Goal: Task Accomplishment & Management: Manage account settings

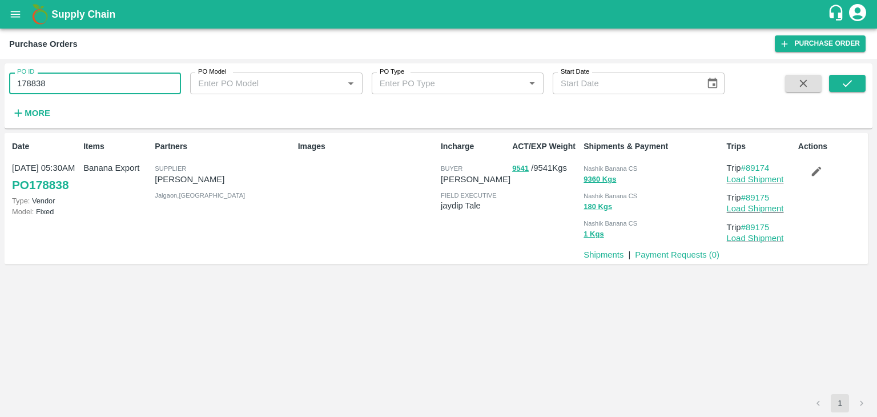
click at [93, 84] on input "178838" at bounding box center [95, 84] width 172 height 22
type input "178830"
click at [854, 87] on button "submit" at bounding box center [847, 83] width 37 height 17
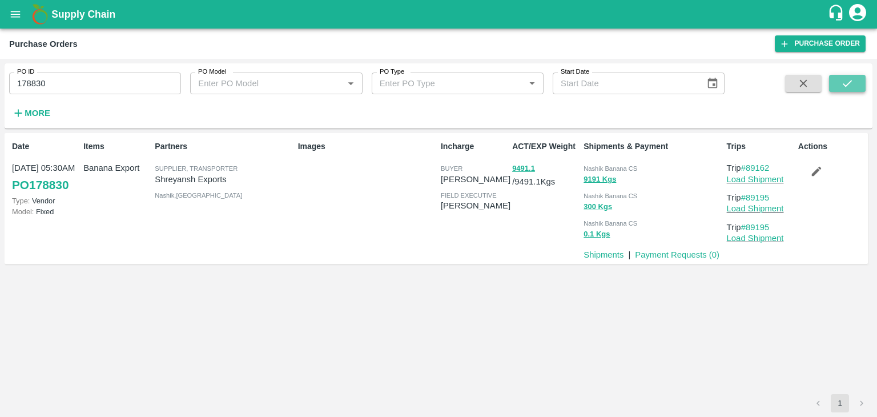
click at [845, 87] on icon "submit" at bounding box center [847, 83] width 13 height 13
click at [762, 183] on link "Load Shipment" at bounding box center [755, 179] width 57 height 9
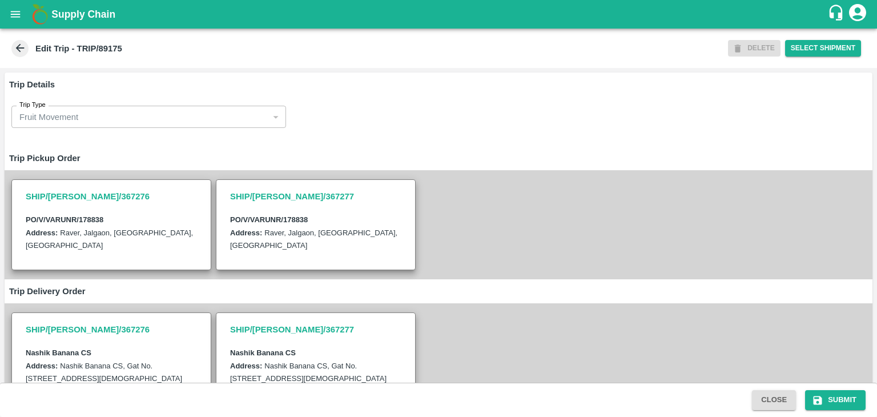
scroll to position [267, 0]
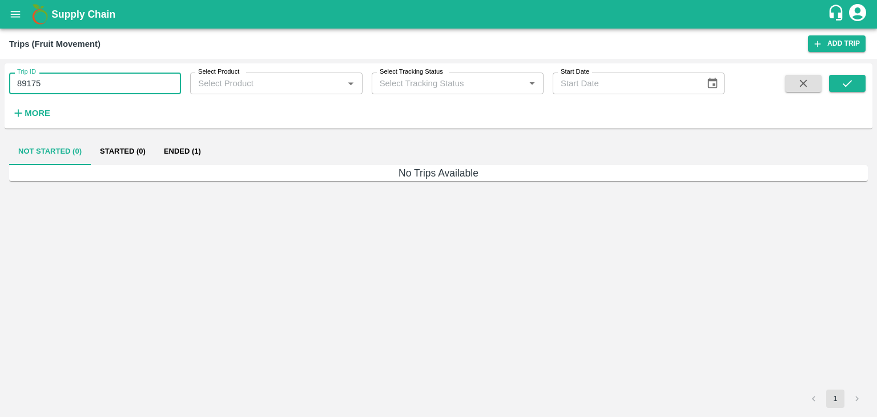
click at [101, 80] on input "89175" at bounding box center [95, 84] width 172 height 22
click at [117, 79] on input "89175" at bounding box center [95, 84] width 172 height 22
type input "89195"
click at [842, 79] on icon "submit" at bounding box center [847, 83] width 13 height 13
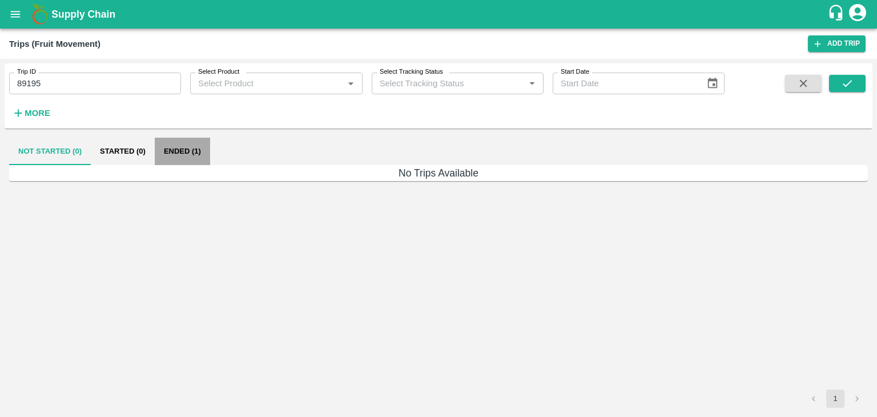
click at [183, 149] on button "Ended (1)" at bounding box center [182, 151] width 55 height 27
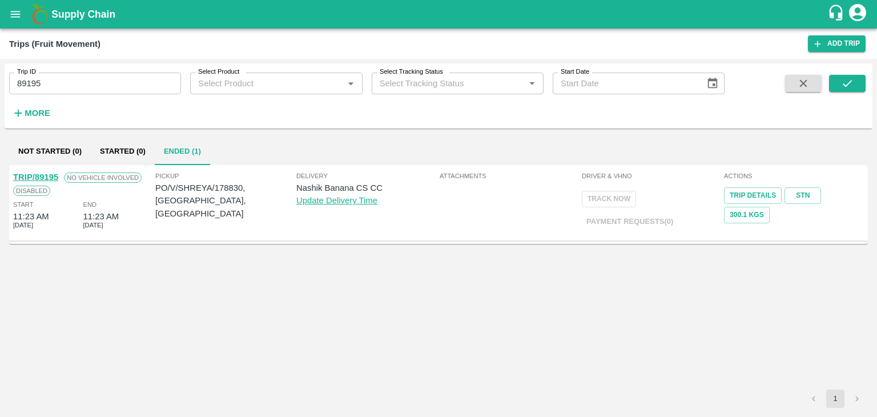
click at [37, 175] on link "TRIP/89195" at bounding box center [35, 176] width 45 height 9
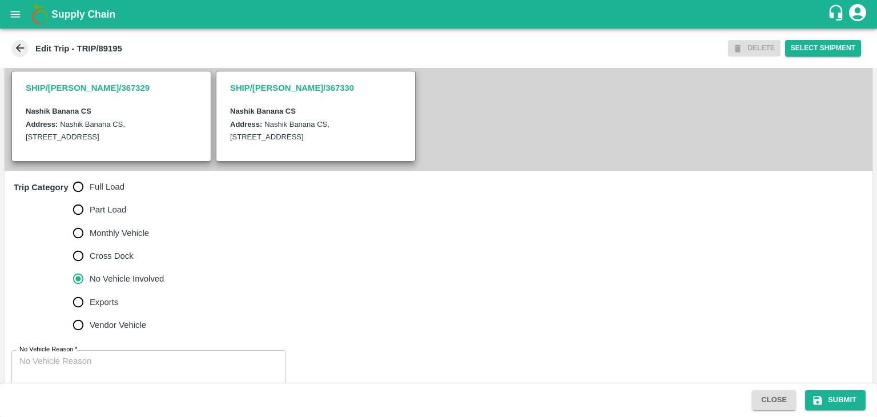
scroll to position [280, 0]
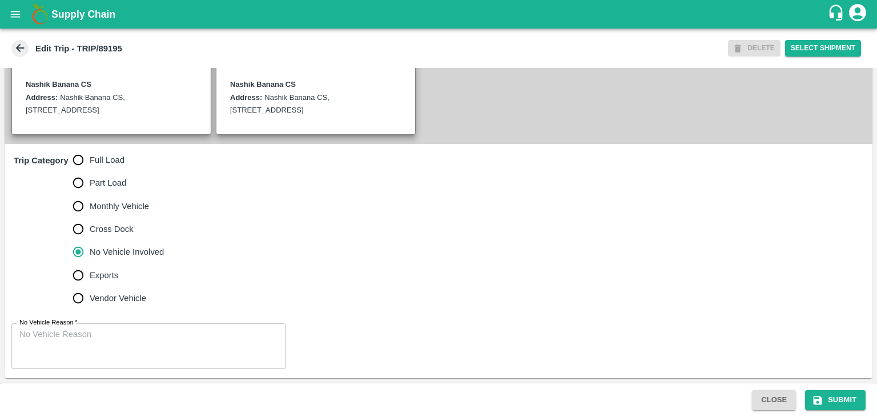
click at [111, 156] on span "Full Load" at bounding box center [107, 160] width 35 height 13
click at [90, 156] on input "Full Load" at bounding box center [78, 159] width 23 height 23
radio input "true"
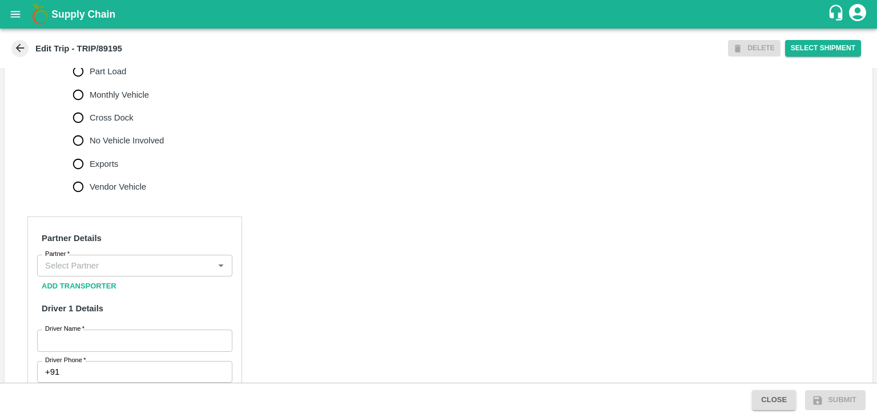
scroll to position [385, 0]
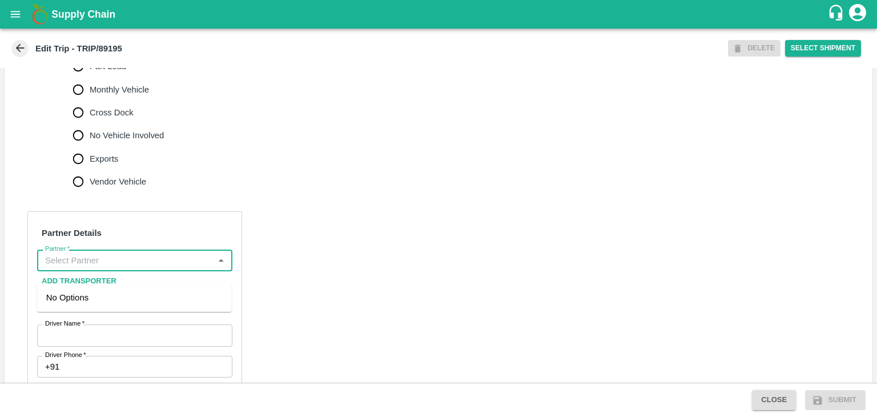
click at [138, 268] on input "Partner   *" at bounding box center [126, 260] width 170 height 15
click at [103, 302] on div "Nitin Rasal ( Bhairavnath Transport )-Deulgaon, Pune-9860466997(Transporter)" at bounding box center [134, 310] width 176 height 38
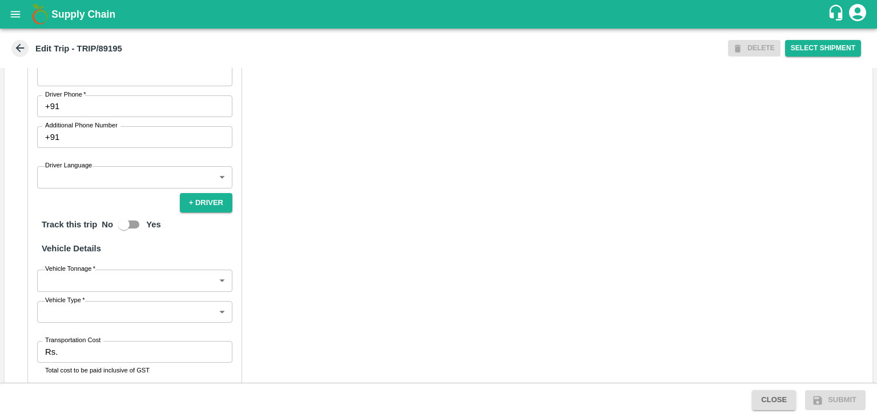
scroll to position [646, 0]
type input "[PERSON_NAME] ( [PERSON_NAME] Transport )-[GEOGRAPHIC_DATA], Pune-9860466997(Tr…"
click at [94, 85] on input "Driver Name   *" at bounding box center [134, 74] width 195 height 22
type input "[PERSON_NAME]"
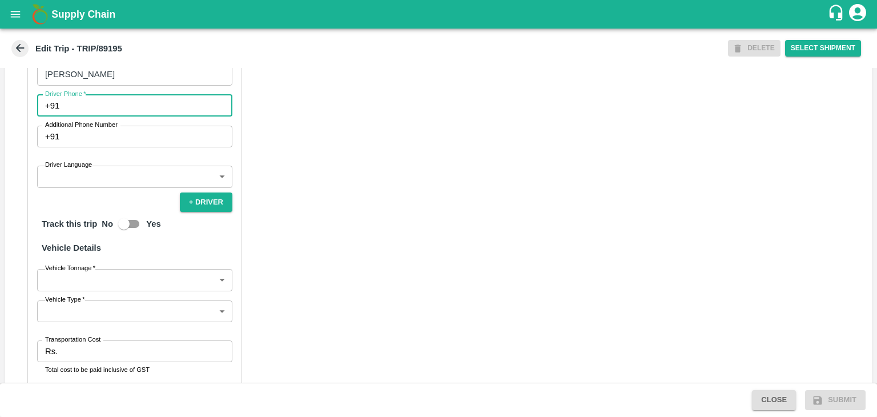
click at [110, 117] on input "Driver Phone   *" at bounding box center [148, 106] width 168 height 22
type input "9975280177"
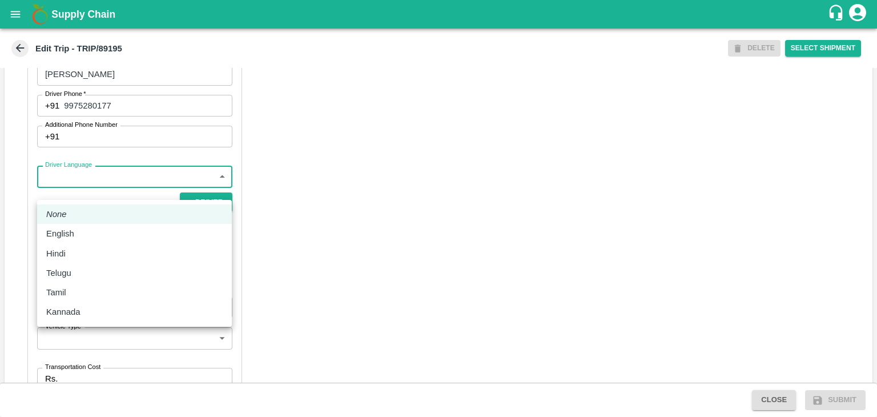
click at [110, 190] on body "Supply Chain Edit Trip - TRIP/89195 DELETE Select Shipment Trip Details Trip Ty…" at bounding box center [438, 208] width 877 height 417
click at [99, 238] on div "English" at bounding box center [134, 233] width 176 height 13
type input "en"
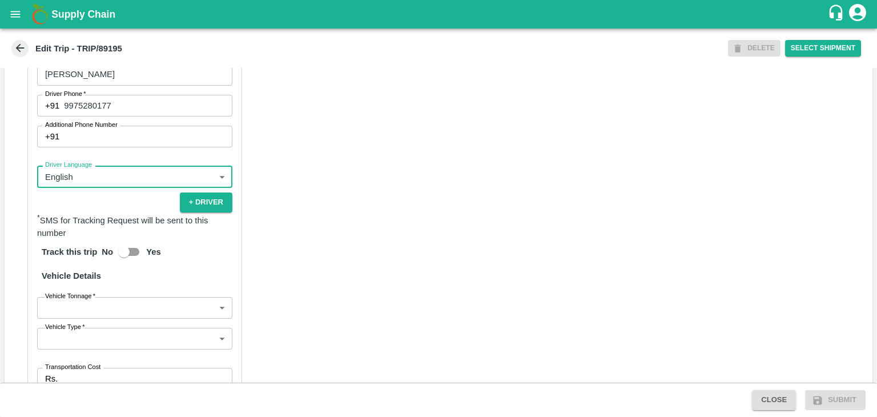
scroll to position [790, 0]
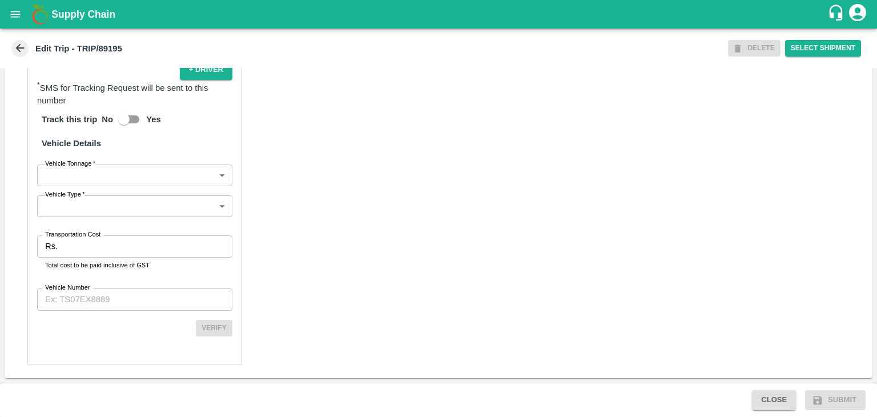
click at [92, 179] on body "Supply Chain Edit Trip - TRIP/89195 DELETE Select Shipment Trip Details Trip Ty…" at bounding box center [438, 208] width 877 height 417
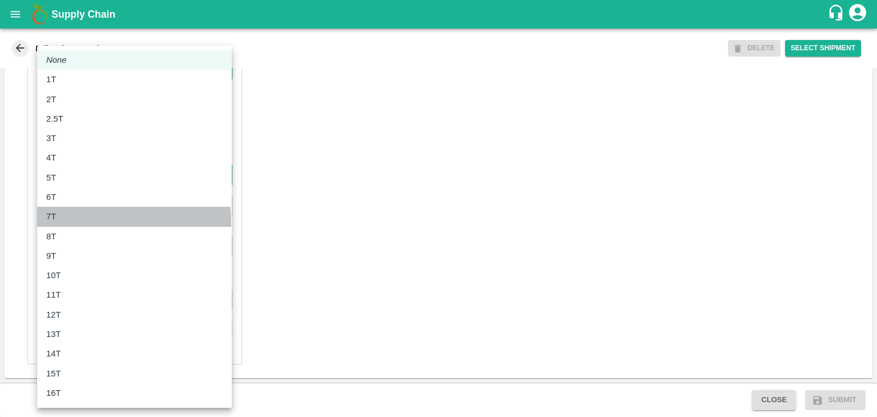
click at [78, 223] on li "7T" at bounding box center [134, 216] width 195 height 19
type input "7000"
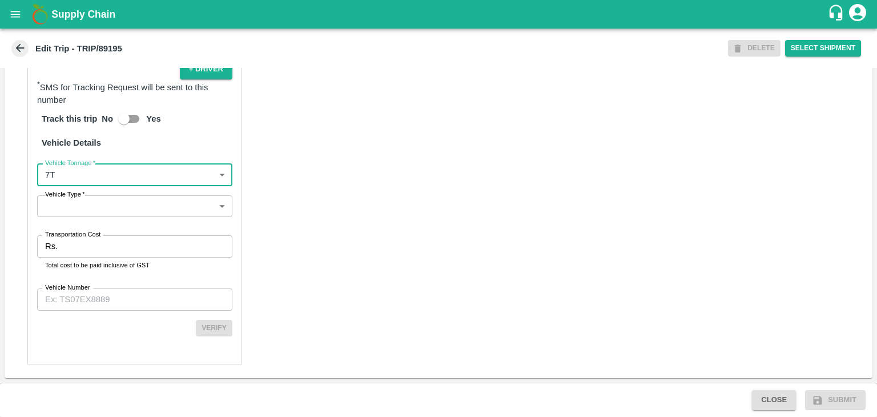
click at [98, 220] on div "Partner Details Partner   * Partner Add Transporter Driver 1 Details Driver Nam…" at bounding box center [134, 90] width 215 height 547
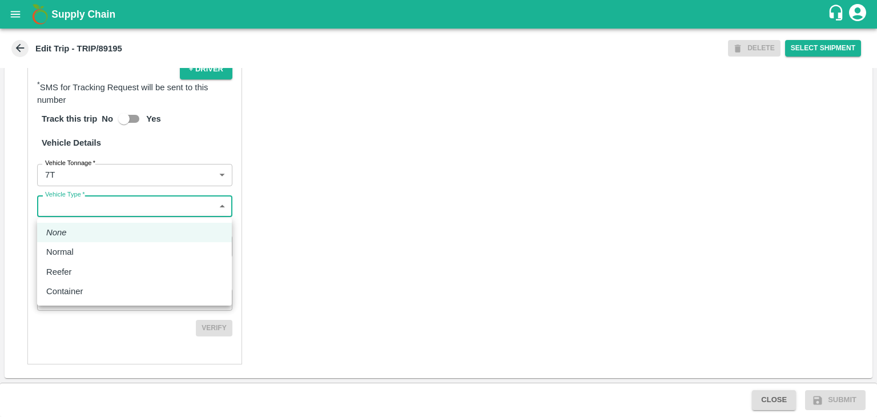
click at [105, 208] on body "Supply Chain Edit Trip - TRIP/89195 DELETE Select Shipment Trip Details Trip Ty…" at bounding box center [438, 208] width 877 height 417
click at [84, 246] on div "Normal" at bounding box center [134, 252] width 176 height 13
type input "Normal"
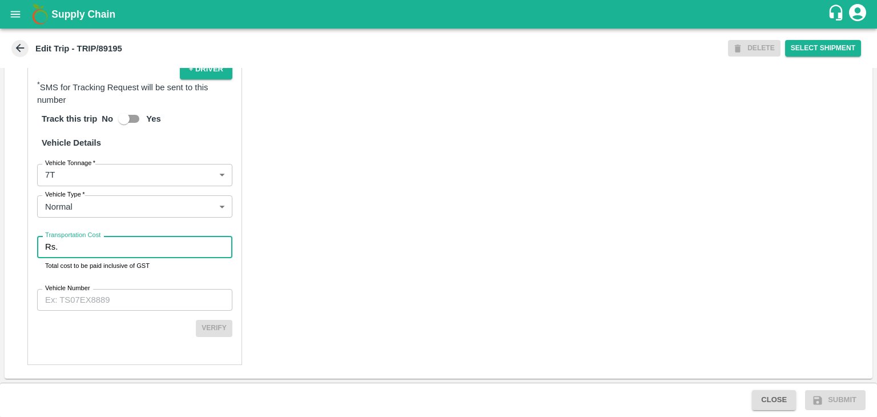
click at [99, 246] on input "Transportation Cost" at bounding box center [147, 247] width 170 height 22
type input "1"
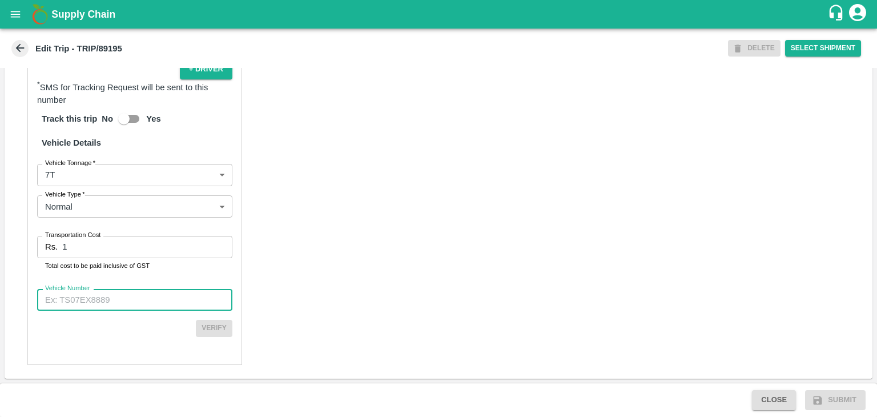
click at [112, 300] on input "Vehicle Number" at bounding box center [134, 300] width 195 height 22
type input "MH42B9581"
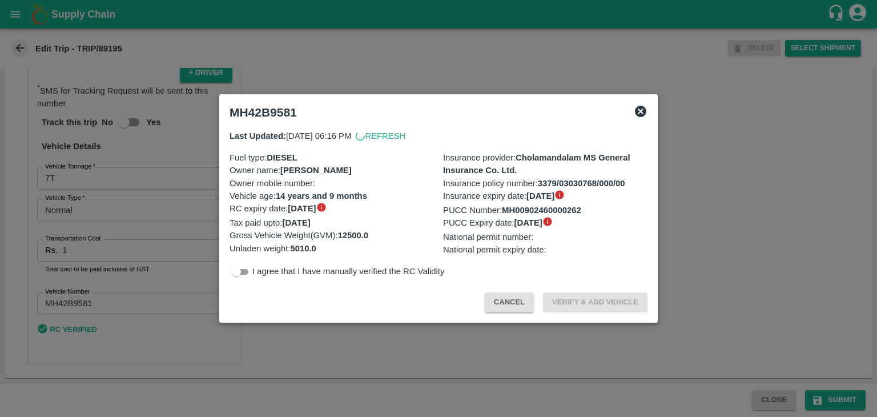
scroll to position [788, 0]
click at [836, 398] on div at bounding box center [438, 208] width 877 height 417
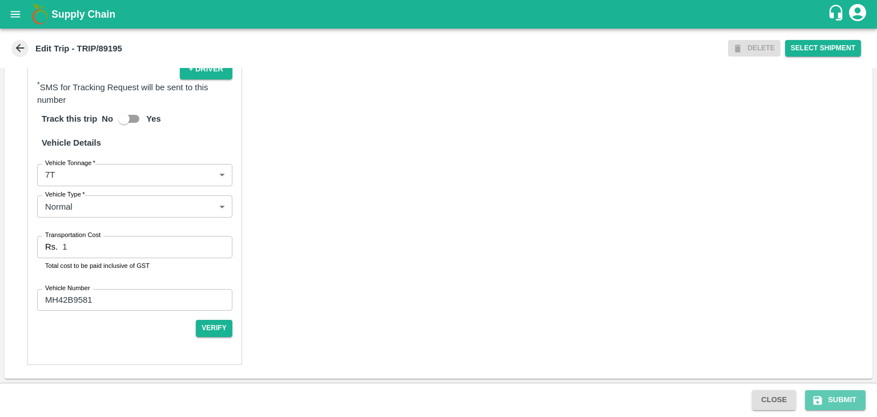
click at [836, 398] on button "Submit" at bounding box center [835, 400] width 61 height 20
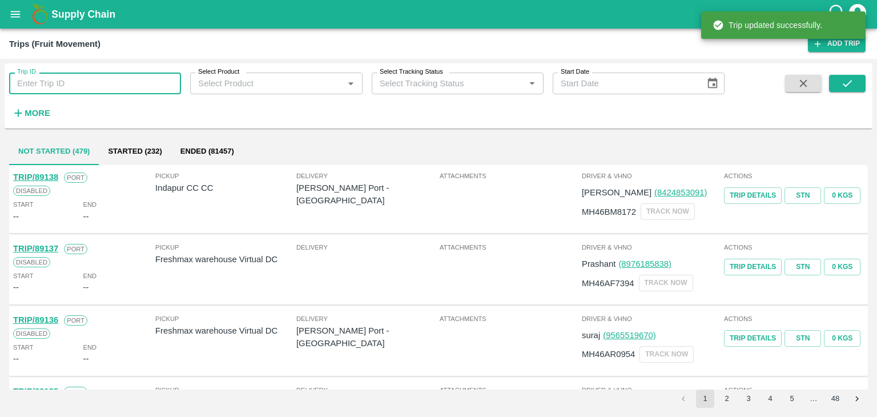
click at [150, 75] on input "Trip ID" at bounding box center [95, 84] width 172 height 22
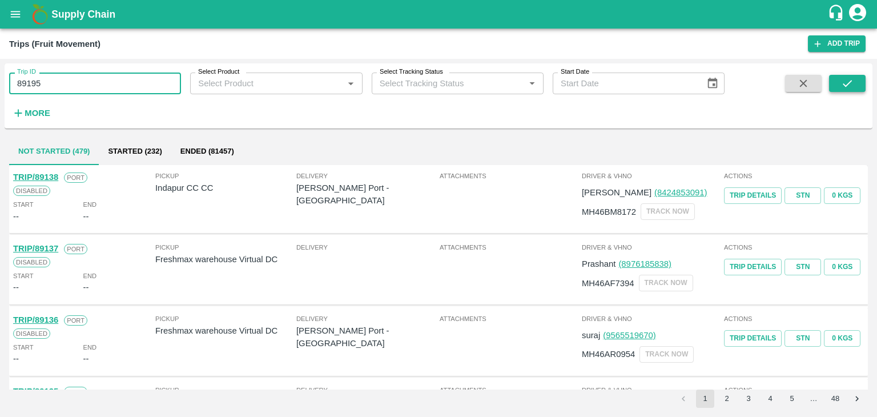
type input "89195"
click at [843, 81] on icon "submit" at bounding box center [847, 83] width 13 height 13
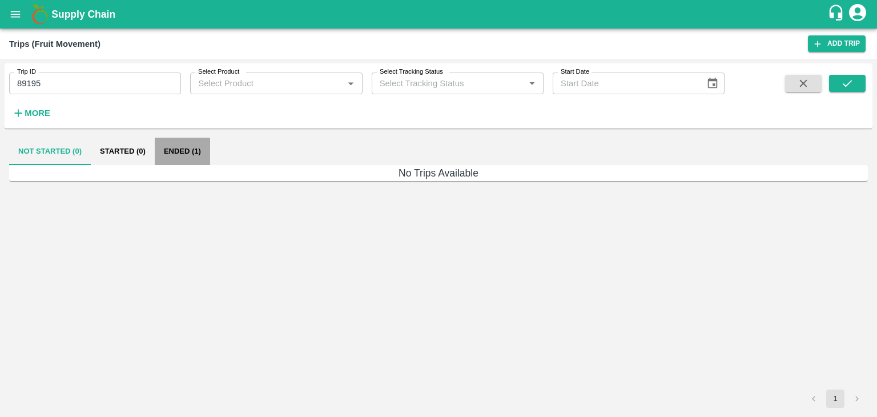
click at [179, 149] on button "Ended (1)" at bounding box center [182, 151] width 55 height 27
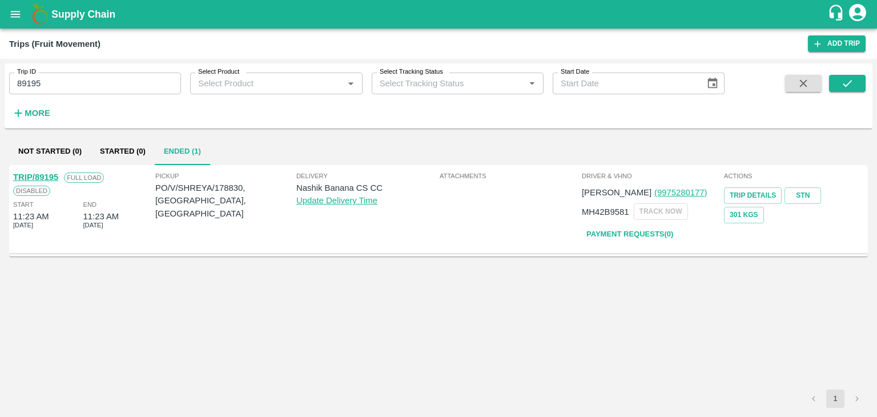
click at [41, 177] on link "TRIP/89195" at bounding box center [35, 176] width 45 height 9
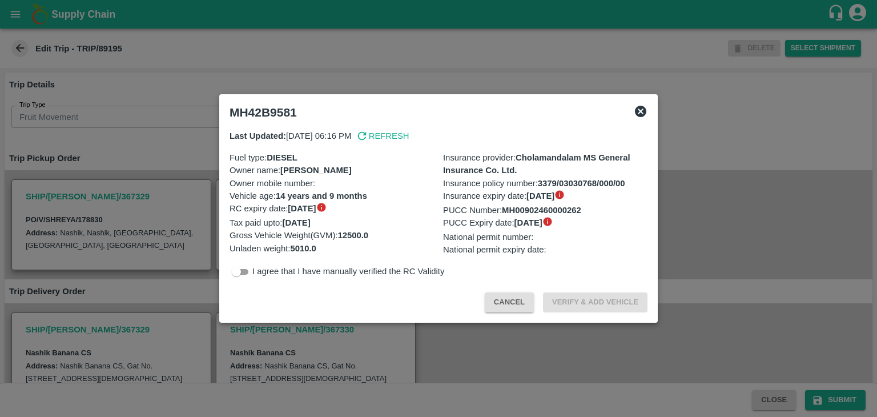
click at [642, 108] on icon at bounding box center [640, 111] width 11 height 11
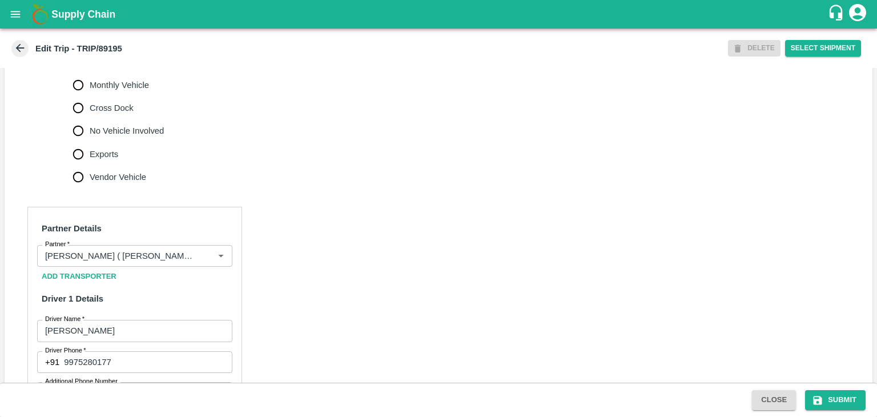
click at [151, 137] on span "No Vehicle Involved" at bounding box center [127, 130] width 74 height 13
click at [90, 140] on input "No Vehicle Involved" at bounding box center [78, 130] width 23 height 23
radio input "true"
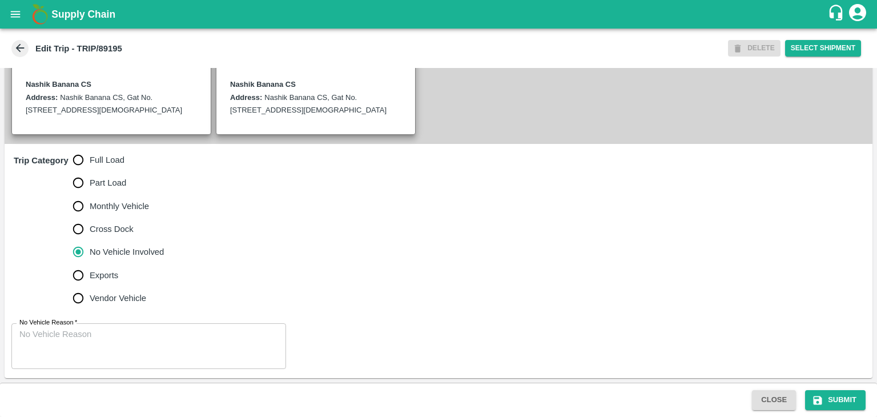
scroll to position [280, 0]
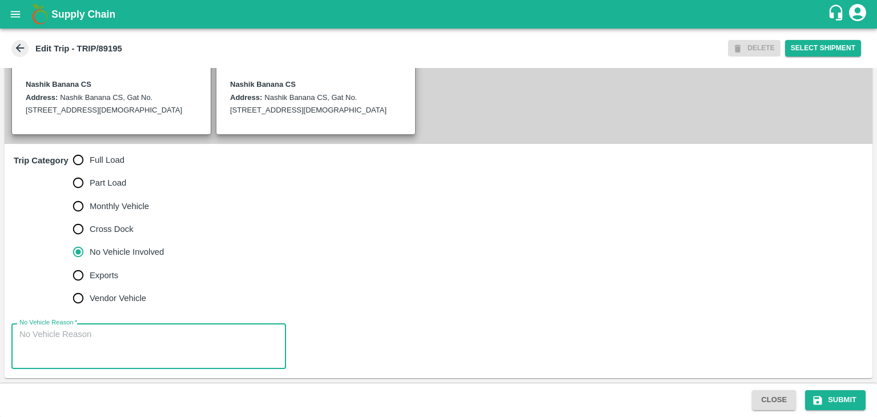
click at [183, 352] on textarea "No Vehicle Reason   *" at bounding box center [148, 346] width 259 height 36
type textarea "Field Dump"
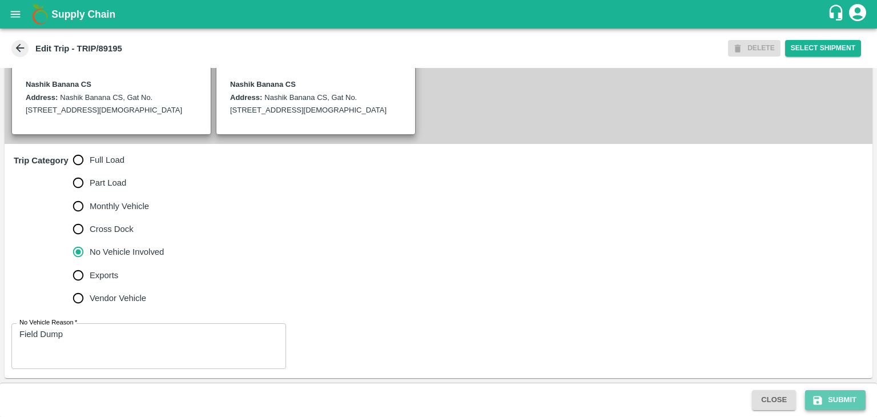
click at [848, 400] on button "Submit" at bounding box center [835, 400] width 61 height 20
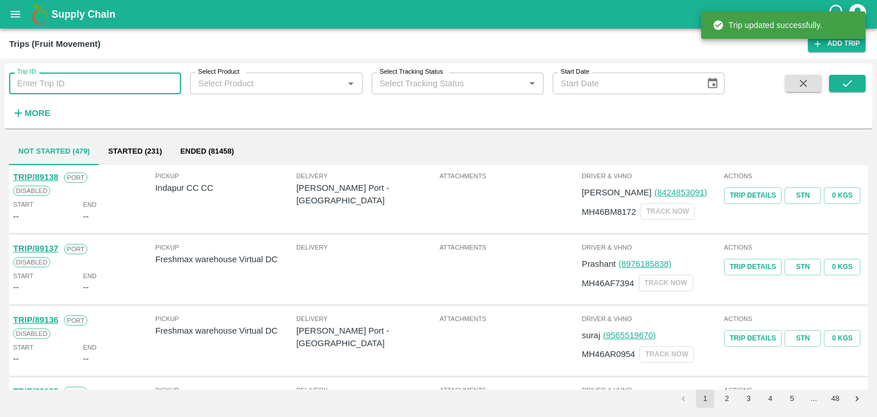
click at [81, 78] on input "Trip ID" at bounding box center [95, 84] width 172 height 22
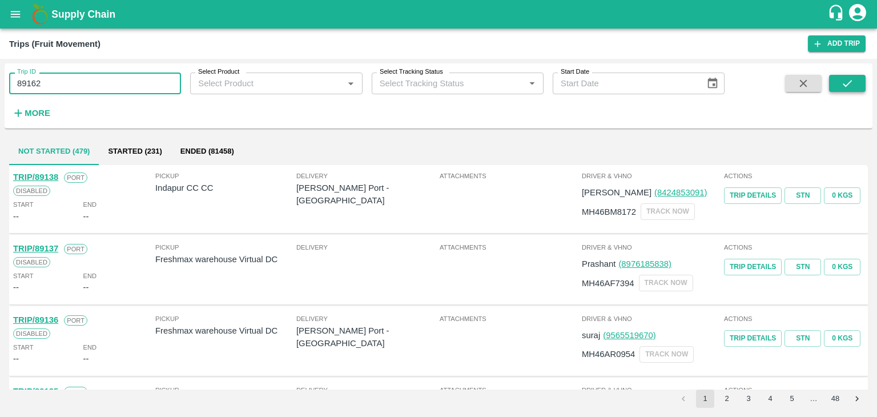
type input "89162"
click at [835, 82] on button "submit" at bounding box center [847, 83] width 37 height 17
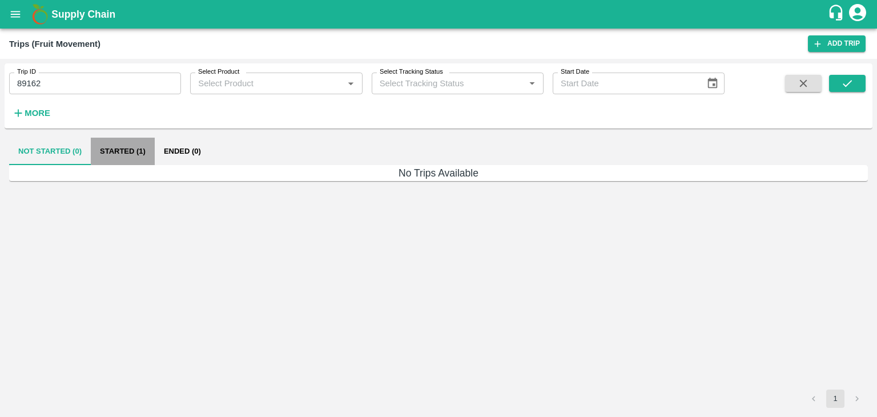
click at [139, 148] on button "Started (1)" at bounding box center [123, 151] width 64 height 27
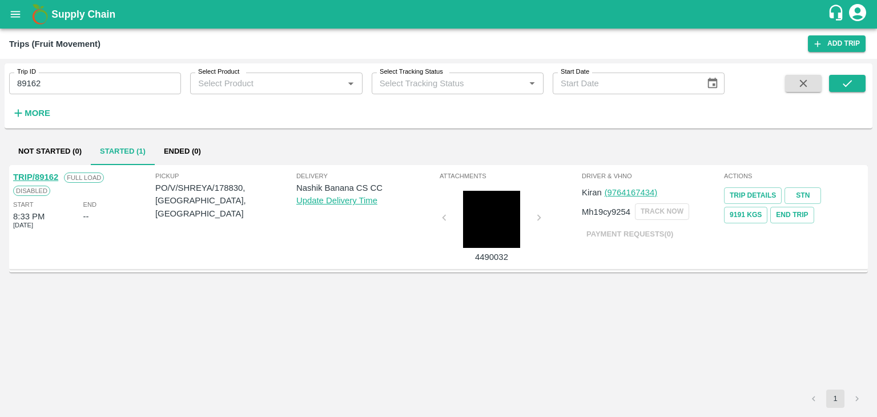
click at [46, 174] on link "TRIP/89162" at bounding box center [35, 176] width 45 height 9
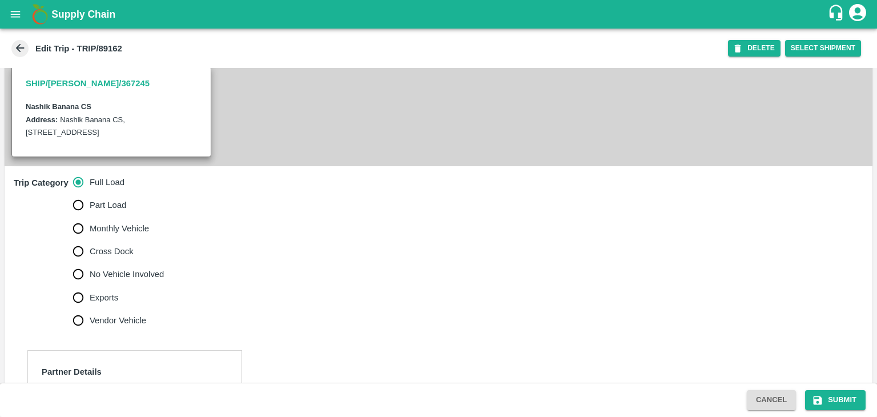
scroll to position [447, 0]
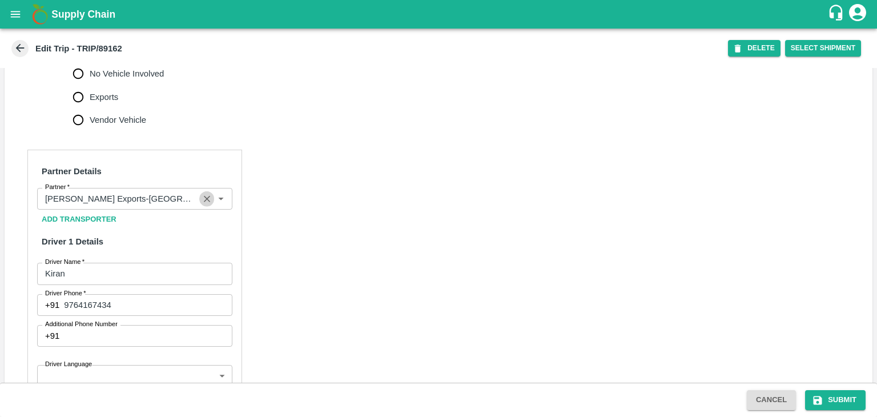
click at [204, 204] on icon "Clear" at bounding box center [207, 199] width 11 height 11
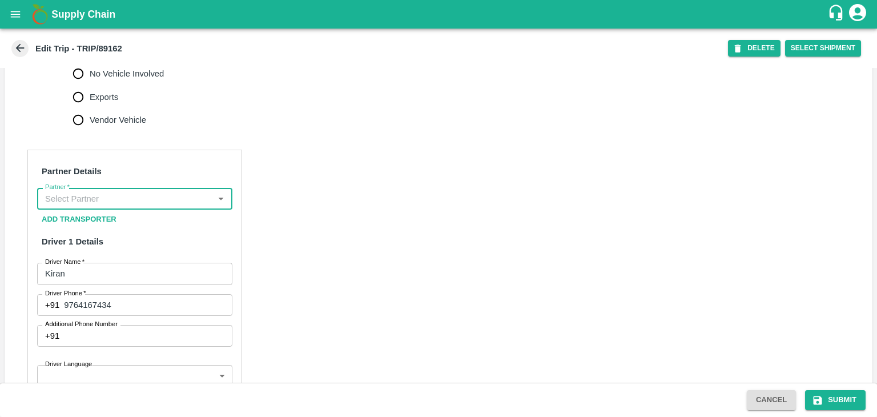
scroll to position [0, 0]
click at [194, 206] on input "Partner   *" at bounding box center [126, 198] width 170 height 15
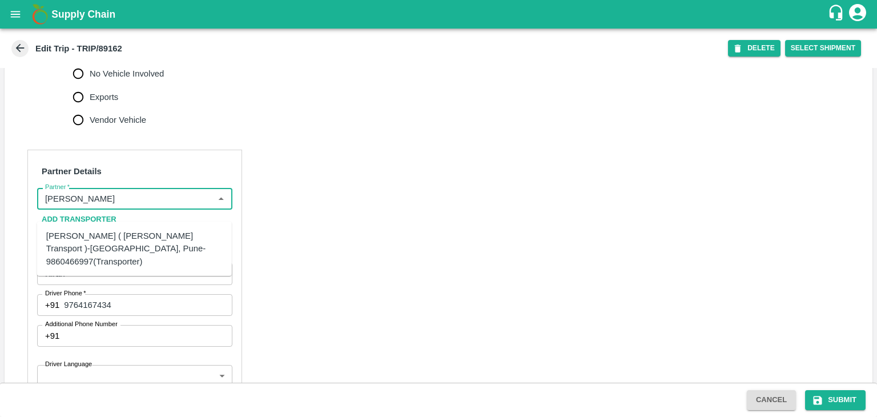
click at [133, 245] on div "[PERSON_NAME] ( [PERSON_NAME] Transport )-[GEOGRAPHIC_DATA], Pune-9860466997(Tr…" at bounding box center [134, 249] width 176 height 38
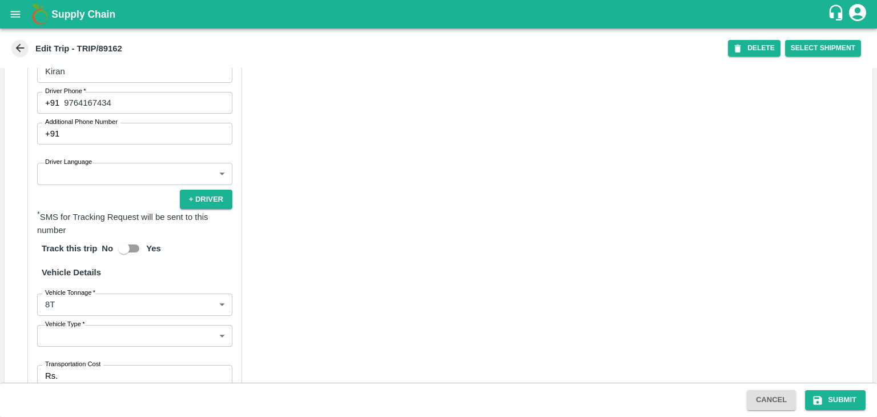
scroll to position [650, 0]
type input "[PERSON_NAME] ( [PERSON_NAME] Transport )-[GEOGRAPHIC_DATA], Pune-9860466997(Tr…"
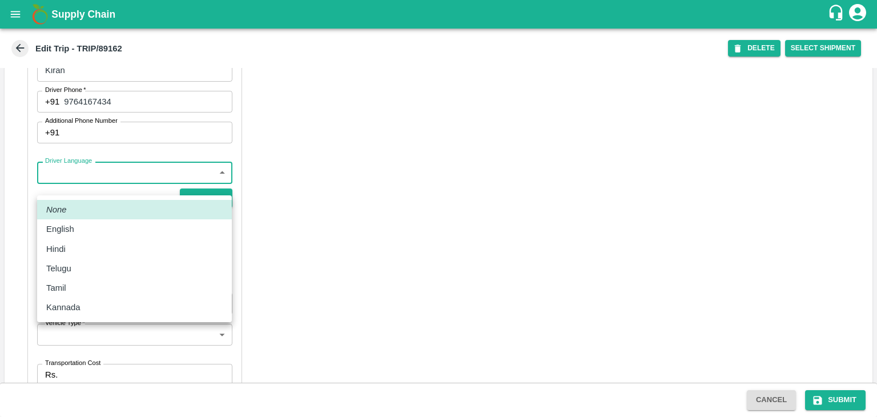
click at [87, 188] on body "Supply Chain Edit Trip - TRIP/89162 DELETE Select Shipment Trip Details Trip Ty…" at bounding box center [438, 208] width 877 height 417
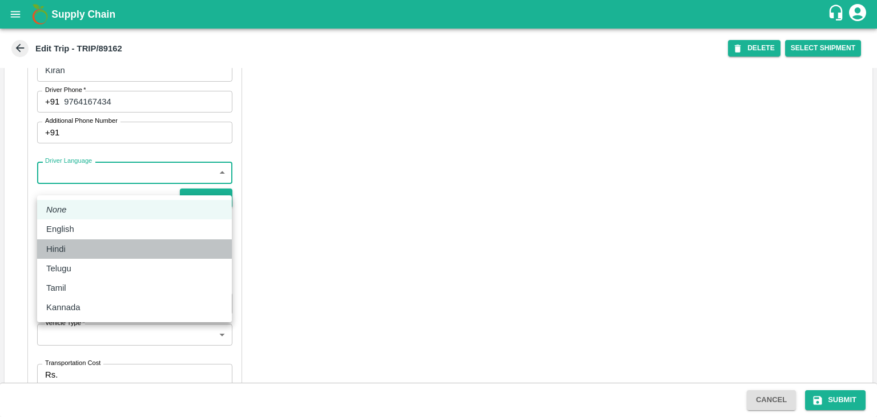
click at [87, 244] on div "Hindi" at bounding box center [134, 249] width 176 height 13
type input "hi"
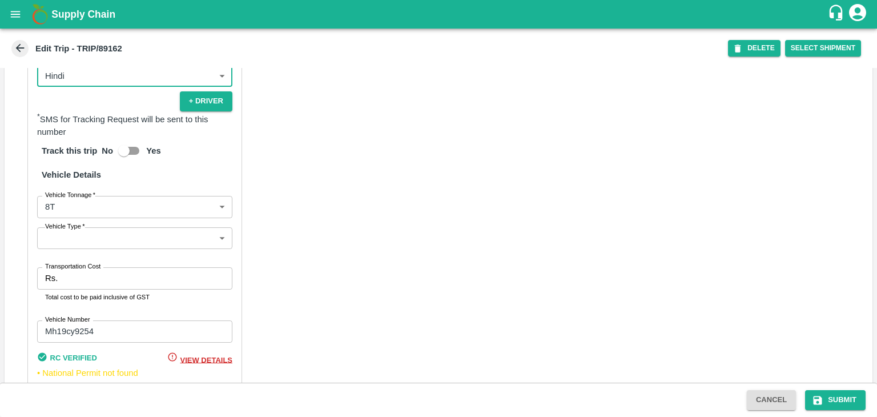
scroll to position [801, 0]
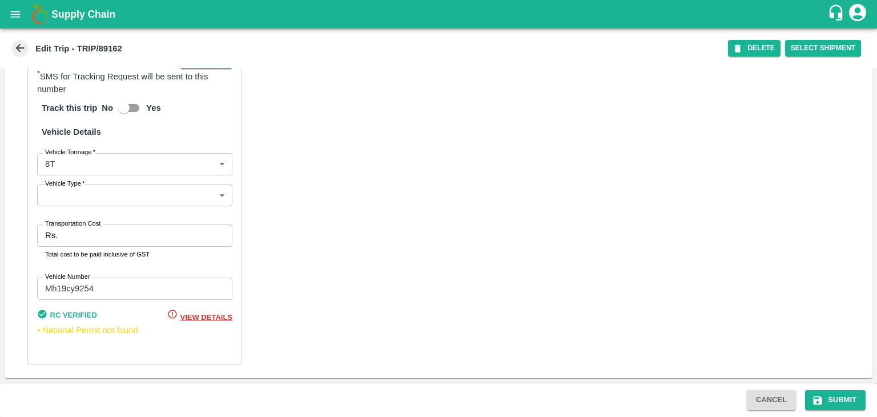
click at [66, 206] on body "Supply Chain Edit Trip - TRIP/89162 DELETE Select Shipment Trip Details Trip Ty…" at bounding box center [438, 208] width 877 height 417
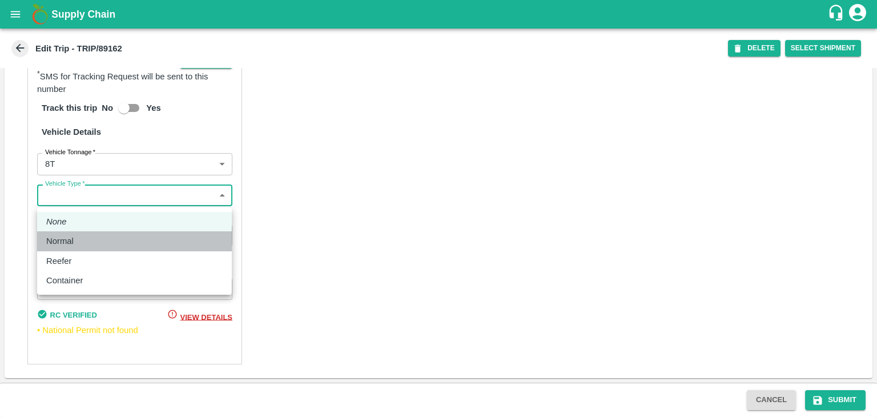
click at [79, 239] on div "Normal" at bounding box center [134, 241] width 176 height 13
type input "Normal"
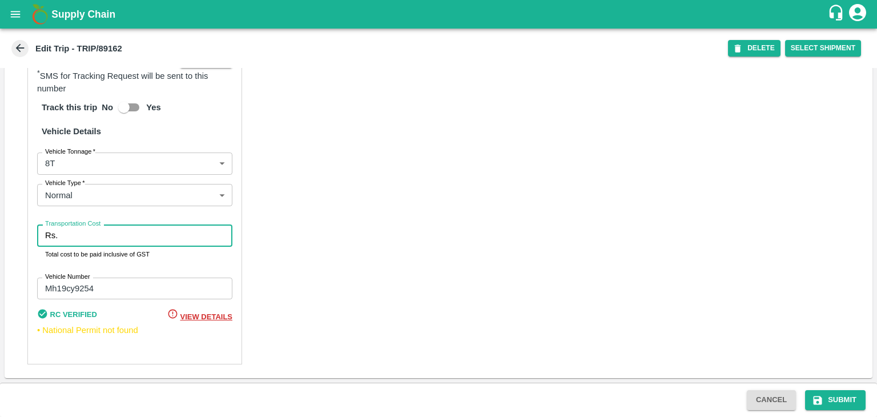
click at [110, 237] on input "Transportation Cost" at bounding box center [147, 235] width 170 height 22
type input "10000"
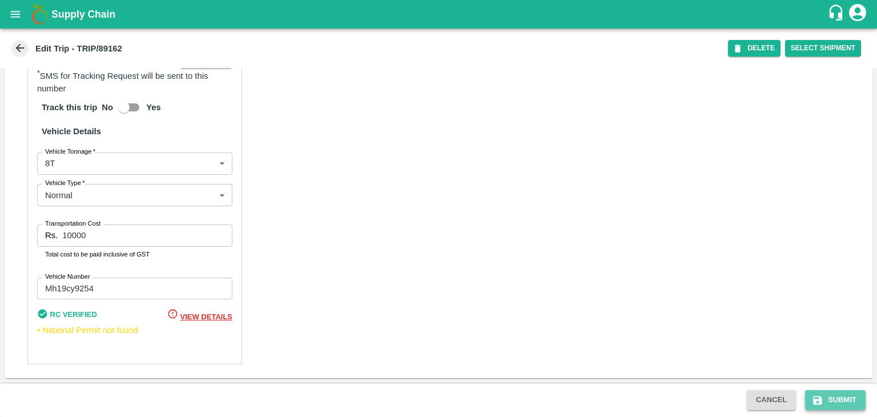
click at [841, 398] on button "Submit" at bounding box center [835, 400] width 61 height 20
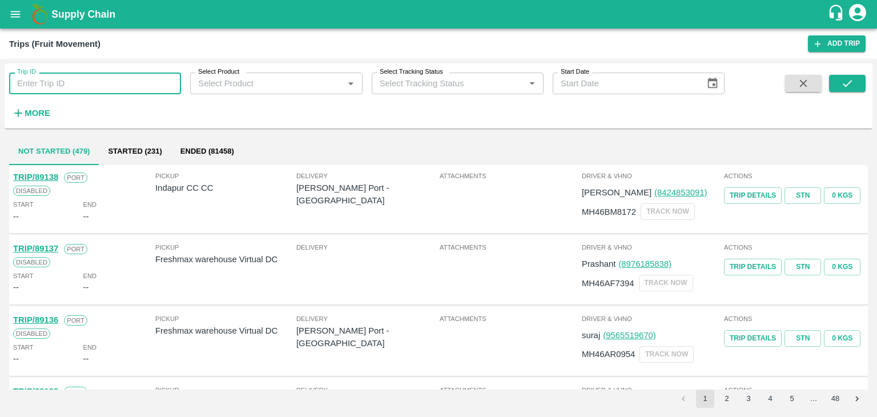
click at [80, 83] on input "Trip ID" at bounding box center [95, 84] width 172 height 22
type input "89193"
click at [847, 85] on icon "submit" at bounding box center [847, 83] width 9 height 7
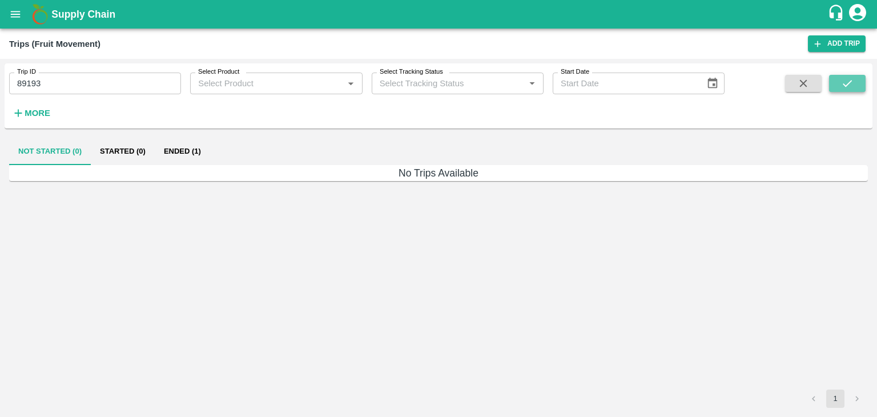
click at [847, 85] on icon "submit" at bounding box center [847, 83] width 9 height 7
click at [202, 158] on button "Ended (1)" at bounding box center [182, 151] width 55 height 27
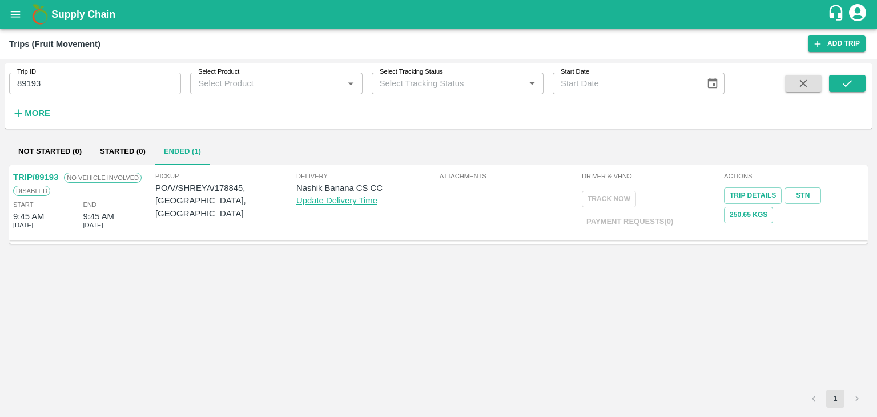
click at [29, 174] on link "TRIP/89193" at bounding box center [35, 176] width 45 height 9
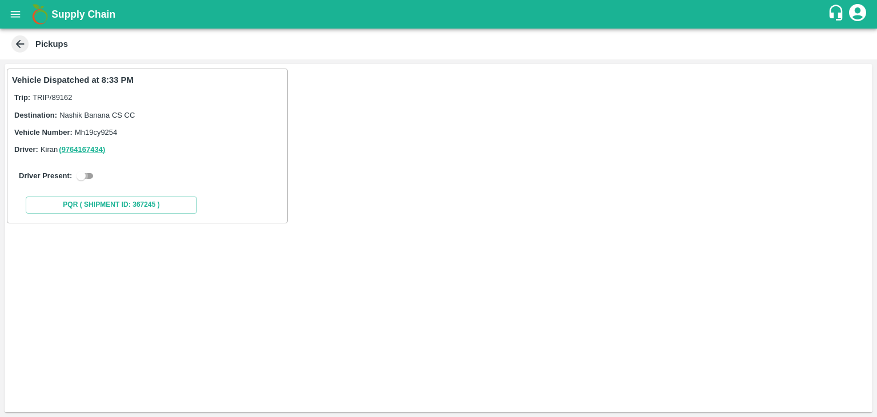
click at [91, 172] on input "checkbox" at bounding box center [81, 176] width 41 height 14
checkbox input "true"
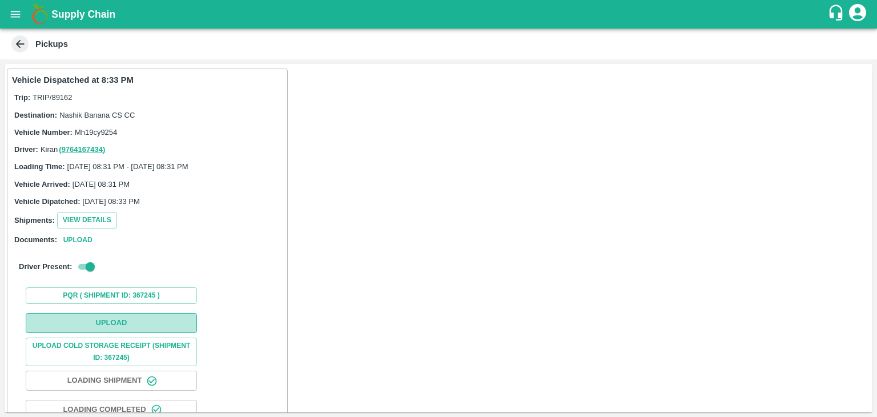
click at [169, 331] on button "Upload" at bounding box center [111, 323] width 171 height 20
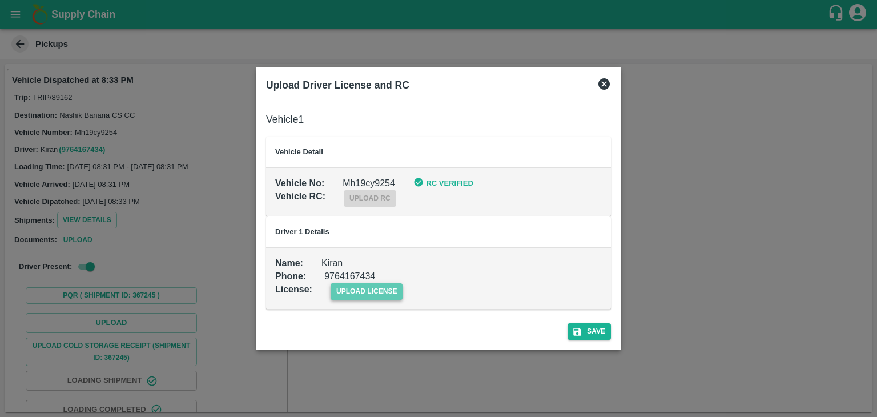
click at [353, 290] on span "upload license" at bounding box center [367, 291] width 73 height 17
click at [0, 0] on input "upload license" at bounding box center [0, 0] width 0 height 0
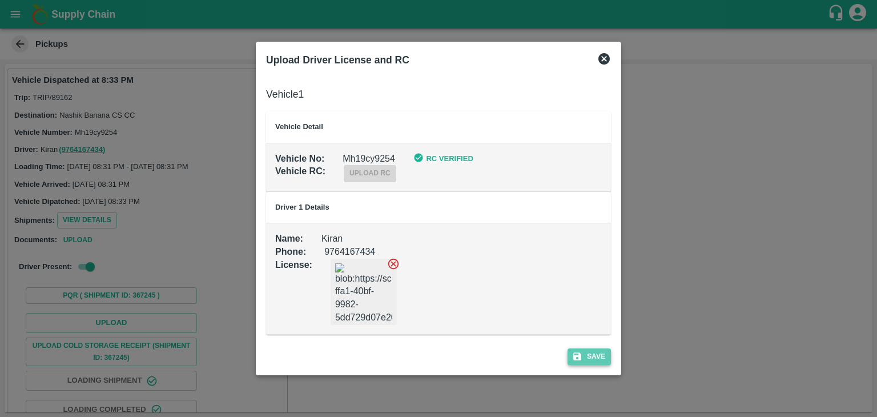
click at [600, 358] on button "Save" at bounding box center [589, 356] width 43 height 17
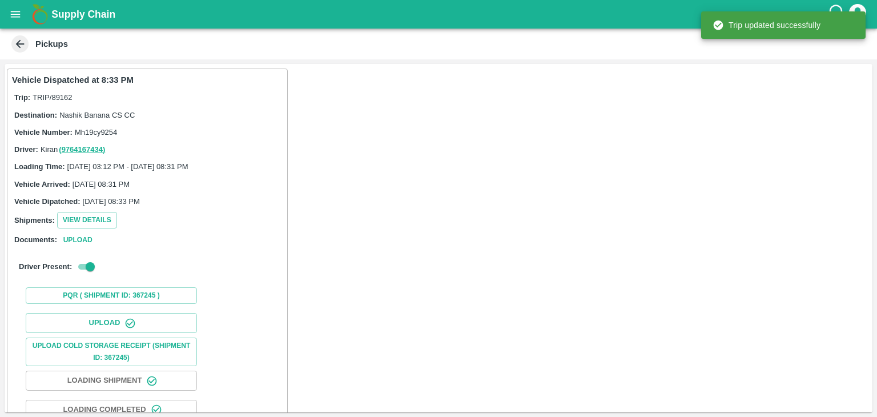
scroll to position [119, 0]
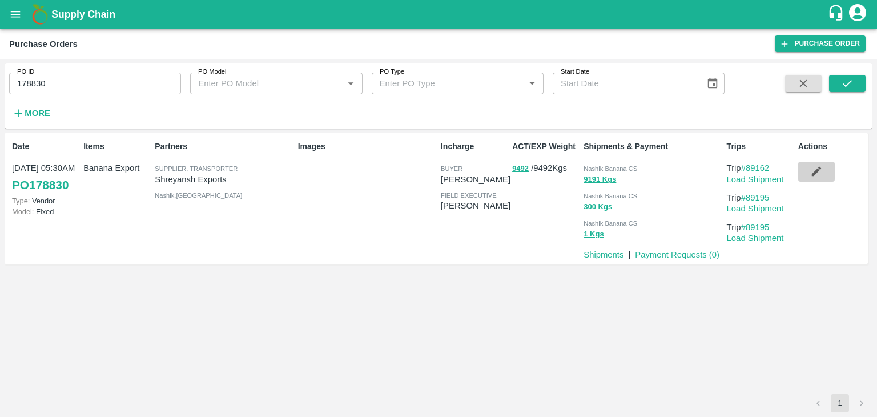
drag, startPoint x: 0, startPoint y: 0, endPoint x: 813, endPoint y: 163, distance: 829.4
click at [813, 163] on button "button" at bounding box center [816, 171] width 37 height 19
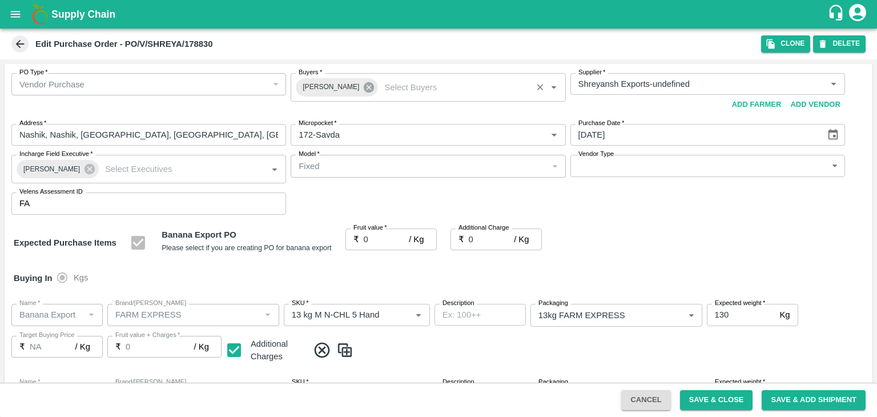
click at [363, 89] on icon at bounding box center [369, 87] width 13 height 13
click at [350, 82] on input "Buyers   *" at bounding box center [418, 84] width 249 height 15
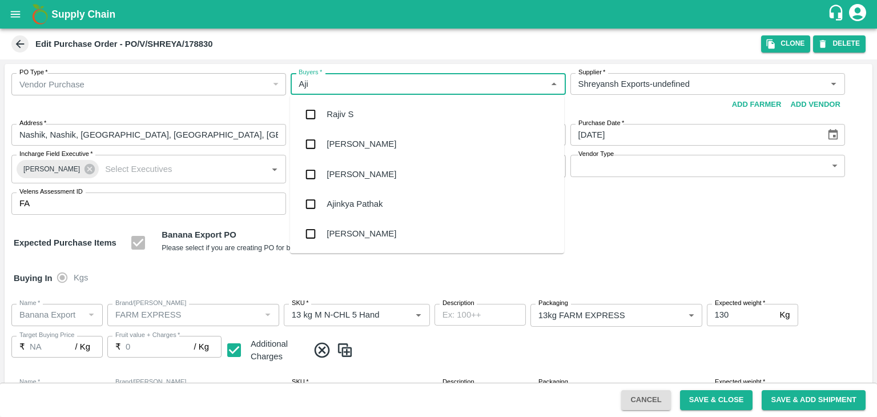
type input "Ajit"
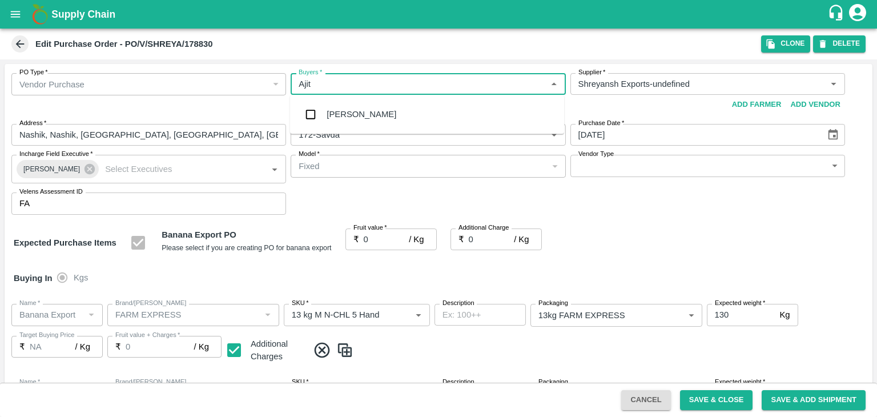
click at [359, 113] on div "Ajit Otari" at bounding box center [362, 114] width 70 height 13
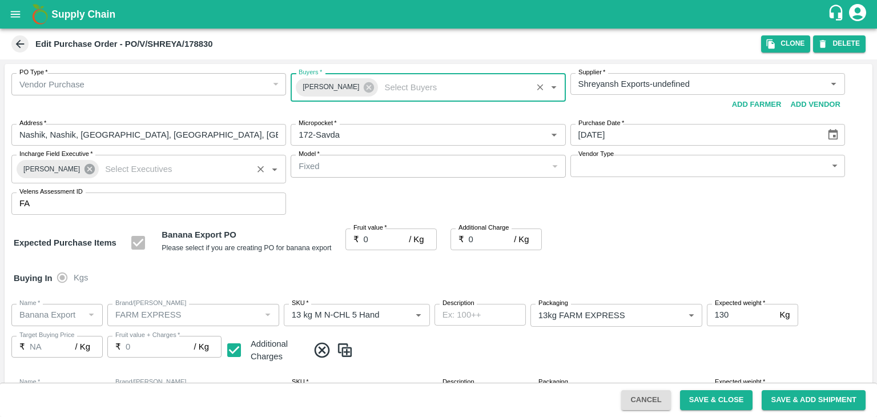
click at [86, 167] on icon at bounding box center [90, 169] width 10 height 10
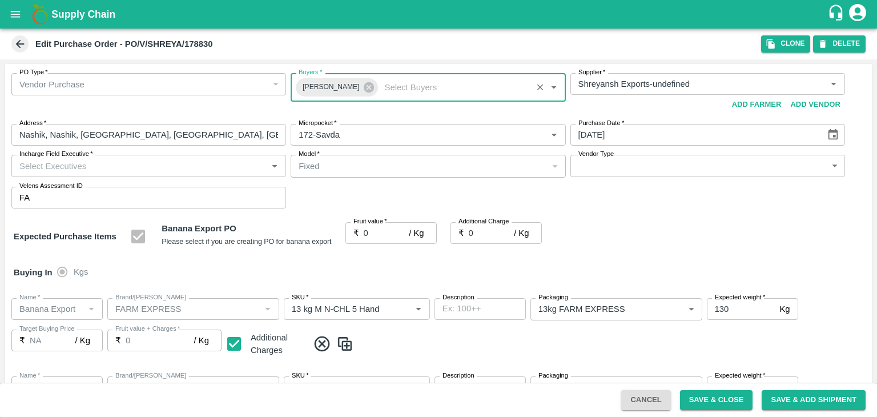
click at [123, 159] on input "Incharge Field Executive   *" at bounding box center [139, 165] width 249 height 15
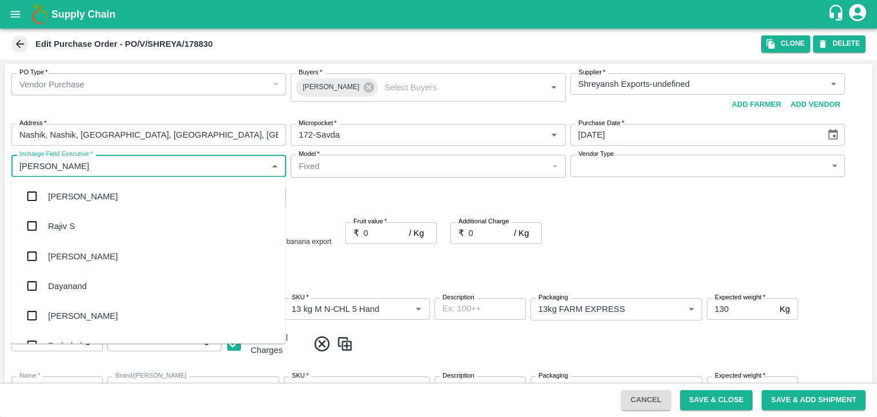
type input "Jay"
click at [94, 264] on div "jaydip Tale" at bounding box center [148, 256] width 274 height 30
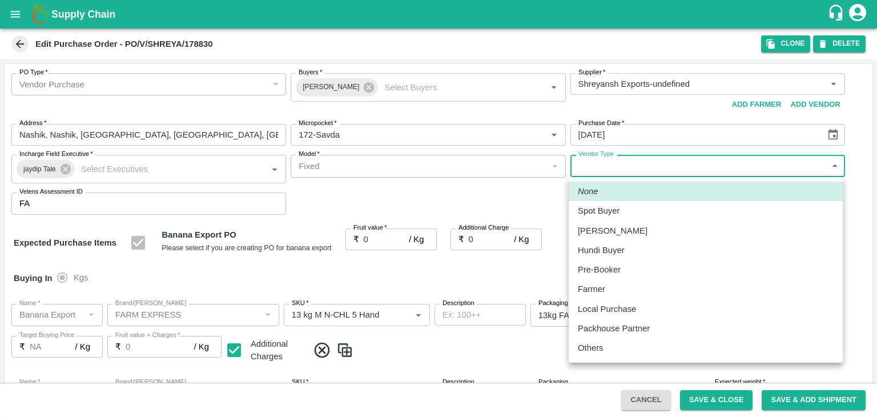
click at [648, 170] on body "Supply Chain Edit Purchase Order - PO/V/SHREYA/178830 Clone DELETE PO Type   * …" at bounding box center [438, 208] width 877 height 417
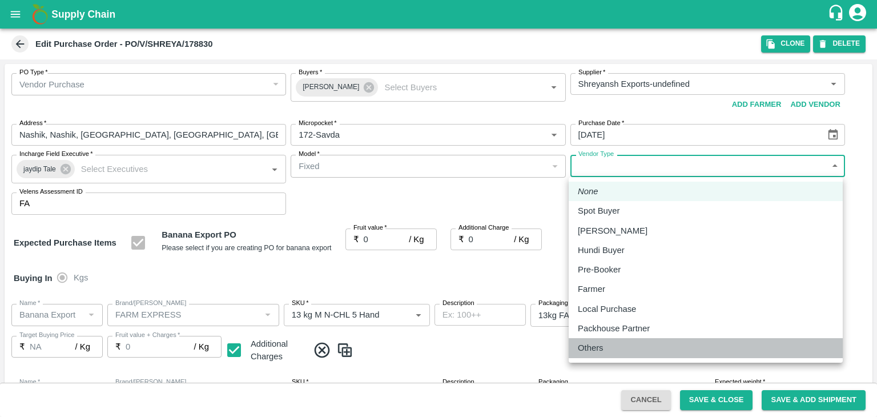
click at [605, 355] on li "Others" at bounding box center [706, 347] width 274 height 19
type input "OTHER"
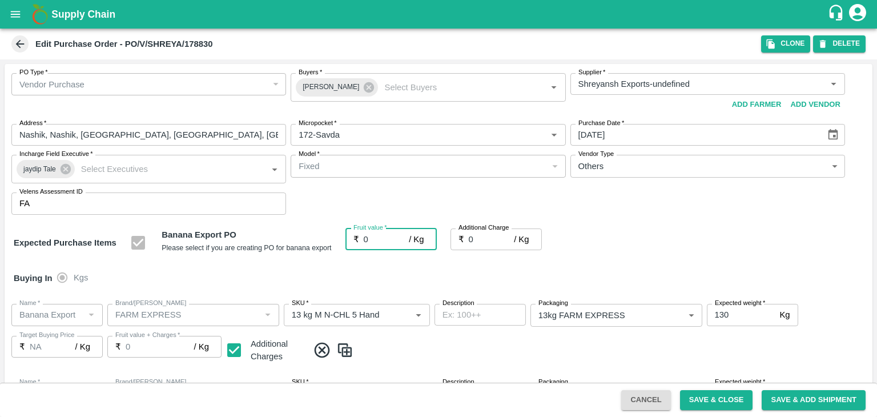
click at [381, 238] on input "0" at bounding box center [387, 239] width 46 height 22
type input "1"
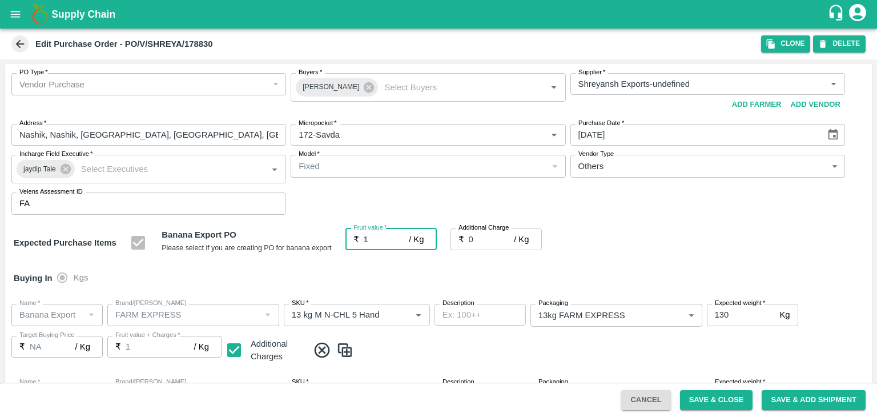
type input "1"
type input "18"
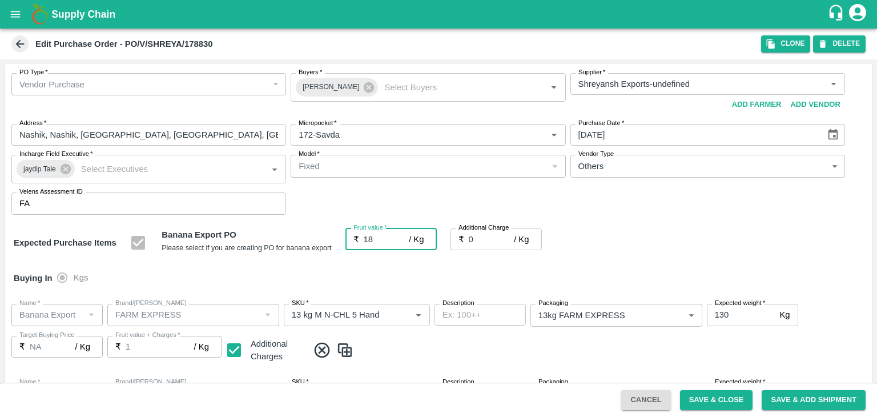
type input "18"
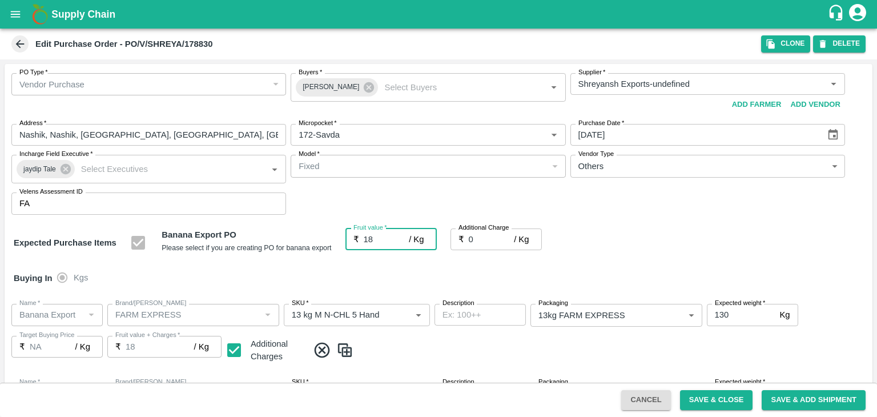
type input "18.5"
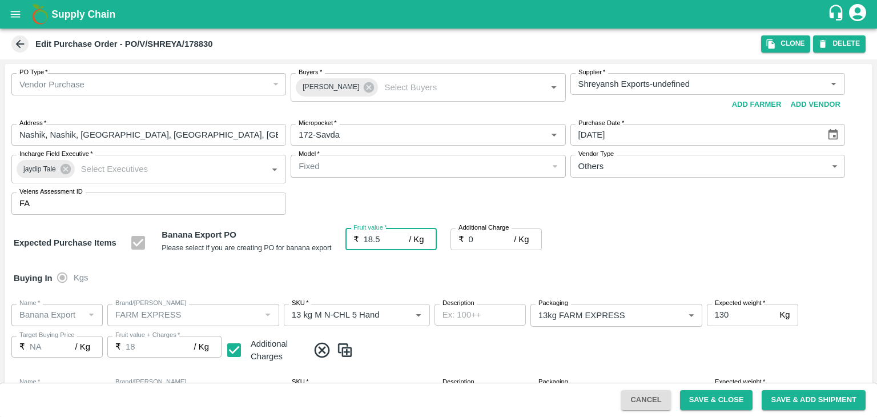
type input "18.5"
type input "2"
type input "20.5"
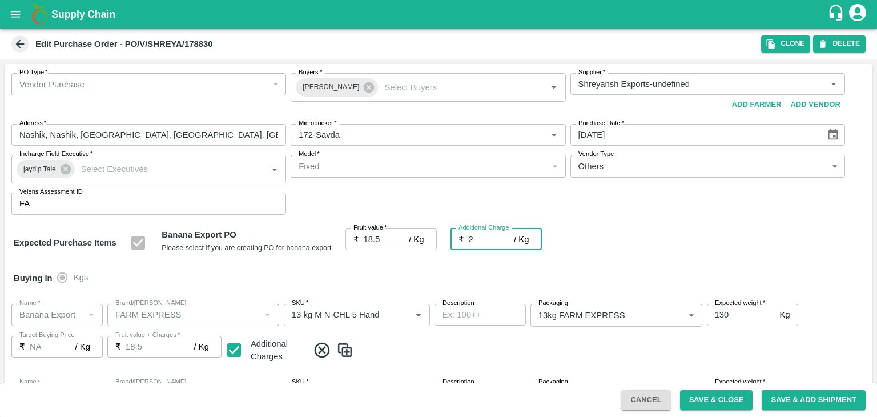
type input "20.5"
type input "2.7"
type input "21.2"
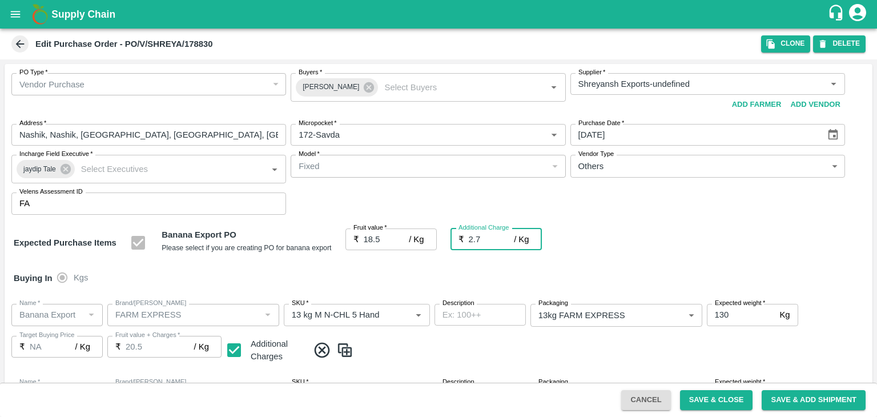
type input "21.2"
type input "2.75"
type input "21.25"
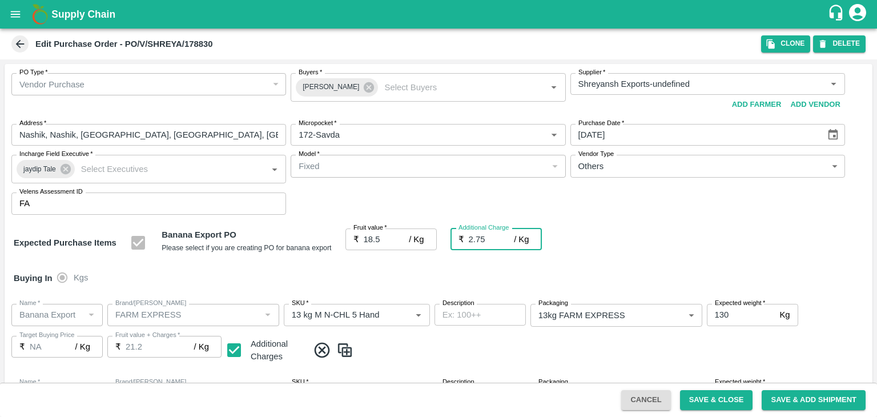
type input "21.25"
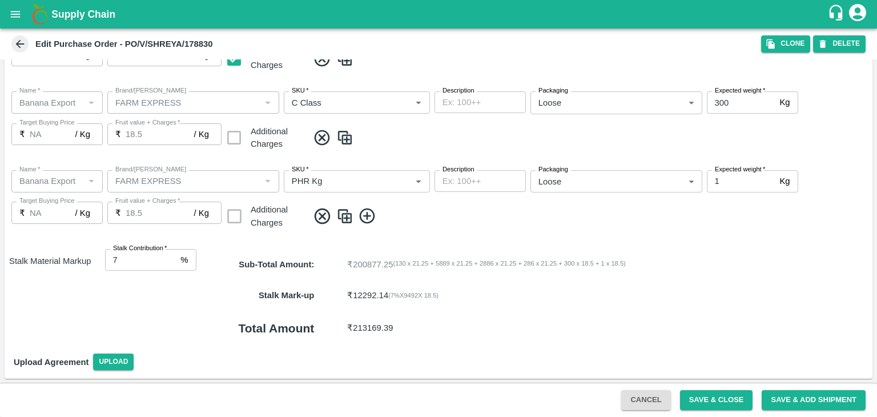
type input "2.75"
click at [706, 398] on button "Save & Close" at bounding box center [716, 400] width 73 height 20
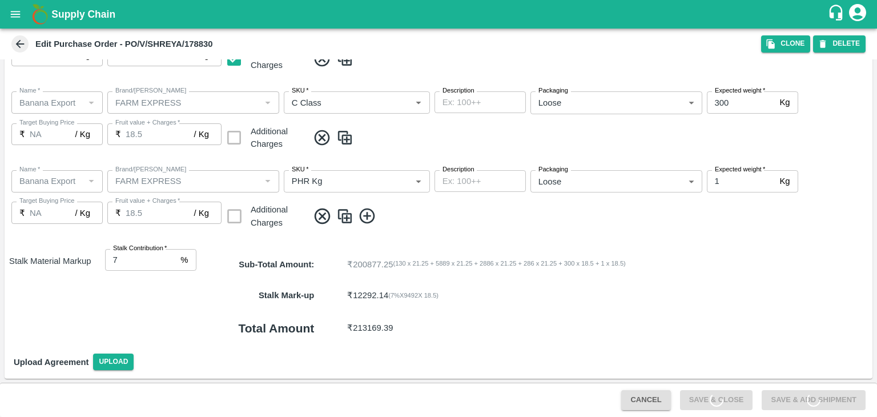
scroll to position [0, 0]
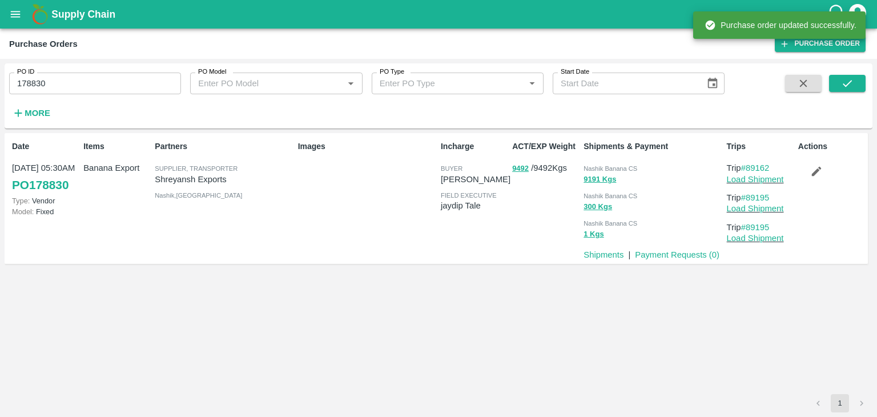
click at [73, 87] on input "178830" at bounding box center [95, 84] width 172 height 22
paste input "text"
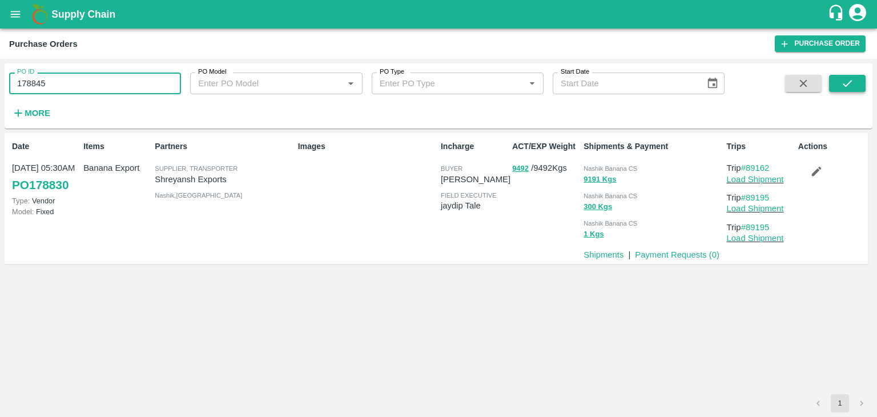
type input "178845"
click at [845, 83] on icon "submit" at bounding box center [847, 83] width 13 height 13
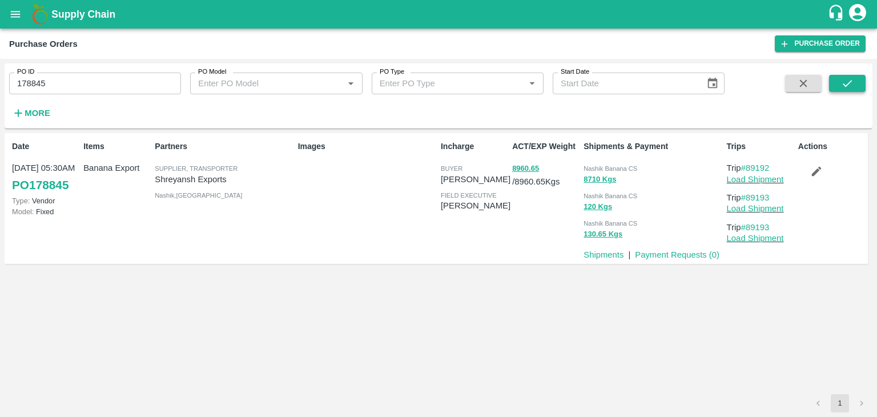
click at [854, 78] on button "submit" at bounding box center [847, 83] width 37 height 17
click at [756, 176] on link "Load Shipment" at bounding box center [755, 179] width 57 height 9
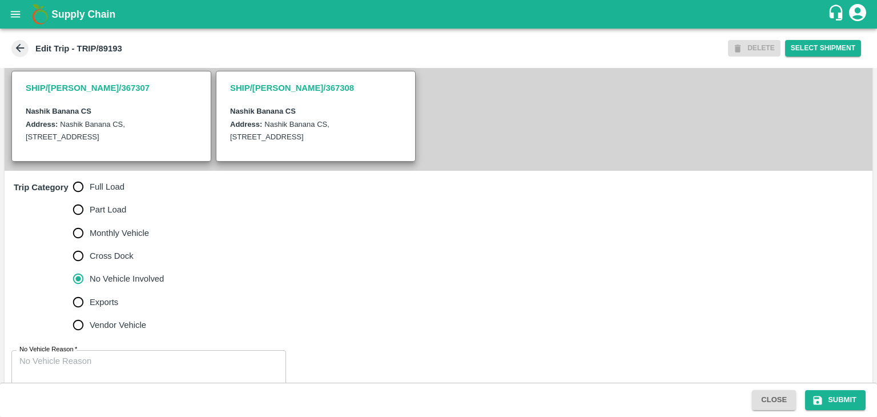
scroll to position [280, 0]
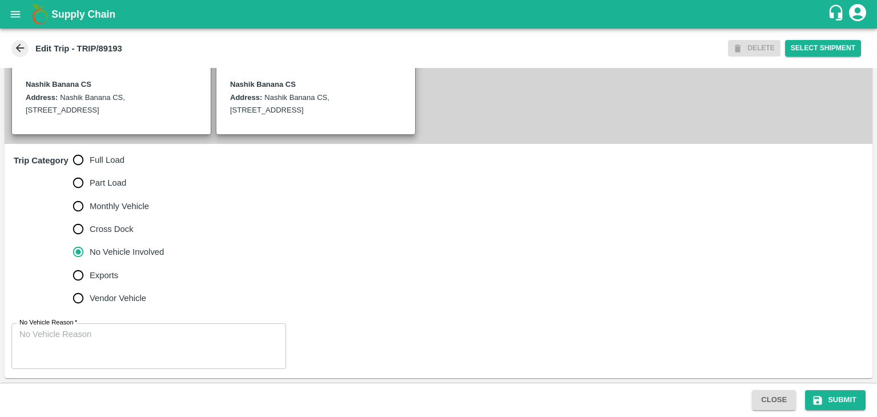
click at [115, 165] on span "Full Load" at bounding box center [107, 160] width 35 height 13
click at [90, 165] on input "Full Load" at bounding box center [78, 159] width 23 height 23
radio input "true"
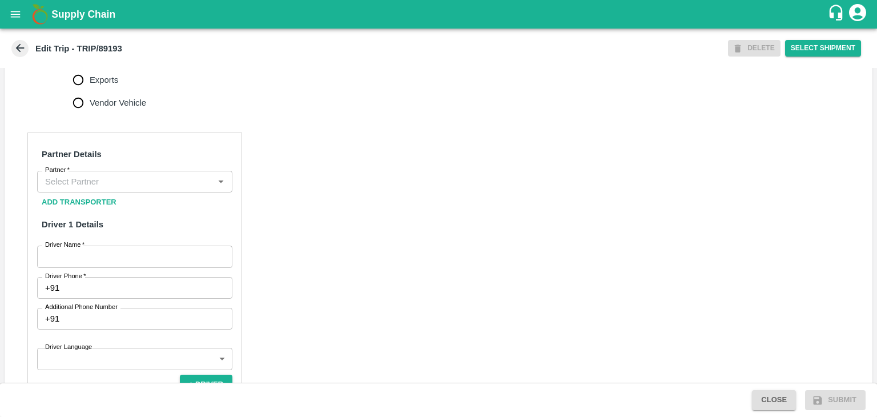
scroll to position [467, 0]
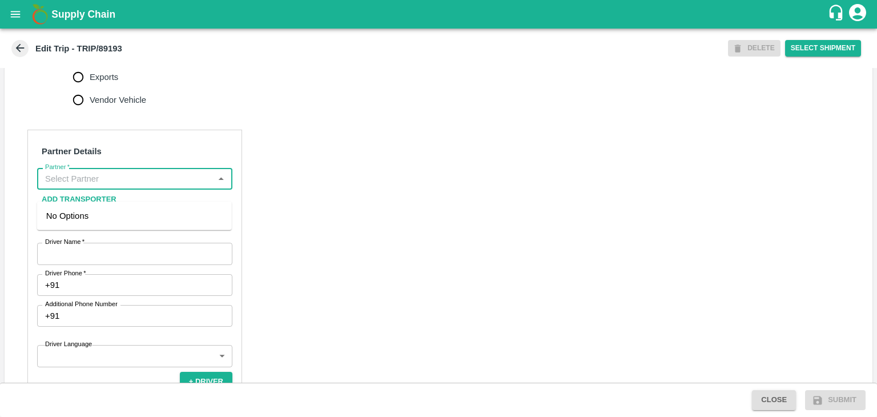
click at [114, 186] on input "Partner   *" at bounding box center [126, 178] width 170 height 15
click at [119, 214] on div "[PERSON_NAME] ( [PERSON_NAME] Transport )-[GEOGRAPHIC_DATA], Pune-9860466997(Tr…" at bounding box center [134, 229] width 176 height 38
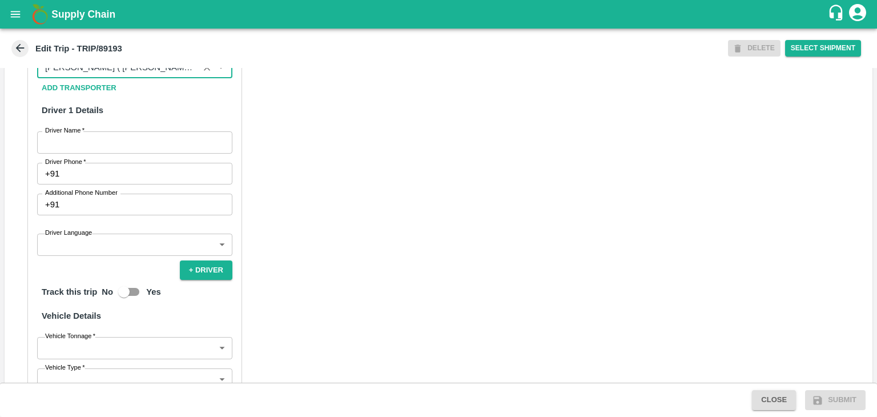
scroll to position [579, 0]
type input "Nitin Rasal ( Bhairavnath Transport )-Deulgaon, Pune-9860466997(Transporter)"
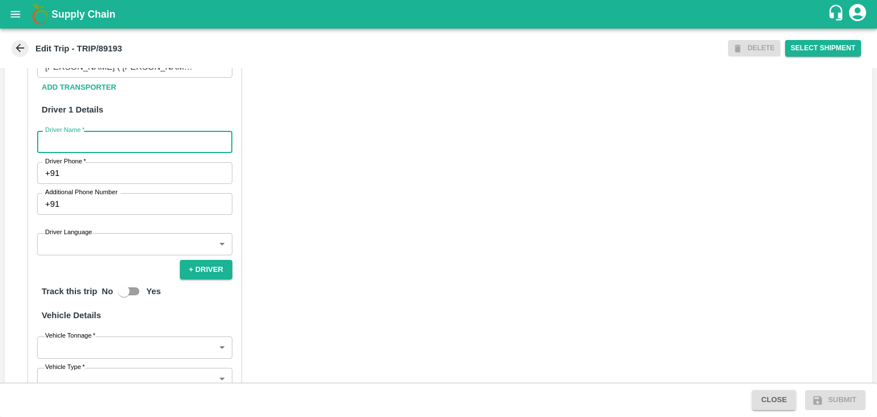
click at [102, 148] on input "Driver Name   *" at bounding box center [134, 142] width 195 height 22
type input "[PERSON_NAME]"
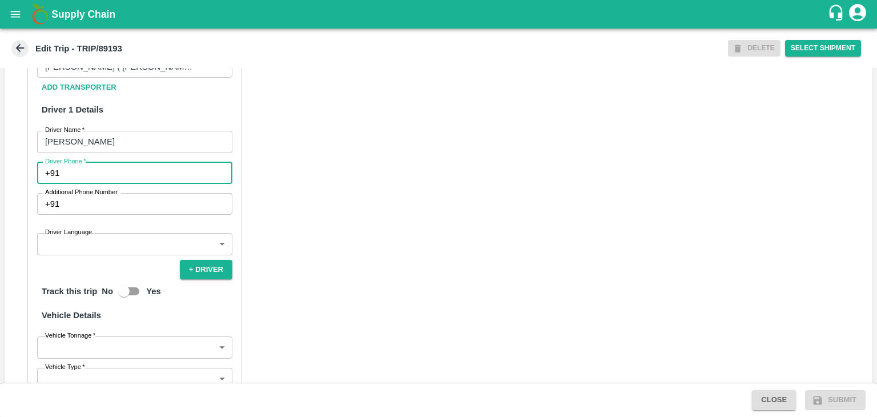
drag, startPoint x: 121, startPoint y: 187, endPoint x: 148, endPoint y: 208, distance: 34.7
click at [148, 208] on div "Partner Details Partner   * Partner Add Transporter Driver 1 Details Driver Nam…" at bounding box center [134, 277] width 215 height 519
type input "9975280177"
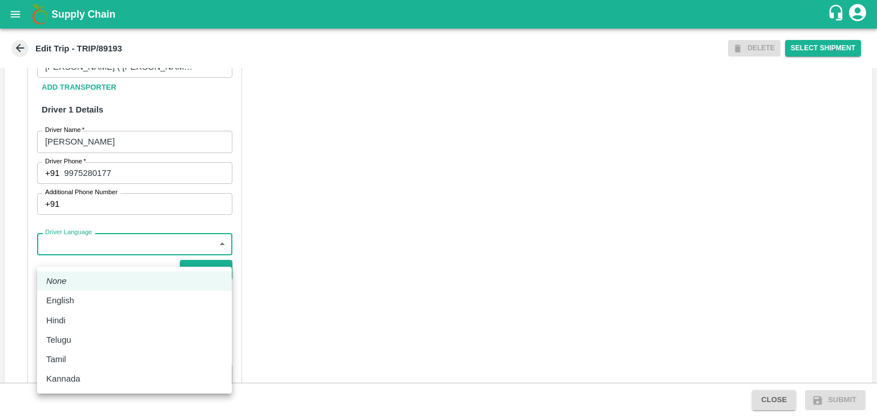
click at [118, 258] on body "Supply Chain Edit Trip - TRIP/89193 DELETE Select Shipment Trip Details Trip Ty…" at bounding box center [438, 208] width 877 height 417
click at [91, 300] on div "English" at bounding box center [134, 300] width 176 height 13
type input "en"
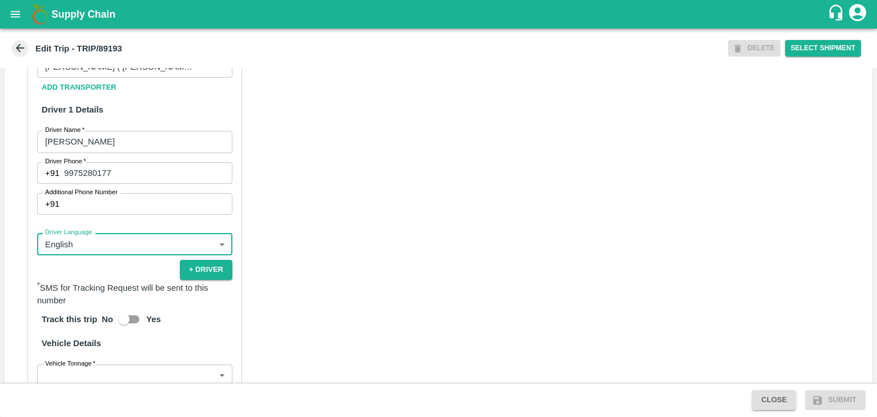
scroll to position [790, 0]
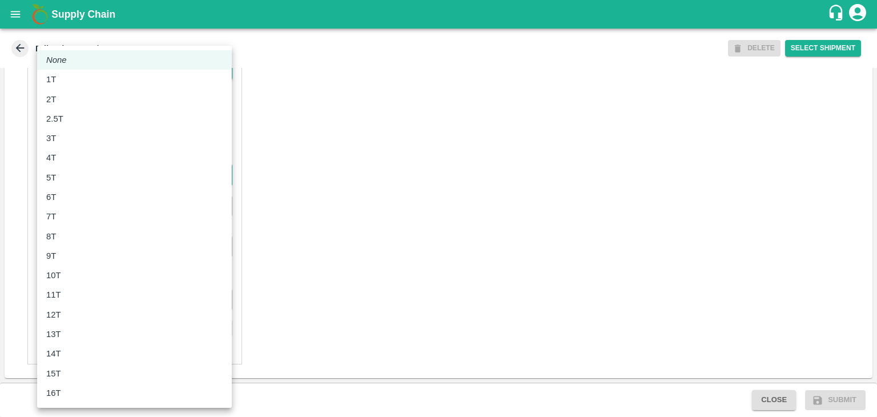
click at [67, 174] on body "Supply Chain Edit Trip - TRIP/89193 DELETE Select Shipment Trip Details Trip Ty…" at bounding box center [438, 208] width 877 height 417
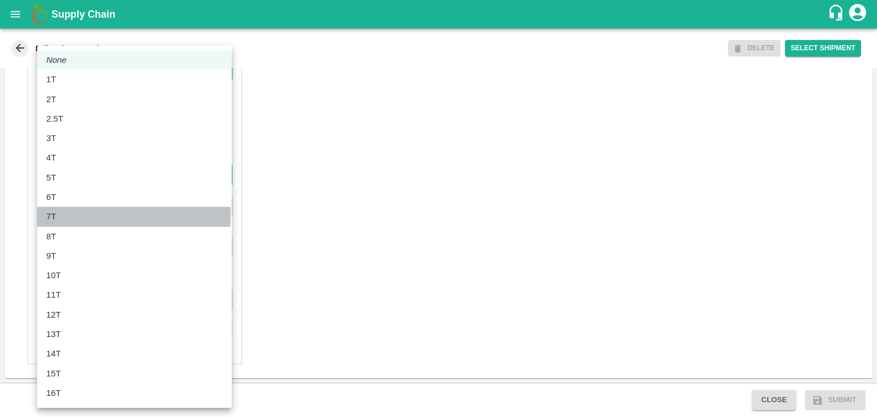
click at [78, 215] on div "7T" at bounding box center [134, 216] width 176 height 13
type input "7000"
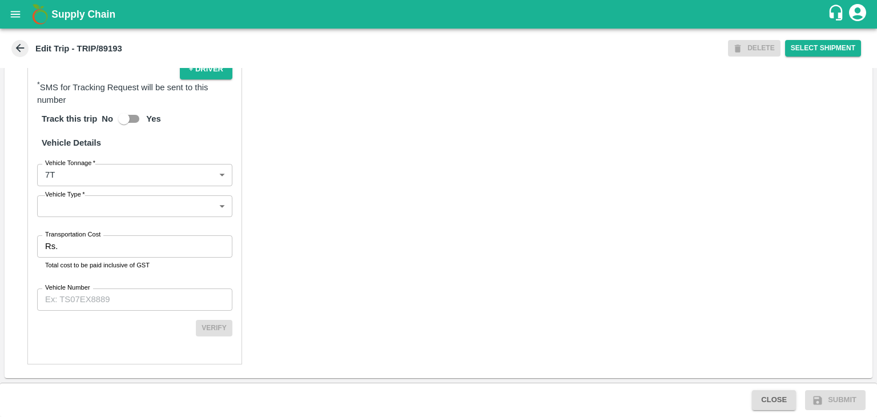
drag, startPoint x: 93, startPoint y: 226, endPoint x: 105, endPoint y: 211, distance: 19.1
click at [105, 211] on div "Partner Details Partner   * Partner Add Transporter Driver 1 Details Driver Nam…" at bounding box center [134, 90] width 215 height 547
click at [105, 211] on body "Supply Chain Edit Trip - TRIP/89193 DELETE Select Shipment Trip Details Trip Ty…" at bounding box center [438, 208] width 877 height 417
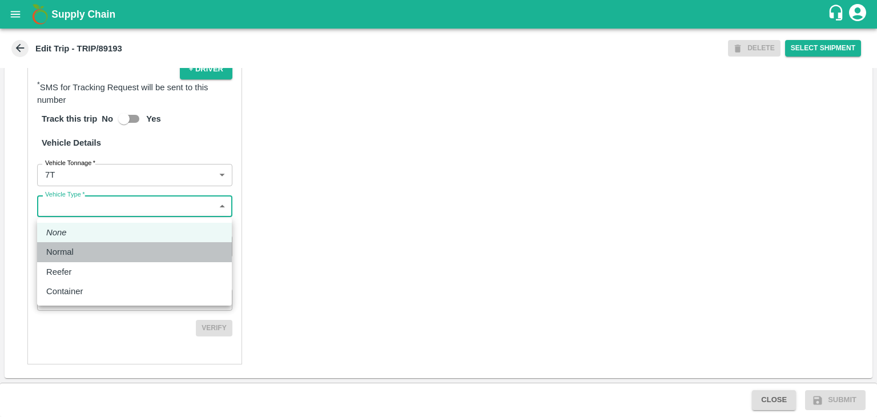
click at [89, 250] on div "Normal" at bounding box center [134, 252] width 176 height 13
type input "Normal"
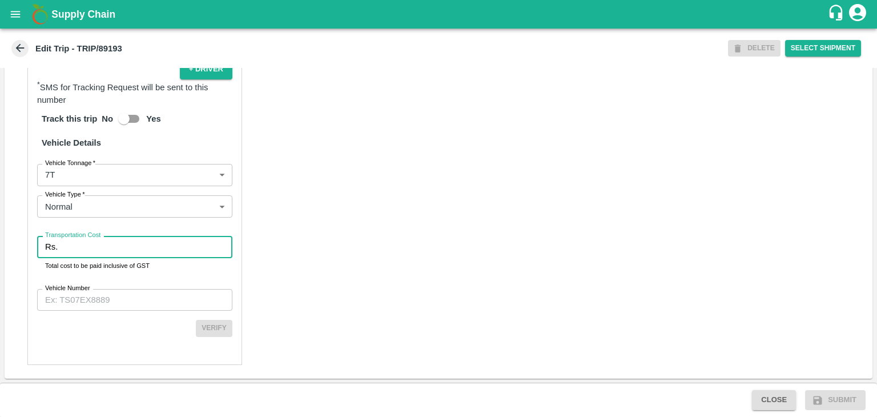
click at [111, 245] on input "Transportation Cost" at bounding box center [147, 247] width 170 height 22
type input "1"
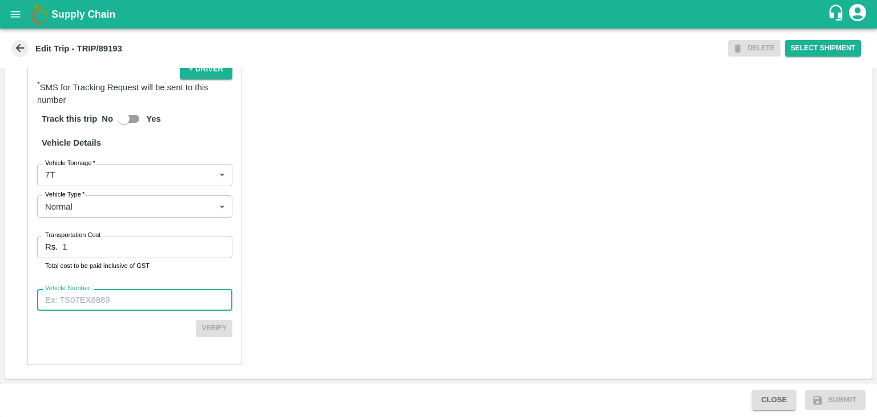
click at [133, 299] on input "Vehicle Number" at bounding box center [134, 300] width 195 height 22
type input "MH10Z3780"
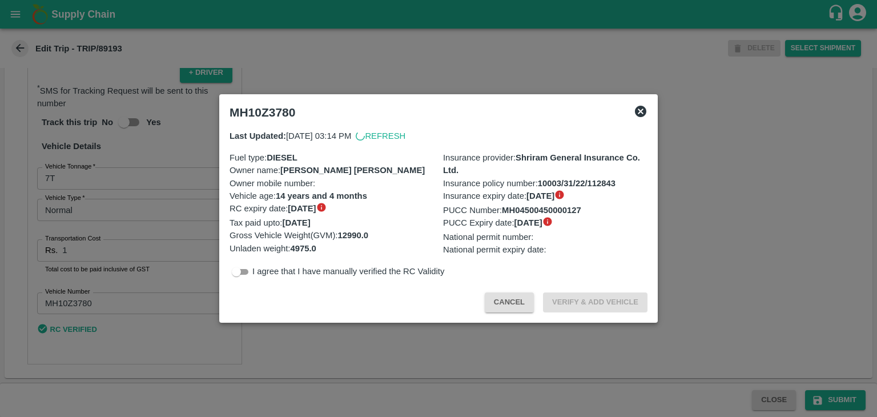
scroll to position [788, 0]
click at [843, 399] on div at bounding box center [438, 208] width 877 height 417
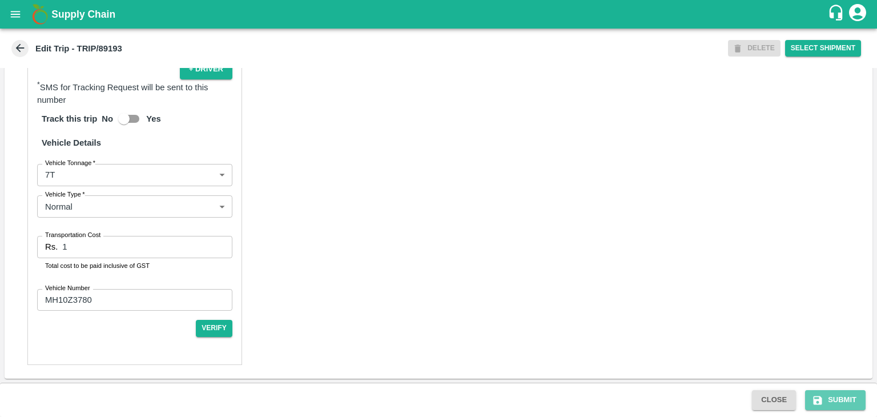
click at [843, 399] on button "Submit" at bounding box center [835, 400] width 61 height 20
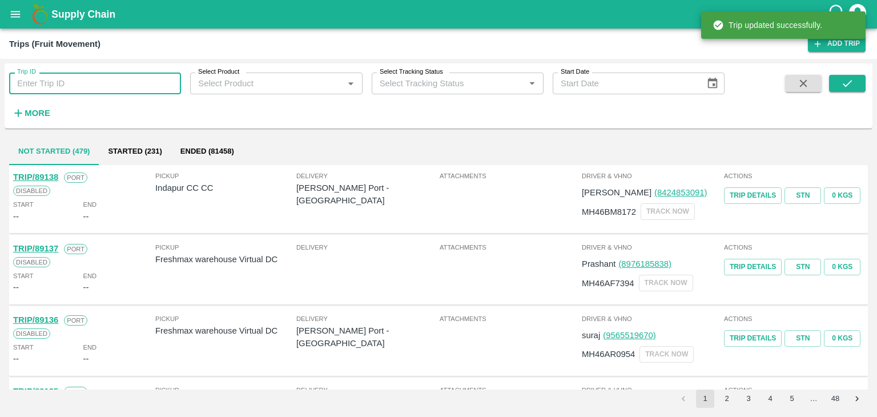
click at [117, 79] on input "Trip ID" at bounding box center [95, 84] width 172 height 22
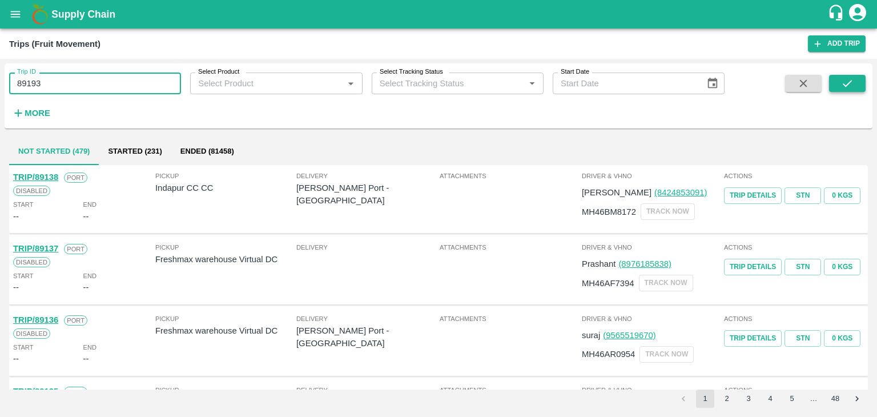
type input "89193"
click at [850, 80] on icon "submit" at bounding box center [847, 83] width 13 height 13
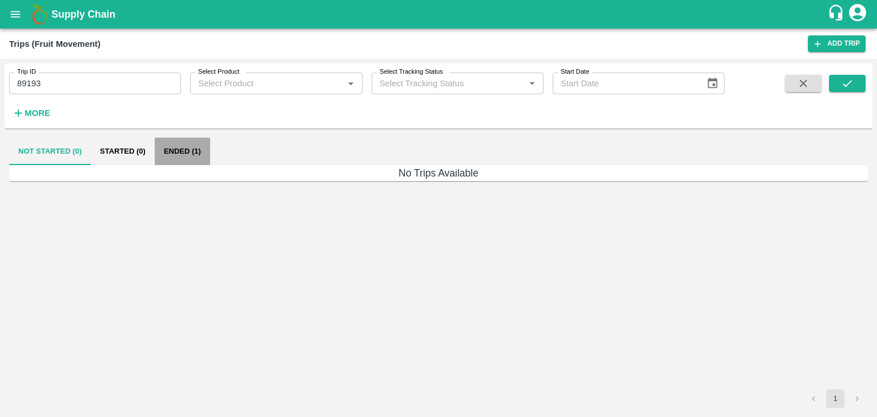
click at [186, 147] on button "Ended (1)" at bounding box center [182, 151] width 55 height 27
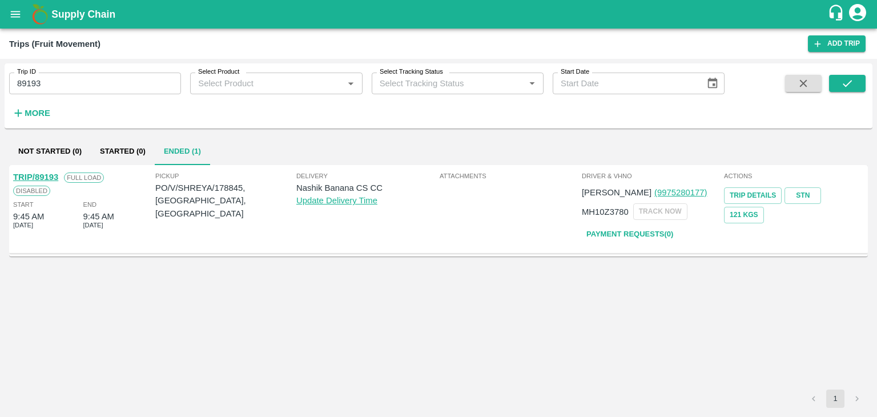
click at [39, 175] on link "TRIP/89193" at bounding box center [35, 176] width 45 height 9
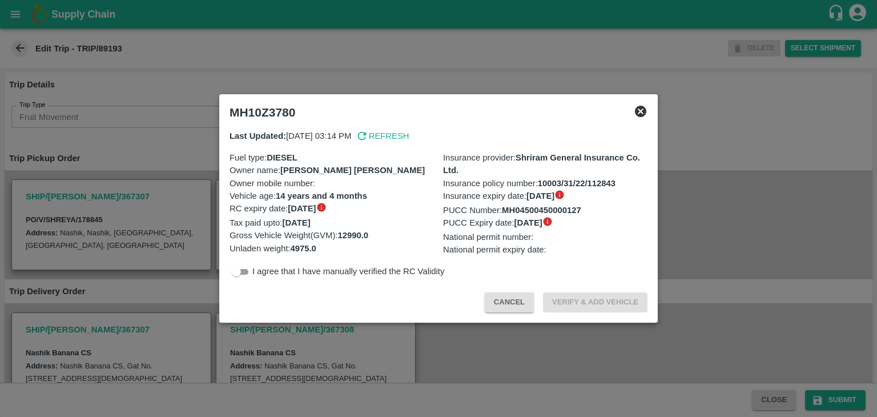
click at [644, 112] on icon at bounding box center [640, 111] width 11 height 11
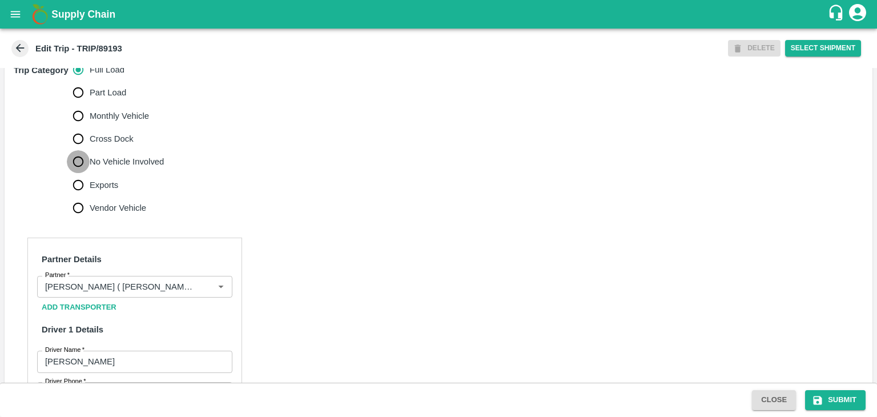
click at [89, 173] on input "No Vehicle Involved" at bounding box center [78, 161] width 23 height 23
radio input "true"
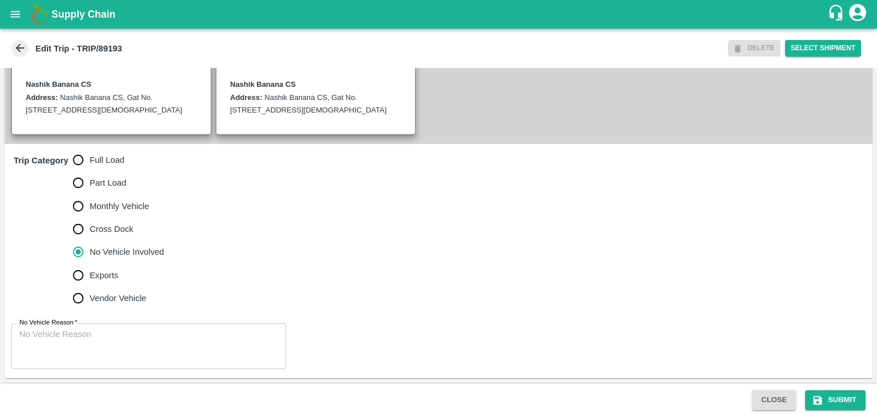
scroll to position [280, 0]
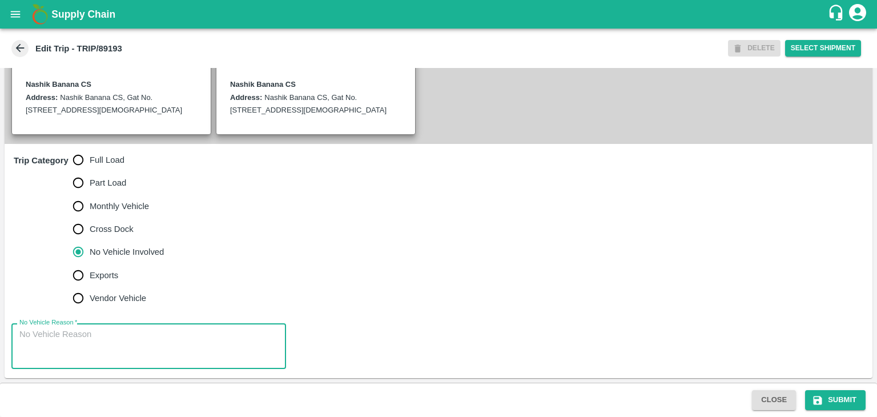
click at [159, 352] on textarea "No Vehicle Reason   *" at bounding box center [148, 346] width 259 height 36
type textarea "Field Dump"
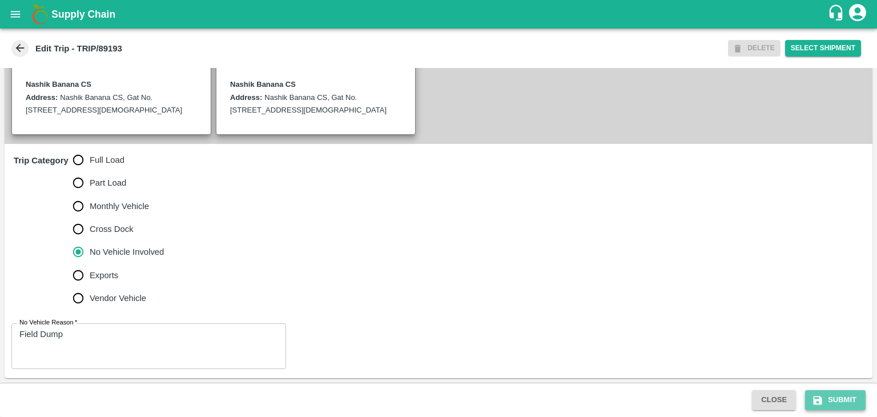
click at [847, 393] on button "Submit" at bounding box center [835, 400] width 61 height 20
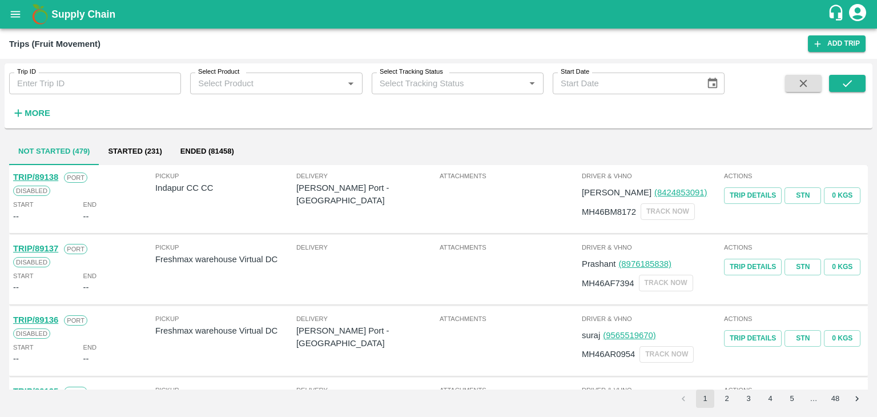
click at [103, 95] on div "Trip ID Trip ID Select Product Select Product   * Select Tracking Status Select…" at bounding box center [362, 92] width 725 height 59
drag, startPoint x: 103, startPoint y: 95, endPoint x: 119, endPoint y: 86, distance: 18.4
click at [119, 86] on div "Trip ID Trip ID Select Product Select Product   * Select Tracking Status Select…" at bounding box center [362, 92] width 725 height 59
click at [119, 86] on input "Trip ID" at bounding box center [95, 84] width 172 height 22
type input "89192"
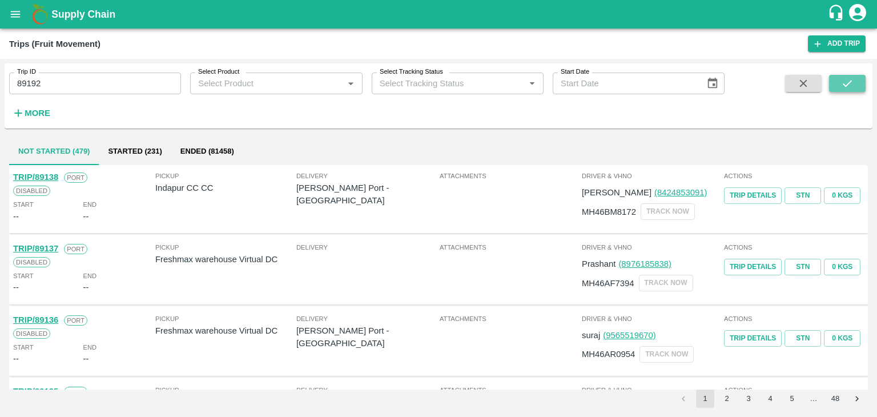
click at [859, 86] on button "submit" at bounding box center [847, 83] width 37 height 17
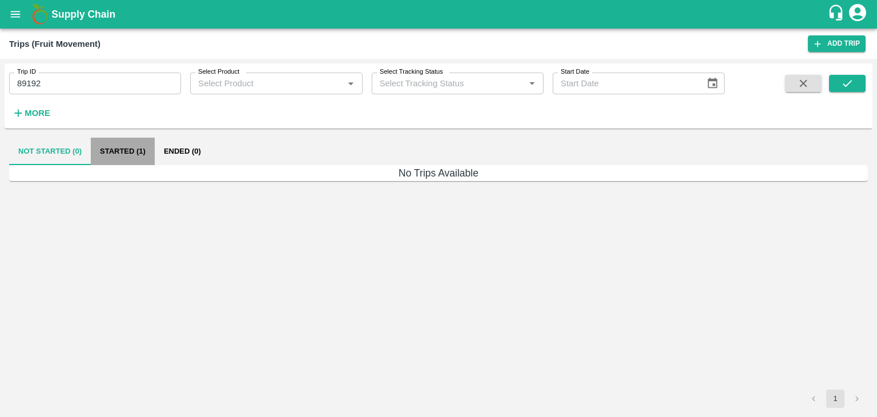
click at [119, 149] on button "Started (1)" at bounding box center [123, 151] width 64 height 27
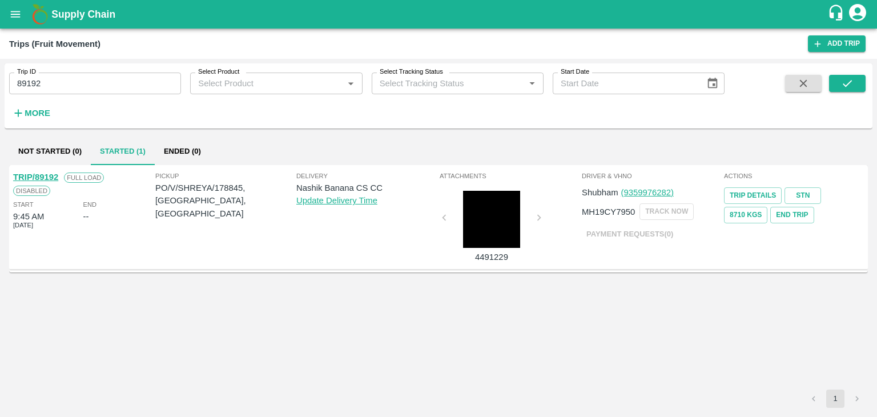
click at [34, 174] on link "TRIP/89192" at bounding box center [35, 176] width 45 height 9
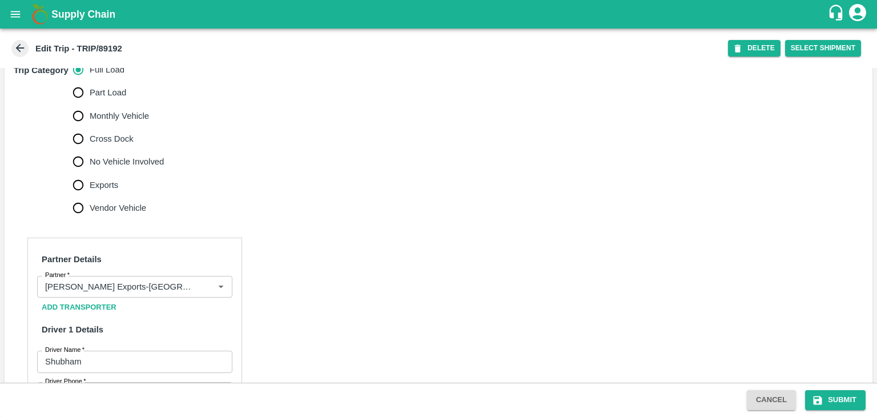
scroll to position [448, 0]
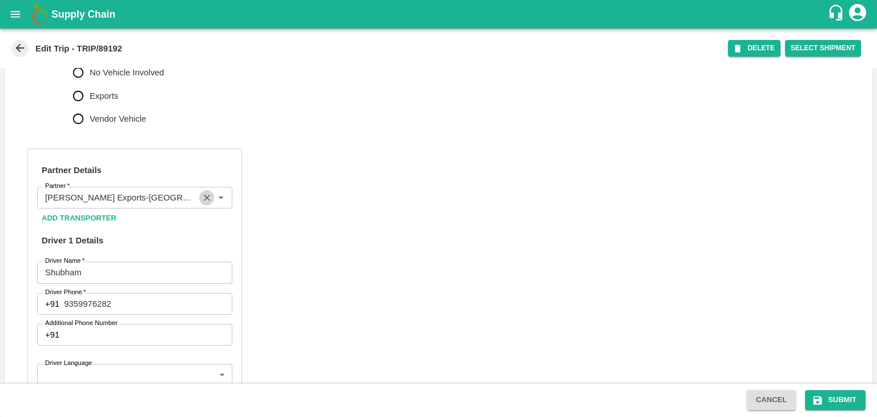
click at [202, 203] on icon "Clear" at bounding box center [207, 197] width 11 height 11
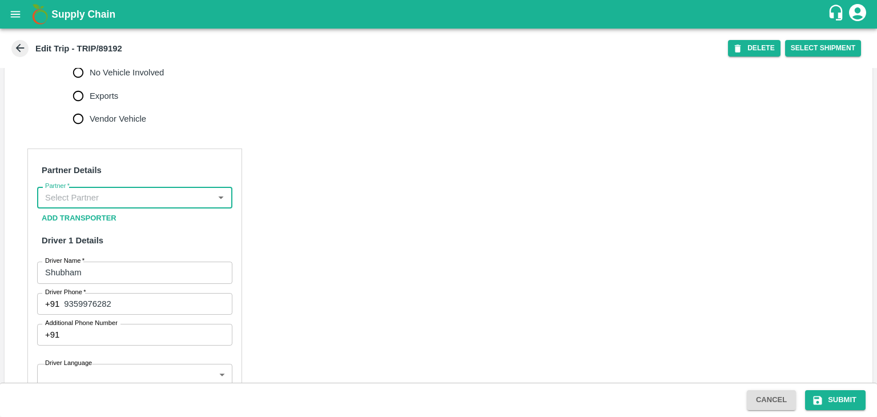
scroll to position [0, 0]
click at [181, 205] on input "Partner   *" at bounding box center [126, 197] width 170 height 15
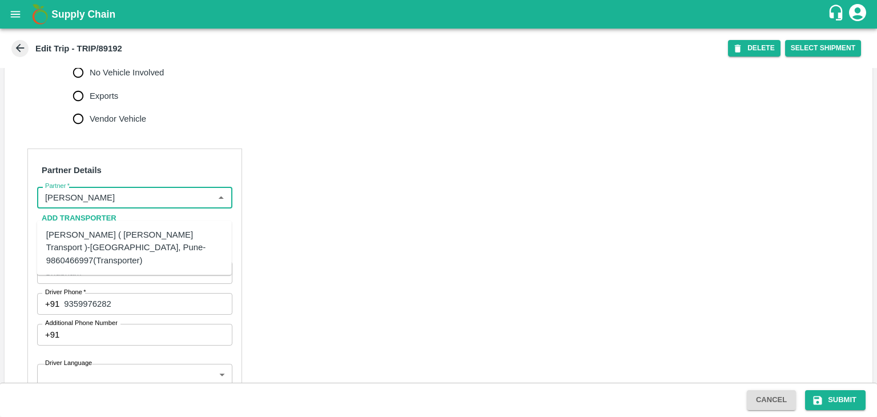
click at [154, 231] on div "[PERSON_NAME] ( [PERSON_NAME] Transport )-[GEOGRAPHIC_DATA], Pune-9860466997(Tr…" at bounding box center [134, 247] width 176 height 38
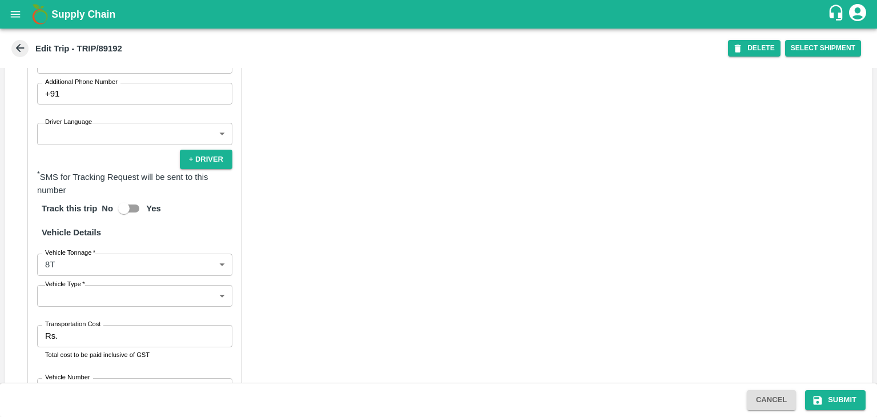
scroll to position [690, 0]
type input "[PERSON_NAME] ( [PERSON_NAME] Transport )-[GEOGRAPHIC_DATA], Pune-9860466997(Tr…"
drag, startPoint x: 82, startPoint y: 156, endPoint x: 78, endPoint y: 151, distance: 6.5
click at [78, 151] on div "Partner Details Partner   * Partner Add Transporter Driver 1 Details Driver Nam…" at bounding box center [134, 184] width 215 height 557
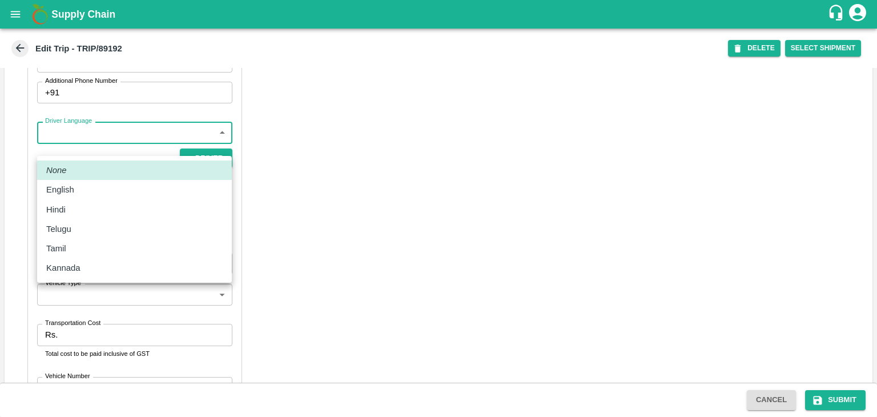
click at [78, 151] on body "Supply Chain Edit Trip - TRIP/89192 DELETE Select Shipment Trip Details Trip Ty…" at bounding box center [438, 208] width 877 height 417
click at [79, 214] on div "Hindi" at bounding box center [134, 209] width 176 height 13
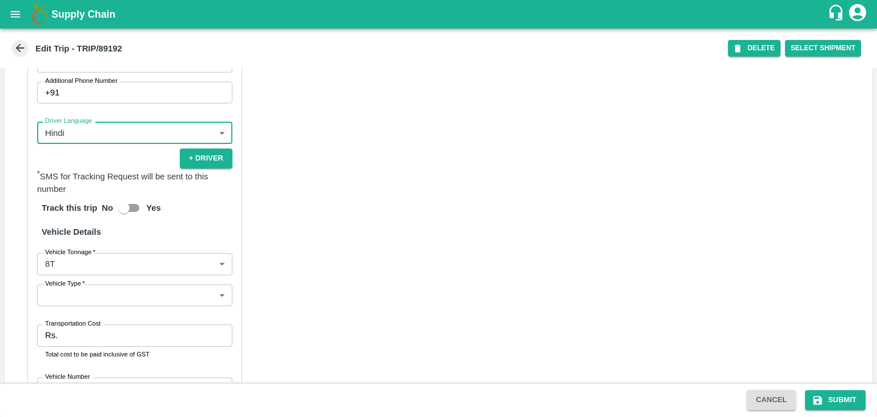
type input "hi"
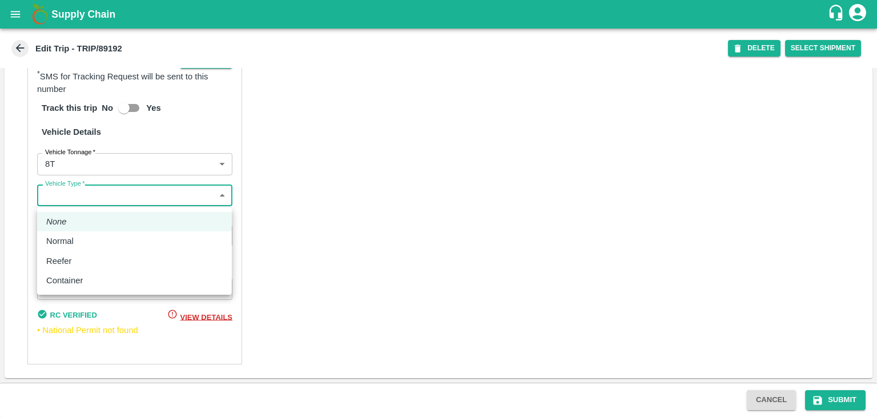
click at [70, 198] on body "Supply Chain Edit Trip - TRIP/89192 DELETE Select Shipment Trip Details Trip Ty…" at bounding box center [438, 208] width 877 height 417
click at [89, 244] on div "Normal" at bounding box center [134, 241] width 176 height 13
type input "Normal"
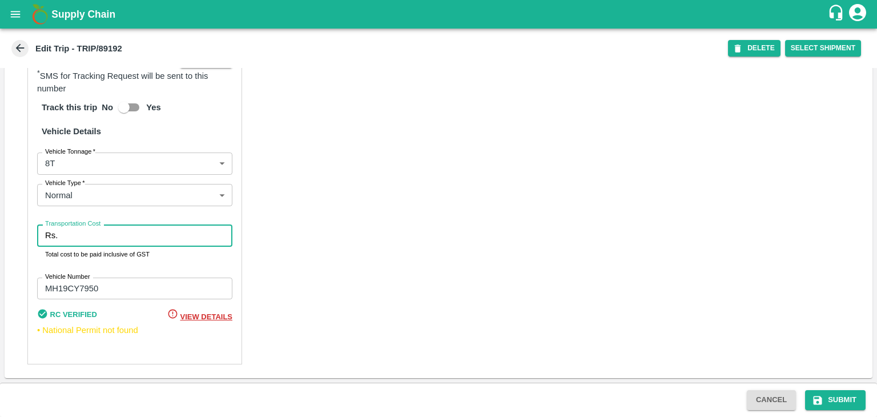
click at [114, 239] on input "Transportation Cost" at bounding box center [147, 235] width 170 height 22
type input "10000"
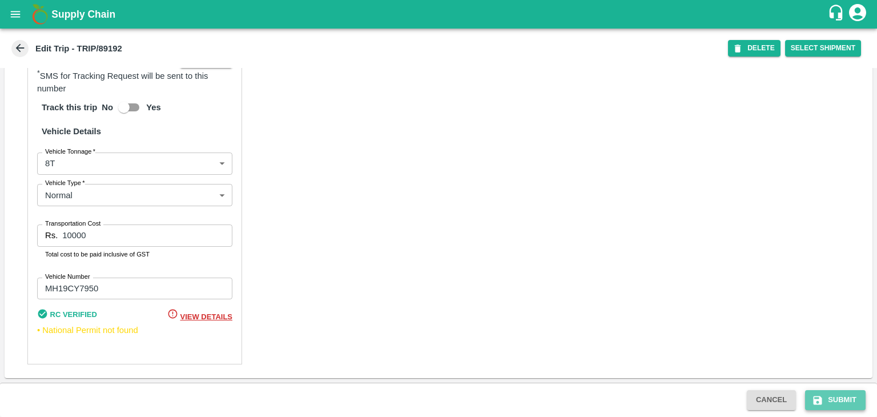
click at [837, 396] on button "Submit" at bounding box center [835, 400] width 61 height 20
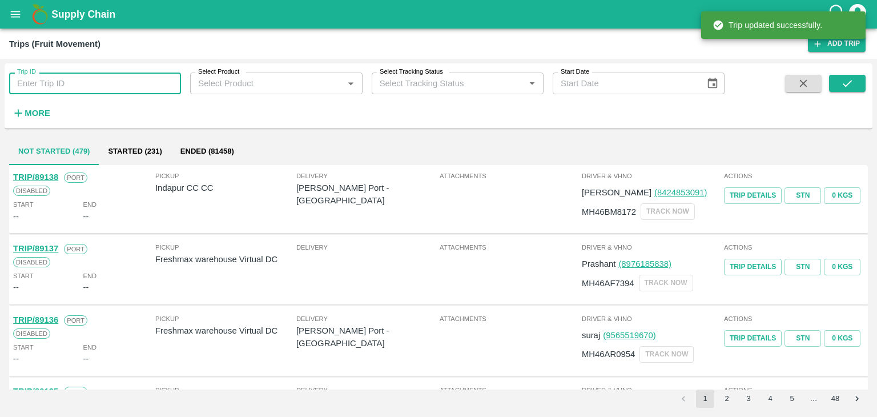
click at [126, 80] on input "Trip ID" at bounding box center [95, 84] width 172 height 22
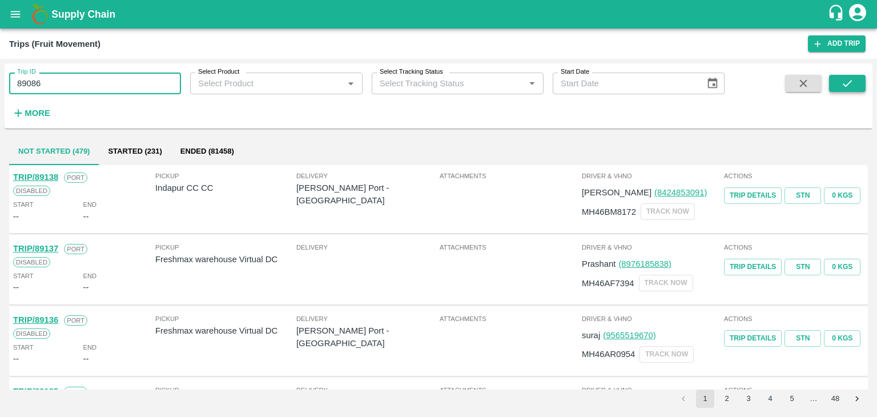
type input "89086"
click at [845, 90] on icon "submit" at bounding box center [847, 83] width 13 height 13
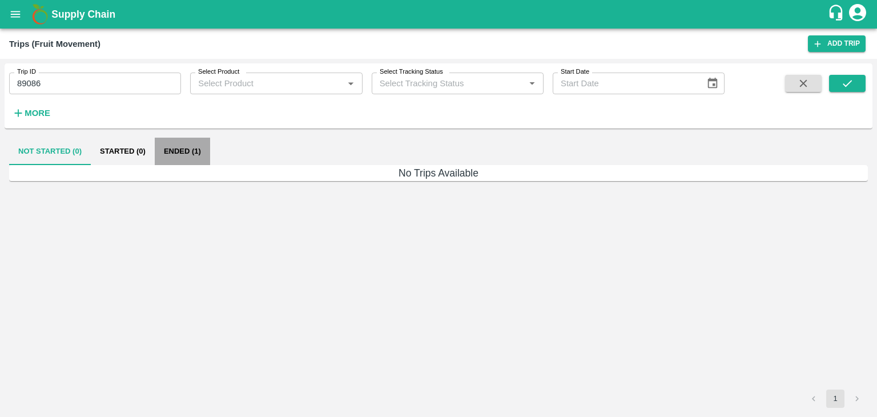
click at [182, 151] on button "Ended (1)" at bounding box center [182, 151] width 55 height 27
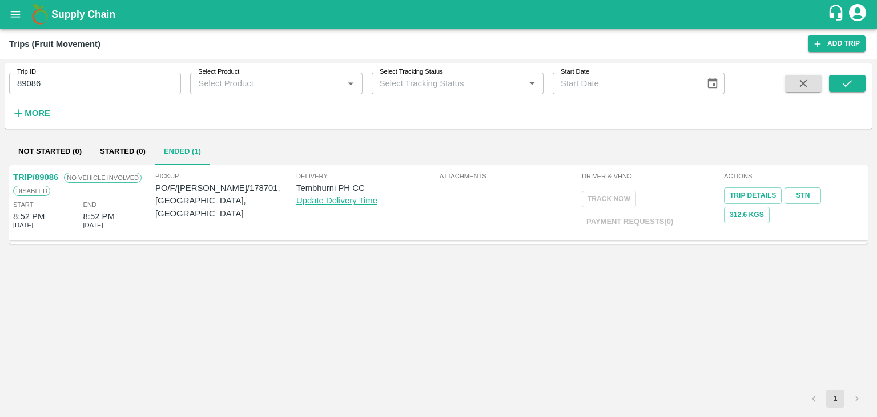
click at [37, 175] on link "TRIP/89086" at bounding box center [35, 176] width 45 height 9
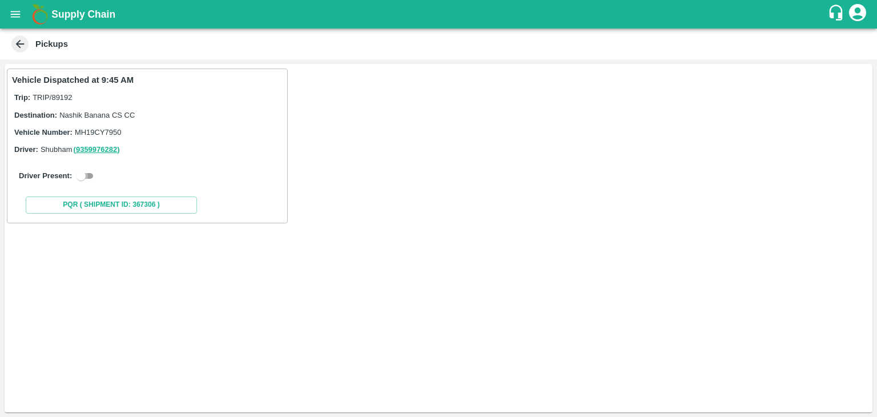
click at [82, 174] on input "checkbox" at bounding box center [81, 176] width 41 height 14
checkbox input "true"
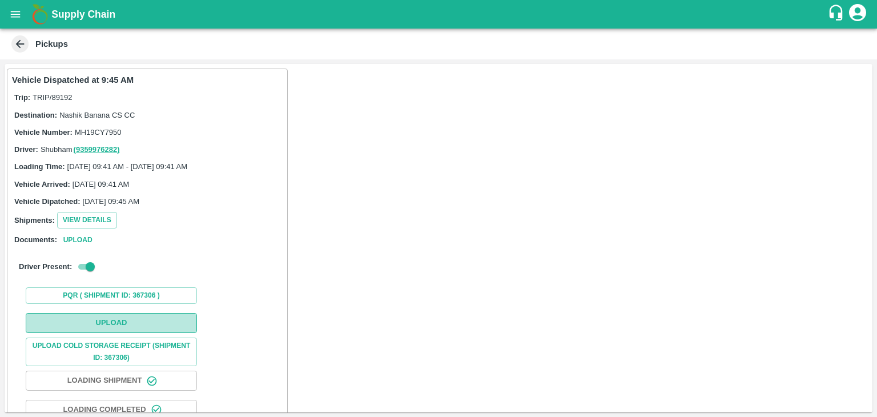
click at [142, 323] on button "Upload" at bounding box center [111, 323] width 171 height 20
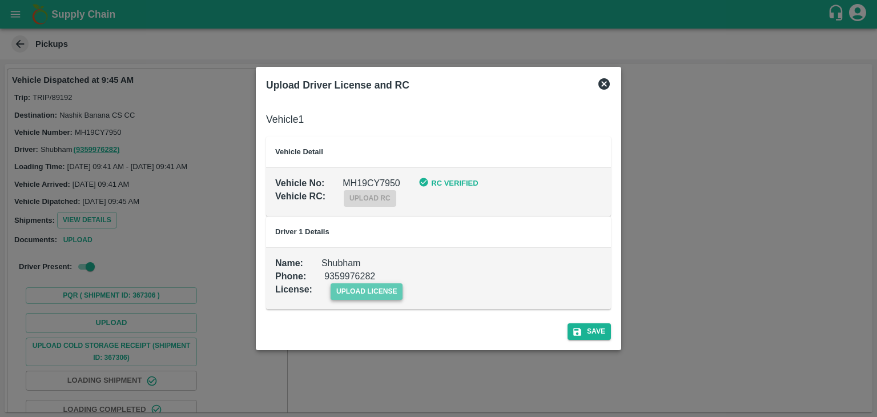
click at [354, 288] on span "upload license" at bounding box center [367, 291] width 73 height 17
click at [0, 0] on input "upload license" at bounding box center [0, 0] width 0 height 0
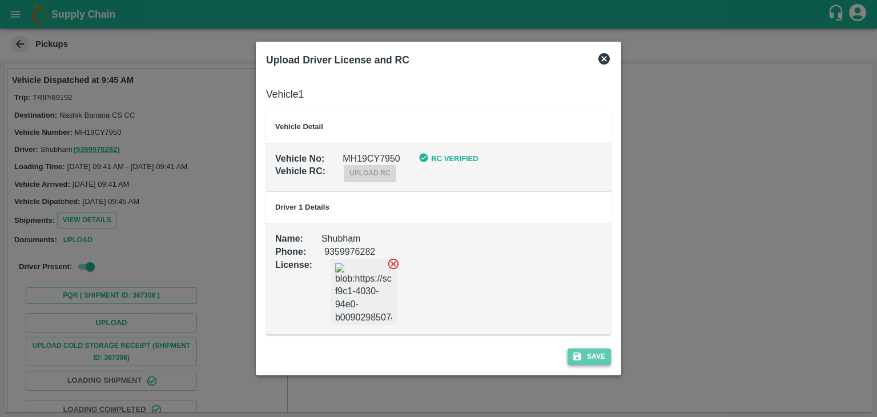
click at [595, 355] on button "Save" at bounding box center [589, 356] width 43 height 17
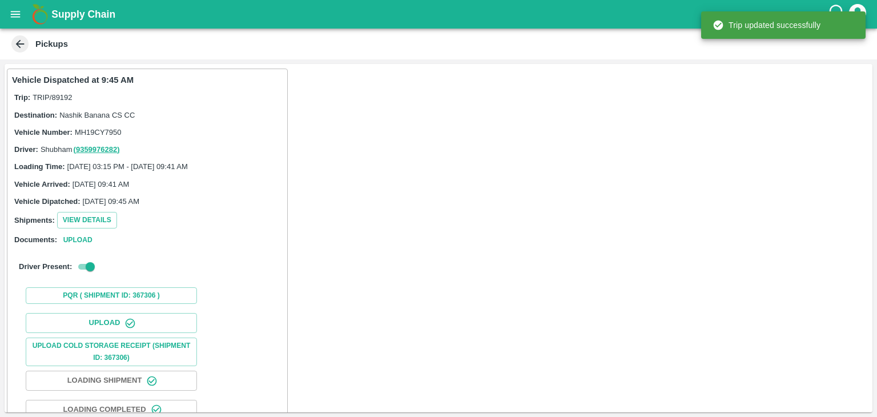
scroll to position [119, 0]
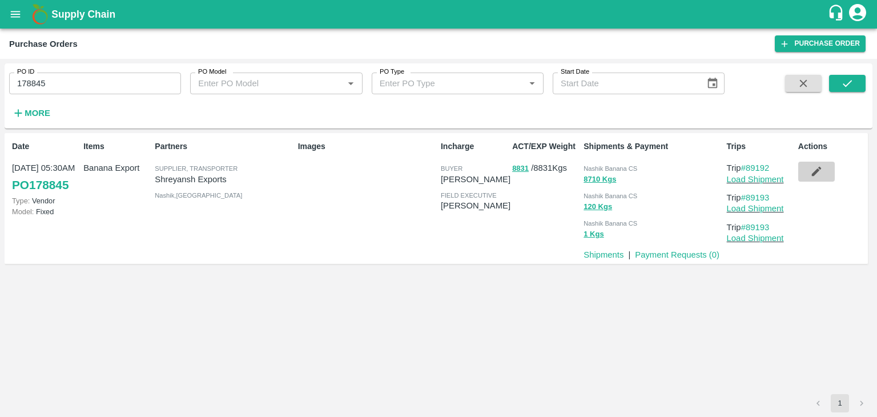
click at [816, 167] on icon "button" at bounding box center [816, 171] width 13 height 13
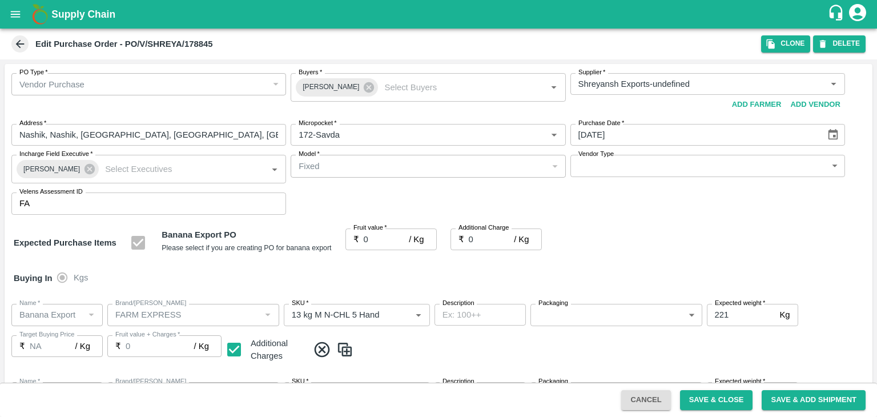
click at [366, 86] on icon at bounding box center [369, 87] width 10 height 10
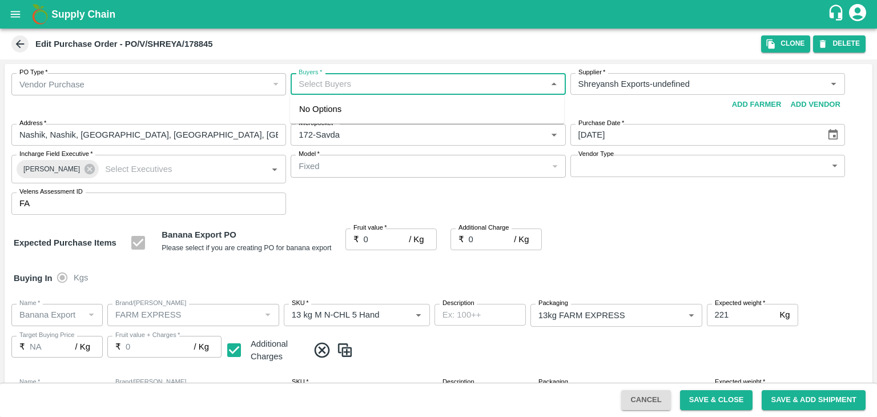
click at [359, 81] on input "Buyers   *" at bounding box center [418, 84] width 249 height 15
type input "Ajit"
click at [355, 118] on div "Ajit Otari" at bounding box center [362, 114] width 70 height 13
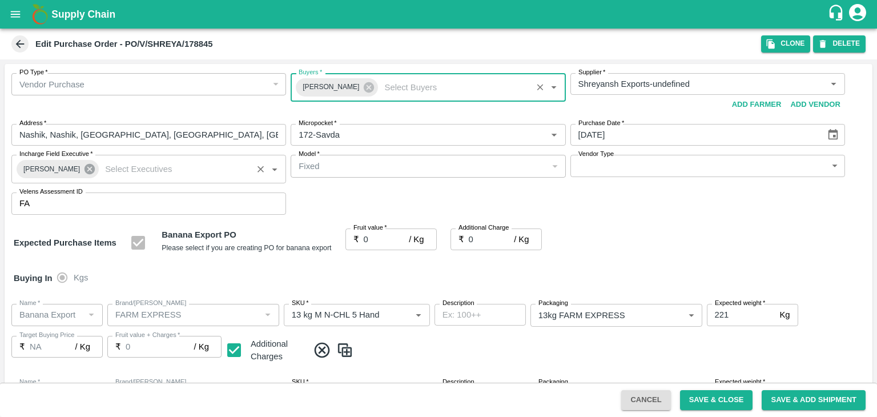
click at [85, 171] on icon at bounding box center [90, 169] width 10 height 10
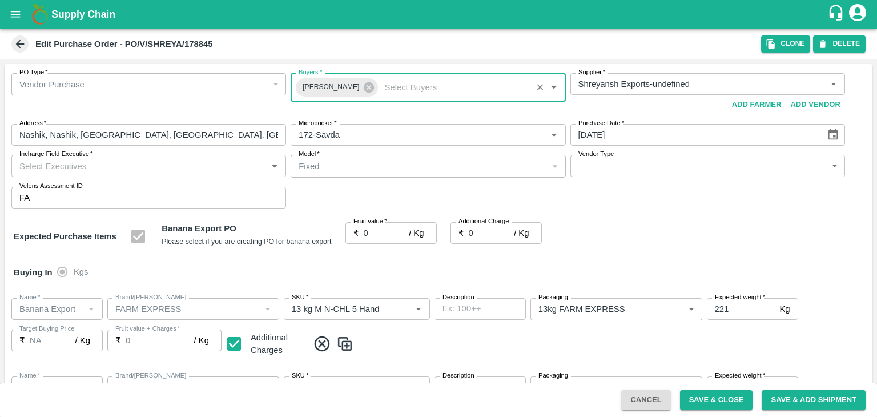
click at [143, 169] on input "Incharge Field Executive   *" at bounding box center [139, 165] width 249 height 15
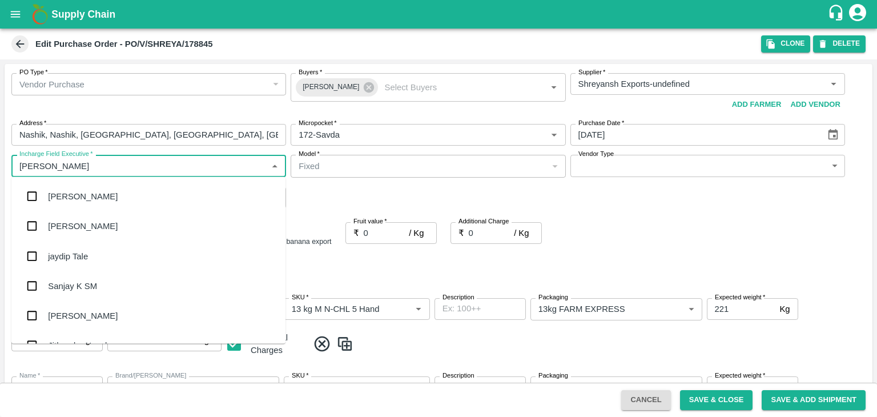
type input "Jay"
click at [98, 246] on div "jaydip Tale" at bounding box center [148, 256] width 274 height 30
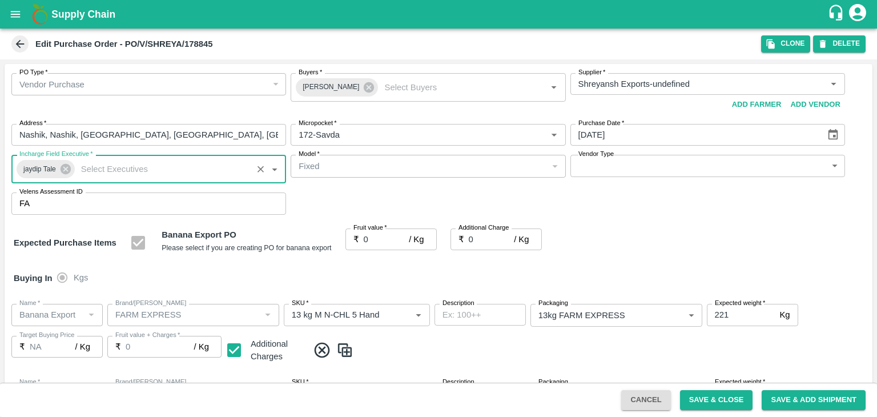
click at [627, 176] on body "Supply Chain Edit Purchase Order - PO/V/SHREYA/178845 Clone DELETE PO Type   * …" at bounding box center [438, 208] width 877 height 417
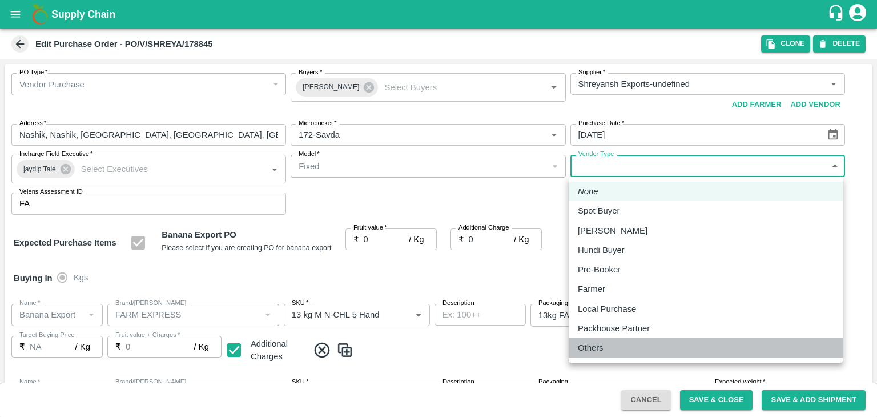
click at [621, 348] on div "Others" at bounding box center [706, 348] width 256 height 13
type input "OTHER"
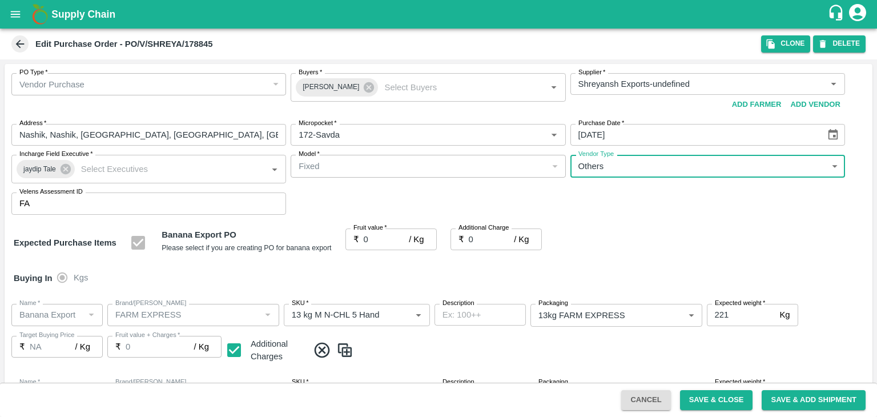
click at [380, 235] on input "0" at bounding box center [387, 239] width 46 height 22
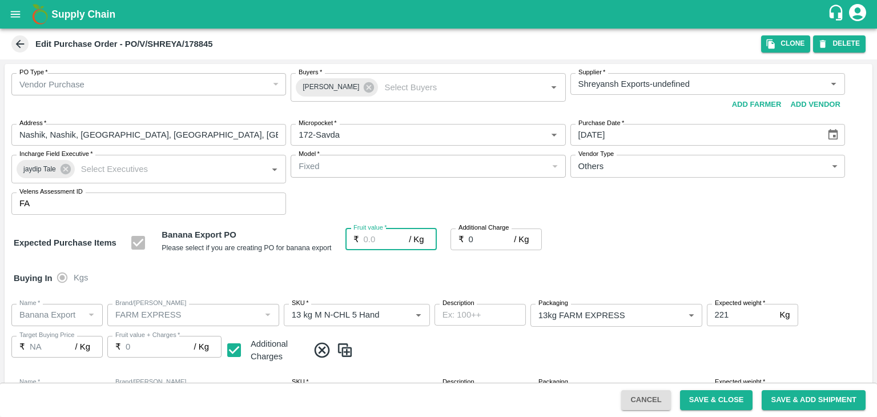
type input "1"
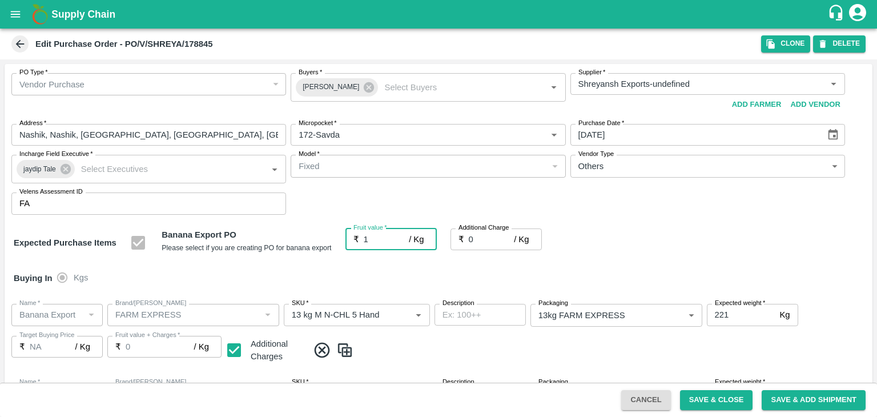
type input "1"
type input "18"
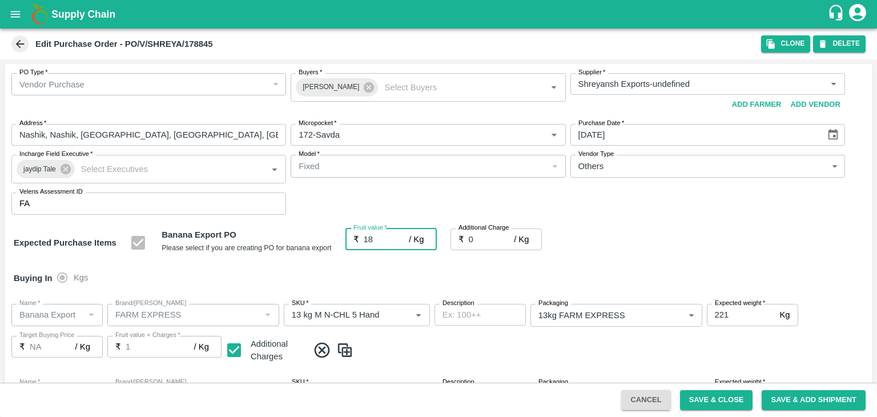
type input "18"
type input "18.5"
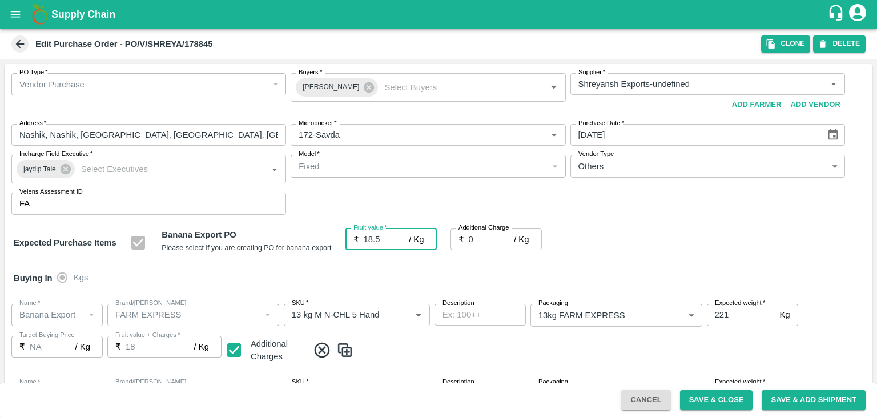
type input "18.5"
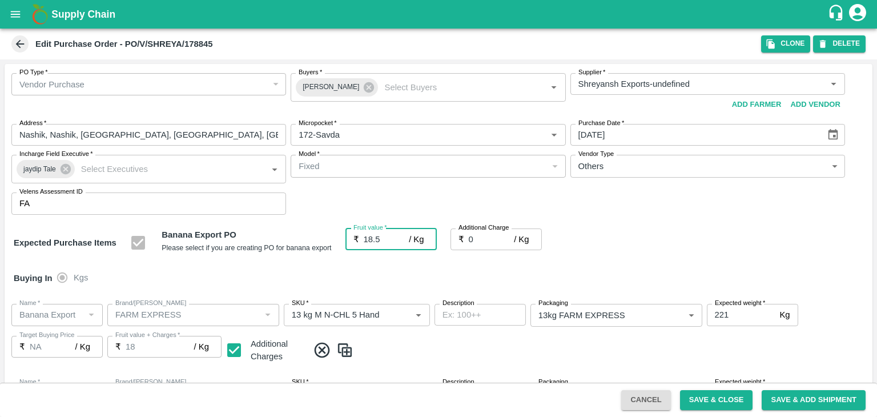
type input "18.5"
type input "2"
type input "20.5"
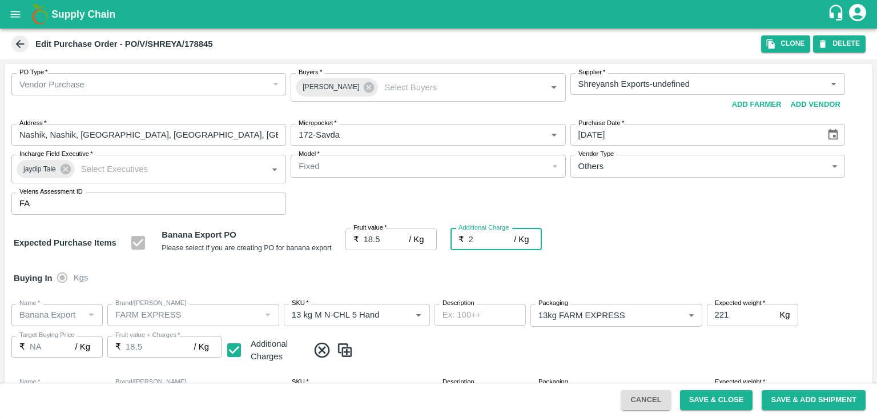
type input "20.5"
type input "2.7"
type input "21.2"
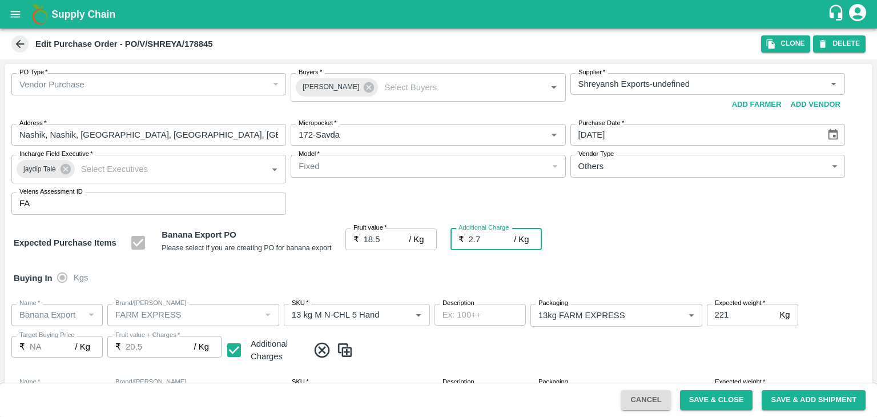
type input "21.2"
type input "2.75"
type input "21.25"
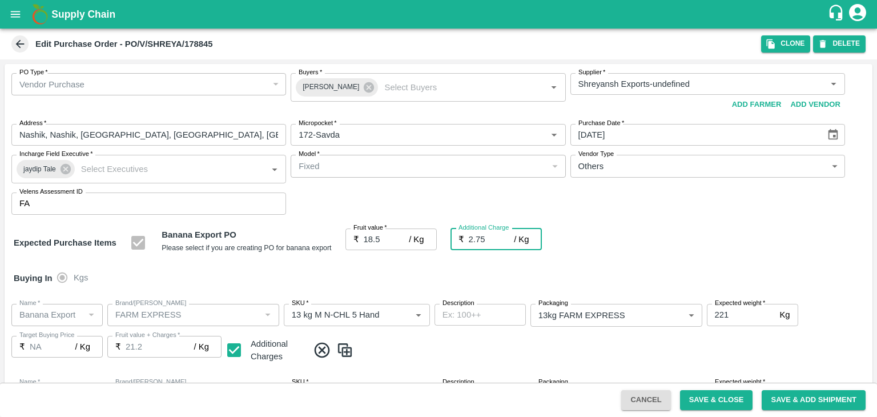
type input "21.25"
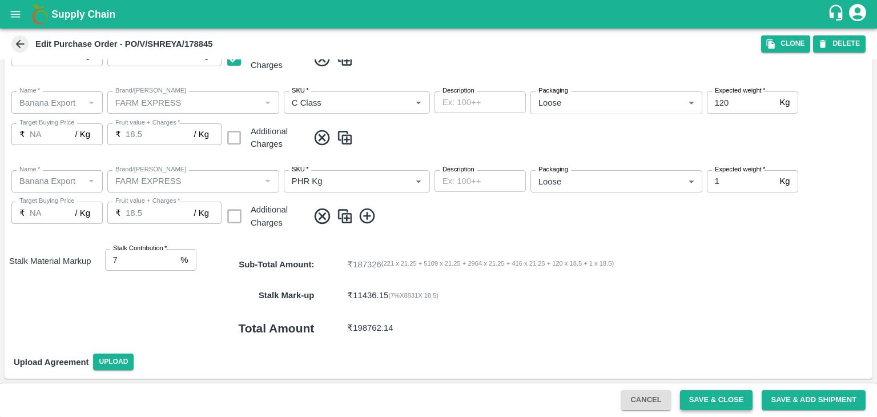
type input "2.75"
click at [721, 400] on button "Save & Close" at bounding box center [716, 400] width 73 height 20
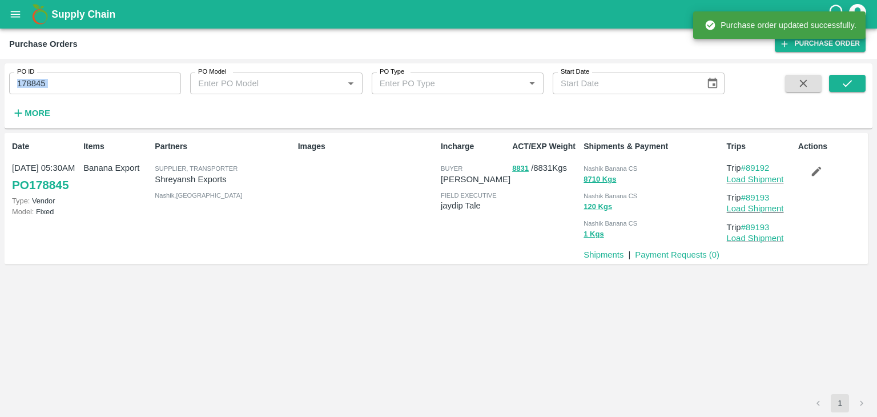
drag, startPoint x: 62, startPoint y: 95, endPoint x: 78, endPoint y: 87, distance: 18.4
click at [78, 87] on div "PO ID 178845 PO ID PO Model PO Model   * PO Type PO Type   * Start Date Start D…" at bounding box center [362, 92] width 725 height 59
click at [78, 87] on input "178845" at bounding box center [95, 84] width 172 height 22
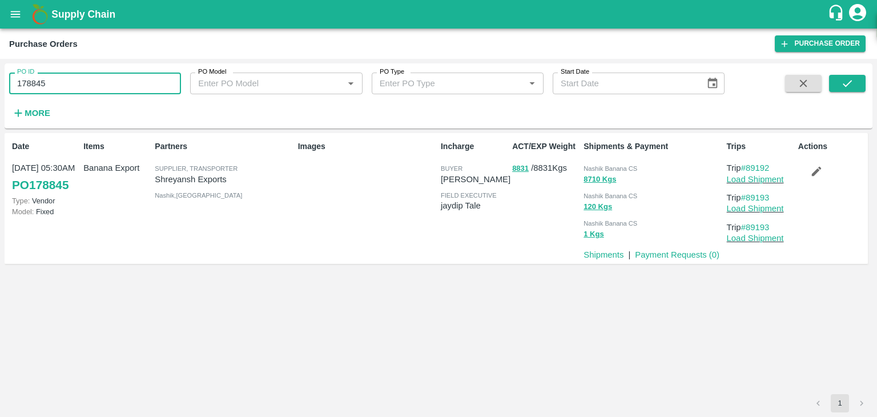
click at [78, 87] on input "178845" at bounding box center [95, 84] width 172 height 22
paste input "text"
type input "178701"
click at [840, 77] on button "submit" at bounding box center [847, 83] width 37 height 17
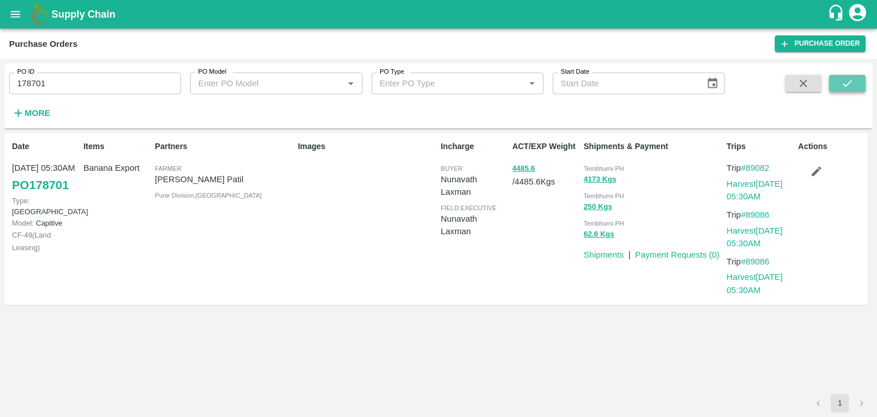
click at [848, 82] on icon "submit" at bounding box center [847, 83] width 13 height 13
click at [752, 184] on link "Harvest 28 Sep, 05:30AM" at bounding box center [755, 190] width 56 height 22
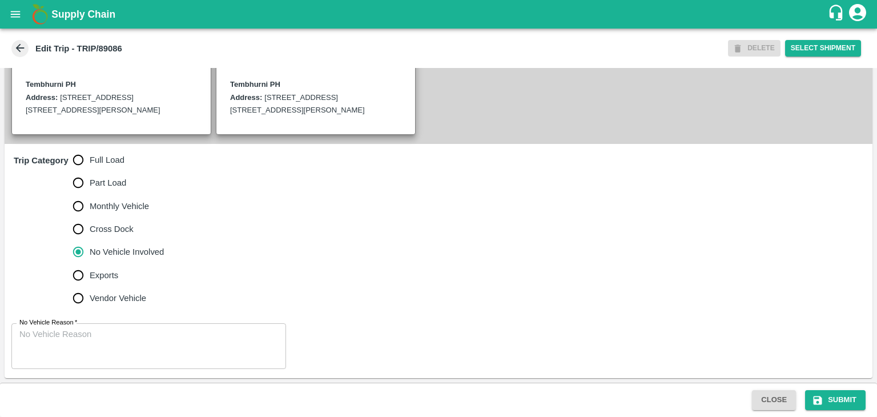
scroll to position [288, 0]
click at [89, 167] on input "Full Load" at bounding box center [78, 159] width 23 height 23
radio input "true"
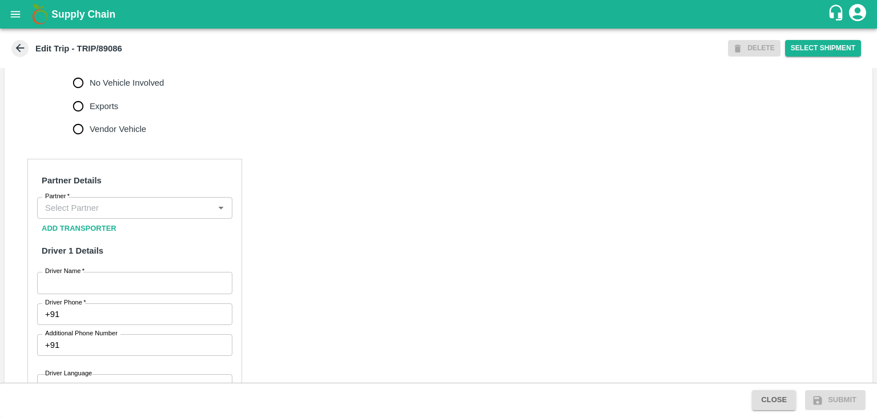
scroll to position [438, 0]
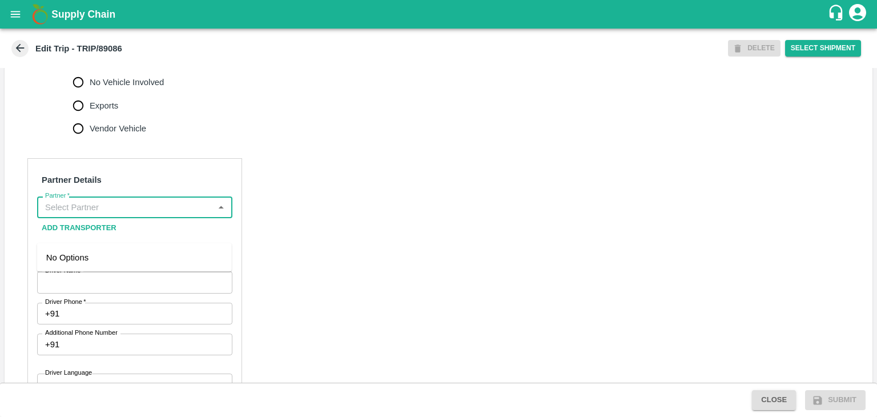
click at [131, 215] on input "Partner   *" at bounding box center [126, 207] width 170 height 15
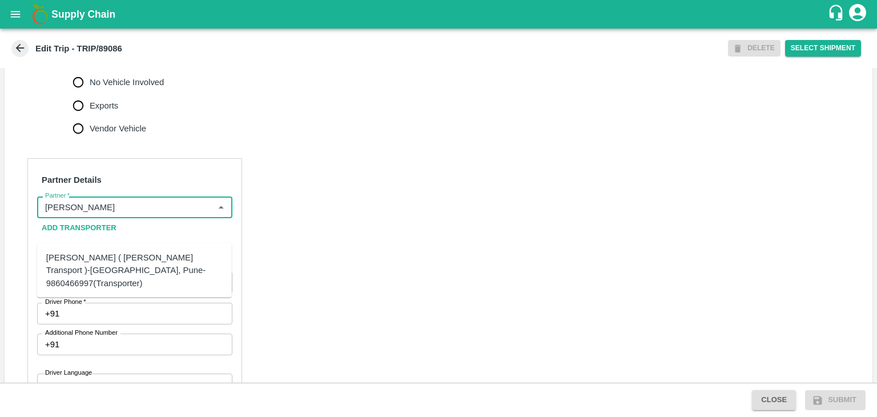
click at [105, 258] on div "[PERSON_NAME] ( [PERSON_NAME] Transport )-[GEOGRAPHIC_DATA], Pune-9860466997(Tr…" at bounding box center [134, 270] width 176 height 38
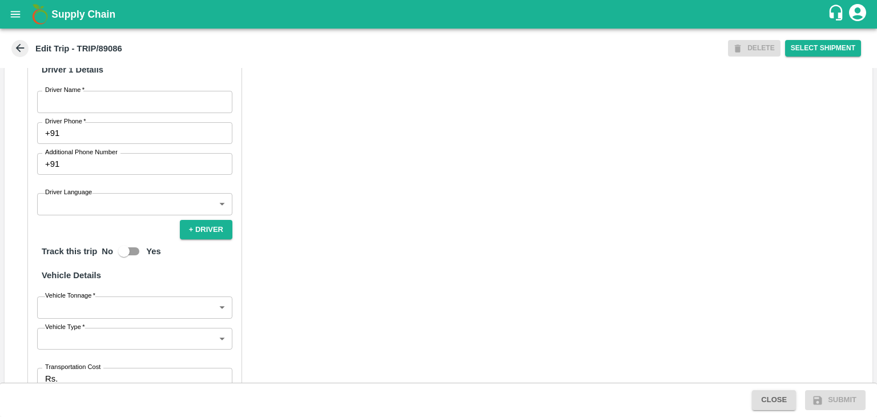
scroll to position [619, 0]
type input "[PERSON_NAME] ( [PERSON_NAME] Transport )-[GEOGRAPHIC_DATA], Pune-9860466997(Tr…"
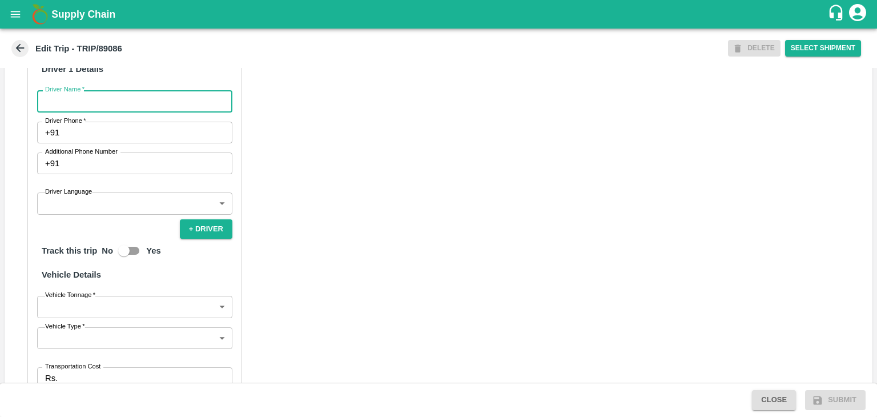
click at [77, 112] on input "Driver Name   *" at bounding box center [134, 101] width 195 height 22
type input "[PERSON_NAME]"
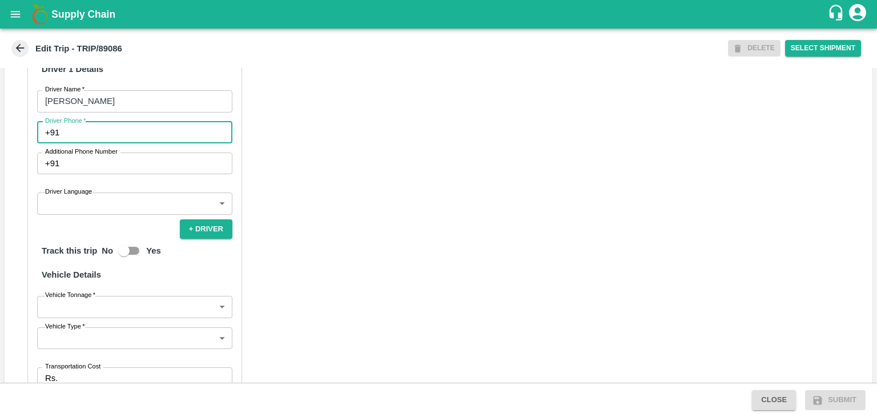
click at [122, 143] on input "Driver Phone   *" at bounding box center [148, 133] width 168 height 22
type input "9975280177"
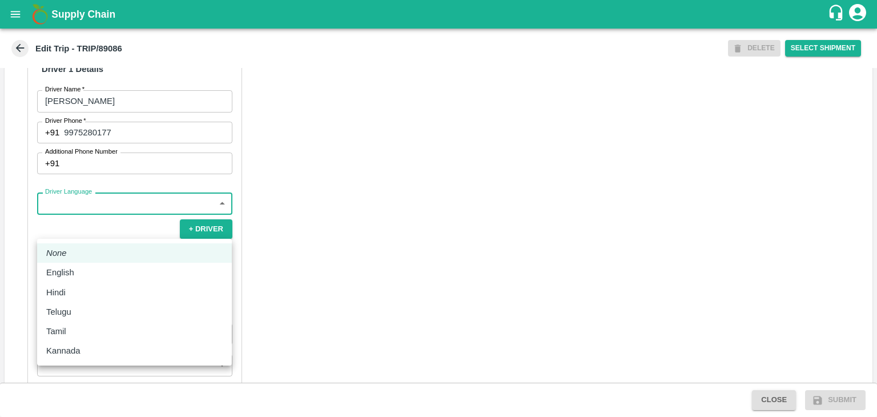
click at [118, 228] on body "Supply Chain Edit Trip - TRIP/89086 DELETE Select Shipment Trip Details Trip Ty…" at bounding box center [438, 208] width 877 height 417
click at [98, 292] on div "Hindi" at bounding box center [134, 292] width 176 height 13
type input "hi"
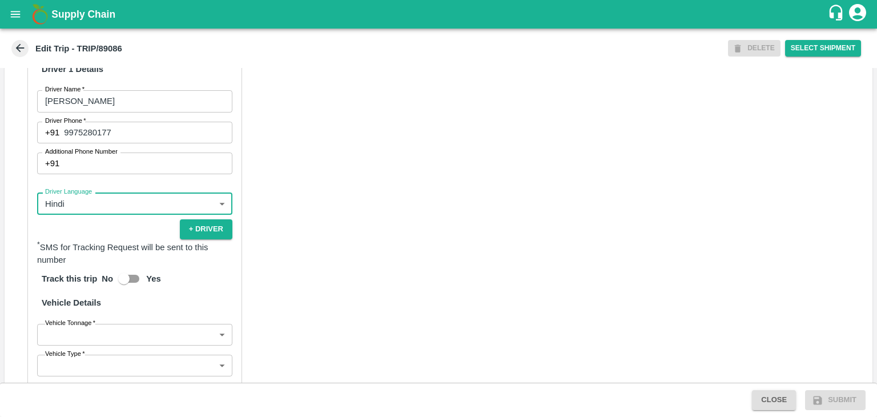
scroll to position [803, 0]
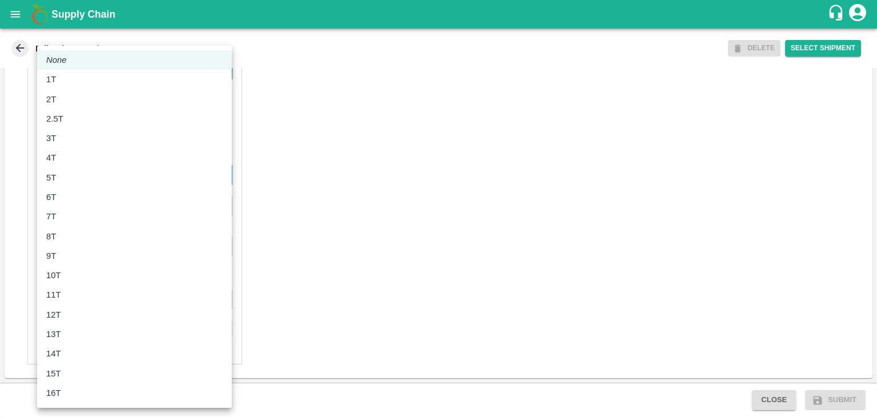
click at [85, 176] on body "Supply Chain Edit Trip - TRIP/89086 DELETE Select Shipment Trip Details Trip Ty…" at bounding box center [438, 208] width 877 height 417
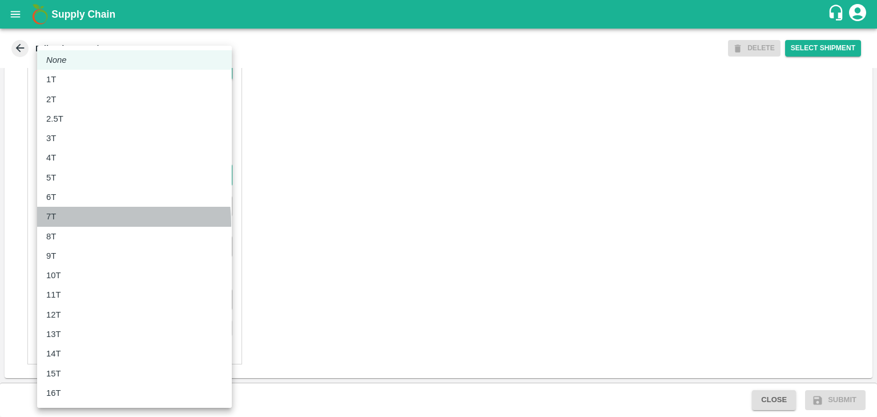
click at [77, 223] on li "7T" at bounding box center [134, 216] width 195 height 19
type input "7000"
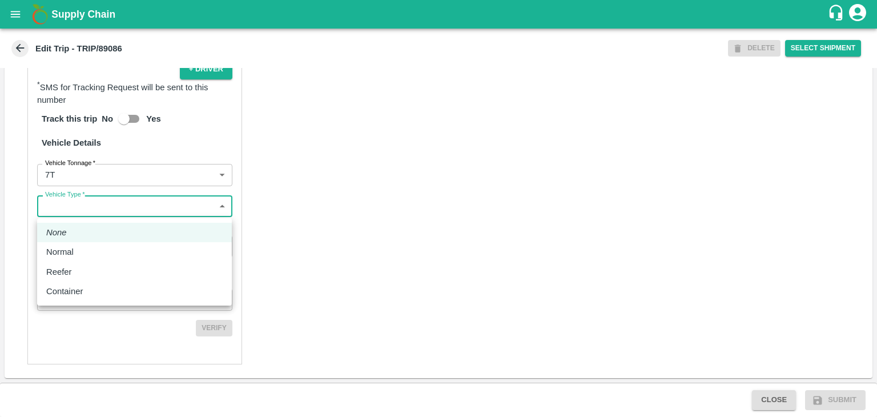
click at [98, 211] on body "Supply Chain Edit Trip - TRIP/89086 DELETE Select Shipment Trip Details Trip Ty…" at bounding box center [438, 208] width 877 height 417
click at [98, 243] on li "Normal" at bounding box center [134, 251] width 195 height 19
type input "Normal"
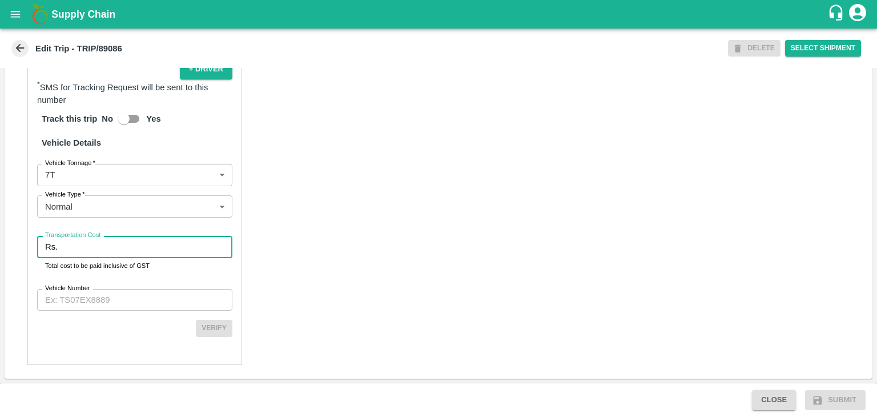
click at [110, 245] on input "Transportation Cost" at bounding box center [147, 247] width 170 height 22
type input "1"
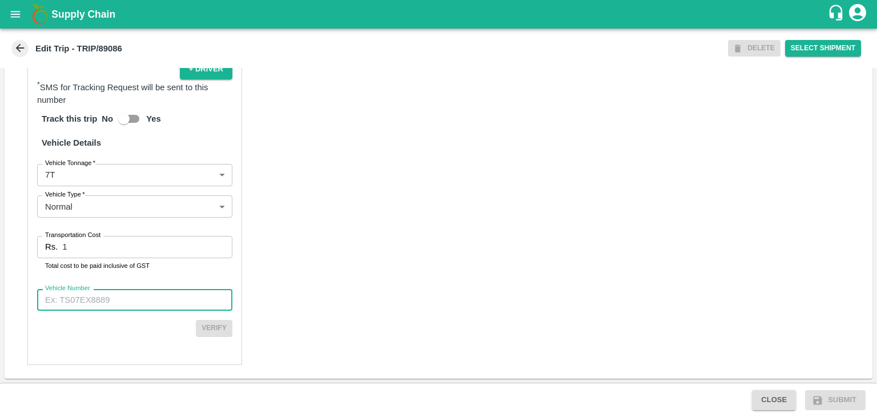
click at [121, 304] on input "Vehicle Number" at bounding box center [134, 300] width 195 height 22
type input "MH12HD0431"
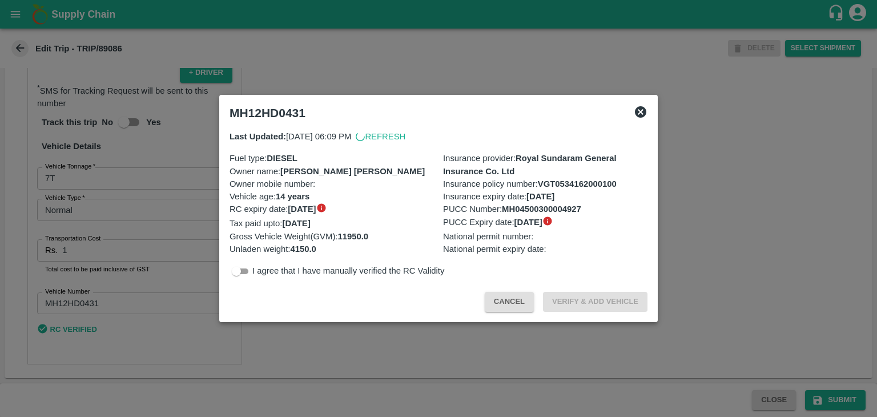
scroll to position [800, 0]
click at [771, 377] on div at bounding box center [438, 208] width 877 height 417
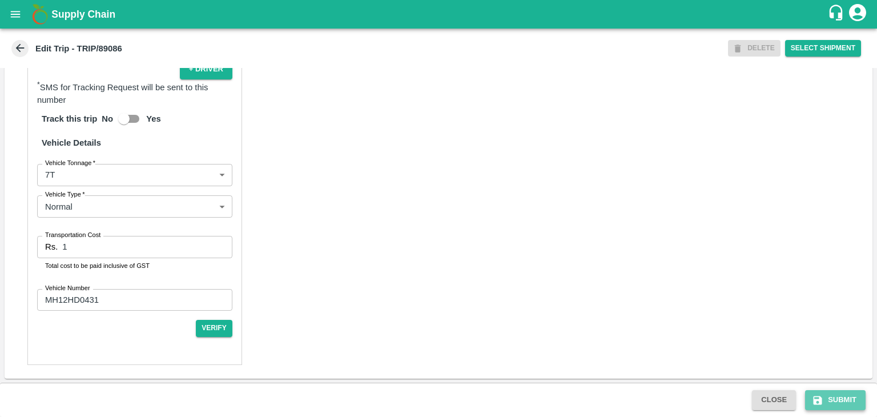
click at [848, 399] on button "Submit" at bounding box center [835, 400] width 61 height 20
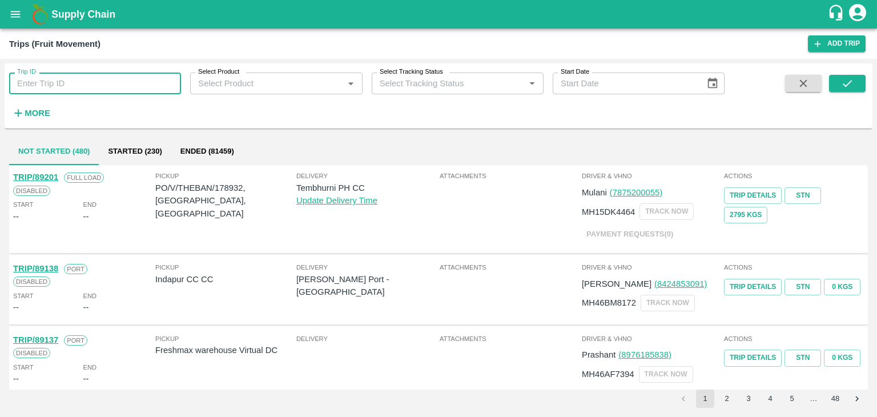
click at [99, 91] on input "Trip ID" at bounding box center [95, 84] width 172 height 22
type input "89086"
click at [854, 82] on button "submit" at bounding box center [847, 83] width 37 height 17
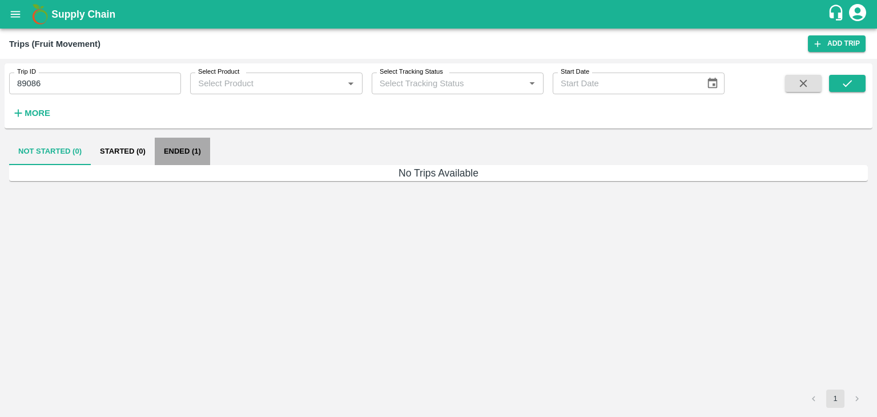
click at [197, 150] on button "Ended (1)" at bounding box center [182, 151] width 55 height 27
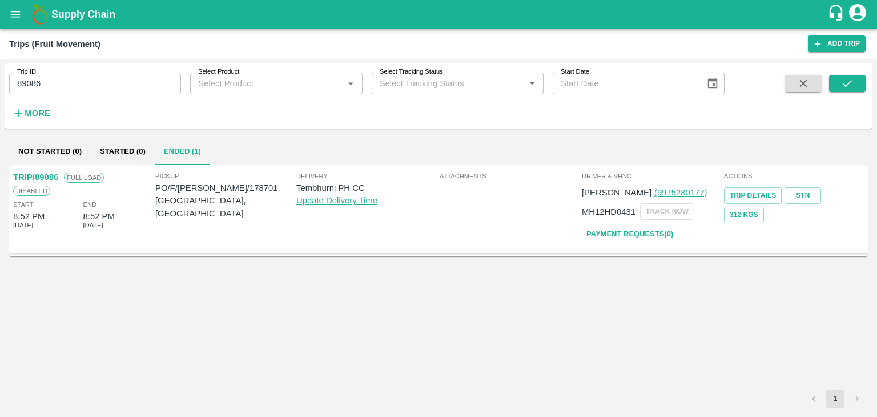
click at [43, 176] on link "TRIP/89086" at bounding box center [35, 176] width 45 height 9
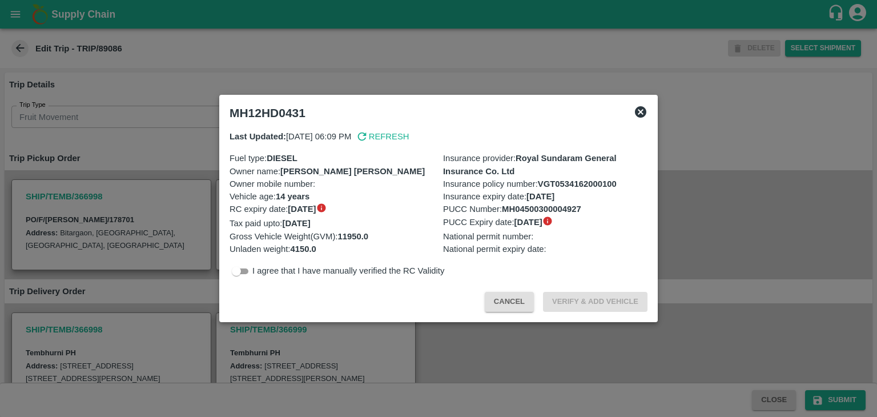
click at [390, 359] on div at bounding box center [438, 208] width 877 height 417
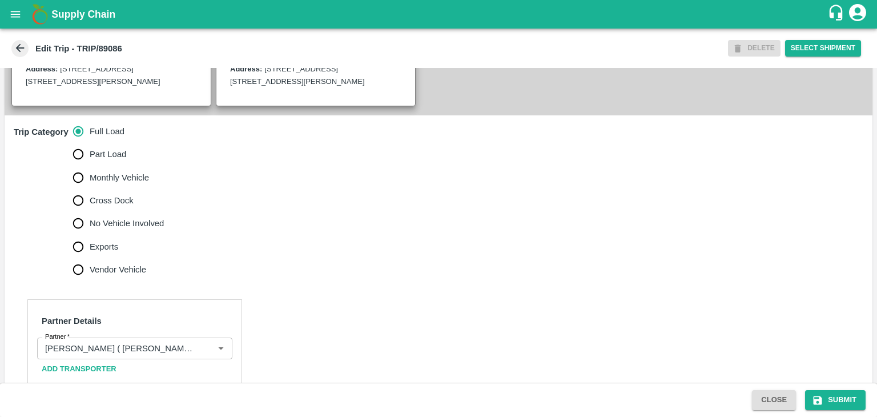
click at [105, 230] on span "No Vehicle Involved" at bounding box center [127, 223] width 74 height 13
click at [90, 235] on input "No Vehicle Involved" at bounding box center [78, 223] width 23 height 23
radio input "true"
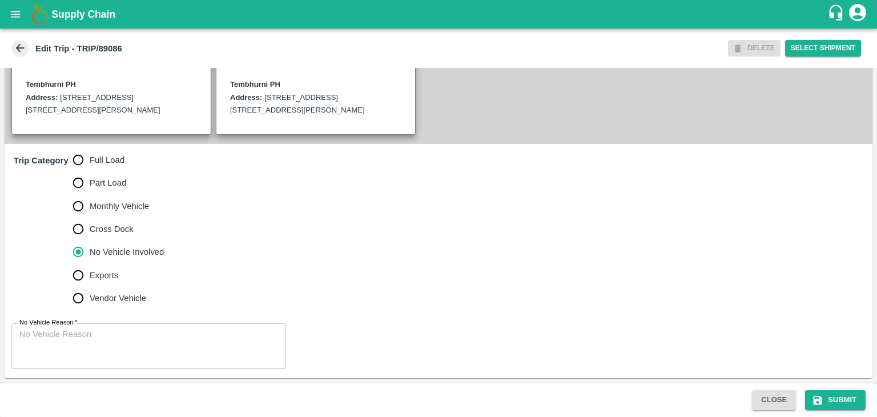
scroll to position [293, 0]
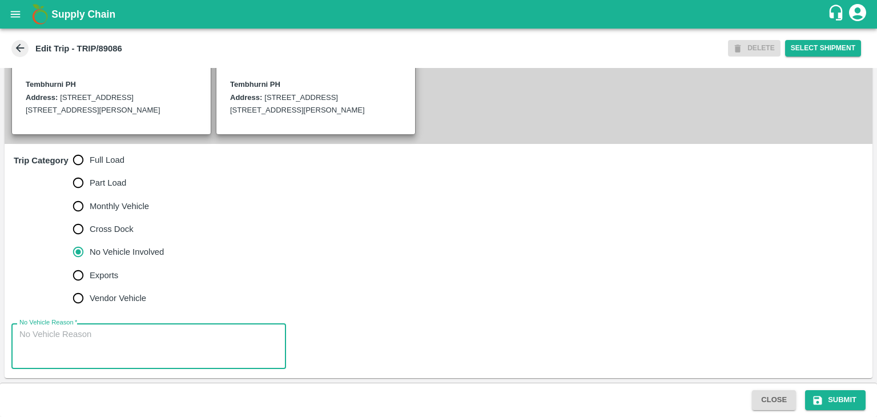
click at [138, 334] on textarea "No Vehicle Reason   *" at bounding box center [148, 346] width 259 height 36
type textarea "Field Dump"
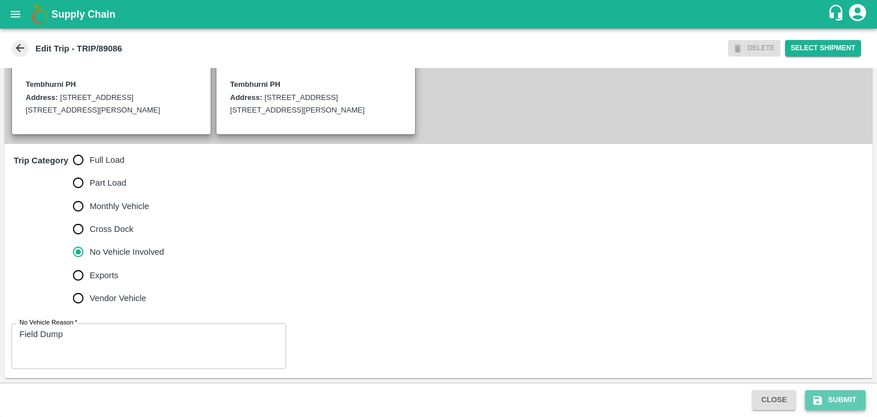
click at [838, 402] on button "Submit" at bounding box center [835, 400] width 61 height 20
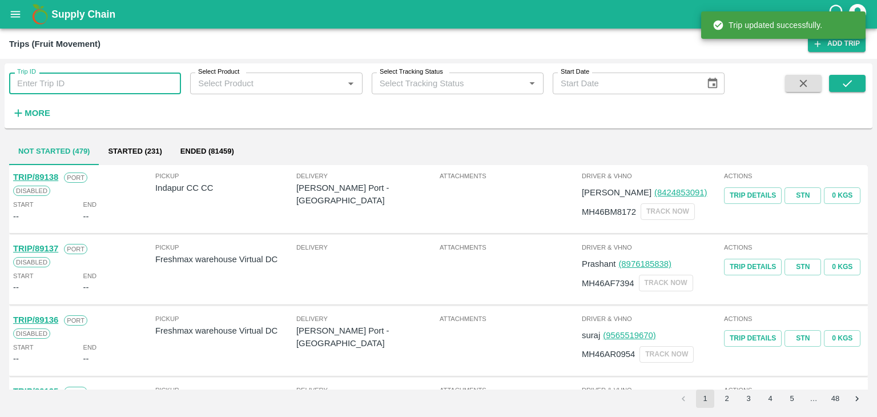
click at [92, 91] on input "Trip ID" at bounding box center [95, 84] width 172 height 22
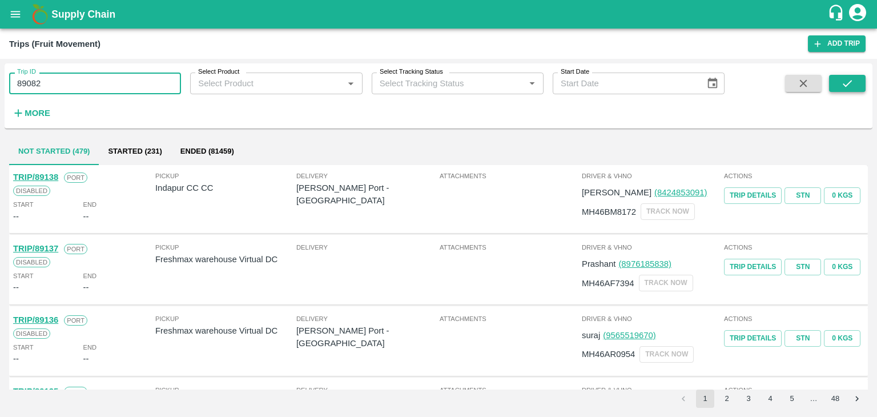
type input "89082"
click at [840, 79] on button "submit" at bounding box center [847, 83] width 37 height 17
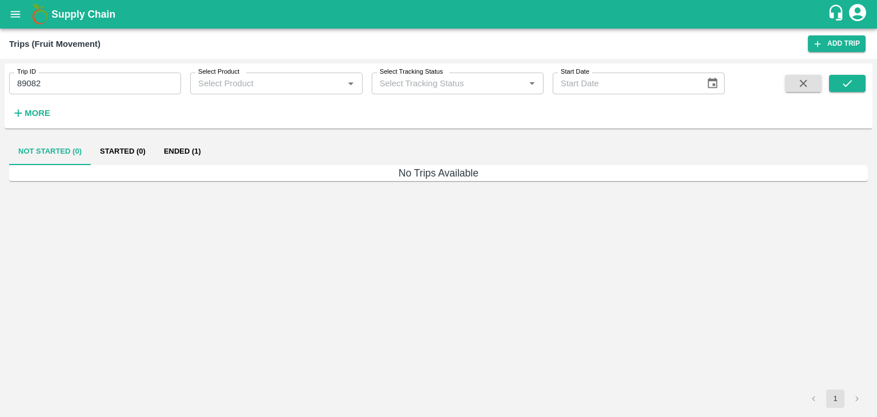
click at [186, 151] on button "Ended (1)" at bounding box center [182, 151] width 55 height 27
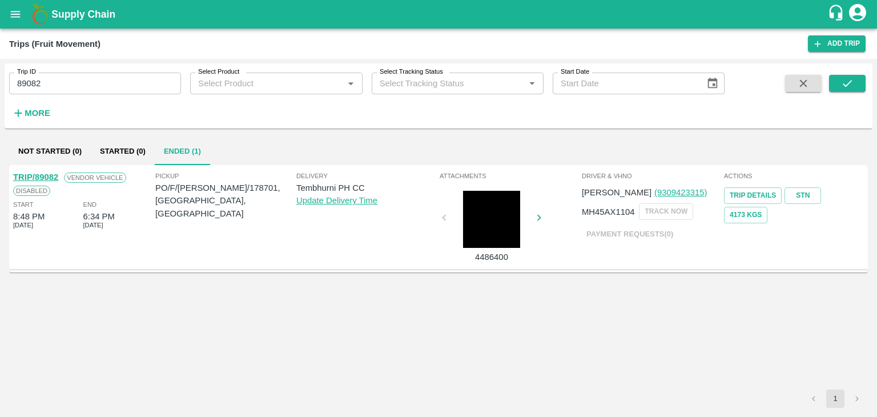
click at [43, 170] on div "TRIP/89082 Vendor Vehicle Disabled Start 8:48 PM 28 Sep 2025 End 6:34 PM 28 Sep…" at bounding box center [83, 217] width 142 height 98
click at [48, 173] on link "TRIP/89082" at bounding box center [35, 176] width 45 height 9
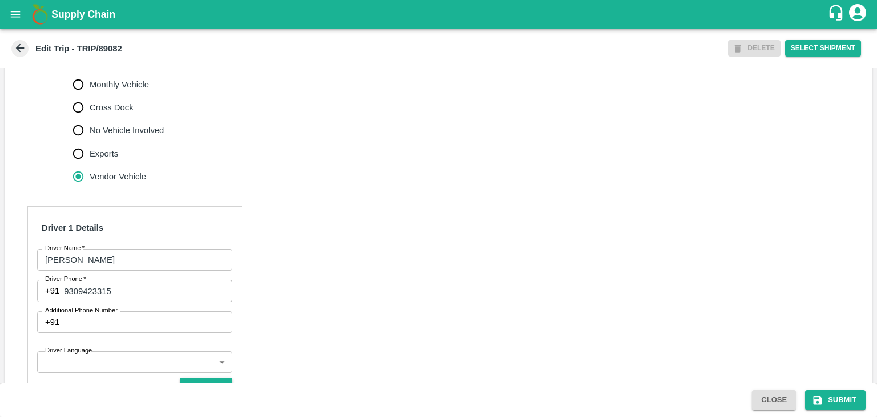
scroll to position [389, 0]
click at [104, 68] on span "Part Load" at bounding box center [108, 61] width 37 height 13
click at [90, 73] on input "Part Load" at bounding box center [78, 61] width 23 height 23
radio input "true"
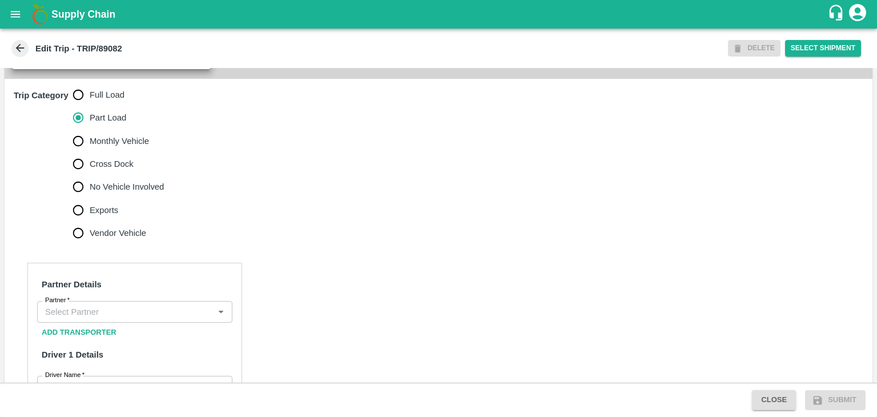
scroll to position [332, 0]
click at [108, 102] on span "Full Load" at bounding box center [107, 96] width 35 height 13
click at [90, 107] on input "Full Load" at bounding box center [78, 96] width 23 height 23
radio input "true"
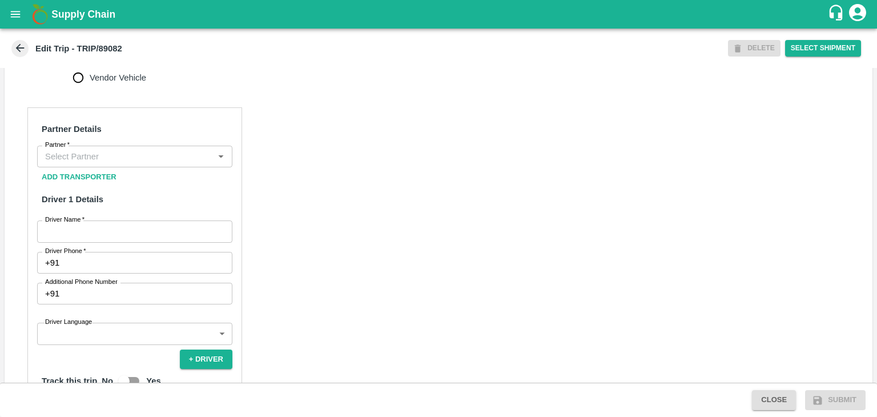
scroll to position [489, 0]
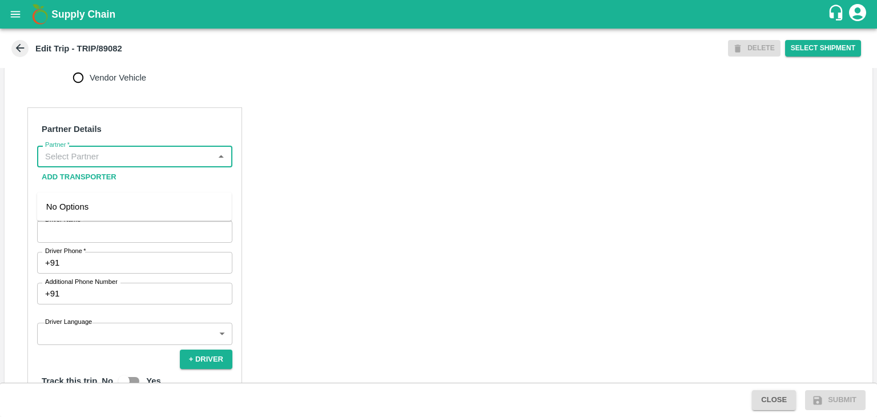
click at [132, 164] on input "Partner   *" at bounding box center [126, 156] width 170 height 15
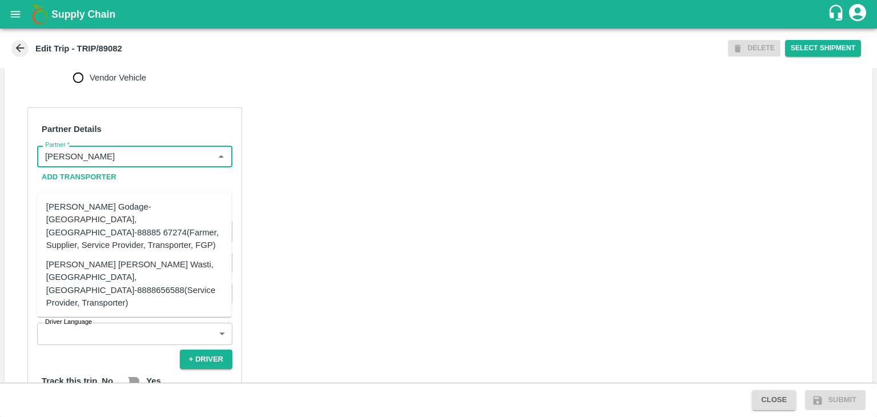
click at [155, 258] on div "Tanaji Maruti Lokare -Lokare Wasti, Kandar, Solapur-8888656588(Service Provider…" at bounding box center [134, 283] width 176 height 51
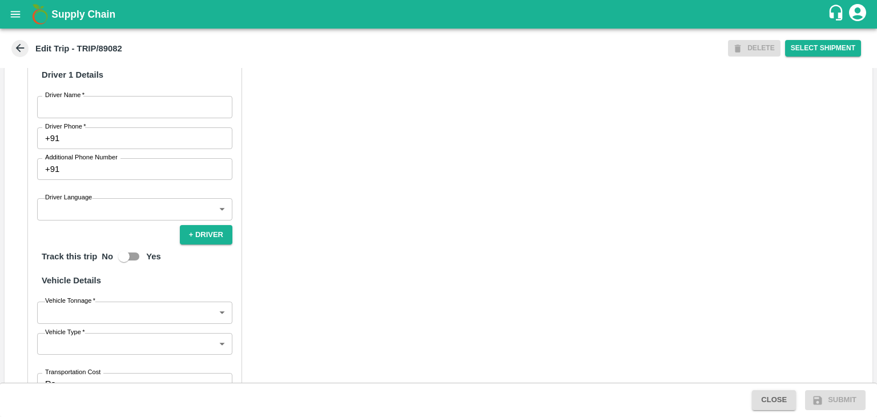
scroll to position [614, 0]
type input "Tanaji Maruti Lokare -Lokare Wasti, Kandar, Solapur-8888656588(Service Provider…"
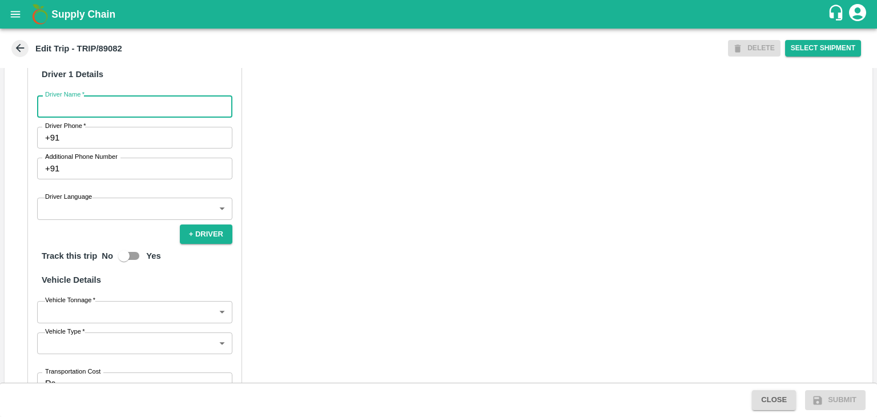
click at [101, 117] on input "Driver Name   *" at bounding box center [134, 106] width 195 height 22
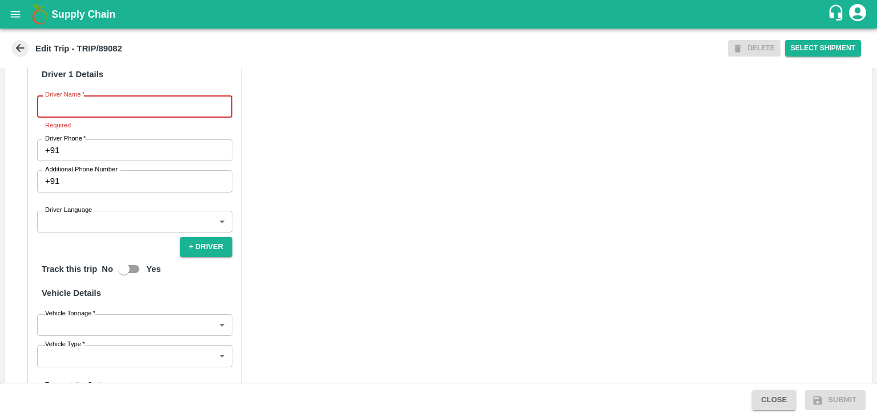
click at [119, 117] on input "Driver Name   *" at bounding box center [134, 106] width 195 height 22
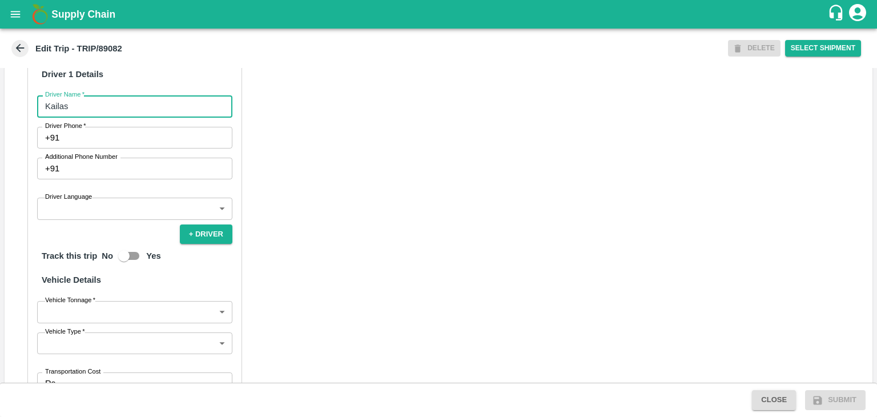
type input "Kailas Patil"
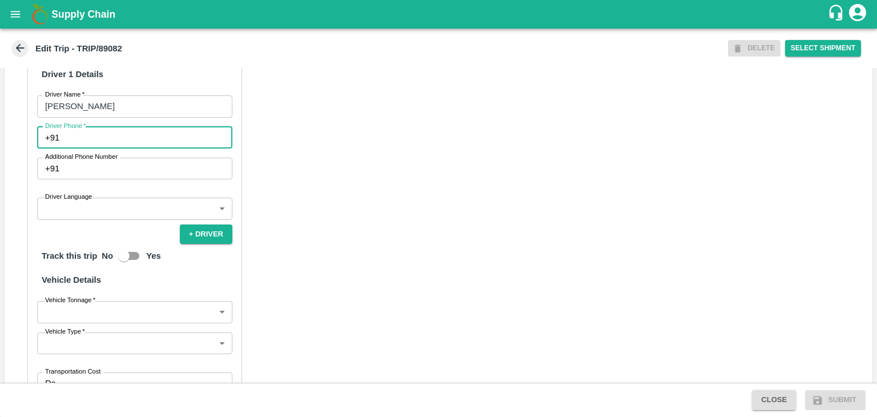
click at [134, 148] on input "Driver Phone   *" at bounding box center [148, 138] width 168 height 22
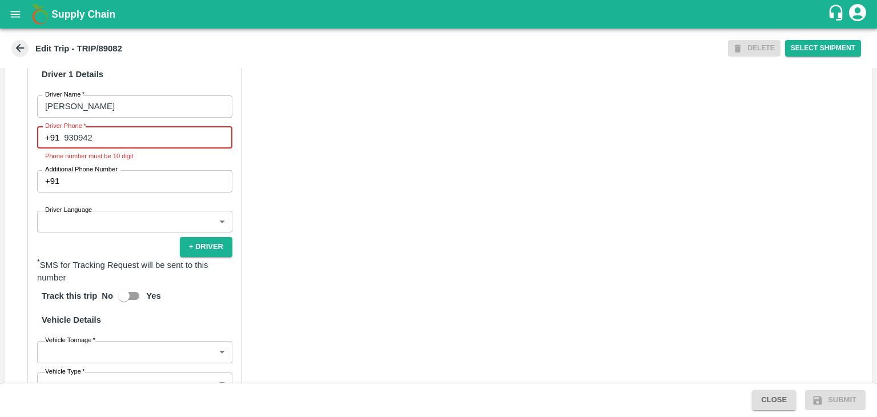
type input "9309423315"
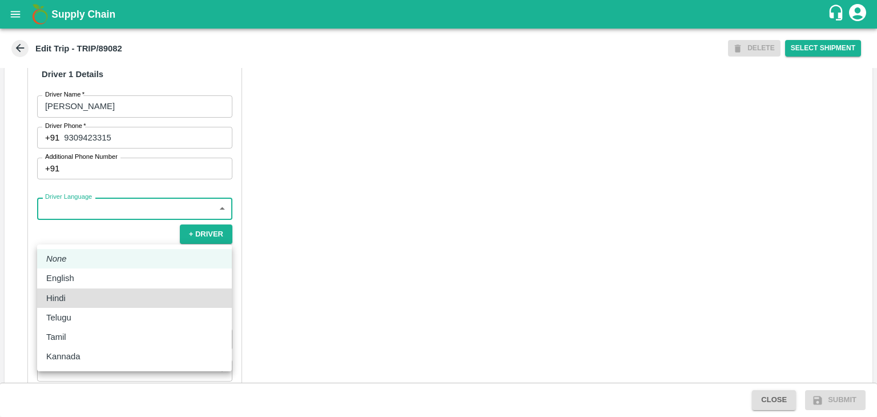
type input "hi"
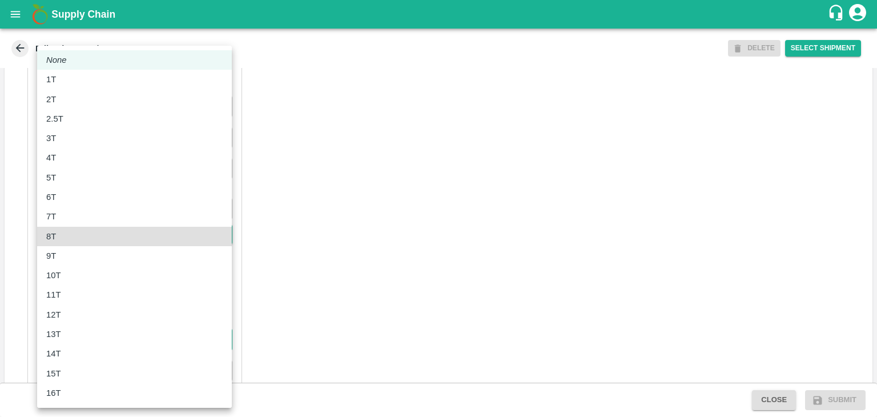
type input "8000"
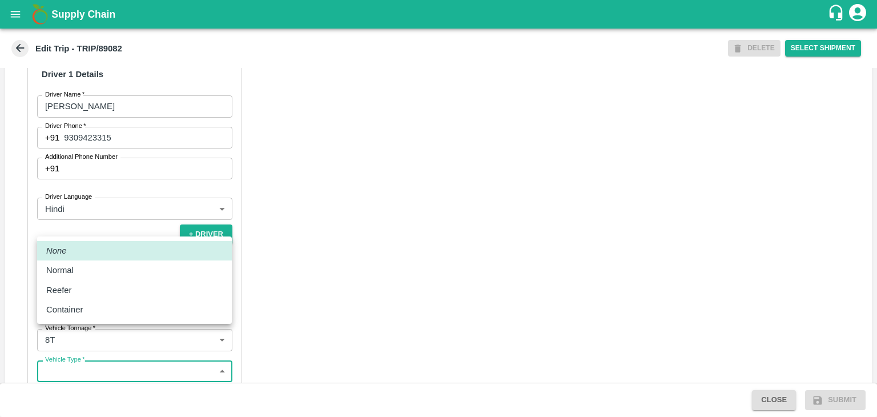
scroll to position [785, 0]
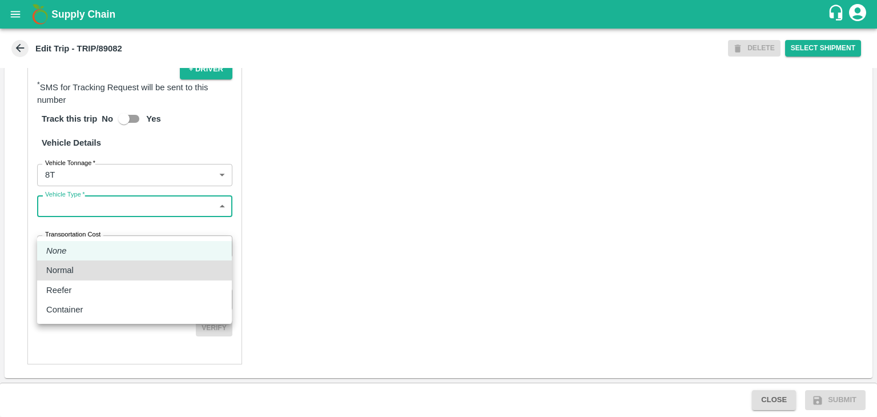
type input "Normal"
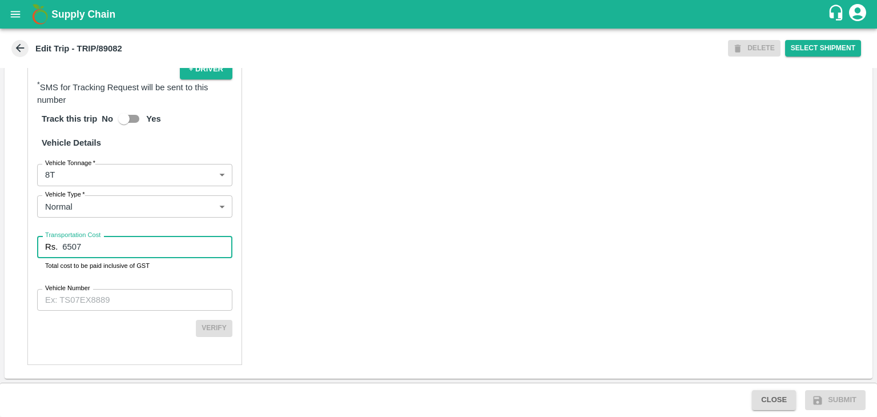
type input "6507"
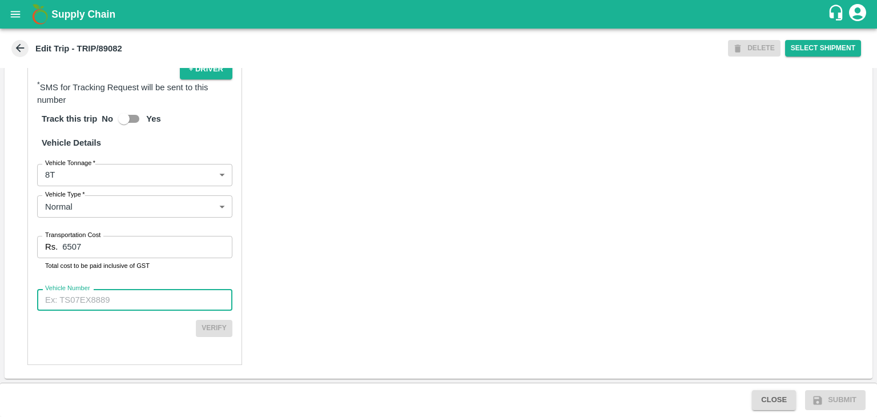
click at [161, 311] on input "Vehicle Number" at bounding box center [134, 300] width 195 height 22
paste input "MH45AX1104"
type input "MH45AX1104"
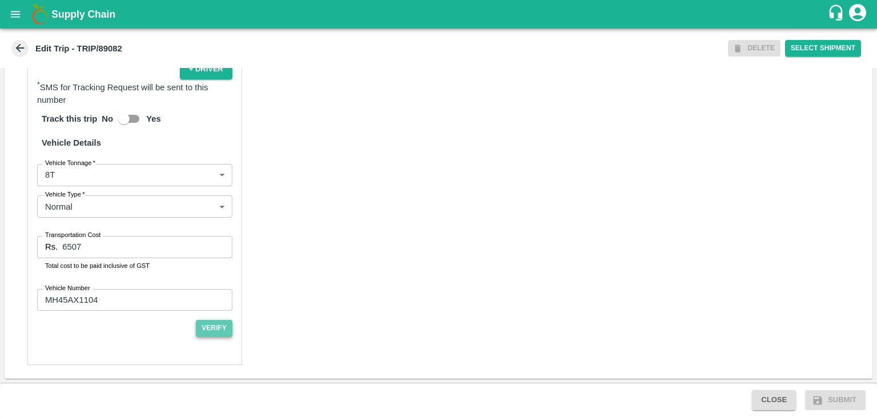
click at [222, 336] on button "Verify" at bounding box center [214, 328] width 37 height 17
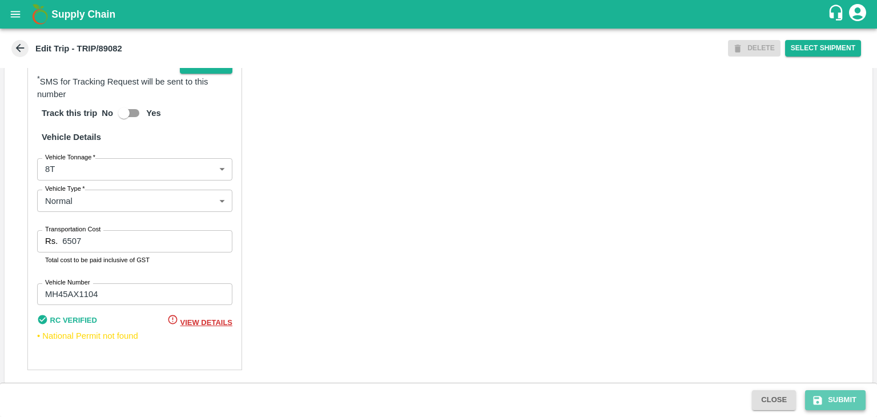
click at [836, 397] on button "Submit" at bounding box center [835, 400] width 61 height 20
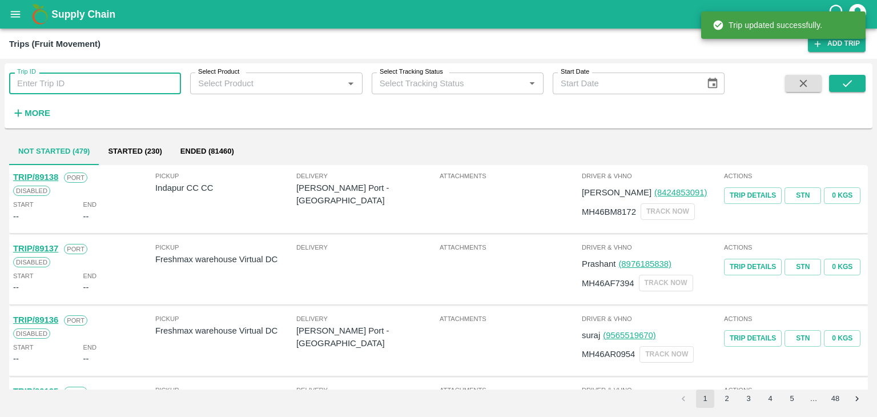
click at [82, 74] on input "Trip ID" at bounding box center [95, 84] width 172 height 22
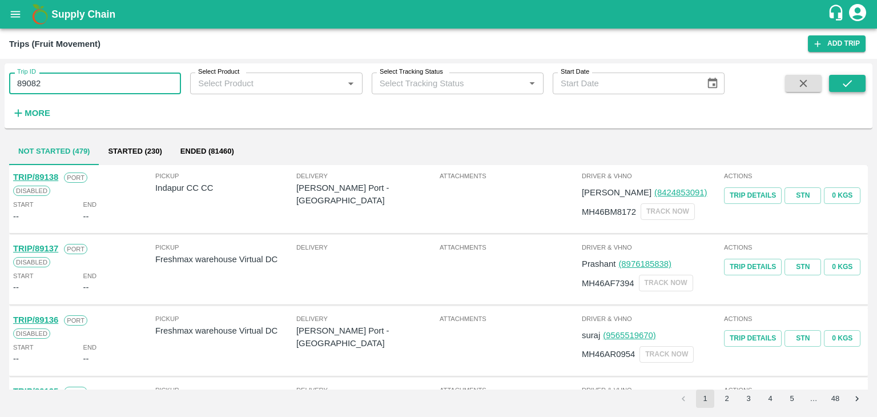
click at [861, 86] on button "submit" at bounding box center [847, 83] width 37 height 17
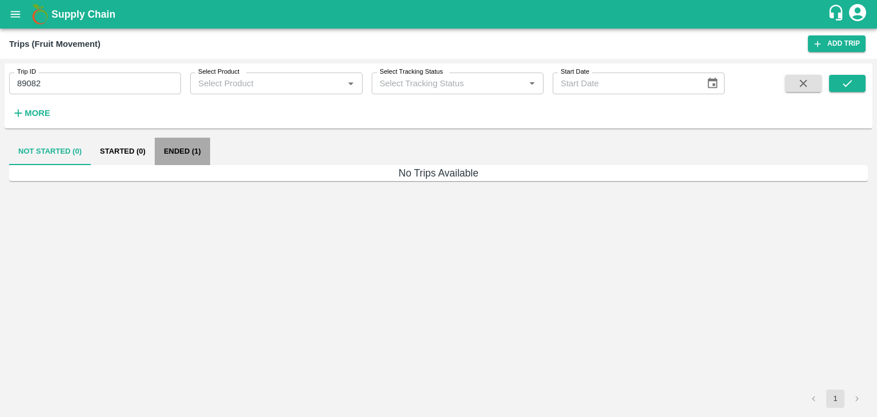
click at [184, 154] on button "Ended (1)" at bounding box center [182, 151] width 55 height 27
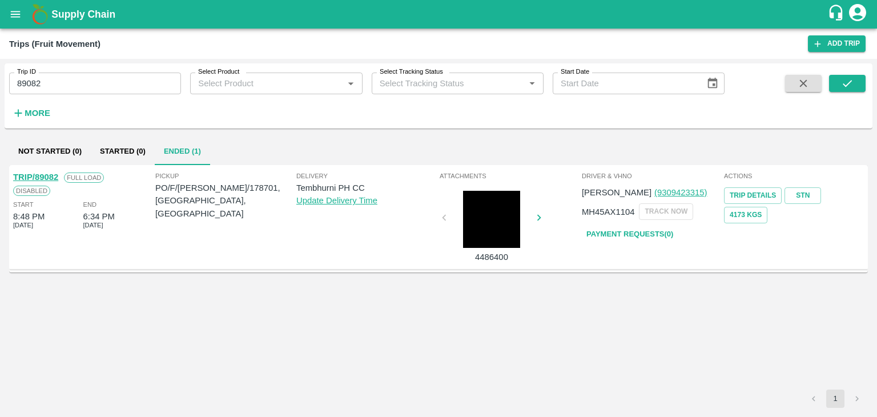
click at [43, 173] on link "TRIP/89082" at bounding box center [35, 176] width 45 height 9
click at [83, 80] on input "89082" at bounding box center [95, 84] width 172 height 22
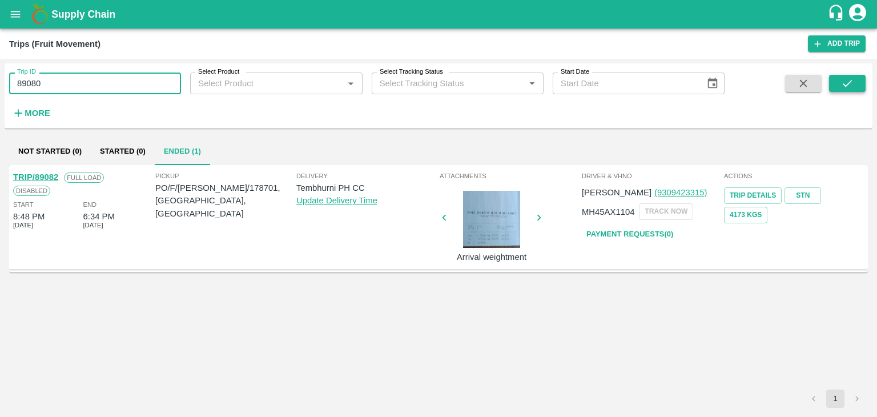
type input "89080"
click at [861, 86] on button "submit" at bounding box center [847, 83] width 37 height 17
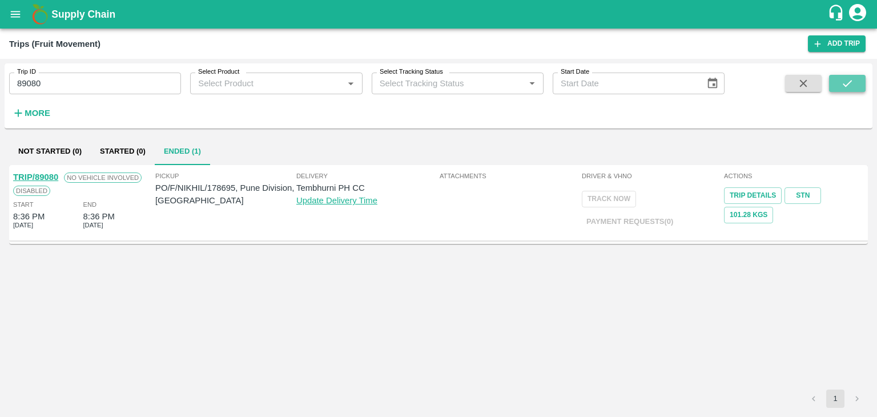
click at [861, 86] on button "submit" at bounding box center [847, 83] width 37 height 17
click at [50, 176] on link "TRIP/89080" at bounding box center [35, 176] width 45 height 9
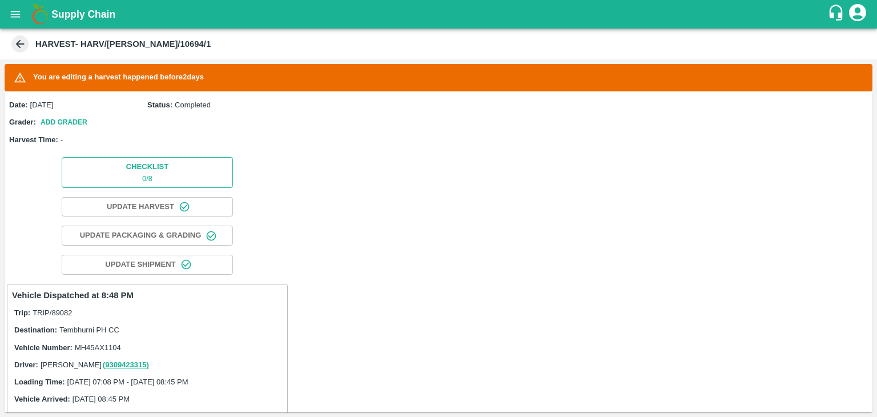
click at [172, 160] on button "Checklist 0 / 8" at bounding box center [147, 172] width 171 height 30
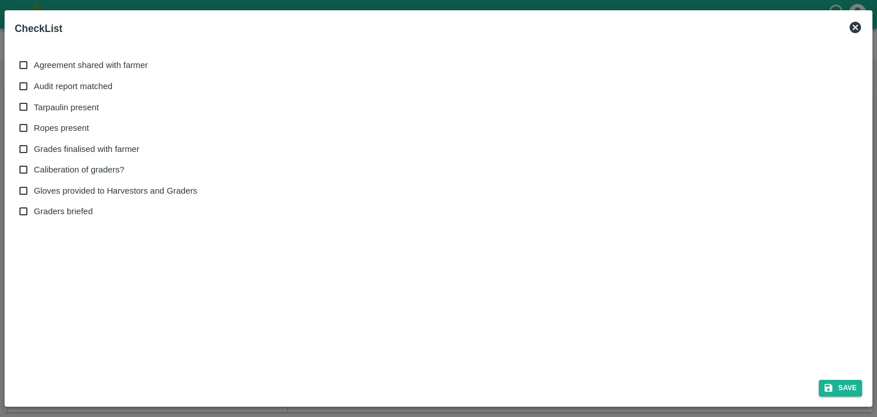
click at [46, 63] on span "Agreement shared with farmer" at bounding box center [91, 65] width 114 height 13
click at [34, 63] on input "Agreement shared with farmer" at bounding box center [23, 65] width 21 height 21
checkbox input "true"
click at [62, 88] on span "Audit report matched" at bounding box center [73, 86] width 79 height 13
click at [34, 88] on input "Audit report matched" at bounding box center [23, 86] width 21 height 21
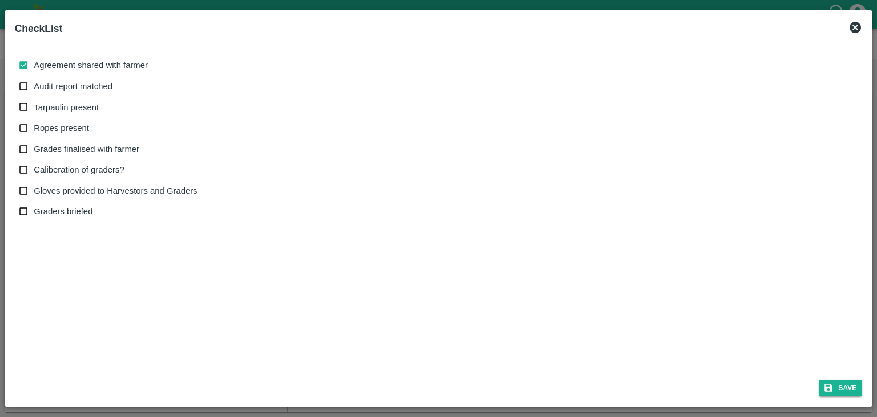
checkbox input "true"
click at [68, 101] on span "Tarpaulin present" at bounding box center [66, 107] width 65 height 13
click at [34, 101] on input "Tarpaulin present" at bounding box center [23, 107] width 21 height 21
checkbox input "true"
click at [75, 123] on span "Ropes present" at bounding box center [61, 128] width 55 height 13
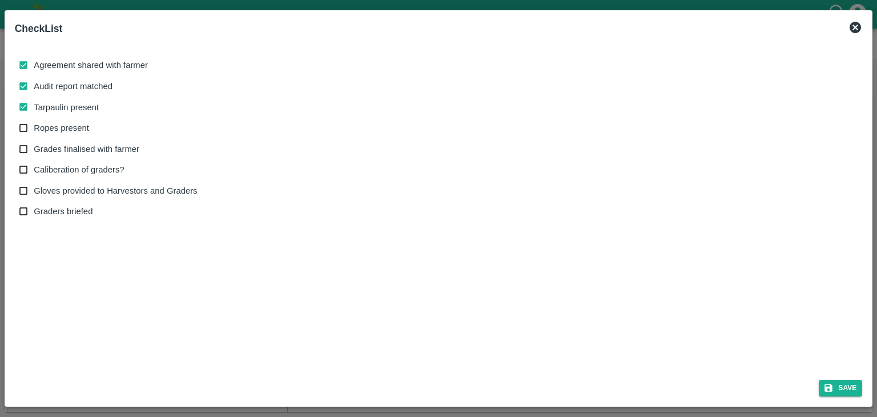
click at [34, 123] on input "Ropes present" at bounding box center [23, 128] width 21 height 21
checkbox input "true"
click at [80, 140] on label "Grades finalised with farmer" at bounding box center [105, 149] width 184 height 21
click at [34, 140] on input "Grades finalised with farmer" at bounding box center [23, 149] width 21 height 21
checkbox input "true"
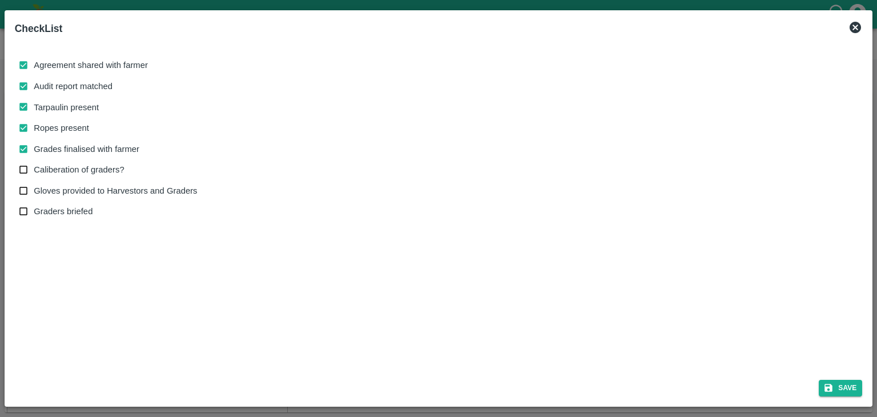
click at [85, 168] on span "Caliberation of graders?" at bounding box center [79, 169] width 90 height 13
click at [34, 168] on input "Caliberation of graders?" at bounding box center [23, 169] width 21 height 21
checkbox input "true"
click at [86, 188] on span "Gloves provided to Harvestors and Graders" at bounding box center [115, 190] width 163 height 13
click at [34, 188] on input "Gloves provided to Harvestors and Graders" at bounding box center [23, 190] width 21 height 21
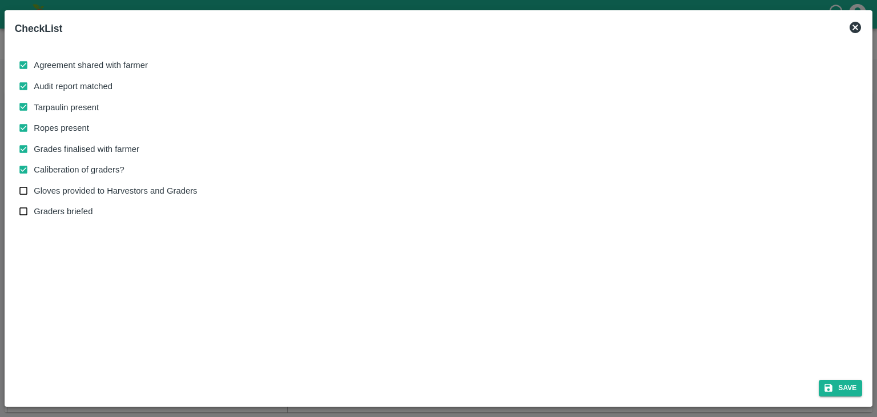
checkbox input "true"
click at [851, 387] on button "Save" at bounding box center [840, 388] width 43 height 17
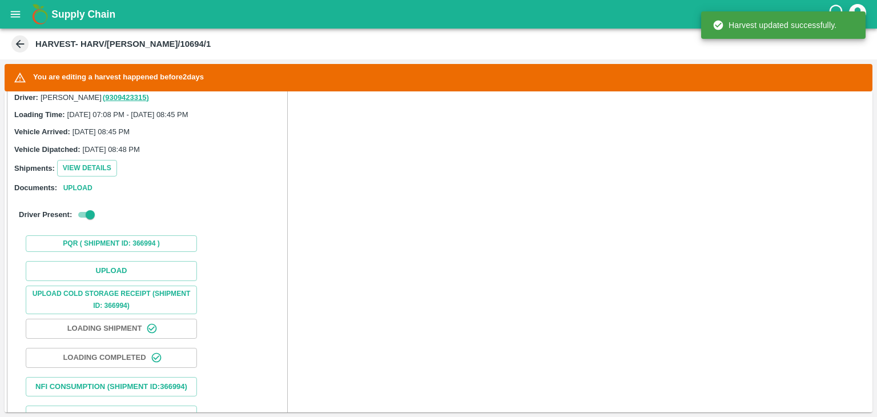
scroll to position [268, 0]
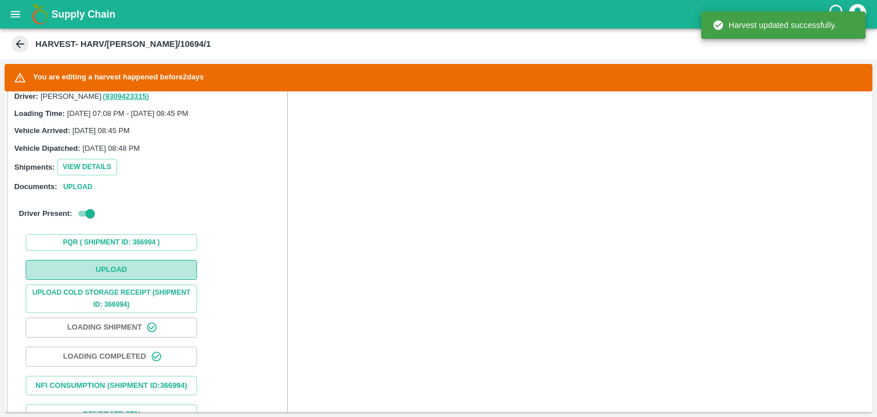
click at [166, 264] on button "Upload" at bounding box center [111, 270] width 171 height 20
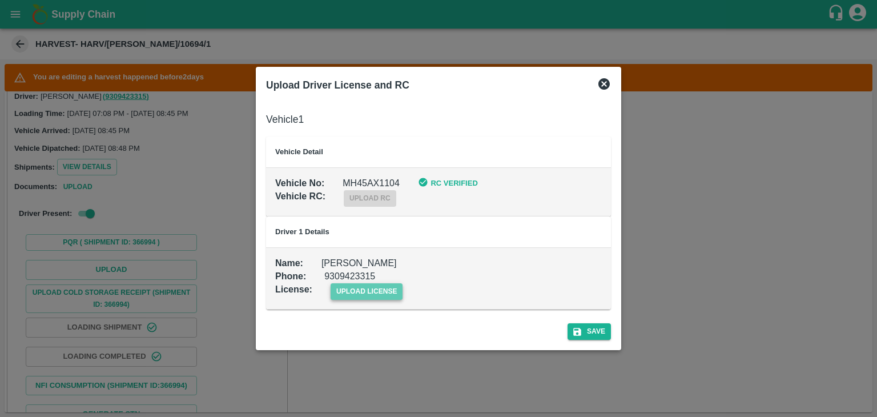
click at [385, 292] on span "upload license" at bounding box center [367, 291] width 73 height 17
click at [0, 0] on input "upload license" at bounding box center [0, 0] width 0 height 0
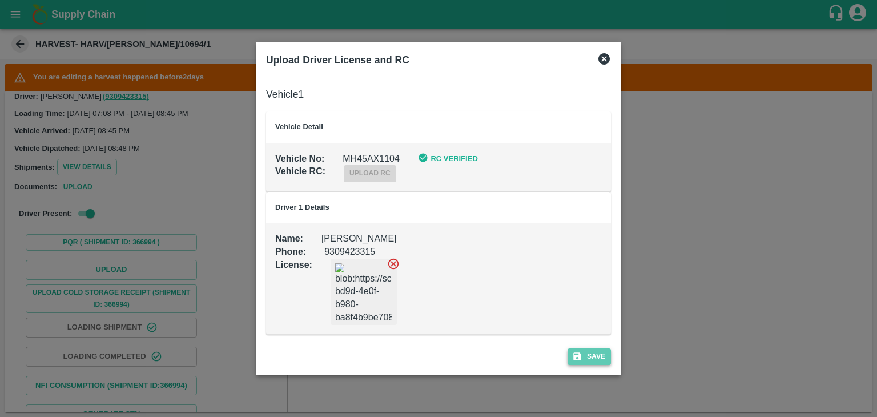
click at [599, 358] on button "Save" at bounding box center [589, 356] width 43 height 17
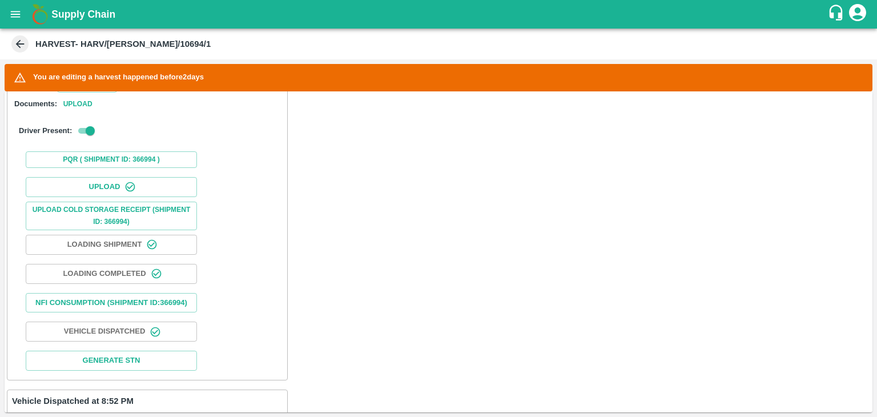
scroll to position [7, 0]
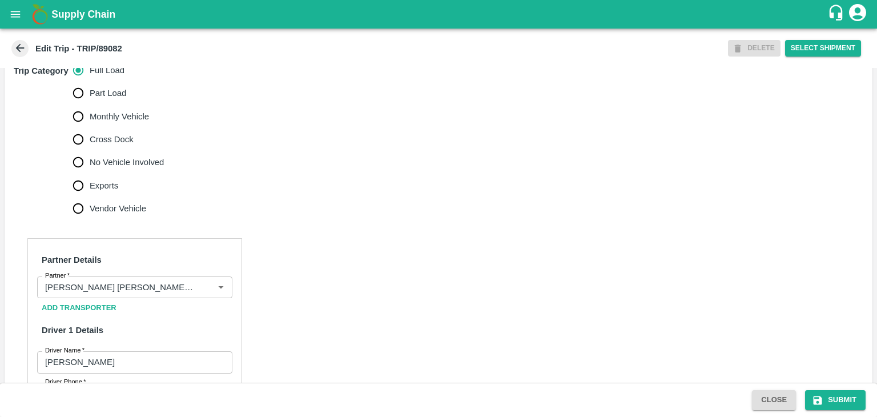
scroll to position [359, 0]
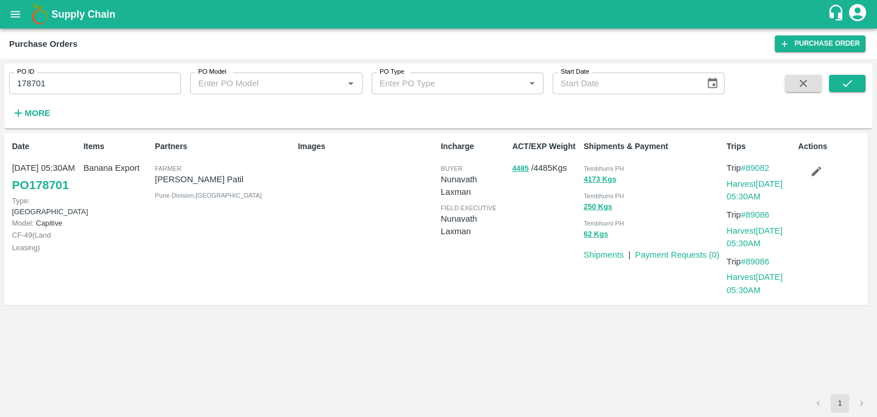
click at [813, 160] on div "Actions" at bounding box center [829, 219] width 71 height 166
click at [814, 168] on icon "button" at bounding box center [816, 171] width 13 height 13
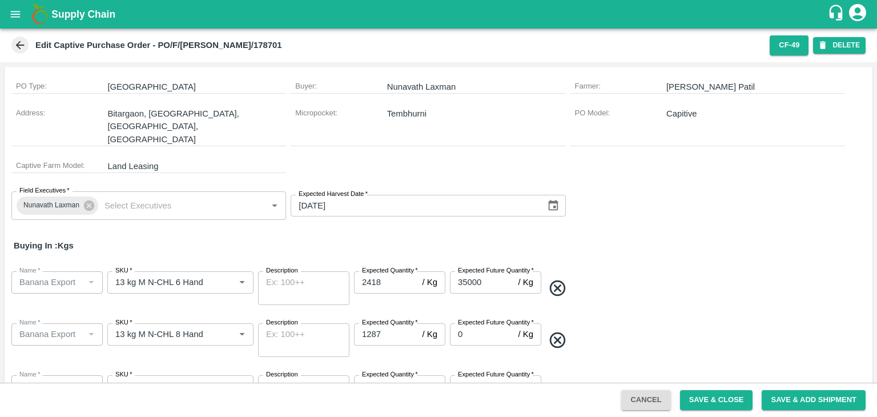
scroll to position [118, 0]
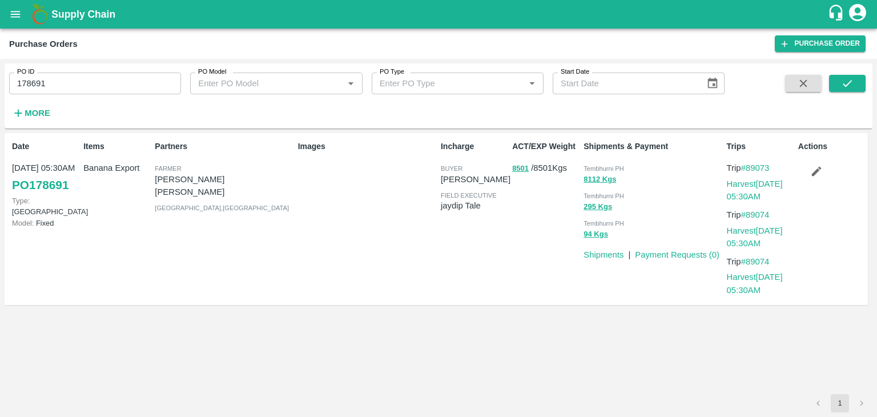
click at [86, 78] on input "178691" at bounding box center [95, 84] width 172 height 22
paste input "text"
click at [851, 81] on icon "submit" at bounding box center [847, 83] width 9 height 7
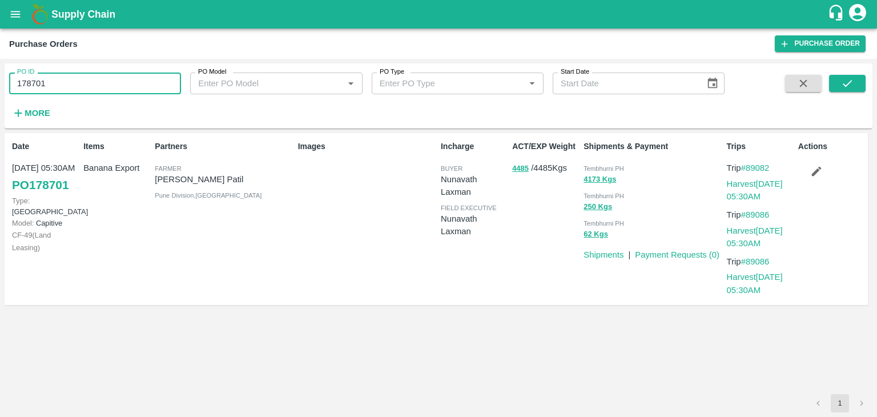
click at [64, 87] on input "178701" at bounding box center [95, 84] width 172 height 22
paste input "text"
click at [64, 87] on input "178701" at bounding box center [95, 84] width 172 height 22
type input "178695"
click at [829, 78] on button "submit" at bounding box center [847, 83] width 37 height 17
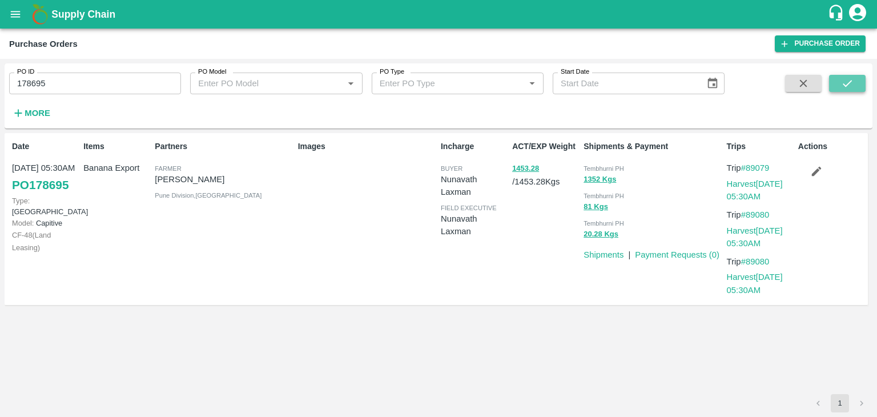
click at [836, 85] on button "submit" at bounding box center [847, 83] width 37 height 17
click at [763, 182] on link "Harvest 28 Sep, 05:30AM" at bounding box center [755, 190] width 56 height 22
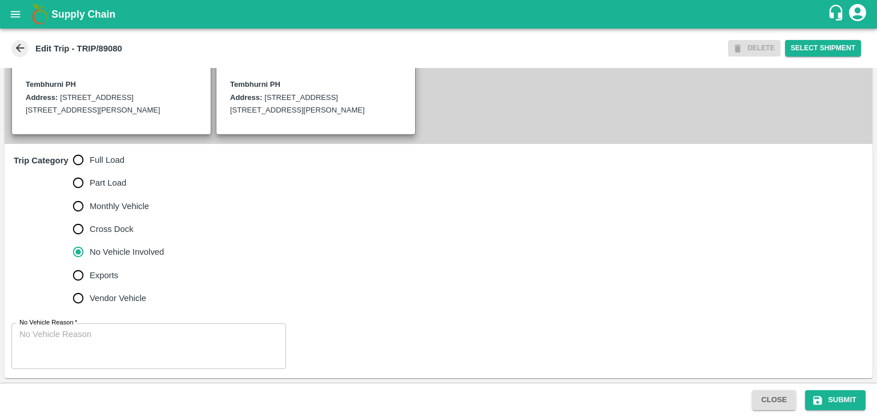
scroll to position [282, 0]
click at [104, 166] on span "Full Load" at bounding box center [107, 160] width 35 height 13
click at [90, 171] on input "Full Load" at bounding box center [78, 159] width 23 height 23
radio input "true"
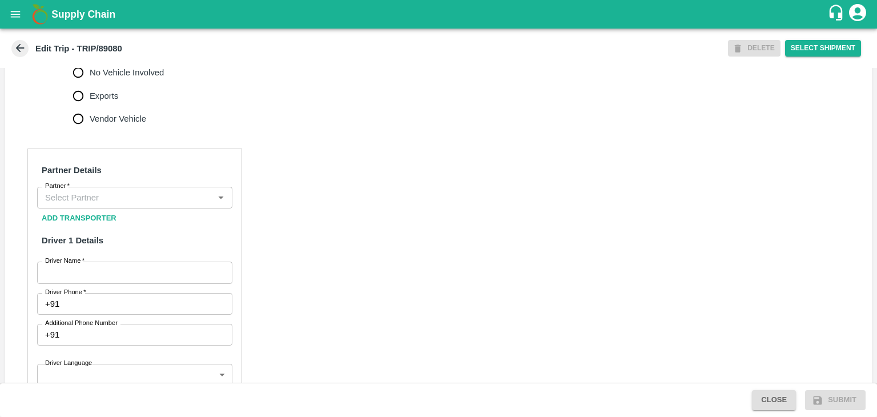
scroll to position [449, 0]
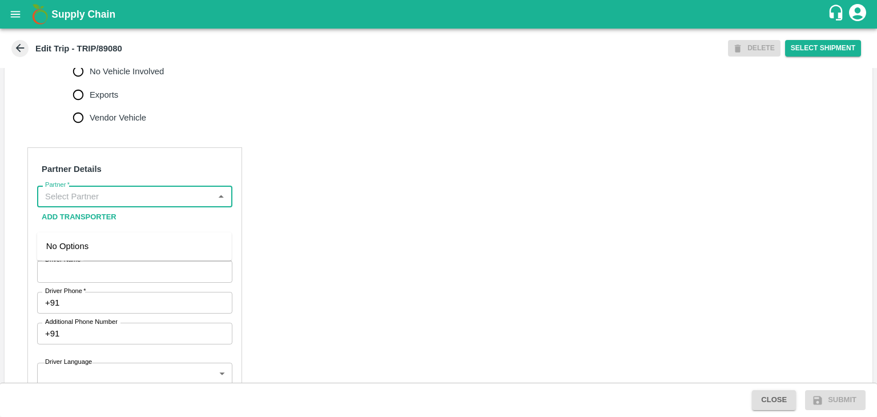
click at [135, 204] on input "Partner   *" at bounding box center [126, 196] width 170 height 15
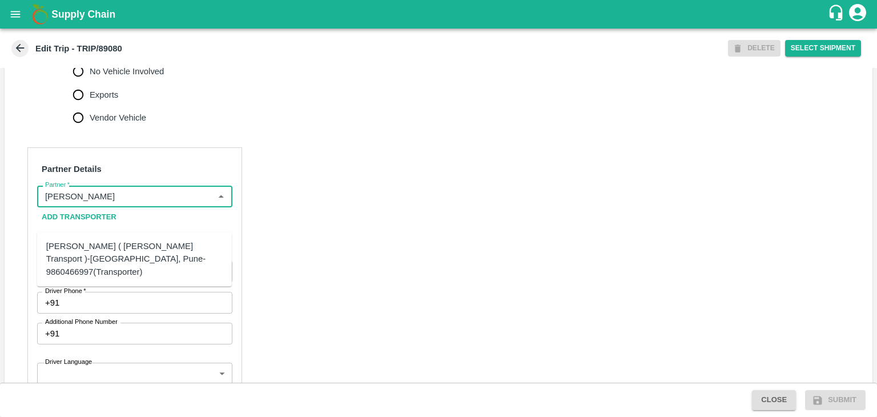
click at [200, 254] on div "[PERSON_NAME] ( [PERSON_NAME] Transport )-[GEOGRAPHIC_DATA], Pune-9860466997(Tr…" at bounding box center [134, 259] width 176 height 38
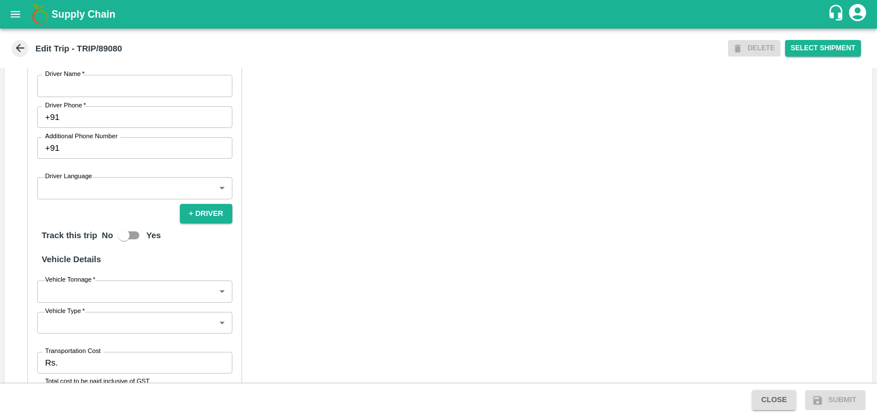
scroll to position [636, 0]
type input "[PERSON_NAME] ( [PERSON_NAME] Transport )-[GEOGRAPHIC_DATA], Pune-9860466997(Tr…"
click at [106, 95] on input "Driver Name   *" at bounding box center [134, 84] width 195 height 22
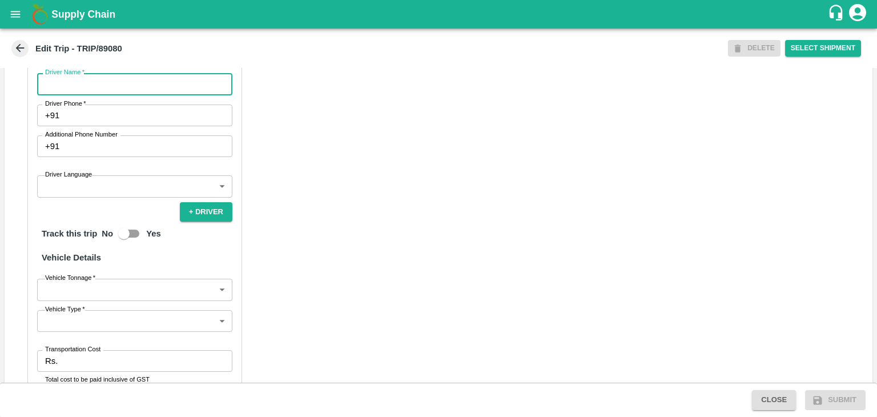
type input "[PERSON_NAME]"
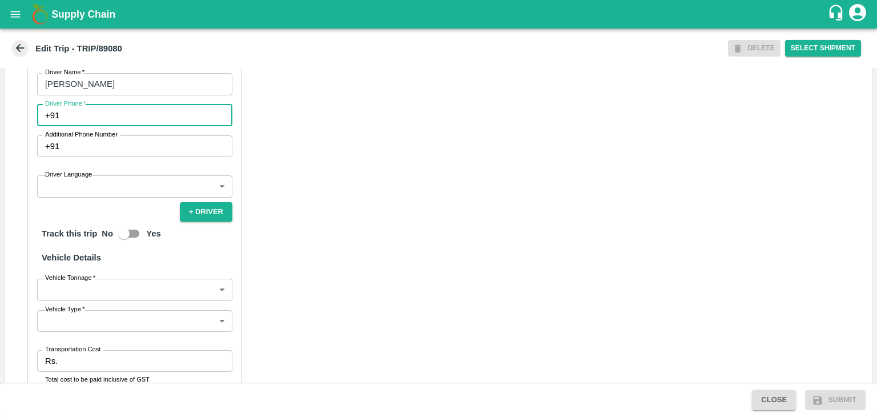
click at [110, 126] on input "Driver Phone   *" at bounding box center [148, 116] width 168 height 22
type input "9975280177"
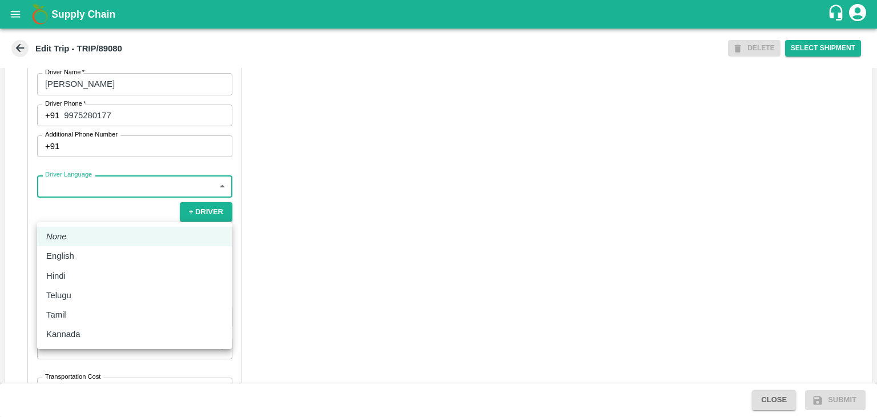
click at [85, 216] on body "Supply Chain Edit Trip - TRIP/89080 DELETE Select Shipment Trip Details Trip Ty…" at bounding box center [438, 208] width 877 height 417
click at [74, 247] on li "English" at bounding box center [134, 255] width 195 height 19
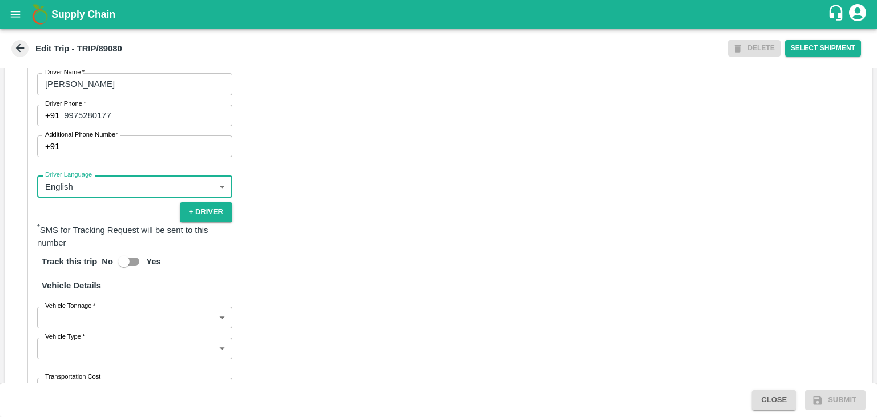
type input "en"
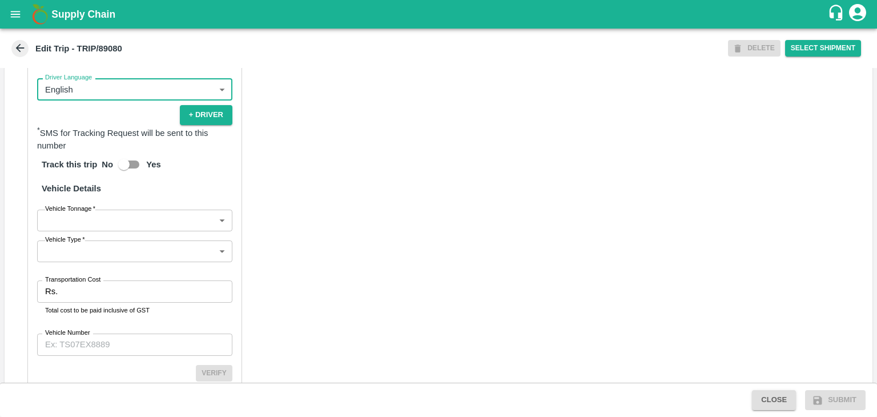
scroll to position [803, 0]
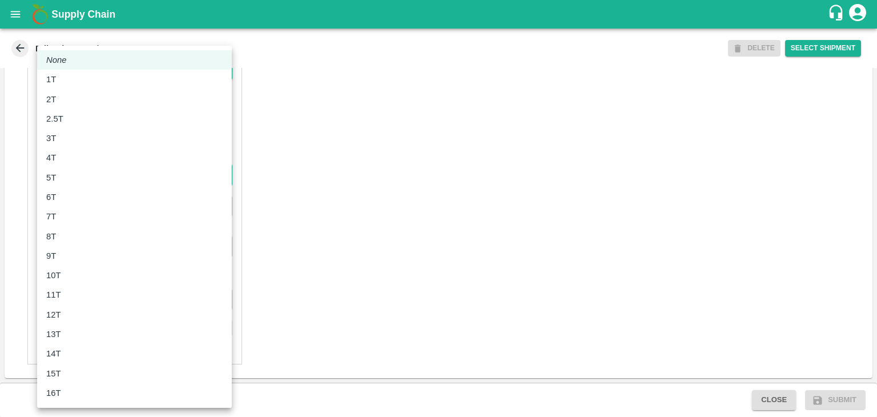
click at [75, 182] on body "Supply Chain Edit Trip - TRIP/89080 DELETE Select Shipment Trip Details Trip Ty…" at bounding box center [438, 208] width 877 height 417
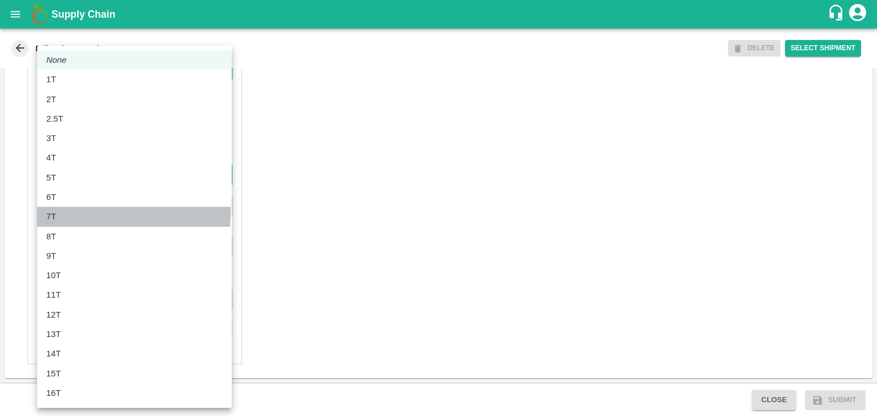
click at [79, 211] on div "7T" at bounding box center [134, 216] width 176 height 13
type input "7000"
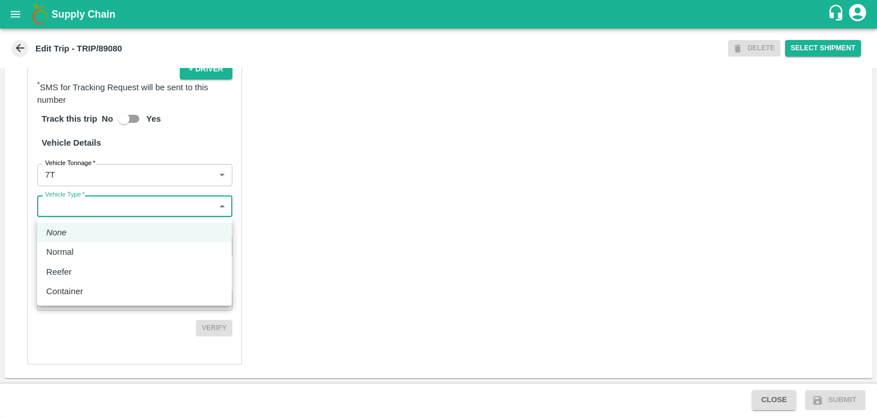
click at [95, 215] on body "Supply Chain Edit Trip - TRIP/89080 DELETE Select Shipment Trip Details Trip Ty…" at bounding box center [438, 208] width 877 height 417
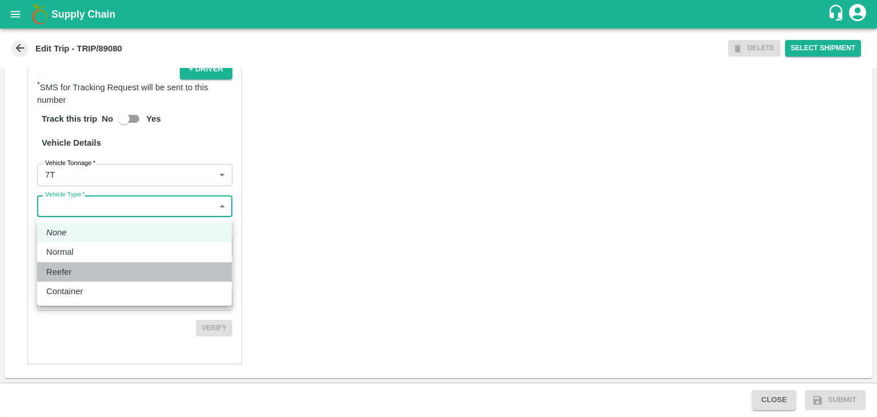
click at [87, 266] on div "Reefer" at bounding box center [134, 272] width 176 height 13
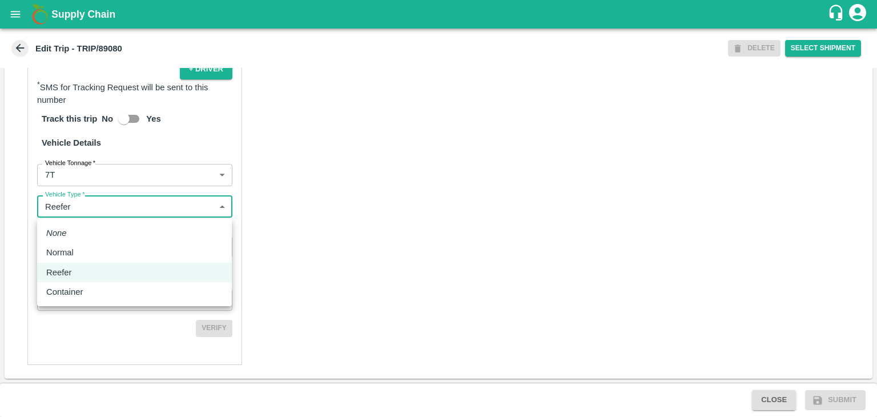
click at [115, 216] on body "Supply Chain Edit Trip - TRIP/89080 DELETE Select Shipment Trip Details Trip Ty…" at bounding box center [438, 208] width 877 height 417
click at [82, 247] on div "Normal" at bounding box center [134, 252] width 176 height 13
type input "Normal"
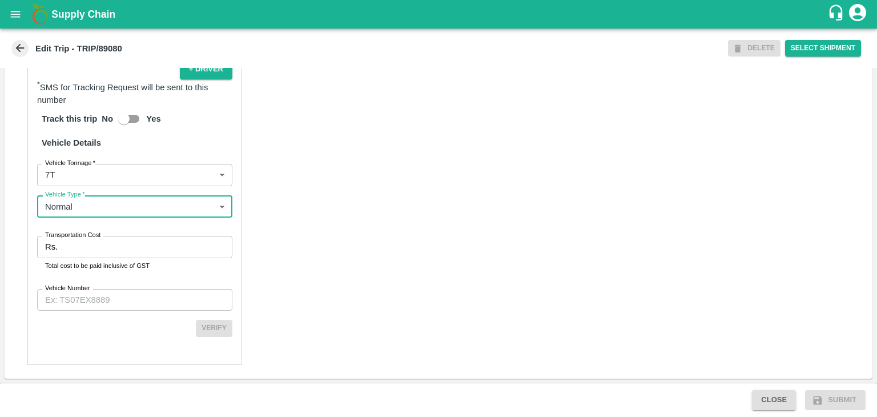
scroll to position [804, 0]
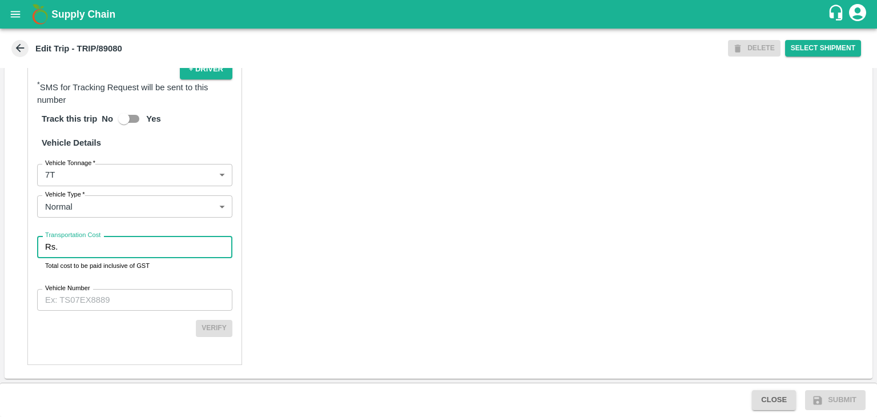
click at [110, 242] on input "Transportation Cost" at bounding box center [147, 247] width 170 height 22
type input "1"
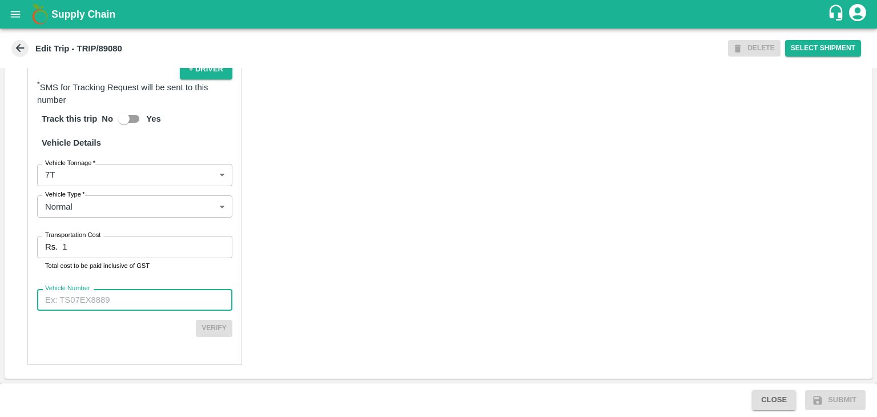
click at [135, 295] on input "Vehicle Number" at bounding box center [134, 300] width 195 height 22
type input "MH45T6060"
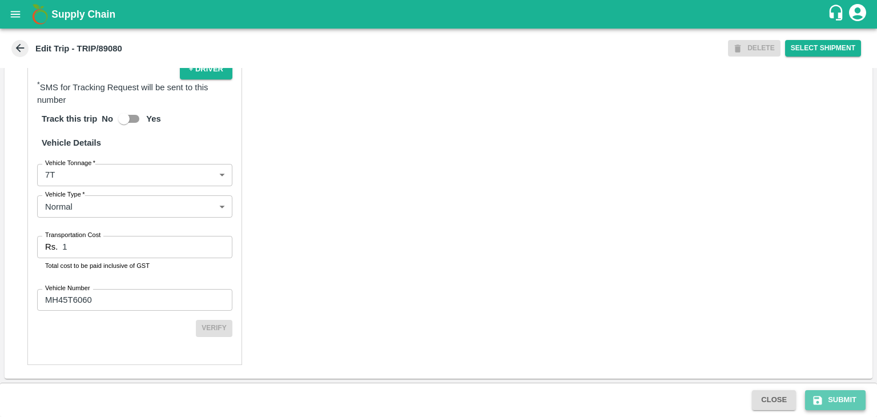
click at [841, 400] on button "Submit" at bounding box center [835, 400] width 61 height 20
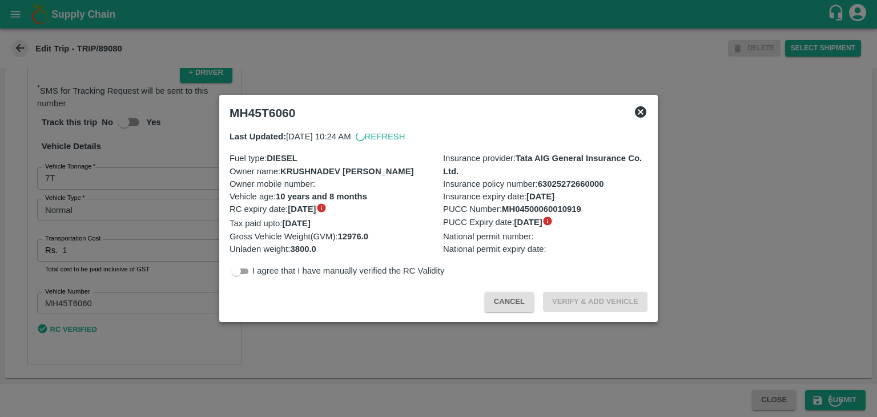
scroll to position [800, 0]
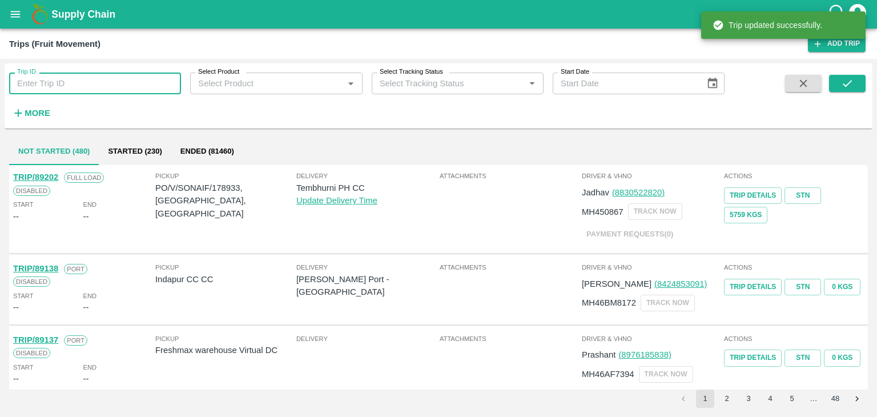
click at [135, 81] on input "Trip ID" at bounding box center [95, 84] width 172 height 22
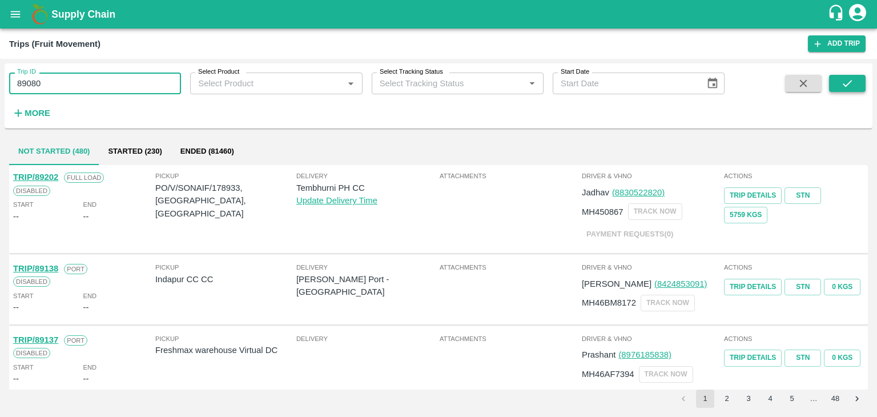
type input "89080"
click at [854, 77] on button "submit" at bounding box center [847, 83] width 37 height 17
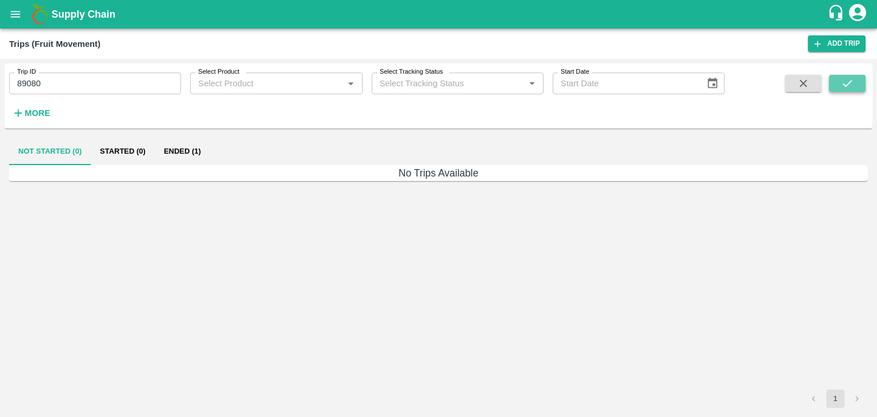
click at [854, 77] on button "submit" at bounding box center [847, 83] width 37 height 17
click at [186, 146] on button "Ended (1)" at bounding box center [182, 151] width 55 height 27
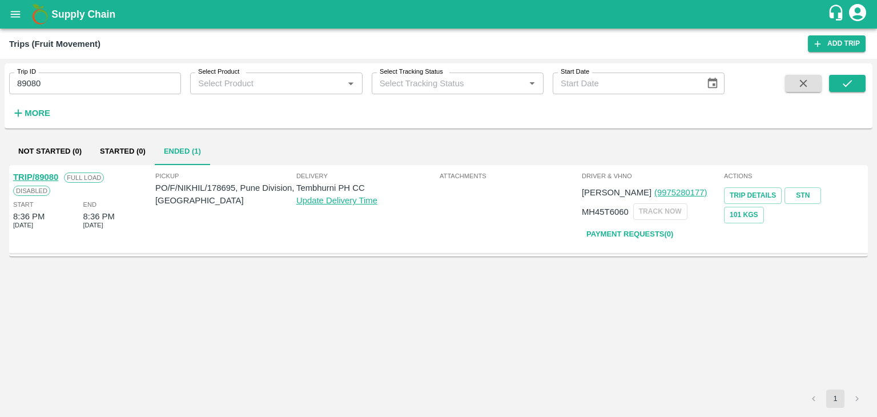
click at [37, 171] on div "TRIP/89080" at bounding box center [35, 177] width 45 height 13
click at [33, 174] on link "TRIP/89080" at bounding box center [35, 176] width 45 height 9
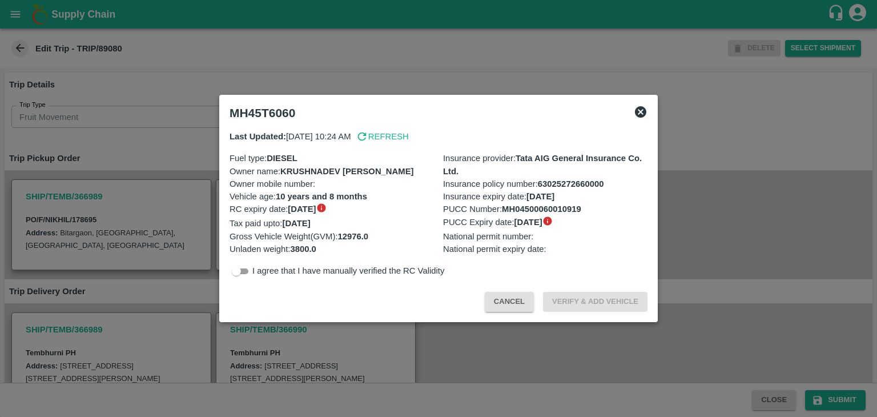
click at [520, 346] on div at bounding box center [438, 208] width 877 height 417
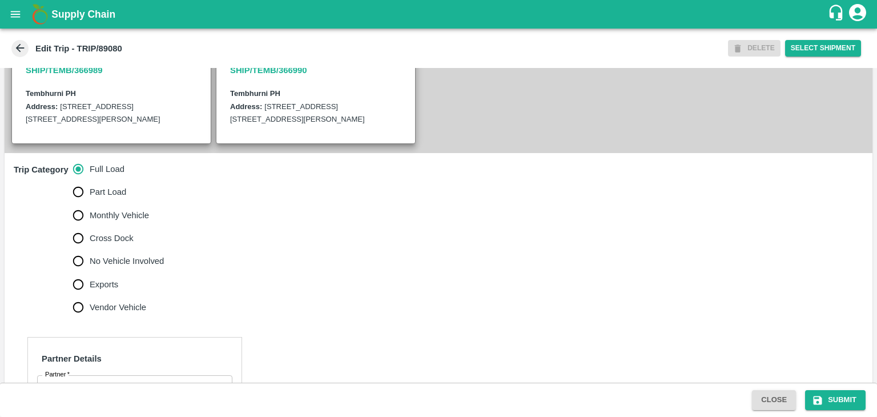
scroll to position [310, 0]
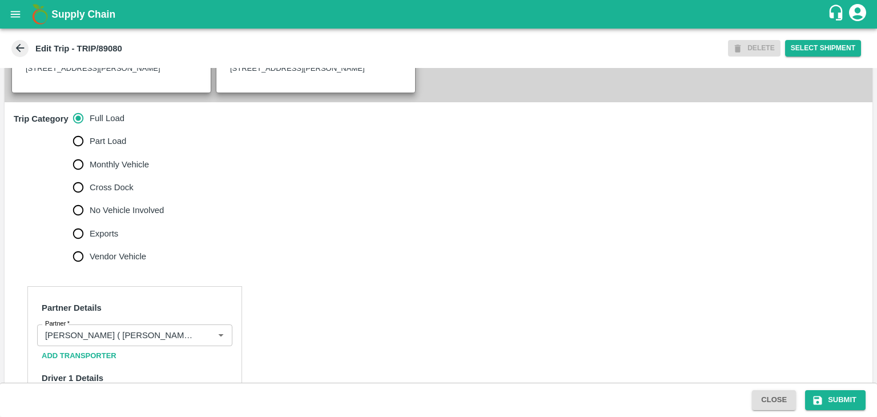
click at [151, 216] on span "No Vehicle Involved" at bounding box center [127, 210] width 74 height 13
click at [90, 222] on input "No Vehicle Involved" at bounding box center [78, 210] width 23 height 23
radio input "true"
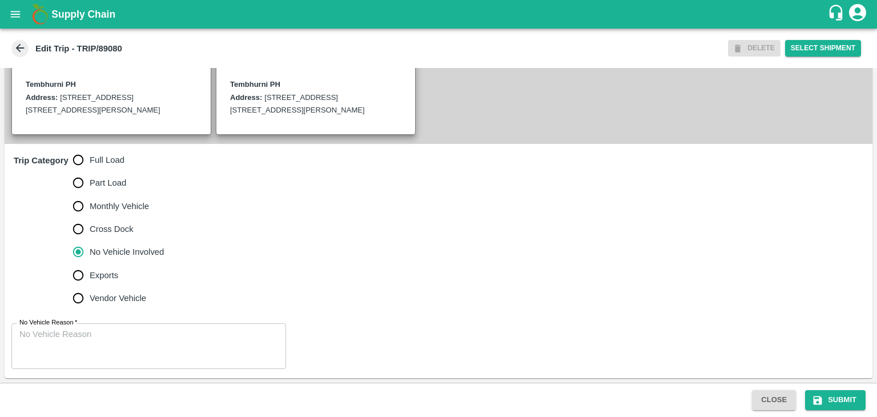
scroll to position [293, 0]
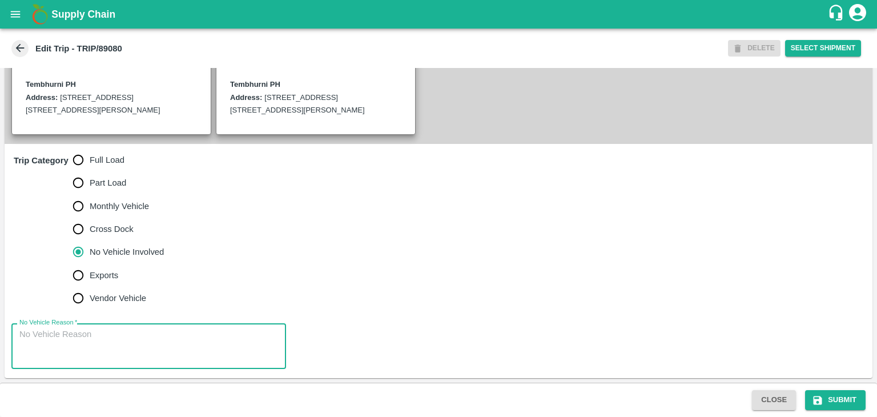
click at [149, 347] on textarea "No Vehicle Reason   *" at bounding box center [148, 346] width 259 height 36
type textarea "Field Dump"
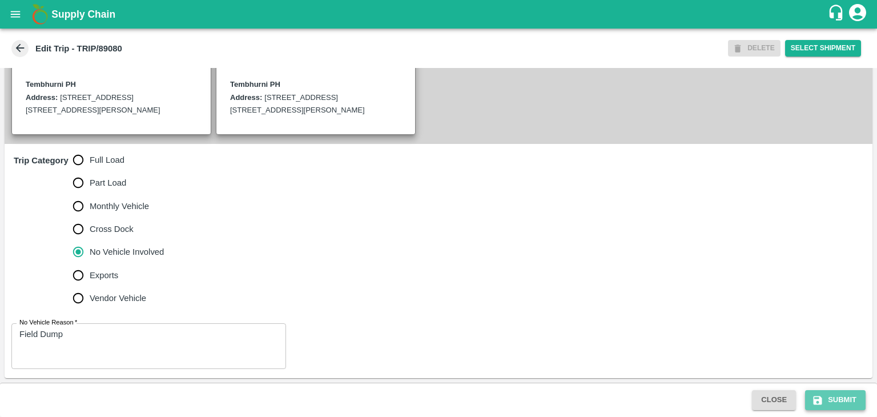
click at [826, 399] on button "Submit" at bounding box center [835, 400] width 61 height 20
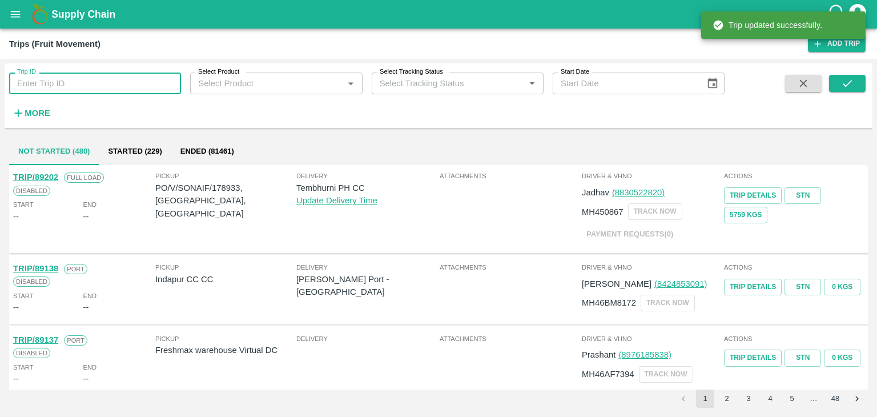
click at [86, 81] on input "Trip ID" at bounding box center [95, 84] width 172 height 22
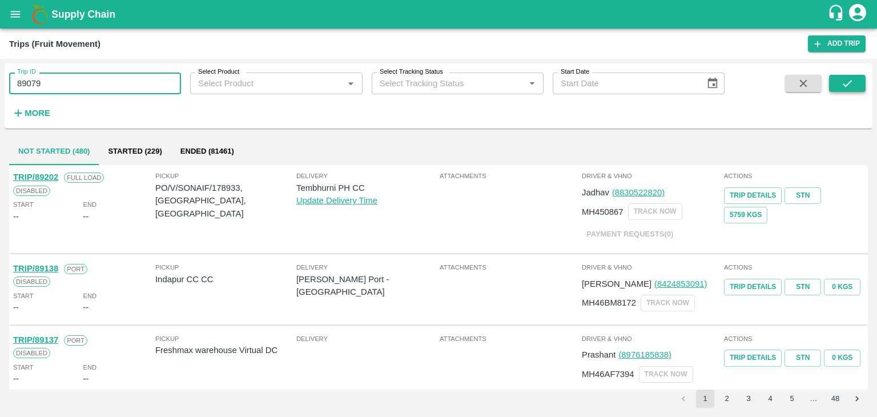
type input "89079"
click at [834, 87] on button "submit" at bounding box center [847, 83] width 37 height 17
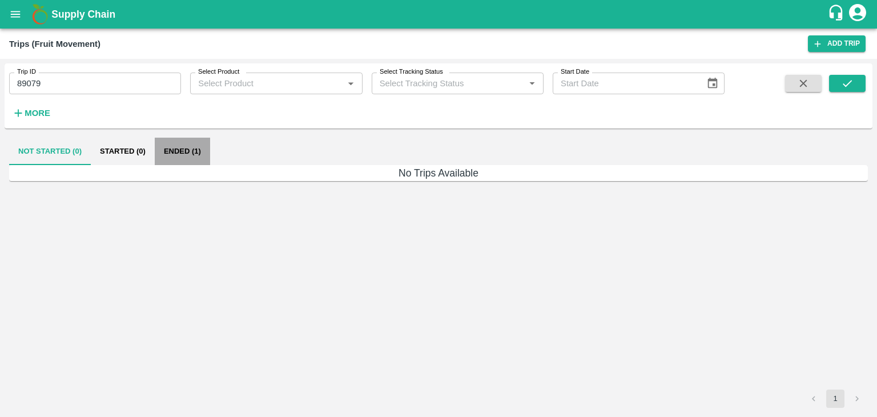
click at [195, 153] on button "Ended (1)" at bounding box center [182, 151] width 55 height 27
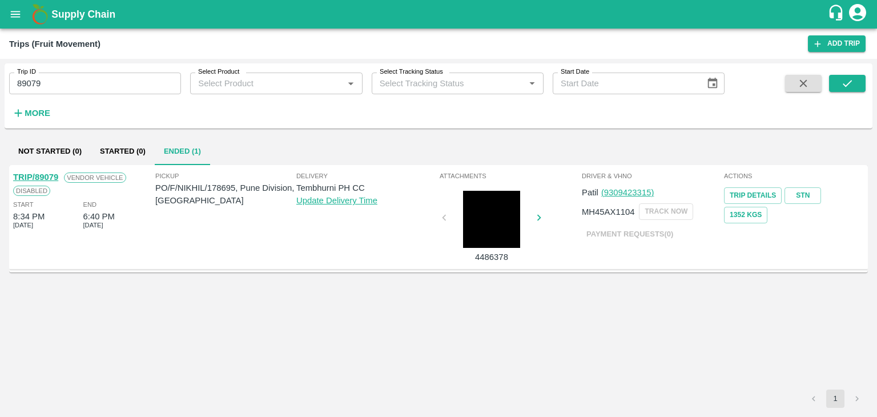
click at [31, 174] on link "TRIP/89079" at bounding box center [35, 176] width 45 height 9
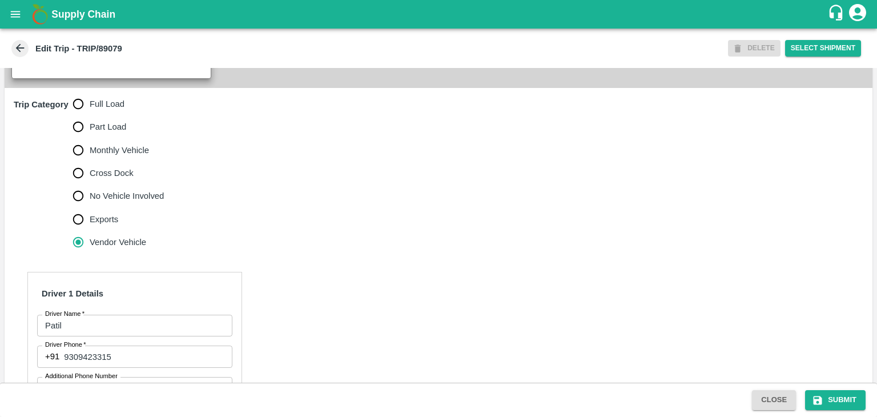
scroll to position [381, 0]
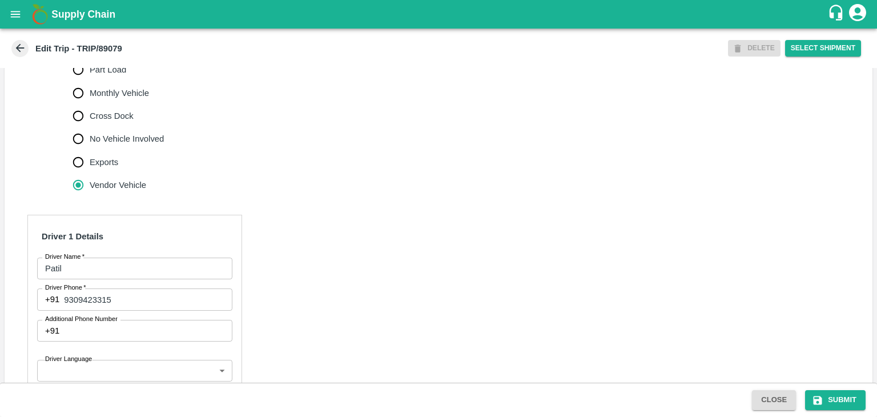
click at [115, 53] on span "Full Load" at bounding box center [107, 47] width 35 height 13
click at [90, 58] on input "Full Load" at bounding box center [78, 46] width 23 height 23
radio input "true"
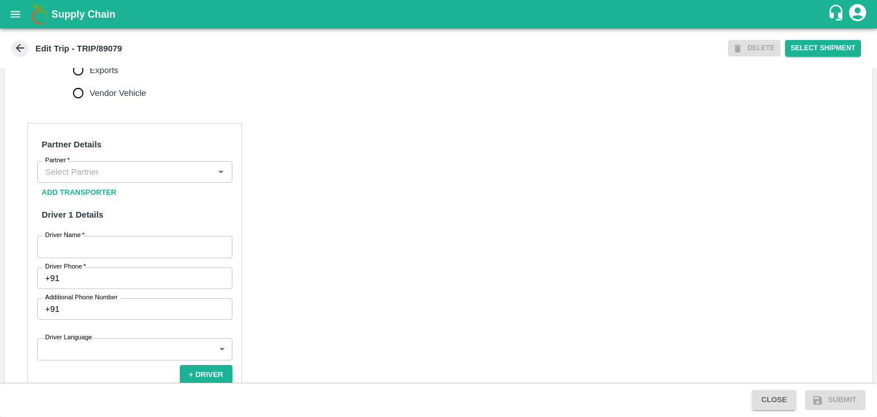
scroll to position [474, 0]
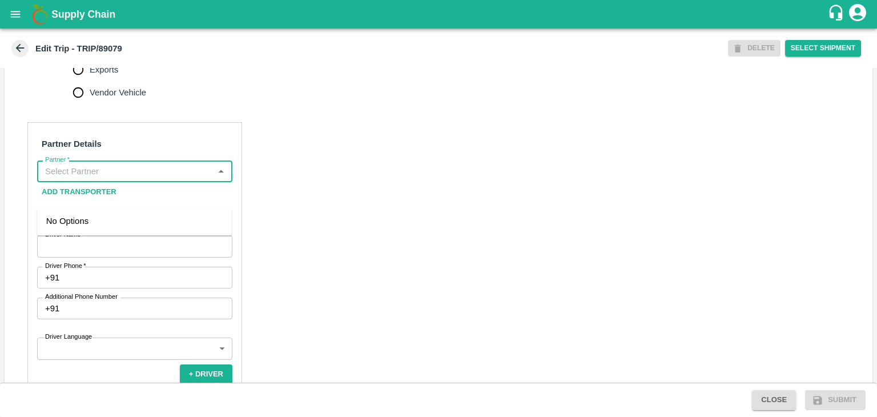
click at [142, 179] on input "Partner   *" at bounding box center [126, 171] width 170 height 15
type input "M"
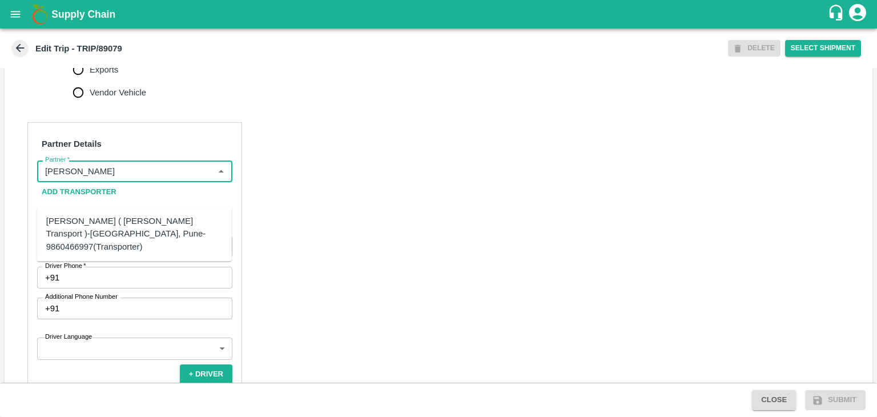
click at [112, 215] on div "Nitin Rasal ( Bhairavnath Transport )-Deulgaon, Pune-9860466997(Transporter)" at bounding box center [134, 234] width 176 height 38
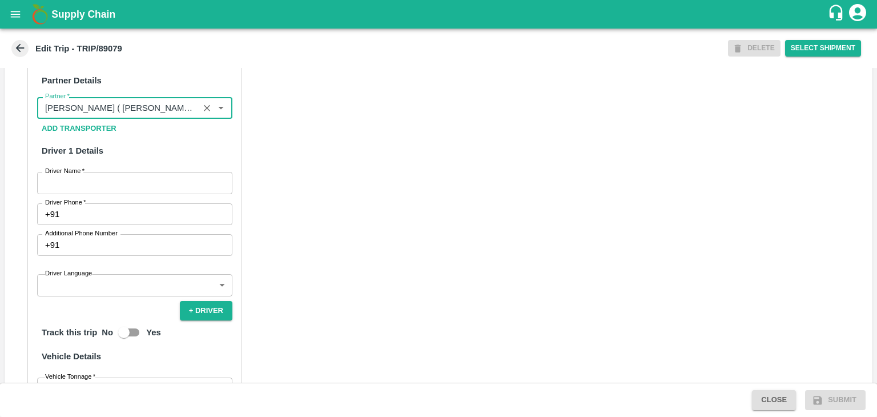
scroll to position [540, 0]
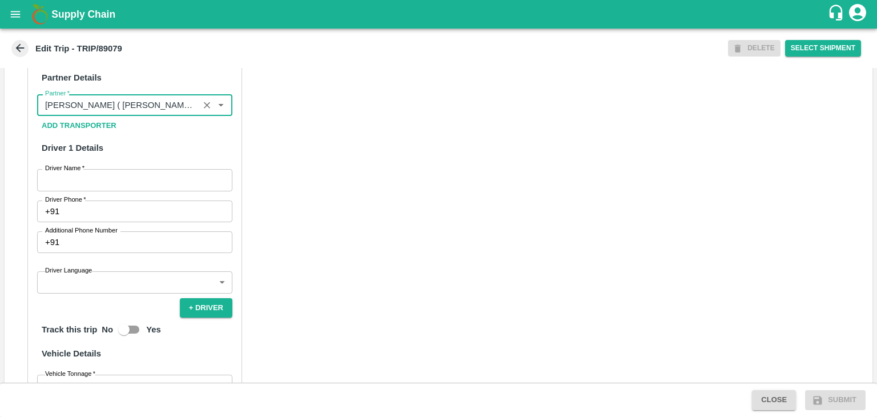
type input "[PERSON_NAME] ( [PERSON_NAME] Transport )-[GEOGRAPHIC_DATA], Pune-9860466997(Tr…"
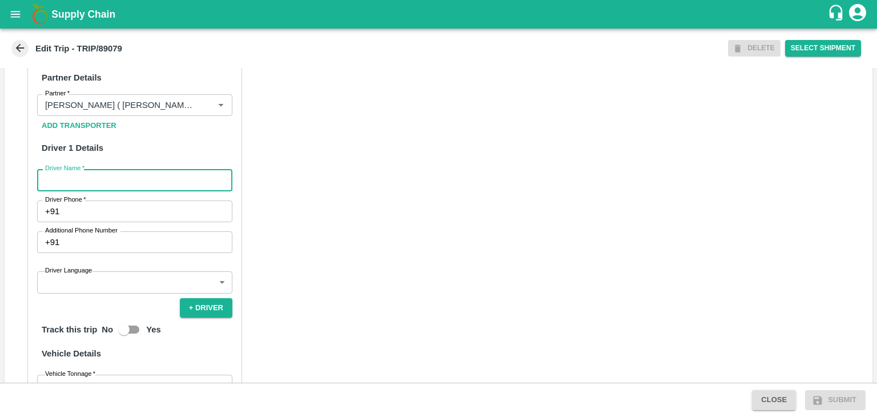
click at [106, 191] on input "Driver Name   *" at bounding box center [134, 180] width 195 height 22
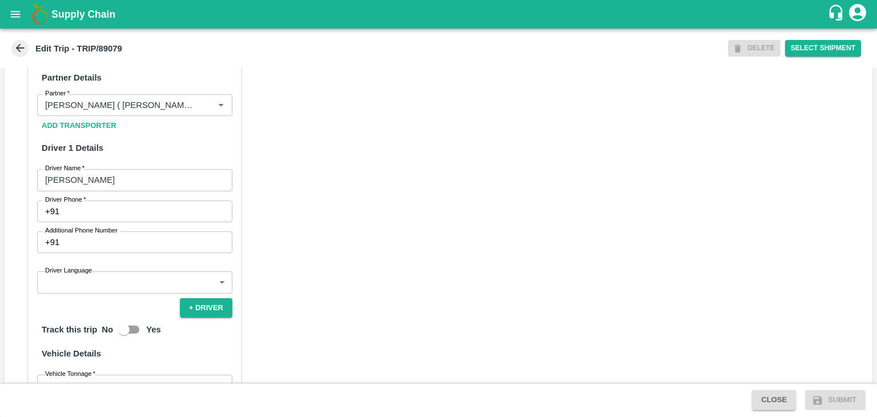
click at [111, 216] on div "Partner Details Partner   * Partner Add Transporter Driver 1 Details Driver Nam…" at bounding box center [134, 315] width 215 height 519
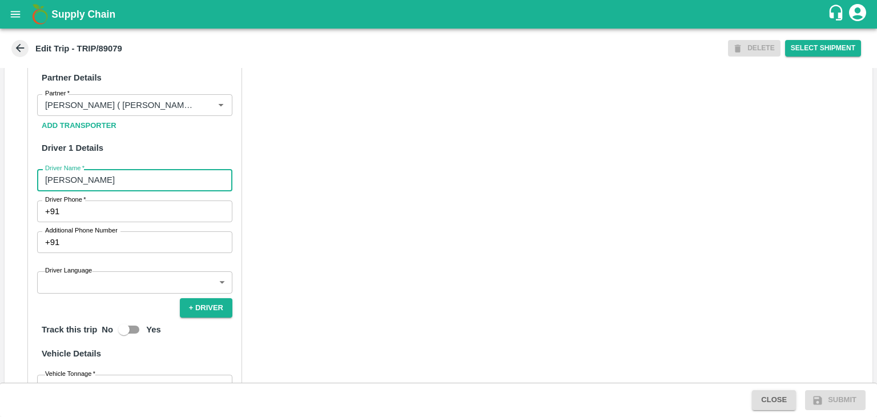
click at [103, 191] on input "[PERSON_NAME]" at bounding box center [134, 180] width 195 height 22
type input "G"
type input "Kailas Patil"
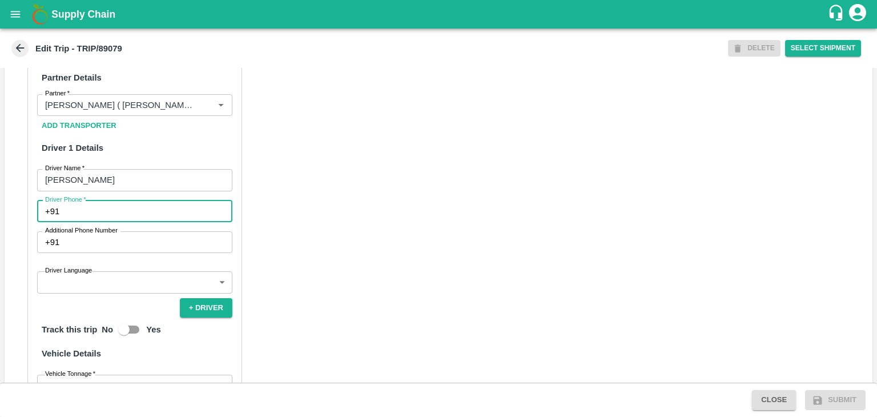
click at [112, 222] on input "Driver Phone   *" at bounding box center [148, 211] width 168 height 22
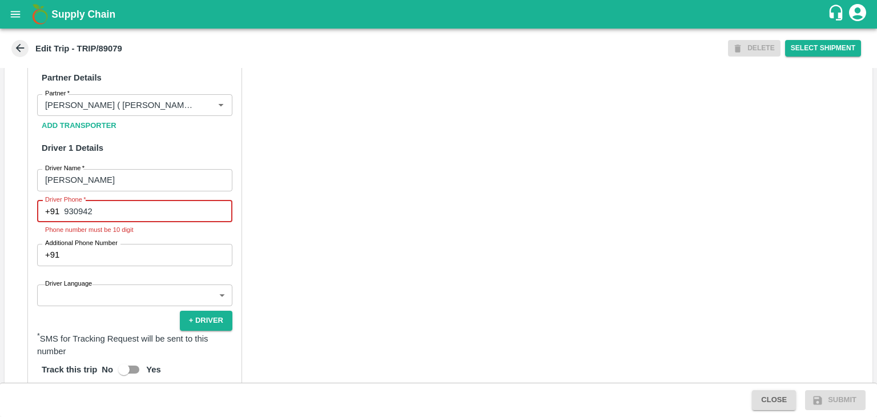
type input "9309423315"
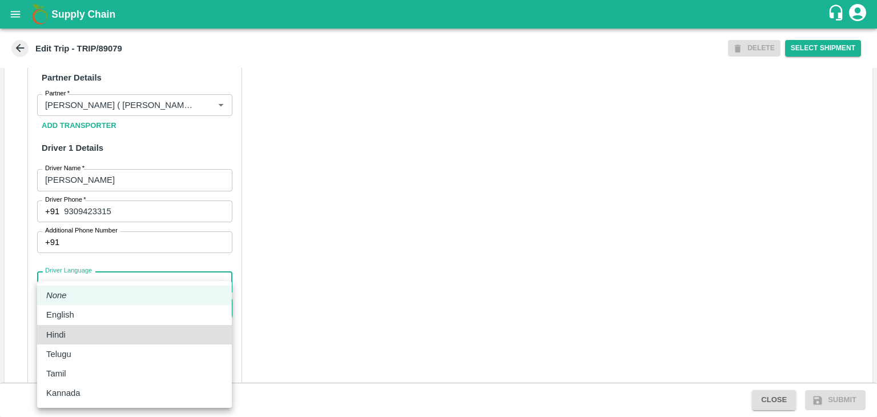
type input "hi"
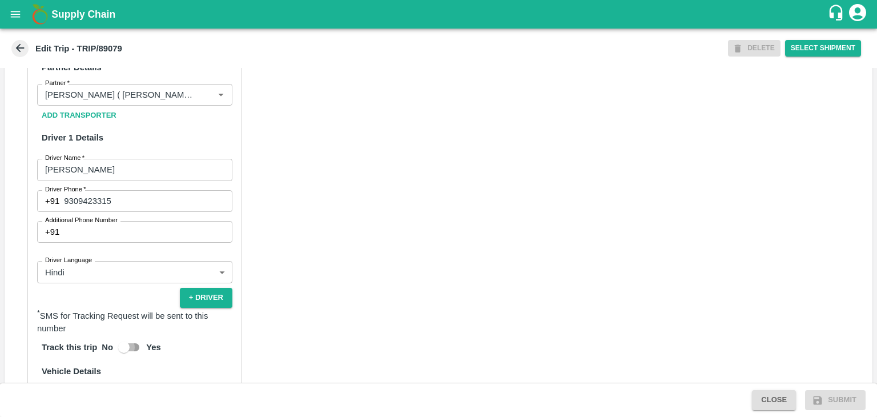
scroll to position [753, 0]
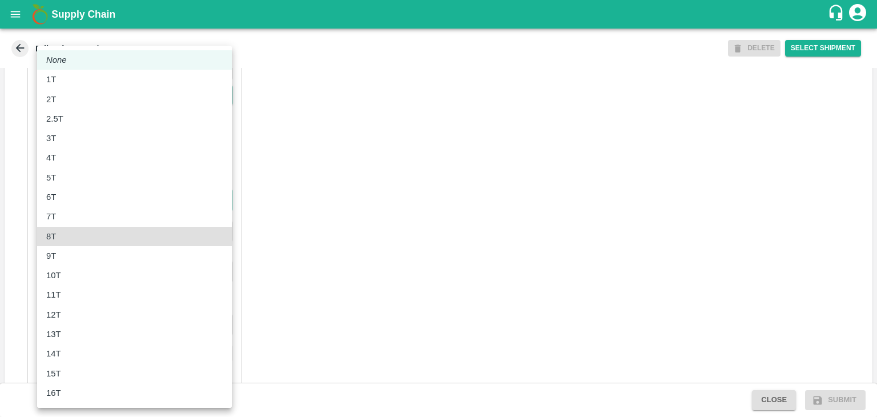
type input "8000"
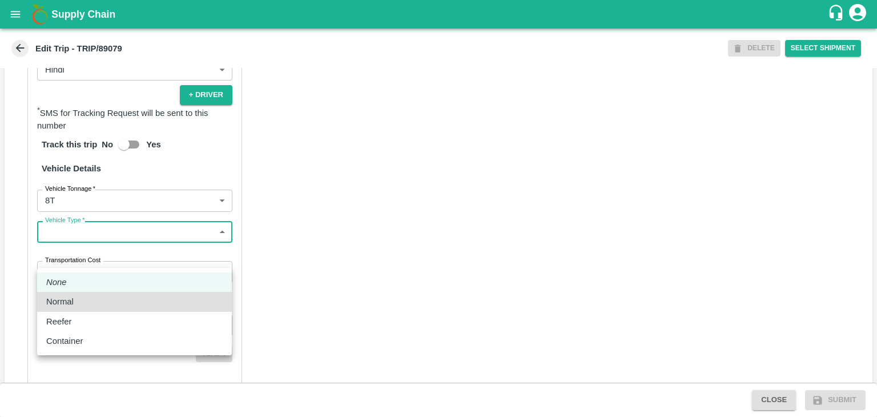
type input "Normal"
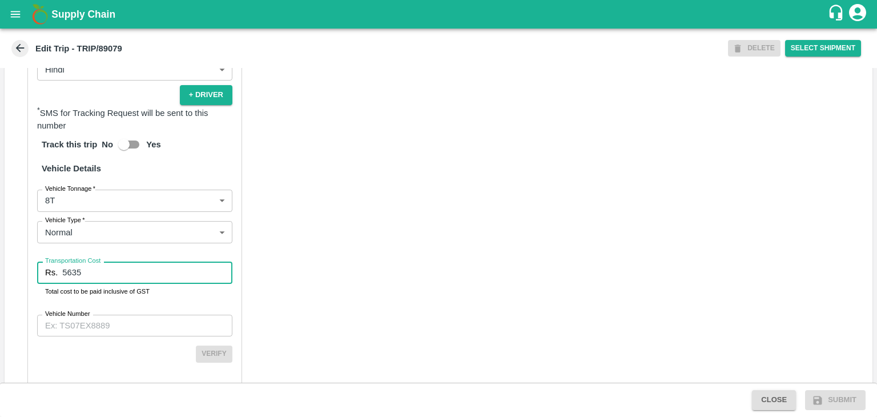
type input "5635"
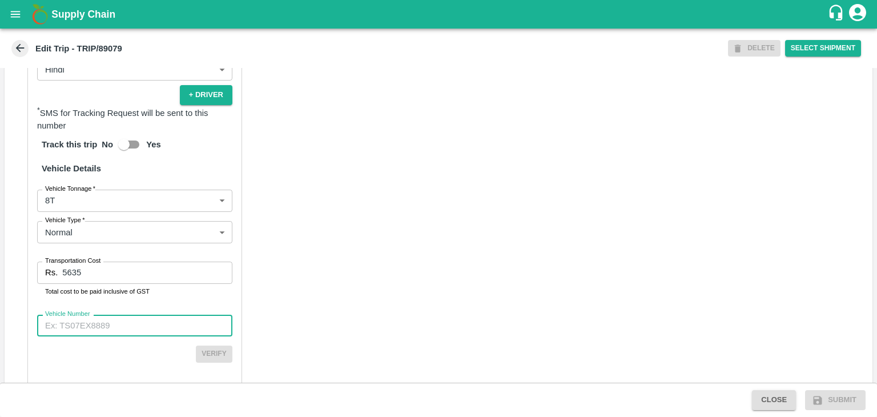
paste input "MH45AX1104"
type input "MH45AX1104"
click at [201, 362] on button "Verify" at bounding box center [214, 354] width 37 height 17
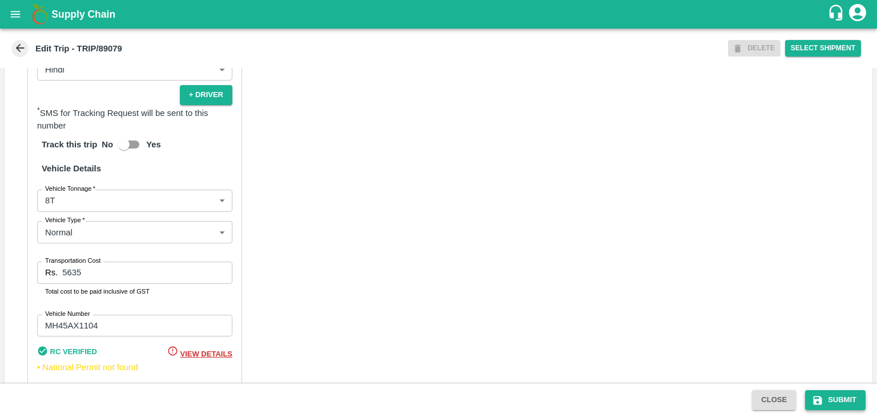
click at [837, 407] on button "Submit" at bounding box center [835, 400] width 61 height 20
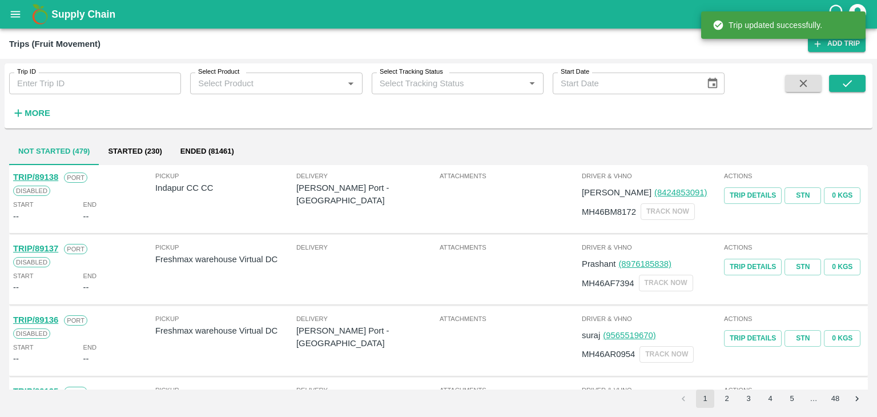
click at [117, 82] on input "Trip ID" at bounding box center [95, 84] width 172 height 22
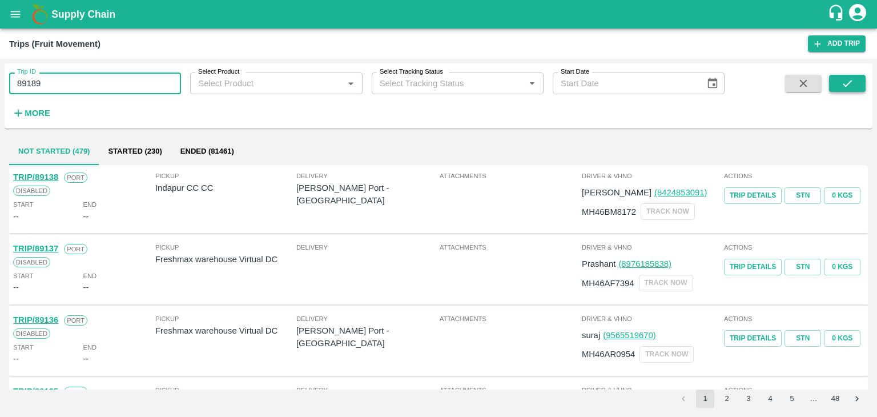
type input "89189"
click at [836, 90] on button "submit" at bounding box center [847, 83] width 37 height 17
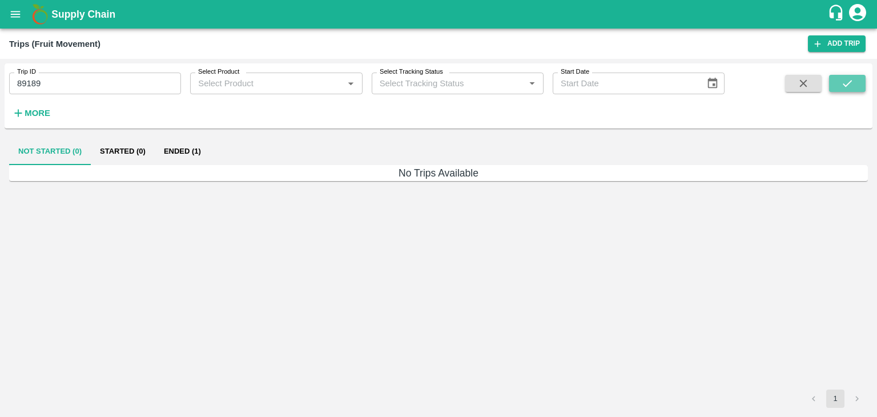
click at [836, 90] on button "submit" at bounding box center [847, 83] width 37 height 17
click at [185, 158] on button "Ended (1)" at bounding box center [182, 151] width 55 height 27
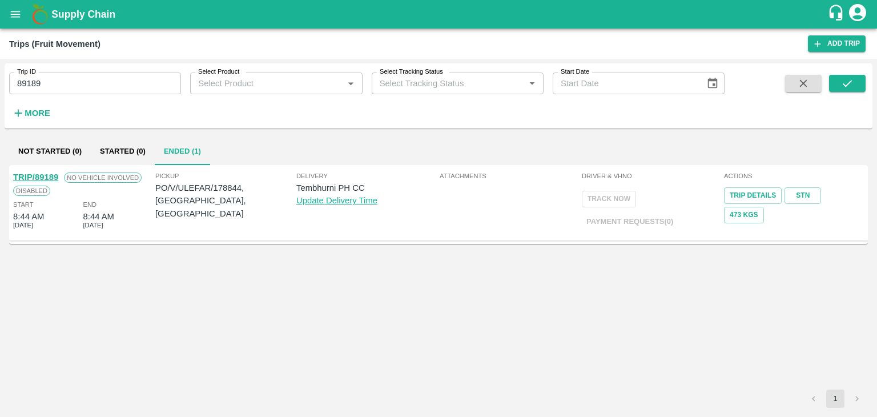
click at [48, 176] on link "TRIP/89189" at bounding box center [35, 176] width 45 height 9
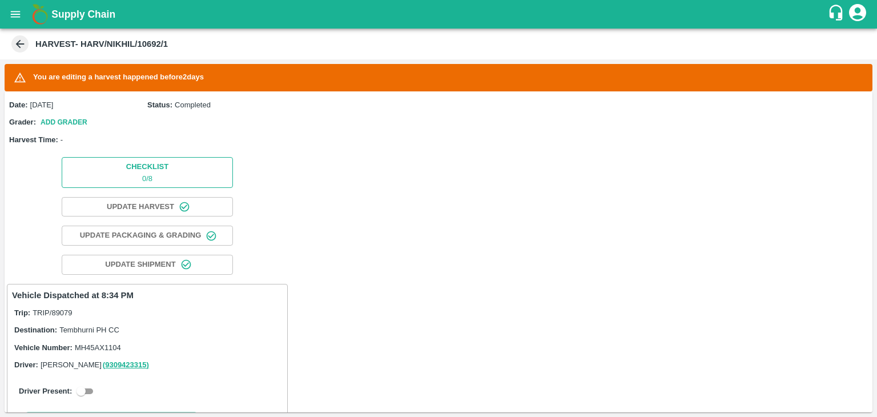
click at [109, 172] on button "Checklist 0 / 8" at bounding box center [147, 172] width 171 height 30
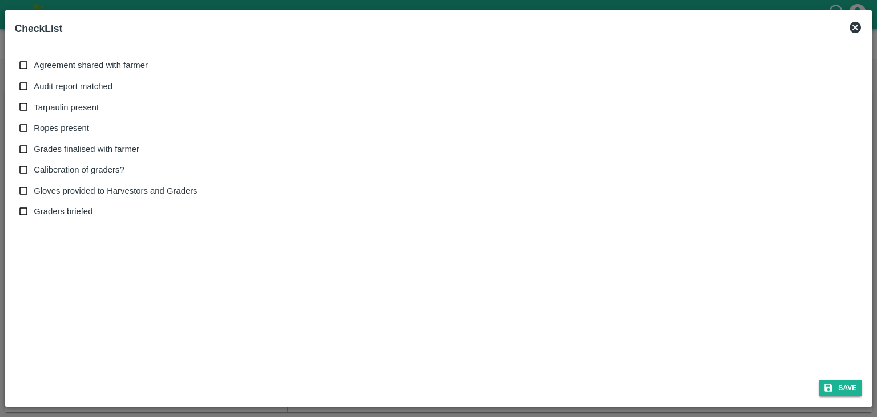
click at [41, 62] on span "Agreement shared with farmer" at bounding box center [91, 65] width 114 height 13
click at [34, 62] on input "Agreement shared with farmer" at bounding box center [23, 65] width 21 height 21
checkbox input "true"
click at [66, 90] on span "Audit report matched" at bounding box center [73, 86] width 79 height 13
click at [34, 90] on input "Audit report matched" at bounding box center [23, 86] width 21 height 21
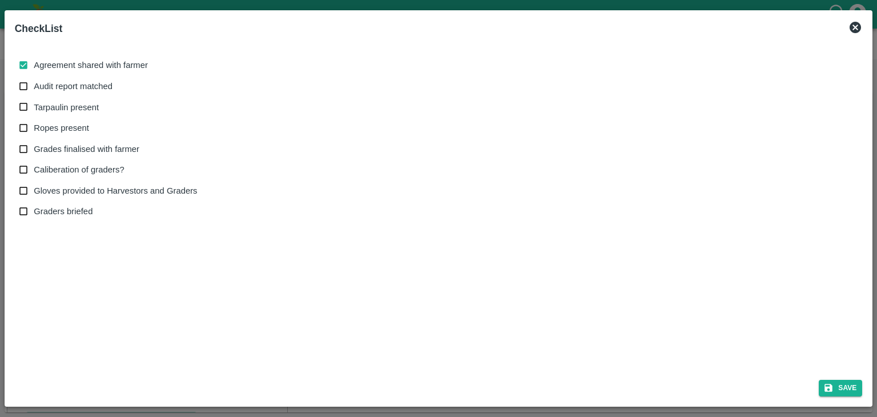
checkbox input "true"
click at [69, 114] on label "Tarpaulin present" at bounding box center [105, 107] width 184 height 21
click at [34, 114] on input "Tarpaulin present" at bounding box center [23, 107] width 21 height 21
checkbox input "true"
click at [75, 131] on span "Ropes present" at bounding box center [61, 128] width 55 height 13
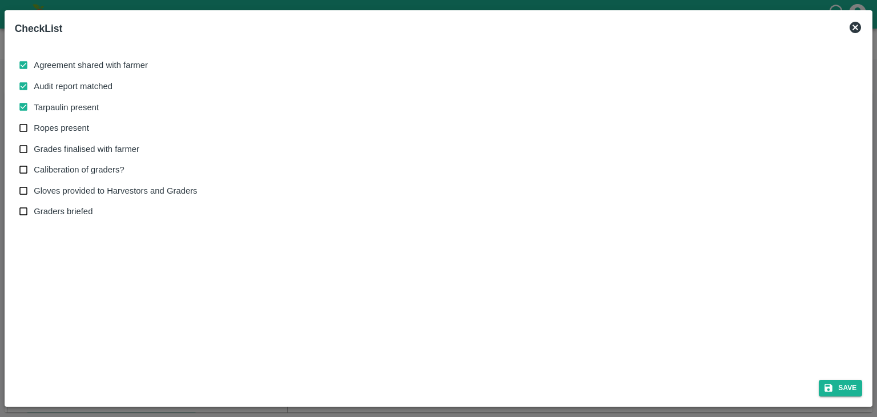
click at [34, 131] on input "Ropes present" at bounding box center [23, 128] width 21 height 21
checkbox input "true"
click at [85, 147] on span "Grades finalised with farmer" at bounding box center [87, 149] width 106 height 13
click at [34, 147] on input "Grades finalised with farmer" at bounding box center [23, 149] width 21 height 21
checkbox input "true"
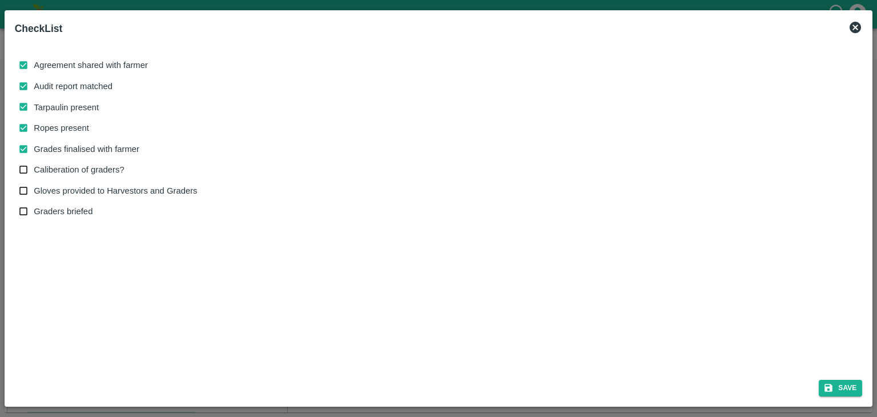
click at [92, 170] on span "Caliberation of graders?" at bounding box center [79, 169] width 90 height 13
click at [34, 170] on input "Caliberation of graders?" at bounding box center [23, 169] width 21 height 21
checkbox input "true"
click at [102, 182] on label "Gloves provided to Harvestors and Graders" at bounding box center [105, 190] width 184 height 21
click at [34, 182] on input "Gloves provided to Harvestors and Graders" at bounding box center [23, 190] width 21 height 21
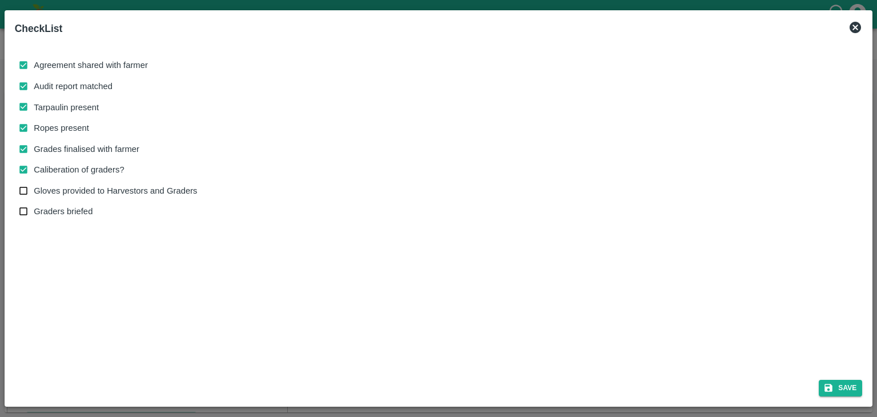
checkbox input "true"
click at [834, 391] on icon "submit" at bounding box center [829, 388] width 10 height 10
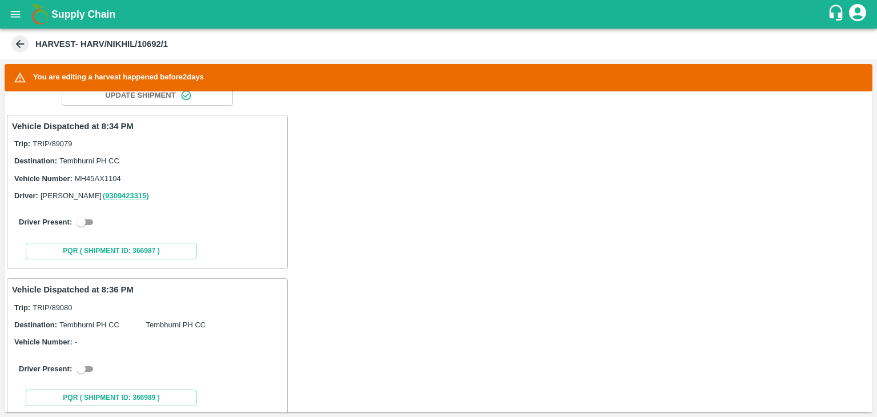
scroll to position [217, 0]
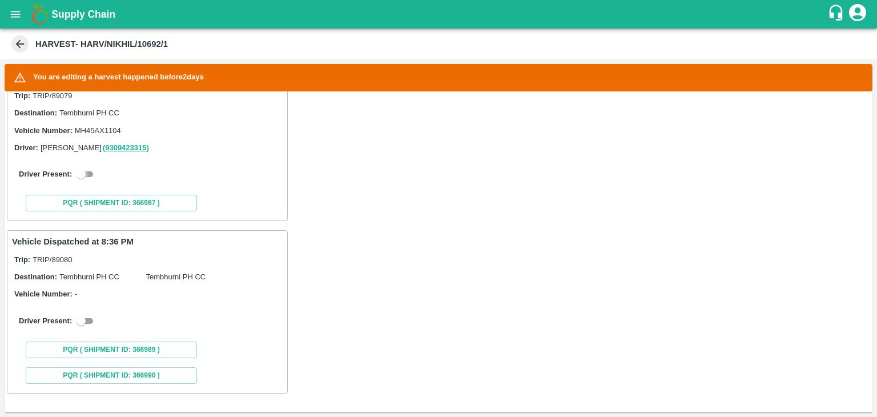
click at [94, 174] on input "checkbox" at bounding box center [81, 174] width 41 height 14
checkbox input "true"
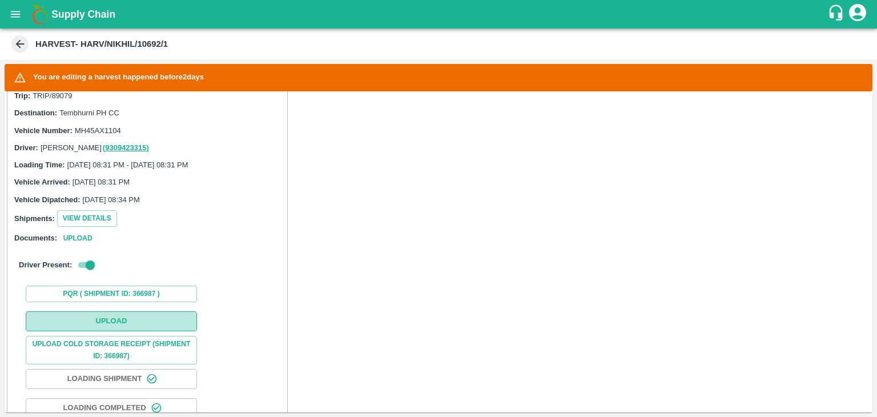
click at [142, 324] on button "Upload" at bounding box center [111, 321] width 171 height 20
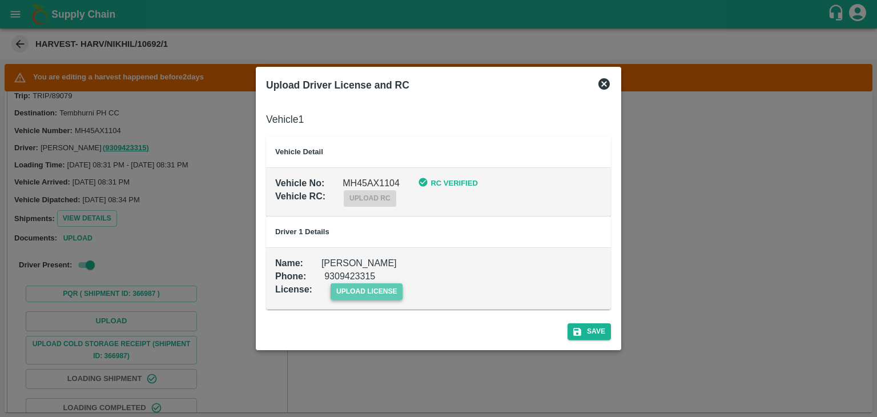
click at [354, 293] on span "upload license" at bounding box center [367, 291] width 73 height 17
click at [0, 0] on input "upload license" at bounding box center [0, 0] width 0 height 0
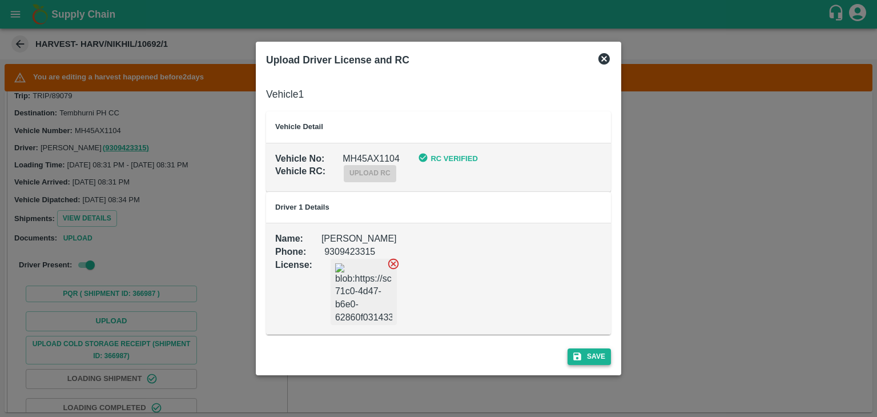
click at [577, 348] on div "Save" at bounding box center [439, 354] width 354 height 30
click at [581, 351] on icon "submit" at bounding box center [577, 356] width 10 height 10
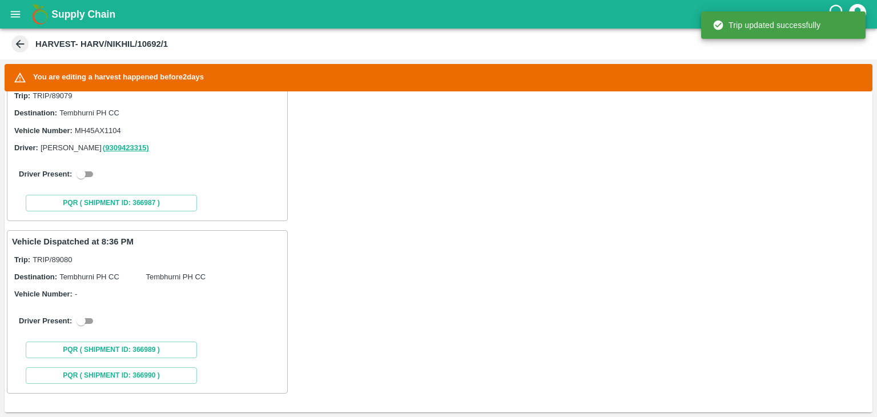
click at [87, 170] on input "checkbox" at bounding box center [81, 174] width 41 height 14
checkbox input "true"
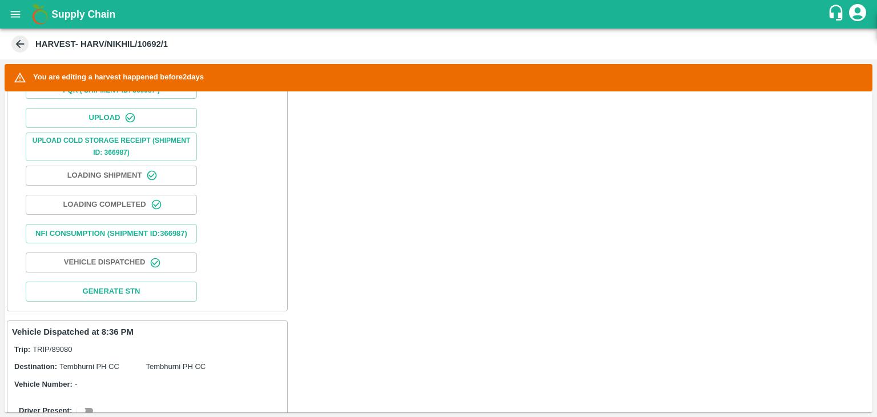
scroll to position [521, 0]
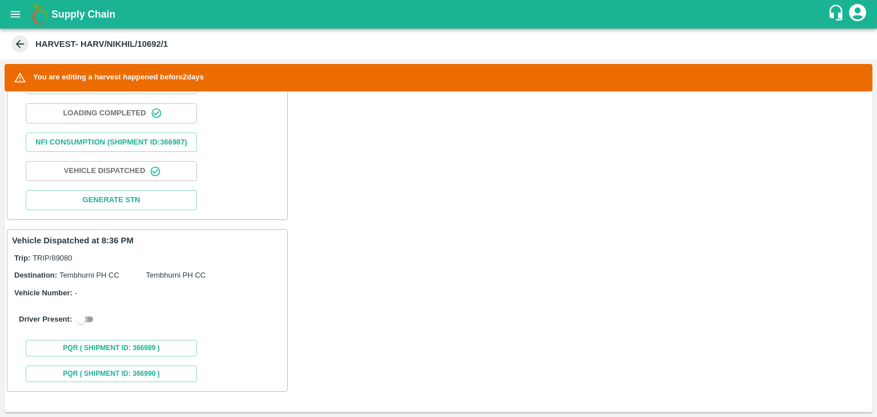
click at [87, 318] on input "checkbox" at bounding box center [81, 319] width 41 height 14
checkbox input "true"
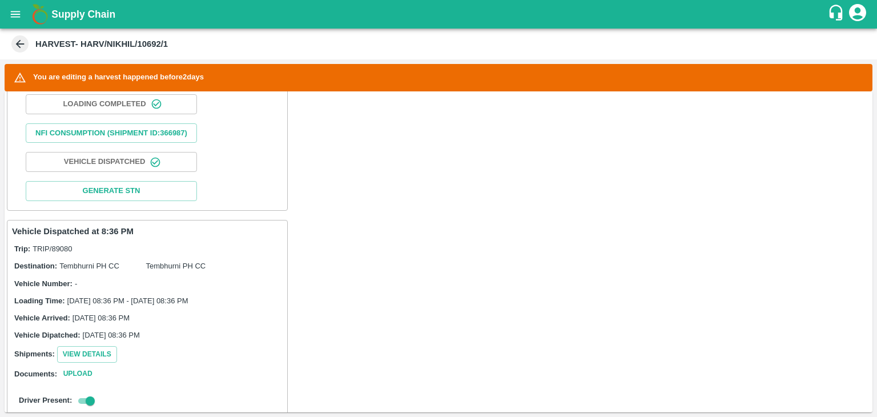
scroll to position [784, 0]
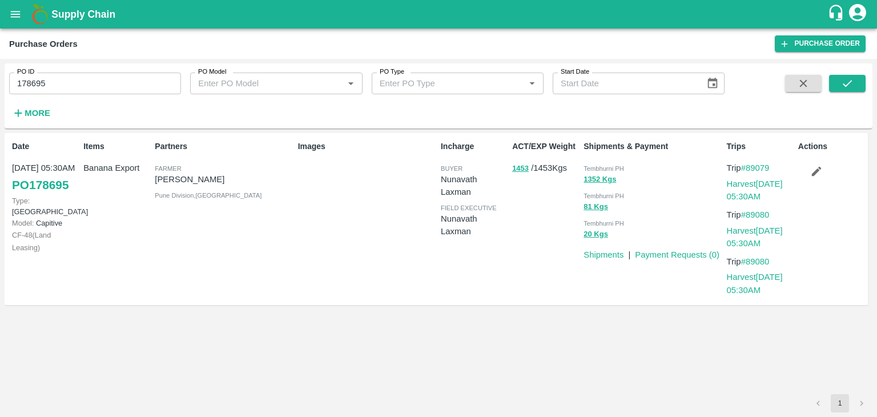
click at [114, 89] on input "178695" at bounding box center [95, 84] width 172 height 22
paste input "text"
click at [114, 89] on input "178695" at bounding box center [95, 84] width 172 height 22
type input "178844"
click at [853, 85] on icon "submit" at bounding box center [847, 83] width 13 height 13
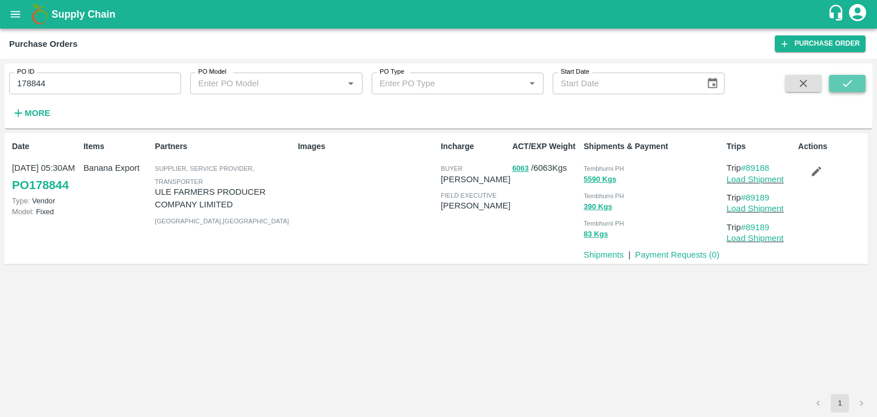
click at [838, 89] on button "submit" at bounding box center [847, 83] width 37 height 17
click at [760, 175] on link "Load Shipment" at bounding box center [755, 179] width 57 height 9
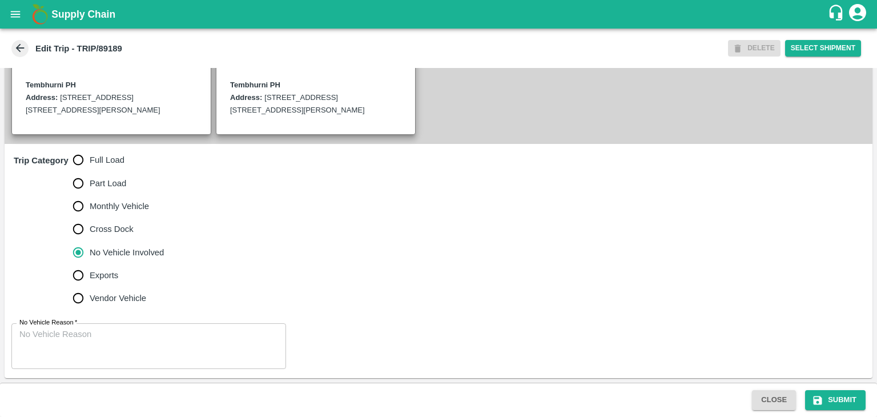
scroll to position [286, 0]
click at [105, 166] on span "Full Load" at bounding box center [107, 160] width 35 height 13
click at [90, 167] on input "Full Load" at bounding box center [78, 159] width 23 height 23
radio input "true"
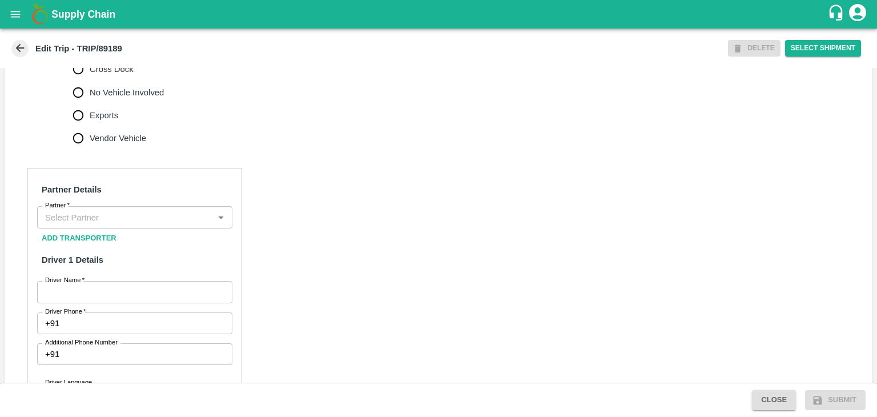
scroll to position [441, 0]
click at [150, 228] on div "Partner" at bounding box center [134, 217] width 195 height 22
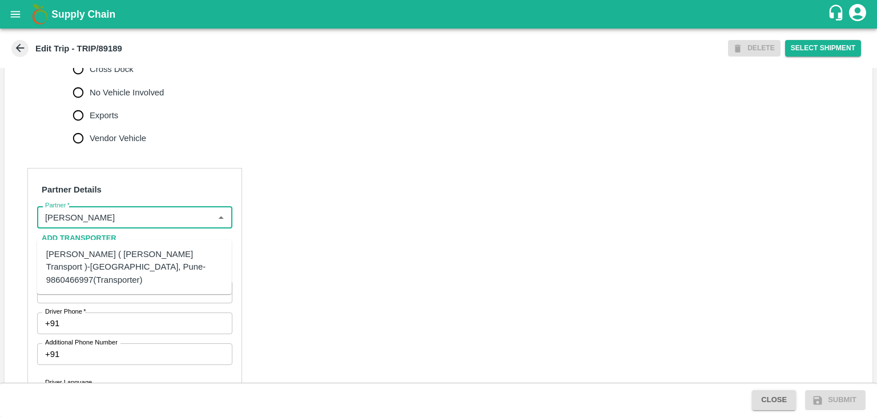
click at [110, 258] on div "[PERSON_NAME] ( [PERSON_NAME] Transport )-[GEOGRAPHIC_DATA], Pune-9860466997(Tr…" at bounding box center [134, 267] width 176 height 38
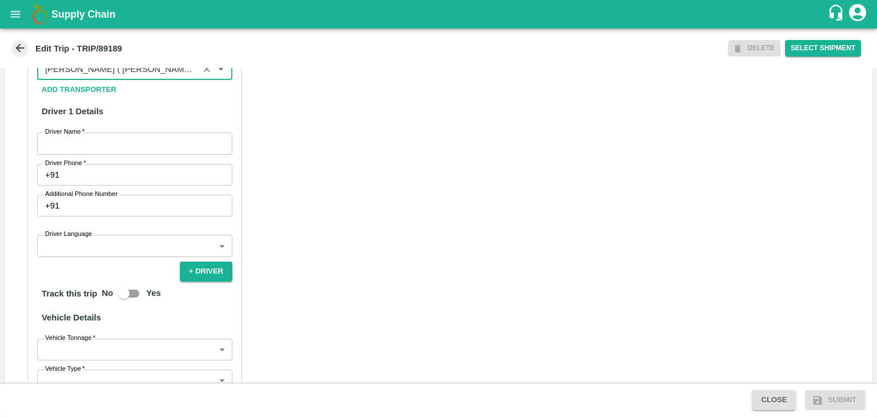
scroll to position [591, 0]
type input "[PERSON_NAME] ( [PERSON_NAME] Transport )-[GEOGRAPHIC_DATA], Pune-9860466997(Tr…"
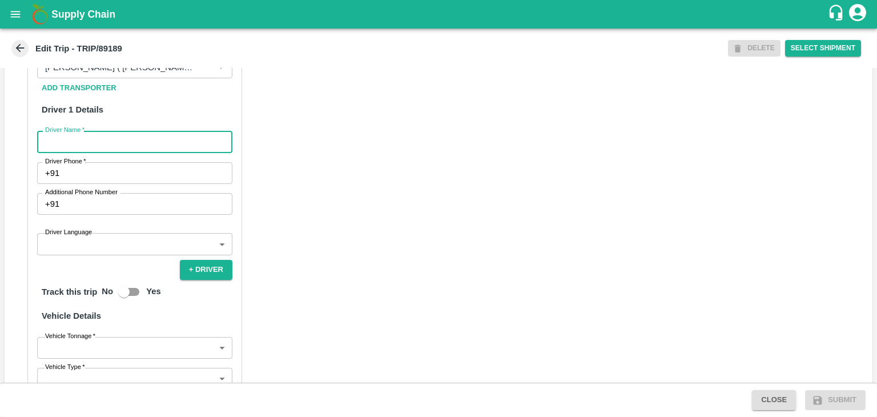
click at [100, 152] on input "Driver Name   *" at bounding box center [134, 142] width 195 height 22
type input "[PERSON_NAME]"
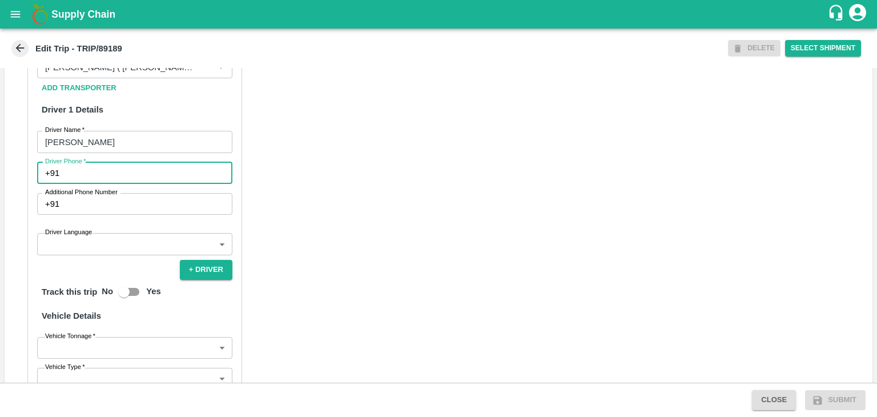
click at [117, 183] on input "Driver Phone   *" at bounding box center [148, 173] width 168 height 22
type input "9975280177"
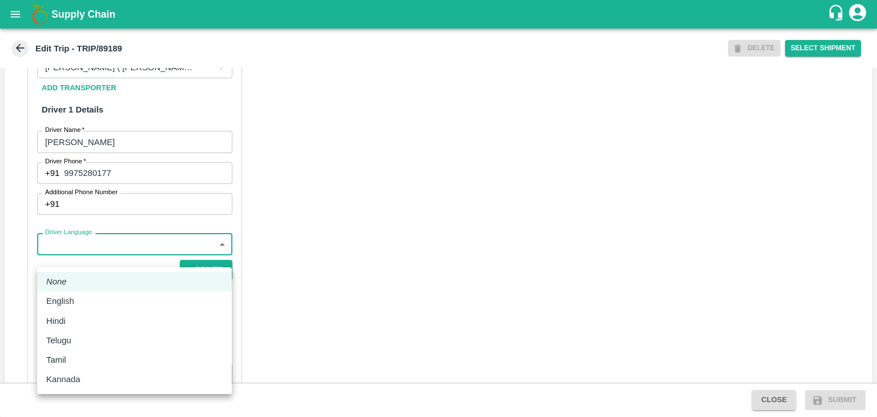
click at [105, 250] on body "Supply Chain Edit Trip - TRIP/89189 DELETE Select Shipment Trip Details Trip Ty…" at bounding box center [438, 208] width 877 height 417
click at [81, 310] on li "English" at bounding box center [134, 300] width 195 height 19
type input "en"
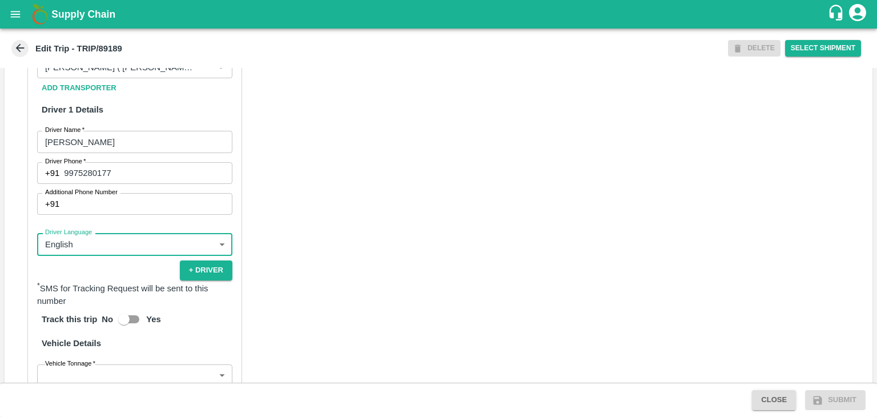
scroll to position [803, 0]
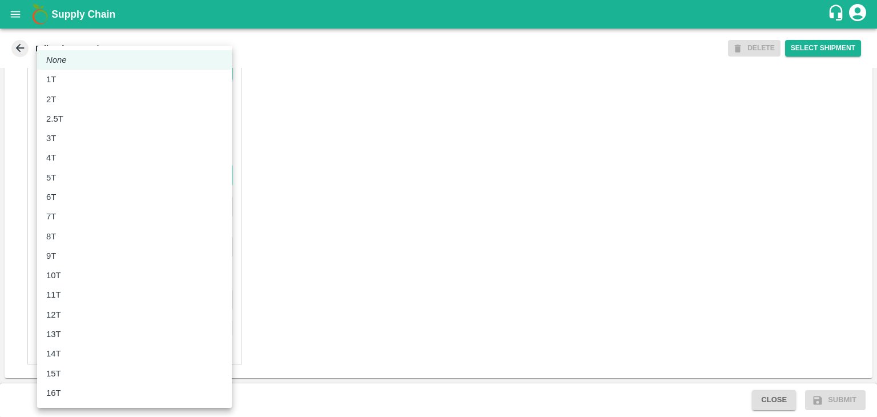
click at [71, 178] on body "Supply Chain Edit Trip - TRIP/89189 DELETE Select Shipment Trip Details Trip Ty…" at bounding box center [438, 208] width 877 height 417
click at [78, 207] on li "7T" at bounding box center [134, 216] width 195 height 19
type input "7000"
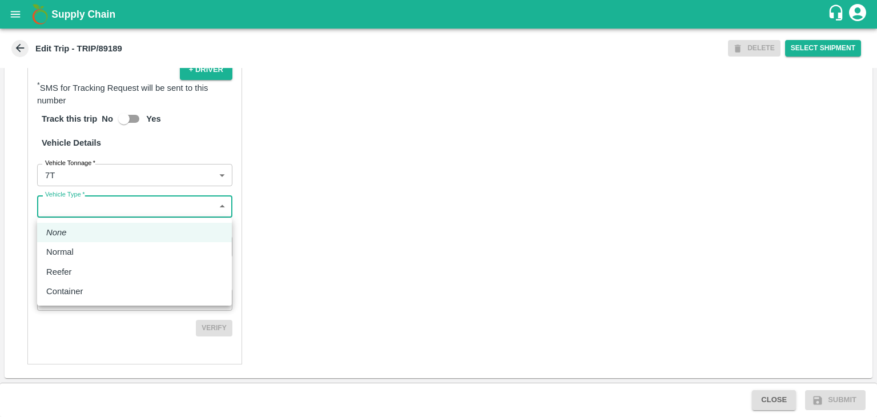
click at [95, 215] on body "Supply Chain Edit Trip - TRIP/89189 DELETE Select Shipment Trip Details Trip Ty…" at bounding box center [438, 208] width 877 height 417
click at [87, 248] on div "Normal" at bounding box center [134, 252] width 176 height 13
type input "Normal"
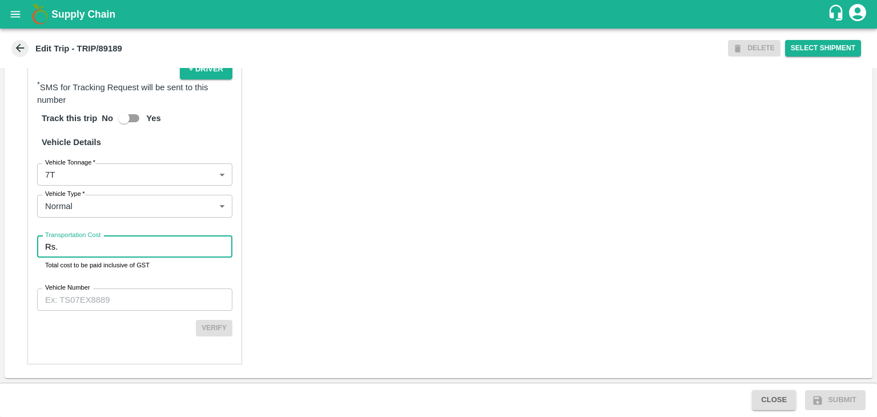
click at [96, 249] on input "Transportation Cost" at bounding box center [147, 247] width 170 height 22
type input "1"
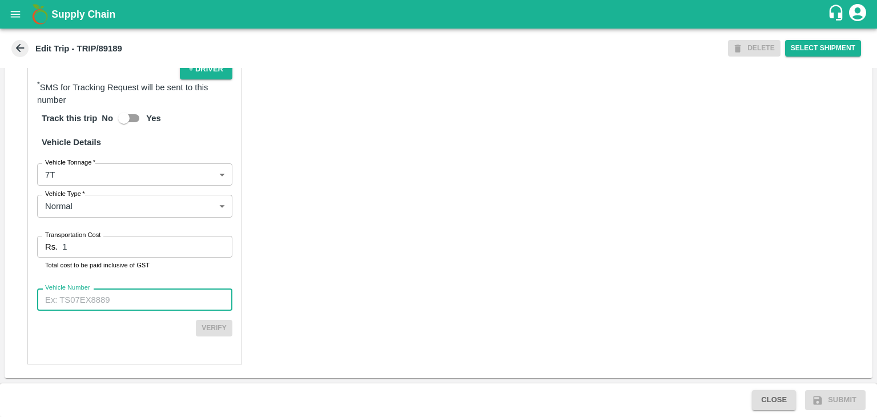
click at [110, 307] on input "Vehicle Number" at bounding box center [134, 299] width 195 height 22
type input "MH42B9581"
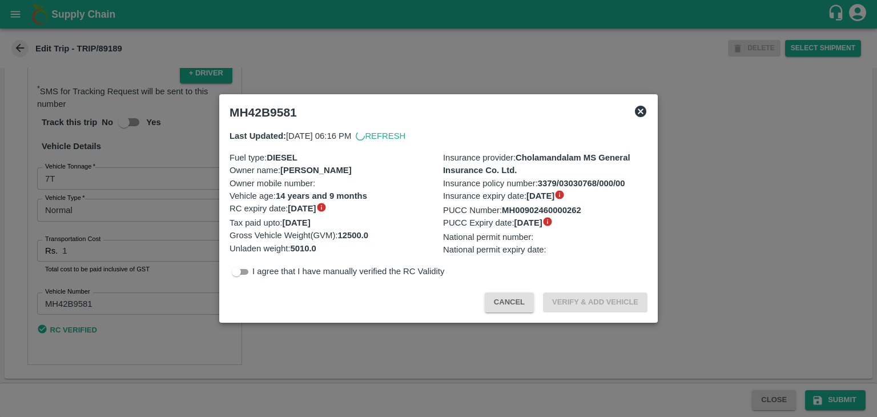
scroll to position [800, 0]
click at [848, 405] on div at bounding box center [438, 208] width 877 height 417
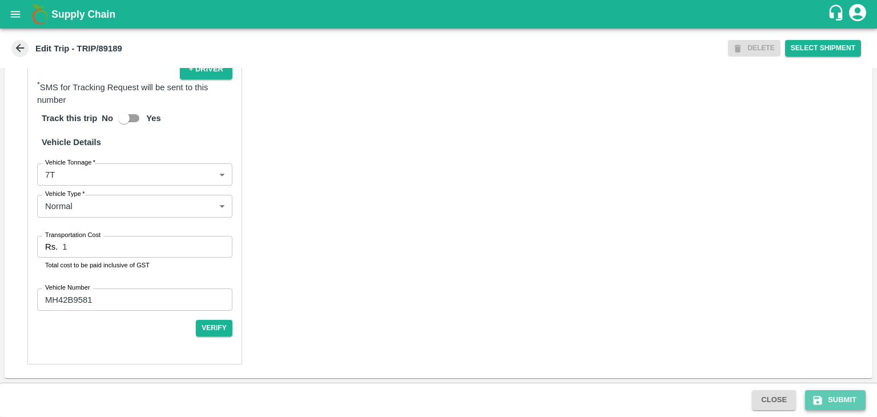
click at [846, 401] on button "Submit" at bounding box center [835, 400] width 61 height 20
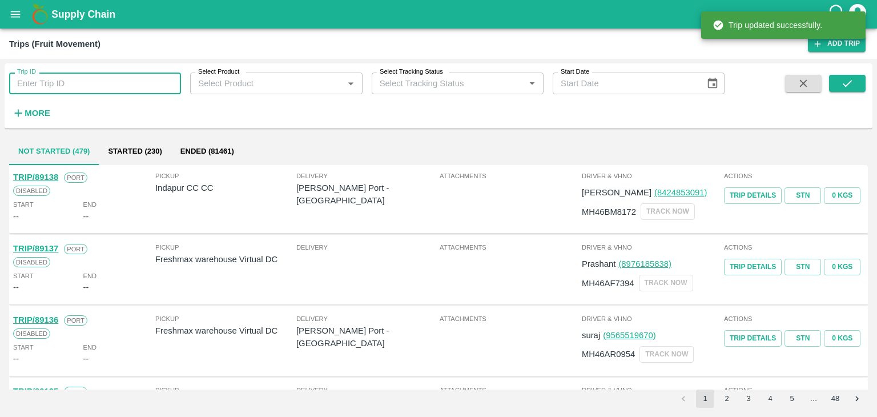
click at [103, 77] on input "Trip ID" at bounding box center [95, 84] width 172 height 22
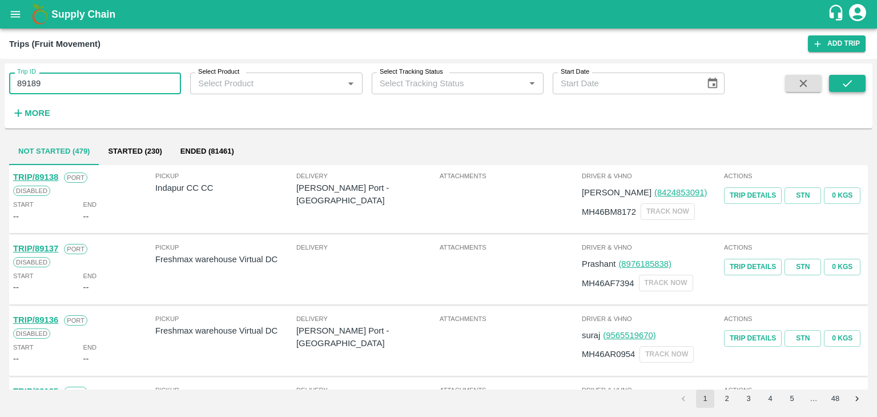
type input "89189"
click at [850, 83] on icon "submit" at bounding box center [847, 83] width 9 height 7
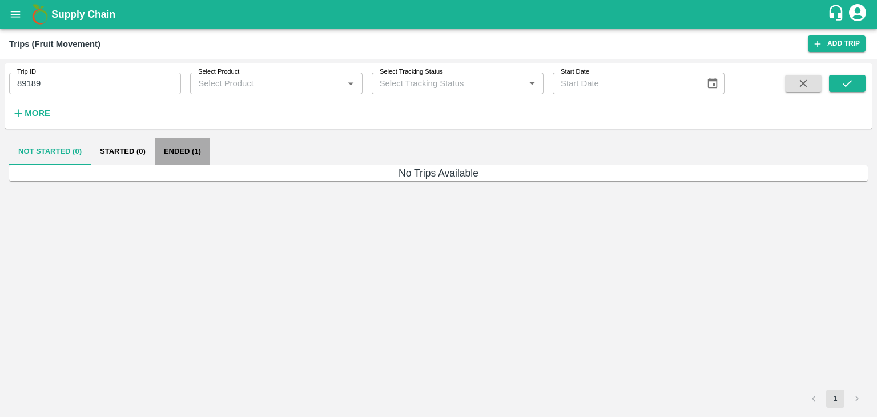
click at [181, 151] on button "Ended (1)" at bounding box center [182, 151] width 55 height 27
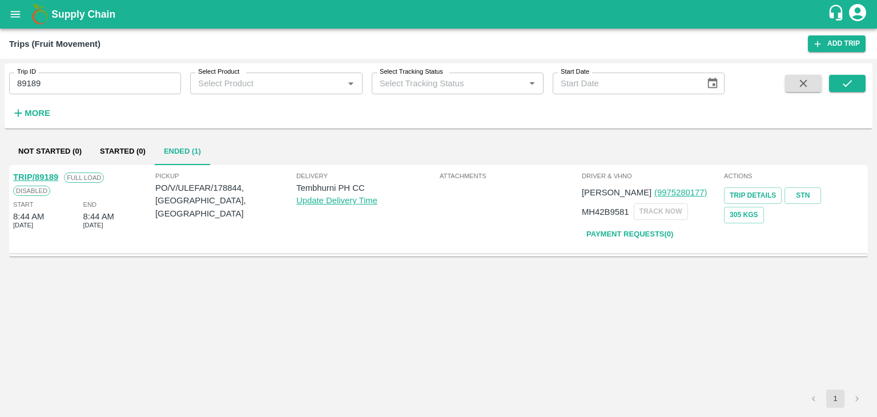
click at [45, 175] on link "TRIP/89189" at bounding box center [35, 176] width 45 height 9
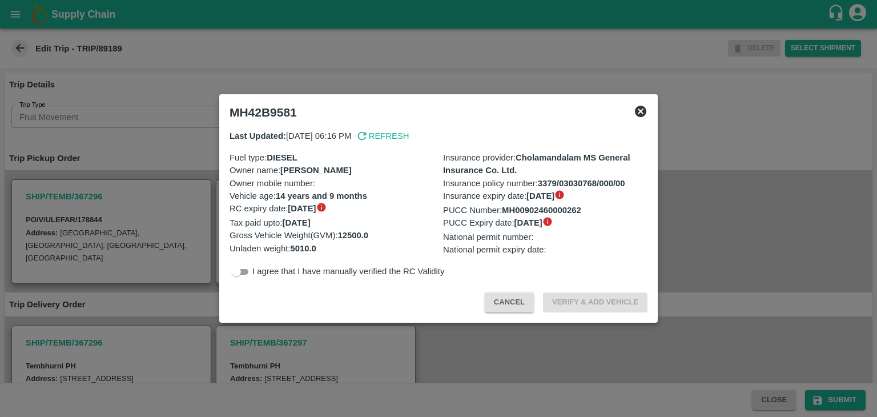
click at [646, 113] on icon at bounding box center [641, 112] width 14 height 14
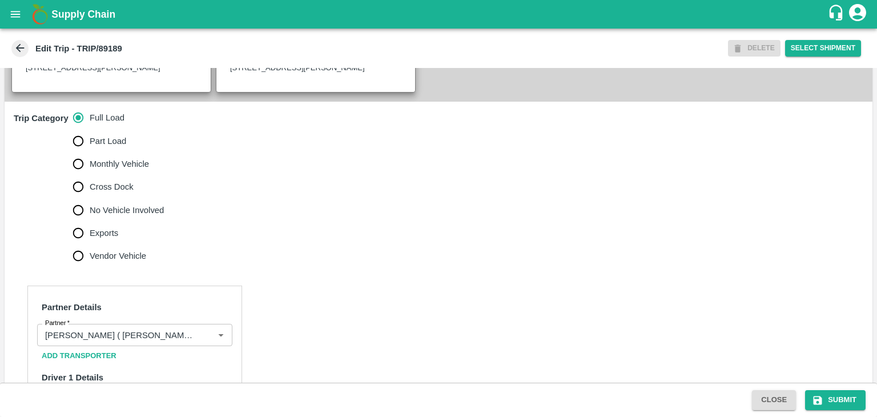
click at [132, 216] on span "No Vehicle Involved" at bounding box center [127, 210] width 74 height 13
click at [90, 219] on input "No Vehicle Involved" at bounding box center [78, 210] width 23 height 23
radio input "true"
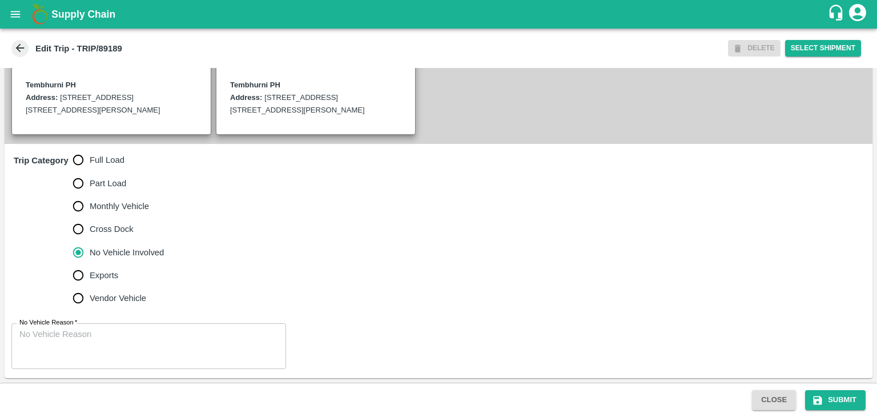
scroll to position [293, 0]
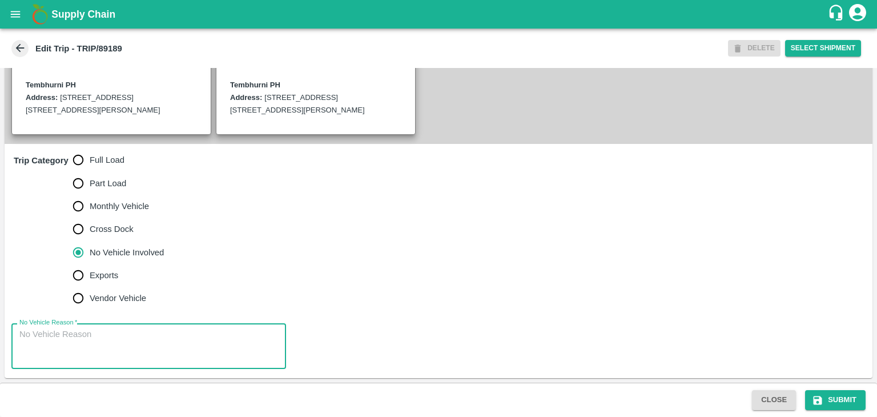
click at [164, 336] on textarea "No Vehicle Reason   *" at bounding box center [148, 346] width 259 height 36
type textarea "Field Dump"
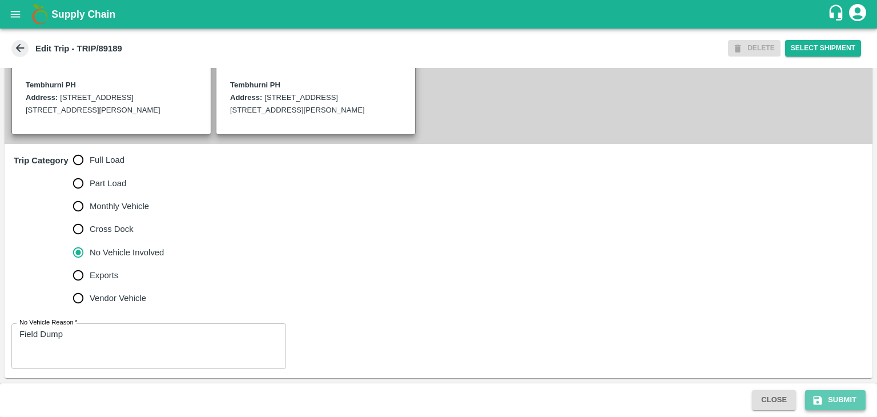
click at [844, 396] on button "Submit" at bounding box center [835, 400] width 61 height 20
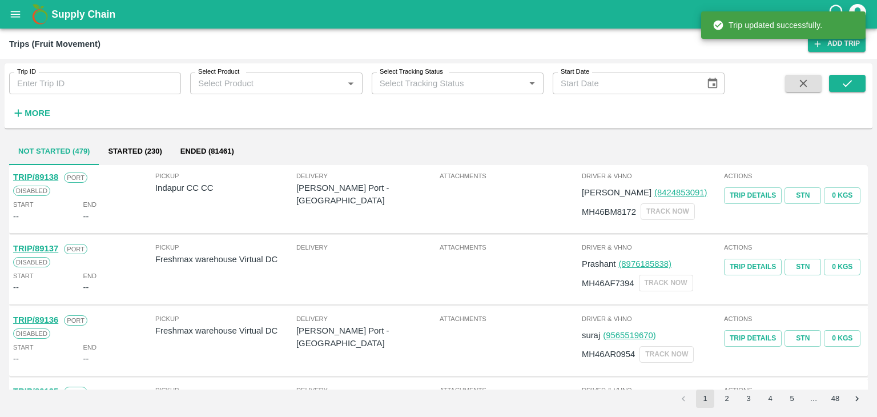
click at [62, 84] on input "Trip ID" at bounding box center [95, 84] width 172 height 22
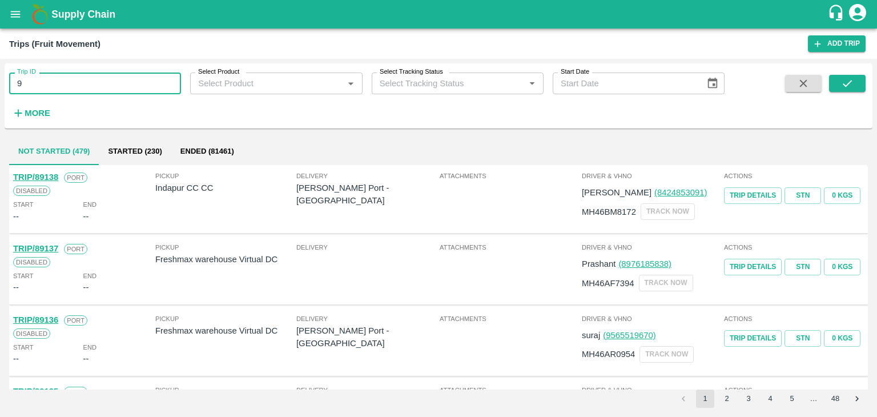
type input "9"
type input "89188"
click at [842, 81] on icon "submit" at bounding box center [847, 83] width 13 height 13
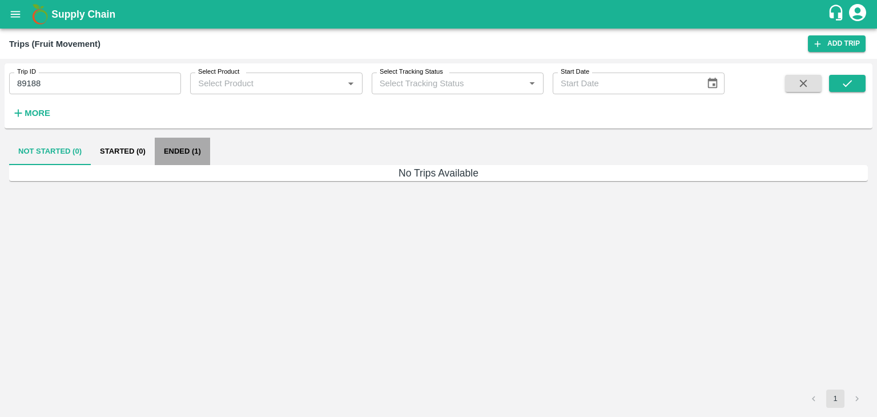
click at [180, 148] on button "Ended (1)" at bounding box center [182, 151] width 55 height 27
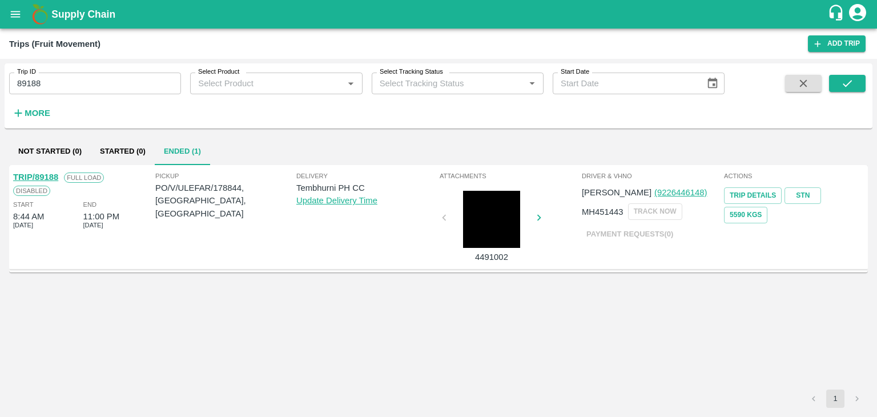
click at [35, 173] on link "TRIP/89188" at bounding box center [35, 176] width 45 height 9
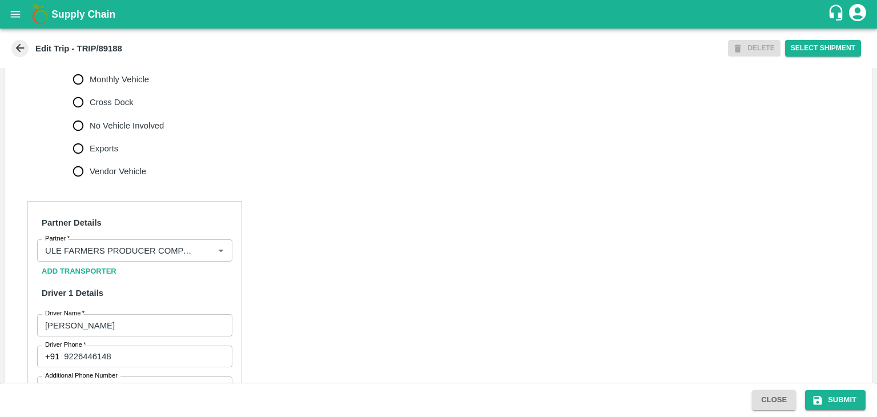
scroll to position [417, 0]
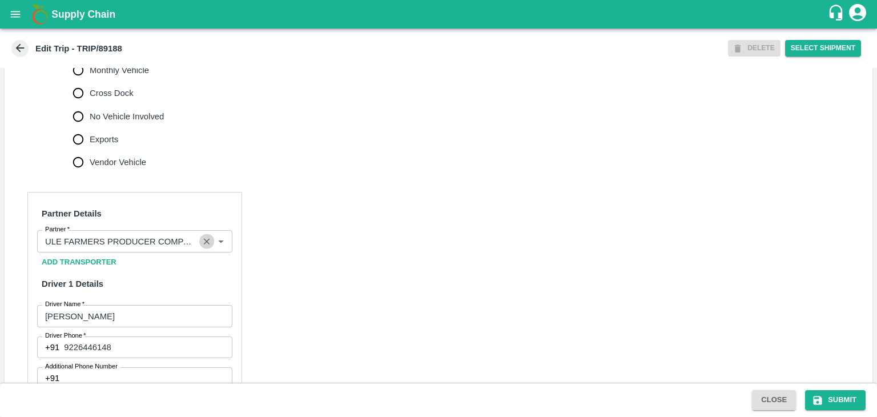
click at [199, 249] on button "Clear" at bounding box center [206, 241] width 15 height 15
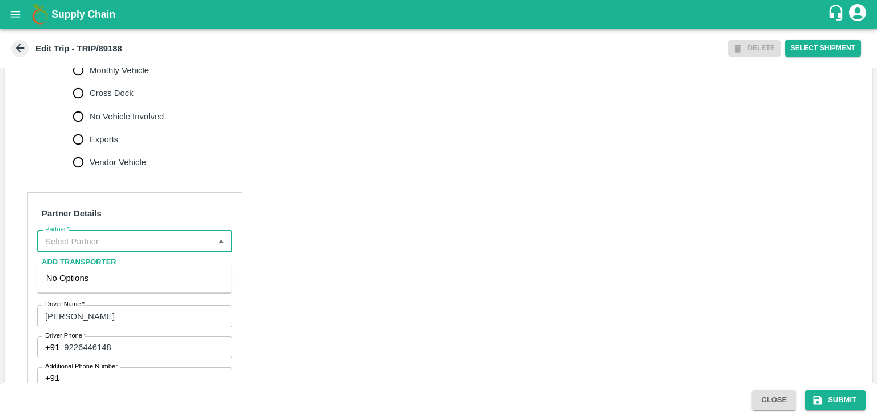
click at [181, 248] on input "Partner   *" at bounding box center [126, 241] width 170 height 15
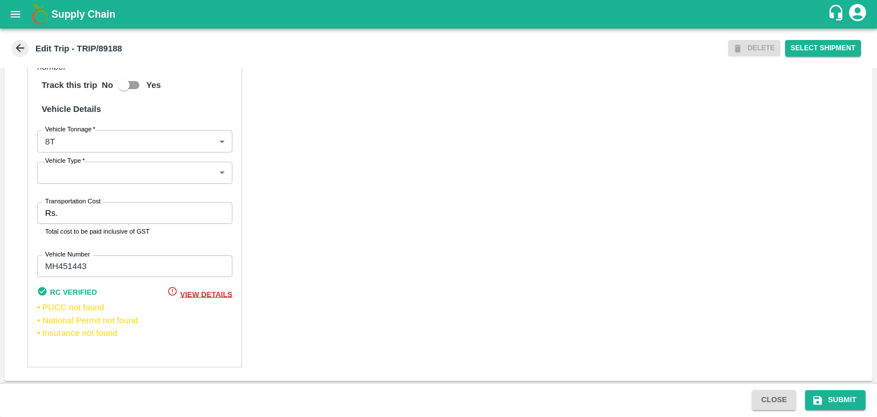
scroll to position [839, 0]
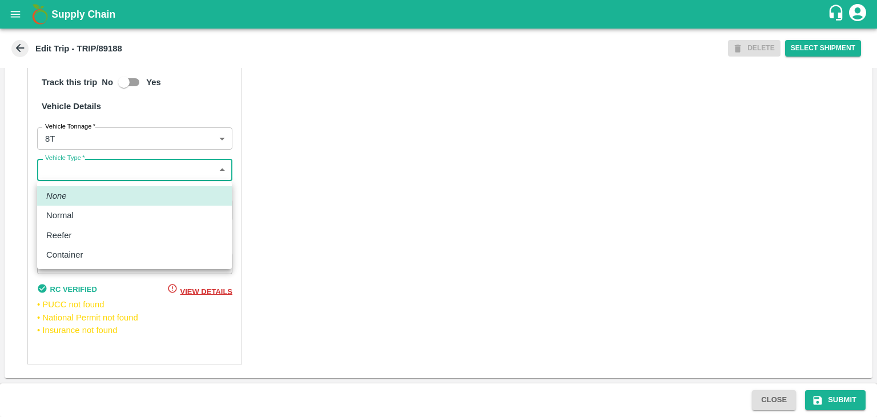
click at [92, 171] on body "Supply Chain Edit Trip - TRIP/89188 DELETE Select Shipment Trip Details Trip Ty…" at bounding box center [438, 208] width 877 height 417
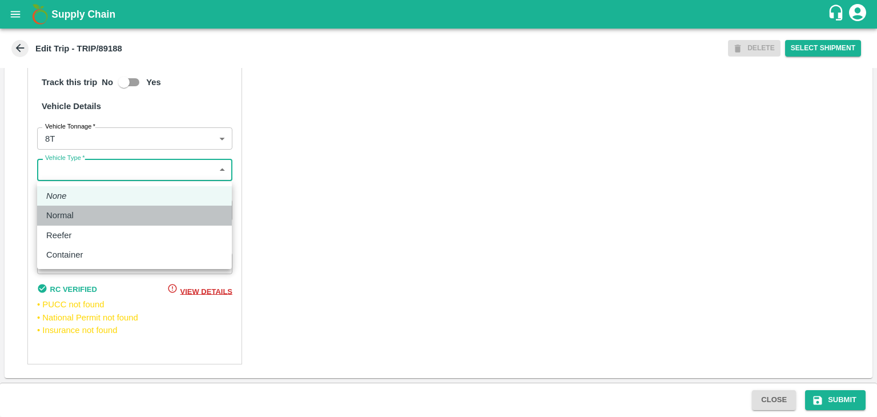
click at [83, 218] on div "Normal" at bounding box center [134, 215] width 176 height 13
type input "Normal"
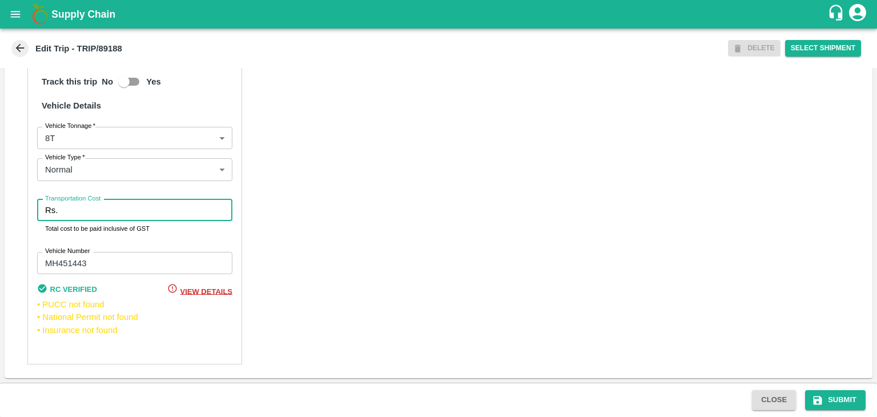
click at [110, 213] on input "Transportation Cost" at bounding box center [147, 210] width 170 height 22
type input "50000"
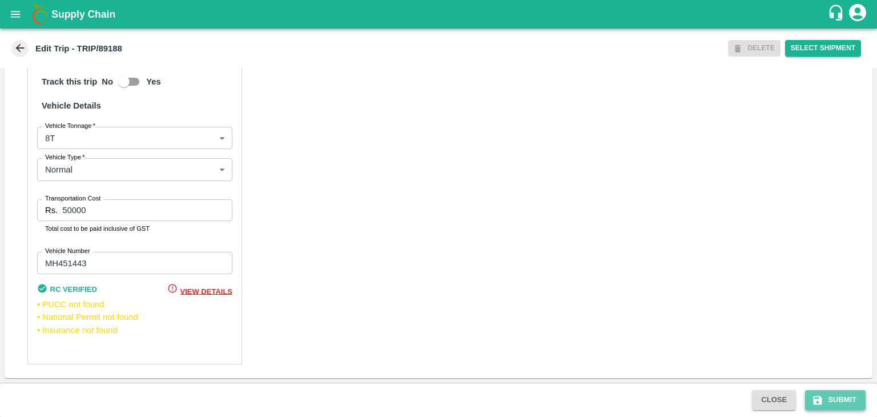
click at [845, 399] on button "Submit" at bounding box center [835, 400] width 61 height 20
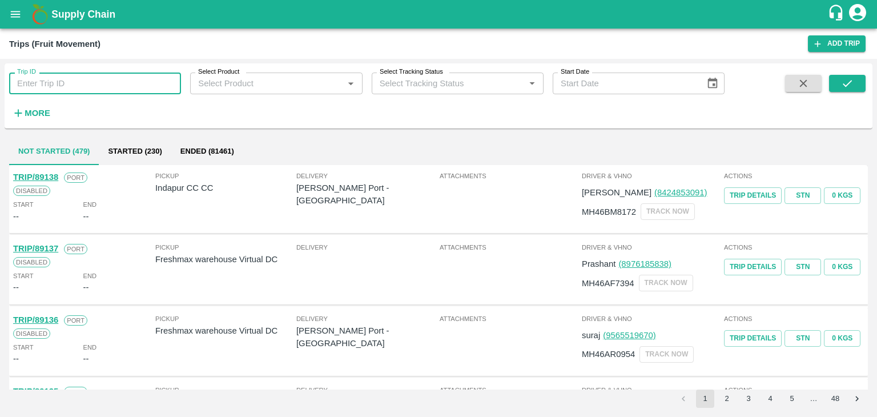
click at [103, 83] on input "Trip ID" at bounding box center [95, 84] width 172 height 22
type input "89188"
click at [856, 85] on button "submit" at bounding box center [847, 83] width 37 height 17
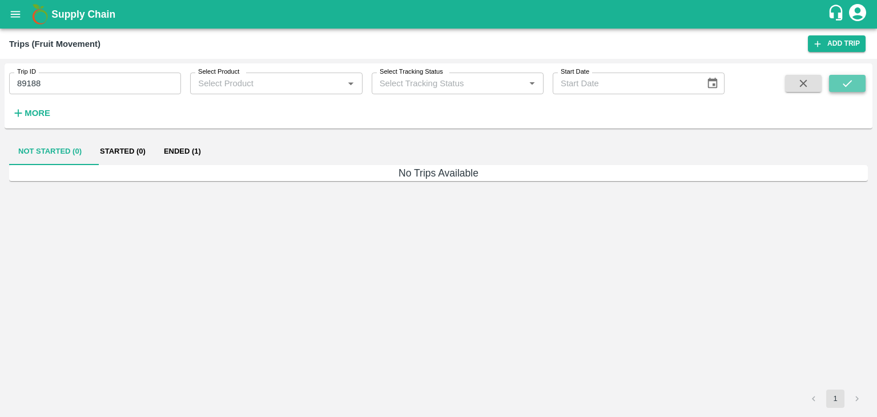
click at [856, 85] on button "submit" at bounding box center [847, 83] width 37 height 17
click at [187, 142] on button "Ended (1)" at bounding box center [182, 151] width 55 height 27
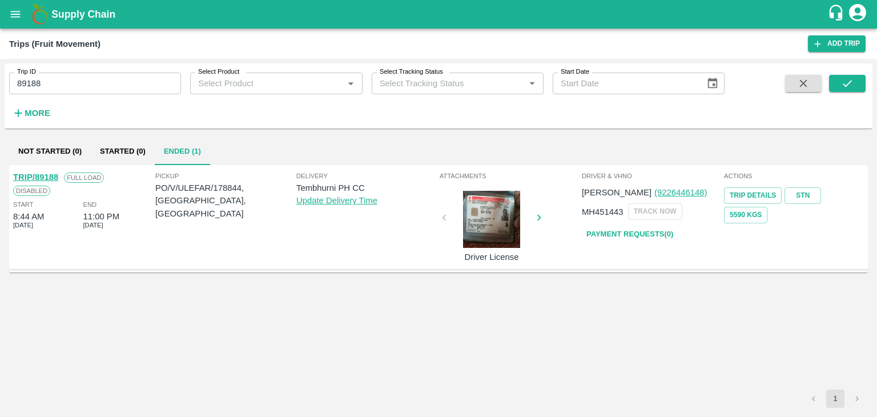
click at [44, 172] on link "TRIP/89188" at bounding box center [35, 176] width 45 height 9
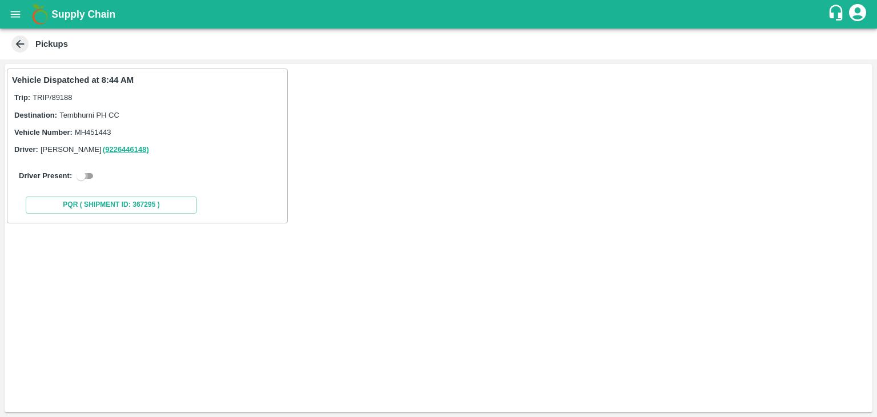
click at [87, 176] on input "checkbox" at bounding box center [81, 176] width 41 height 14
checkbox input "true"
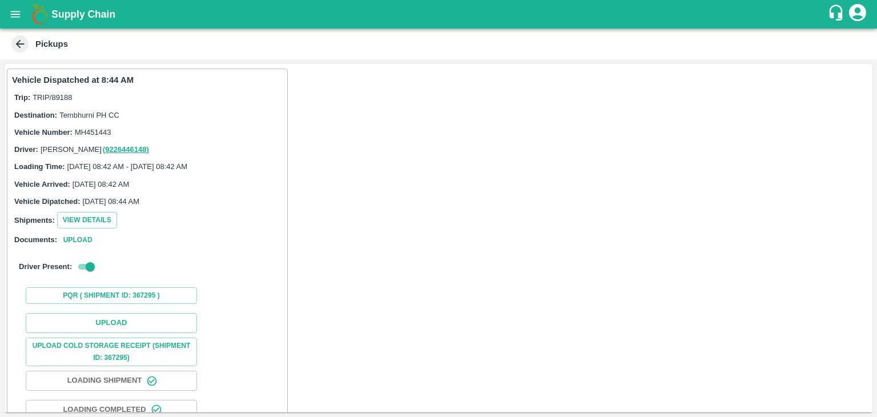
scroll to position [91, 0]
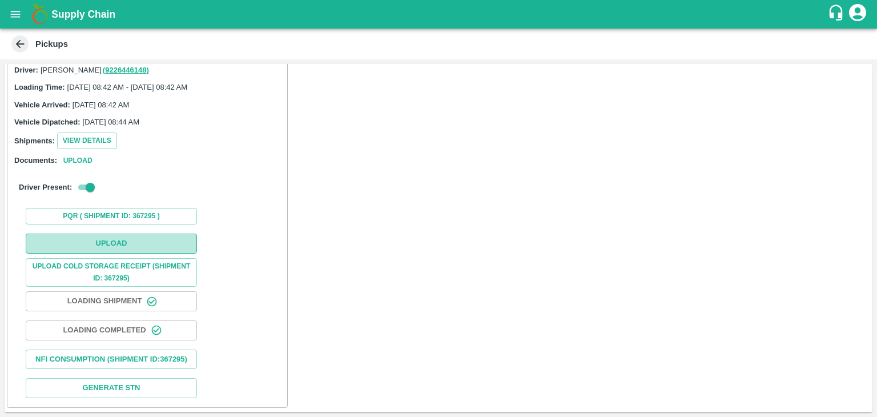
click at [130, 234] on button "Upload" at bounding box center [111, 244] width 171 height 20
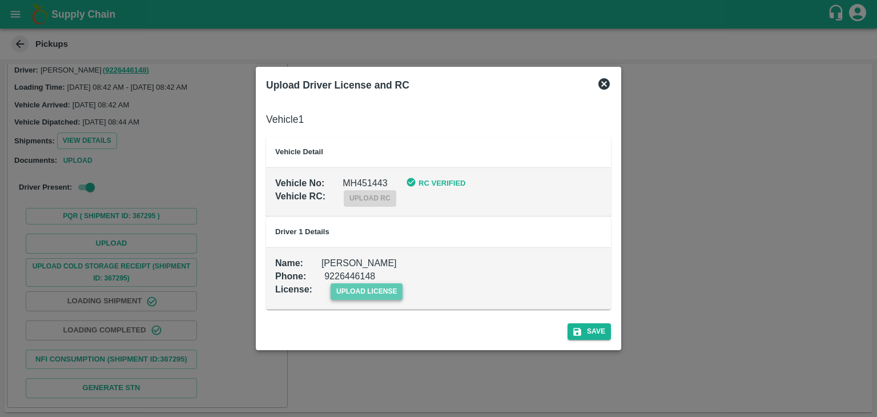
click at [391, 293] on span "upload license" at bounding box center [367, 291] width 73 height 17
click at [0, 0] on input "upload license" at bounding box center [0, 0] width 0 height 0
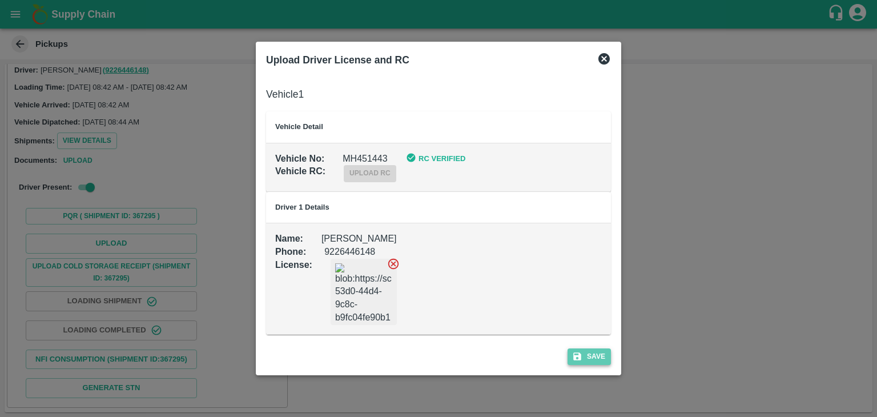
click at [608, 363] on button "Save" at bounding box center [589, 356] width 43 height 17
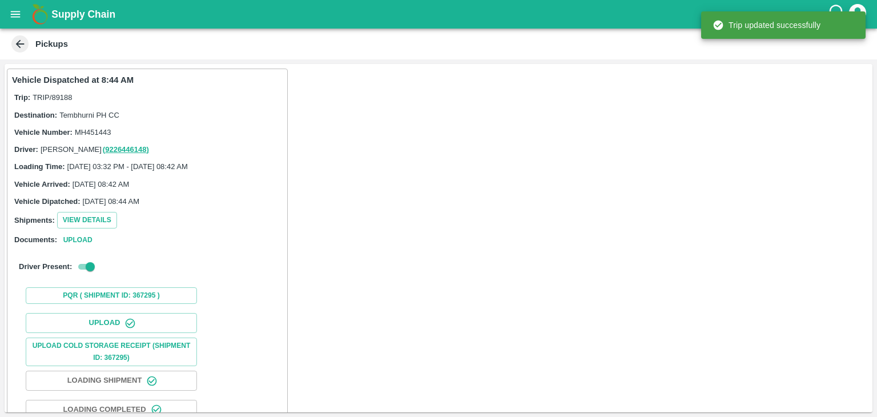
scroll to position [119, 0]
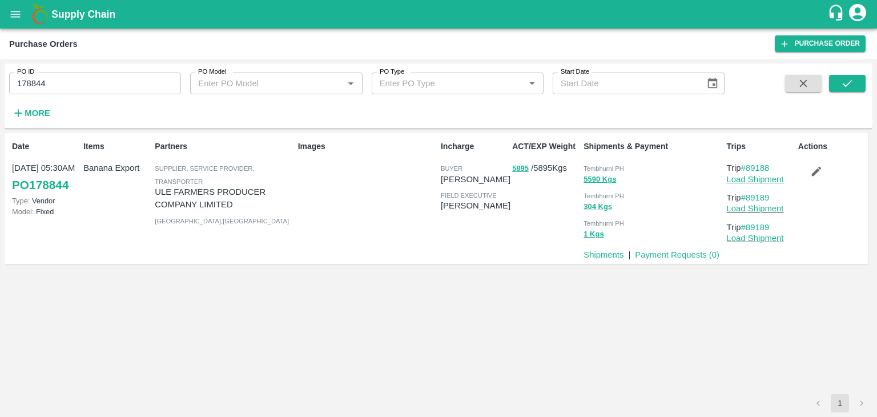
click at [777, 175] on link "Load Shipment" at bounding box center [755, 179] width 57 height 9
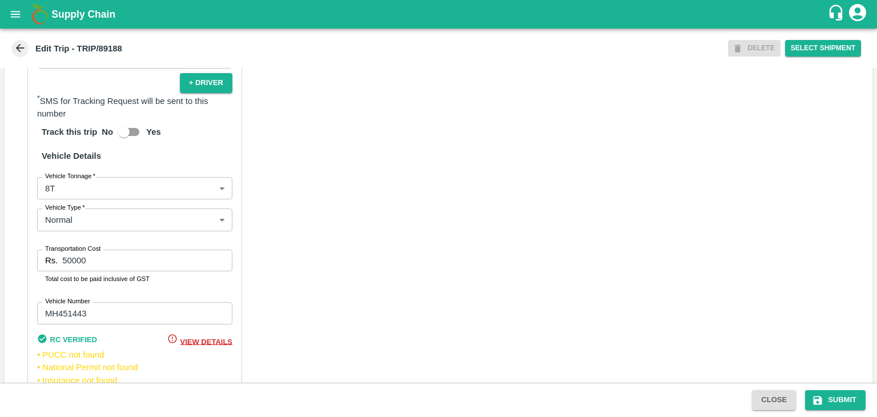
scroll to position [778, 0]
click at [138, 268] on input "50000" at bounding box center [147, 261] width 170 height 22
type input "5000"
click at [834, 397] on button "Submit" at bounding box center [835, 400] width 61 height 20
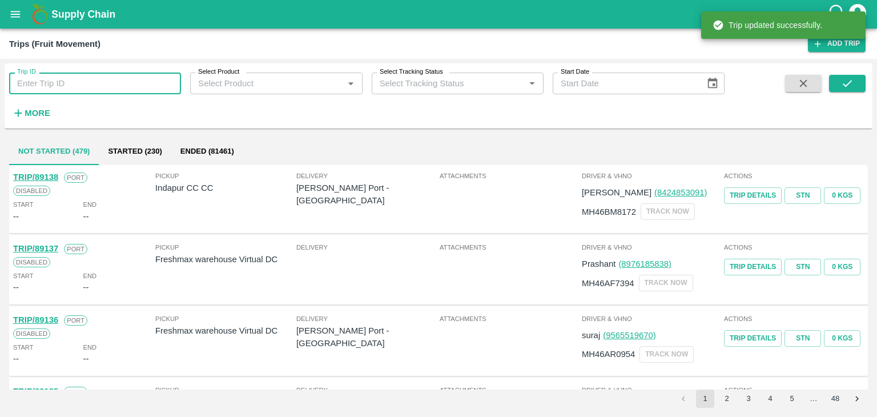
click at [103, 81] on input "Trip ID" at bounding box center [95, 84] width 172 height 22
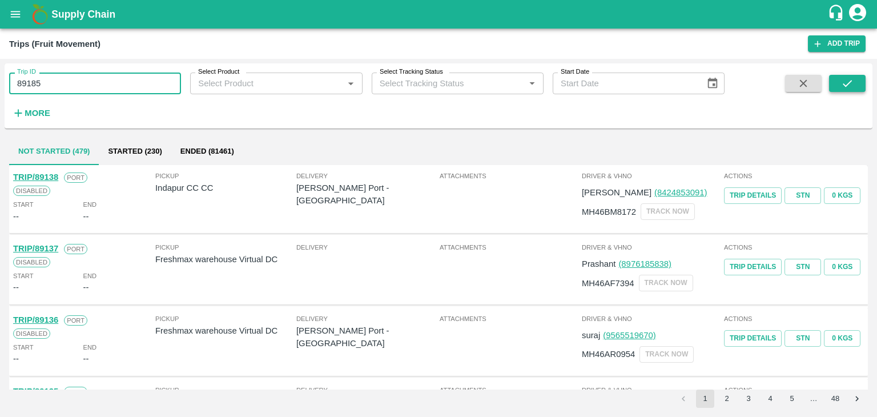
type input "89185"
click at [846, 83] on icon "submit" at bounding box center [847, 83] width 13 height 13
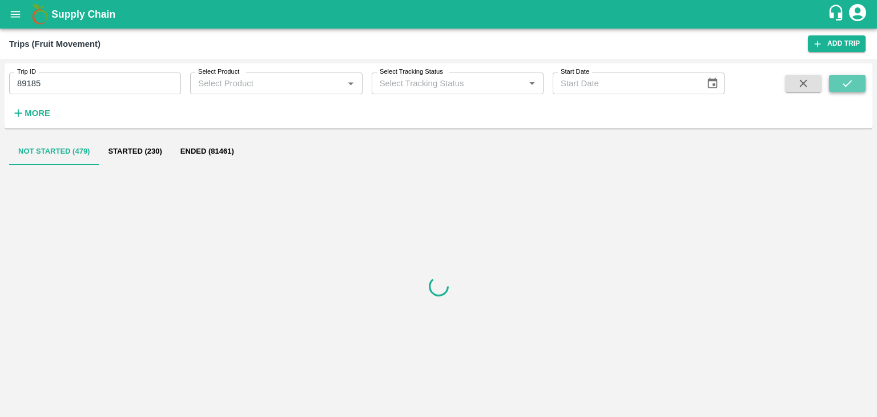
click at [846, 83] on icon "submit" at bounding box center [847, 83] width 13 height 13
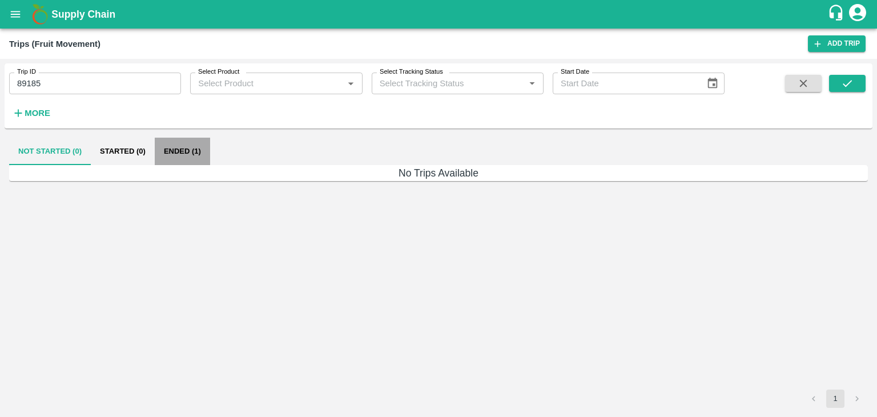
click at [172, 148] on button "Ended (1)" at bounding box center [182, 151] width 55 height 27
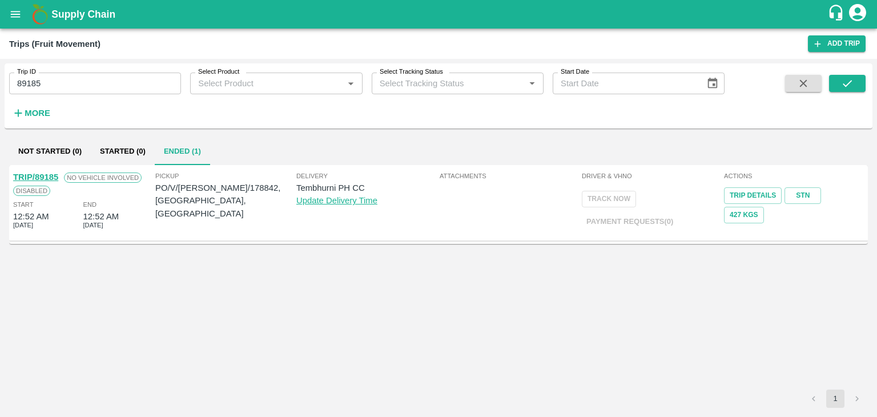
click at [48, 176] on link "TRIP/89185" at bounding box center [35, 176] width 45 height 9
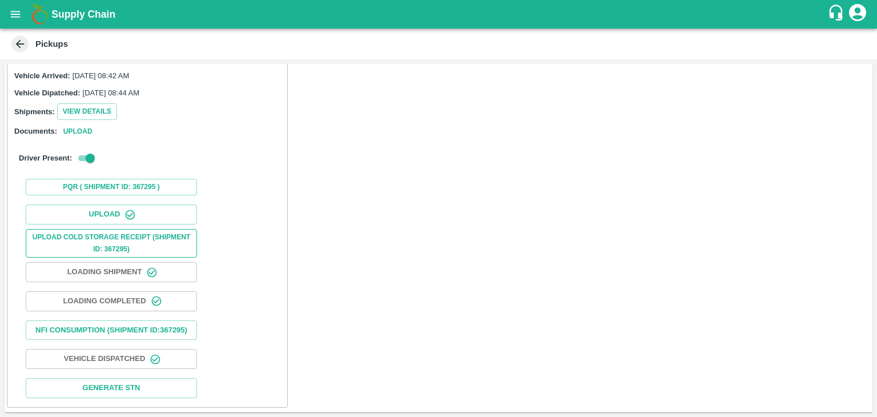
scroll to position [119, 0]
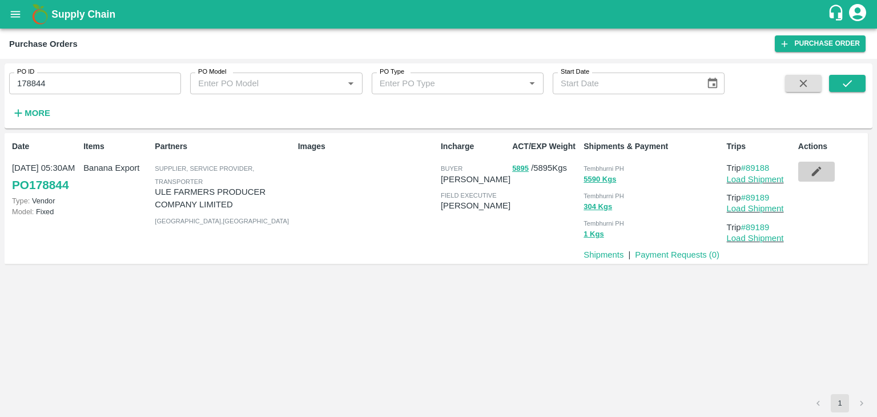
click at [814, 179] on button "button" at bounding box center [816, 171] width 37 height 19
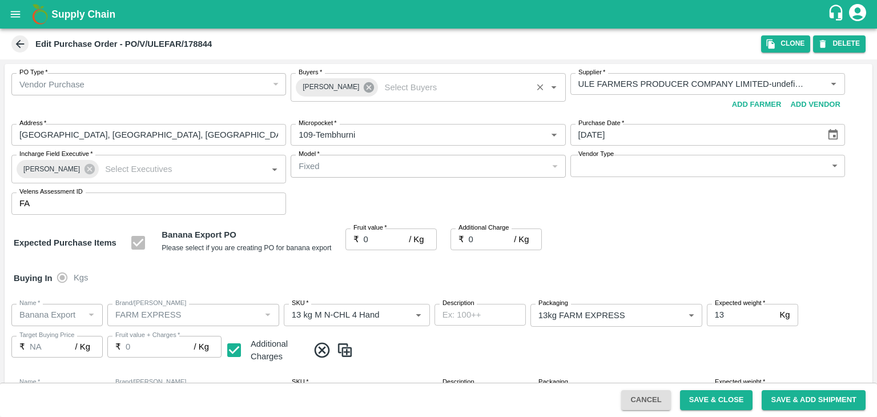
click at [364, 89] on icon at bounding box center [369, 87] width 10 height 10
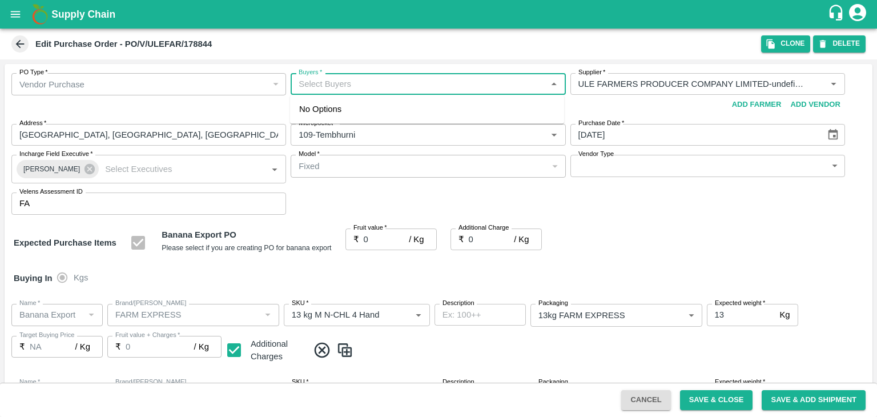
click at [346, 83] on input "Buyers   *" at bounding box center [418, 84] width 249 height 15
type input "Ajit O"
click at [354, 107] on div "[PERSON_NAME]" at bounding box center [427, 114] width 274 height 30
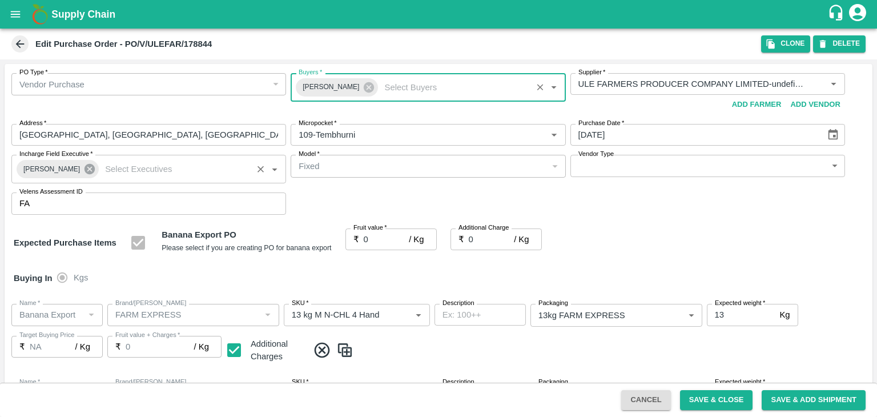
click at [86, 166] on icon at bounding box center [90, 169] width 10 height 10
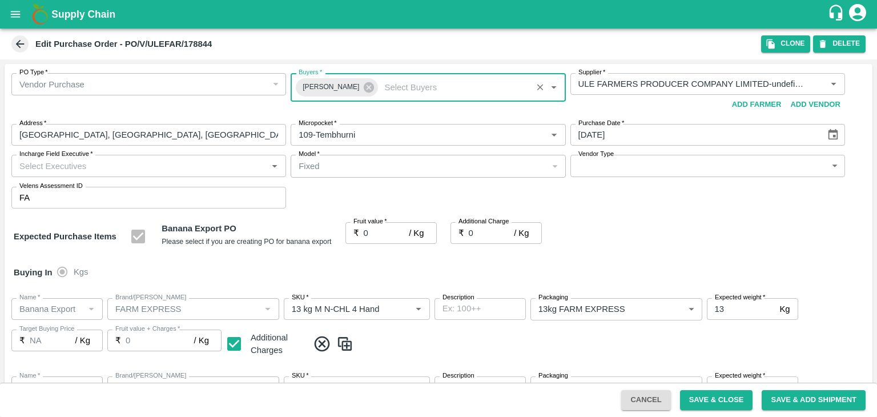
click at [123, 164] on input "Incharge Field Executive   *" at bounding box center [139, 165] width 249 height 15
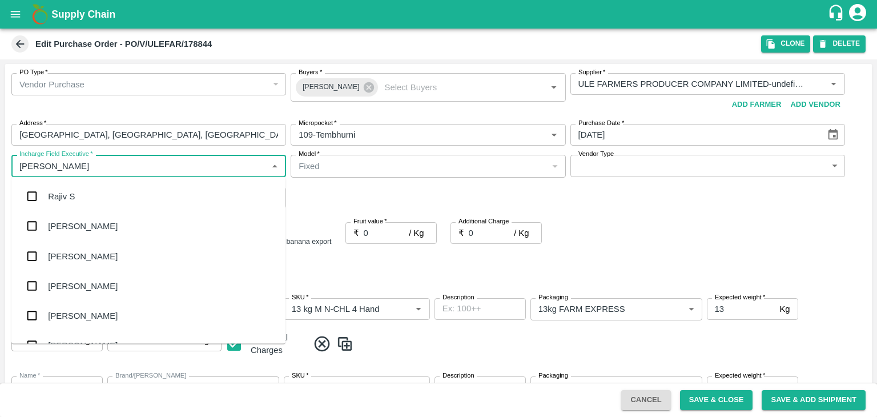
type input "Jay"
click at [84, 262] on div "jaydip Tale" at bounding box center [68, 256] width 40 height 13
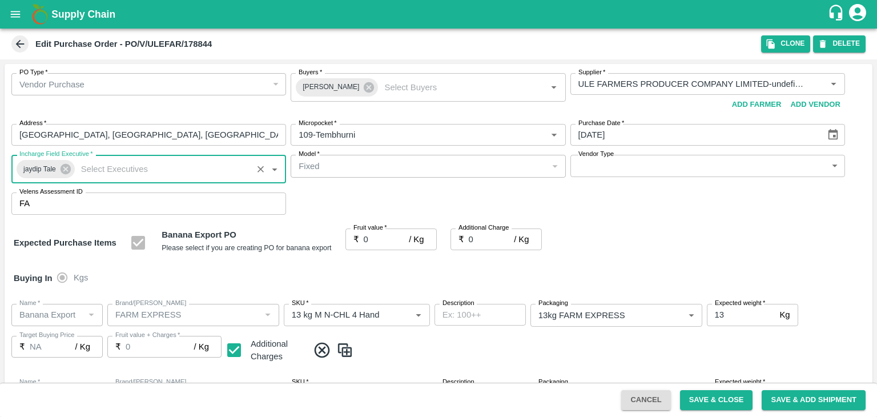
click at [584, 164] on body "Supply Chain Edit Purchase Order - PO/V/ULEFAR/178844 Clone DELETE PO Type   * …" at bounding box center [438, 208] width 877 height 417
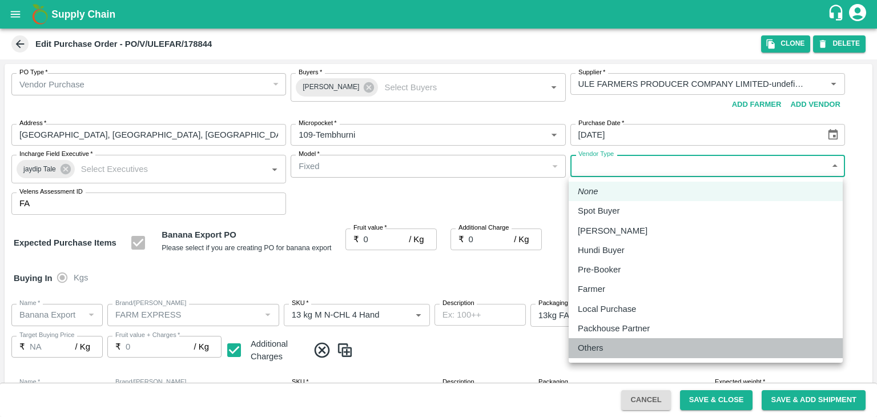
click at [595, 344] on p "Others" at bounding box center [591, 348] width 26 height 13
type input "OTHER"
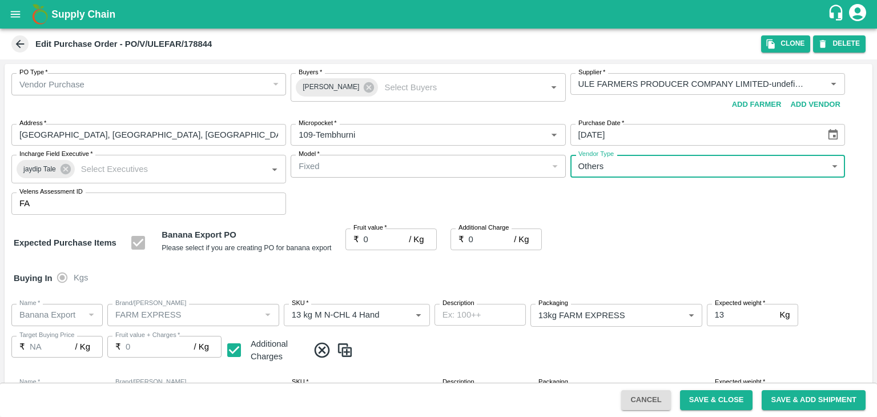
click at [375, 238] on input "0" at bounding box center [387, 239] width 46 height 22
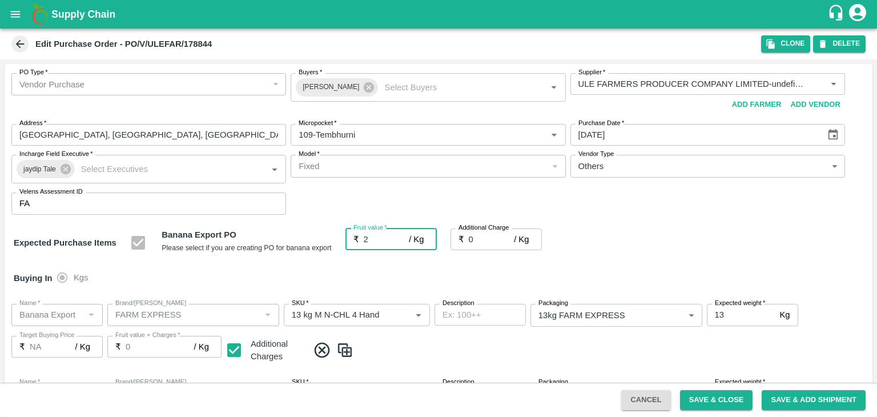
type input "21"
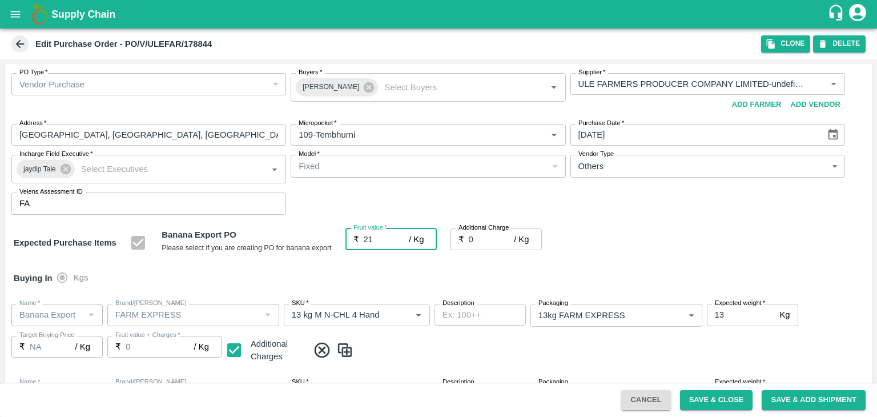
type input "21"
type input "2"
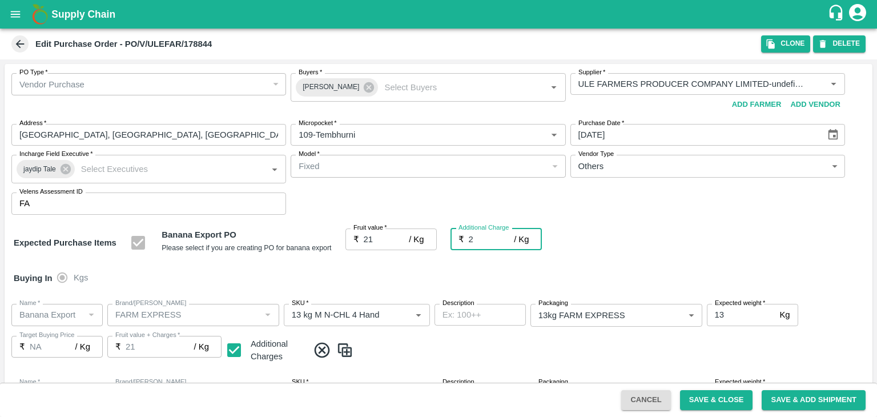
type input "23"
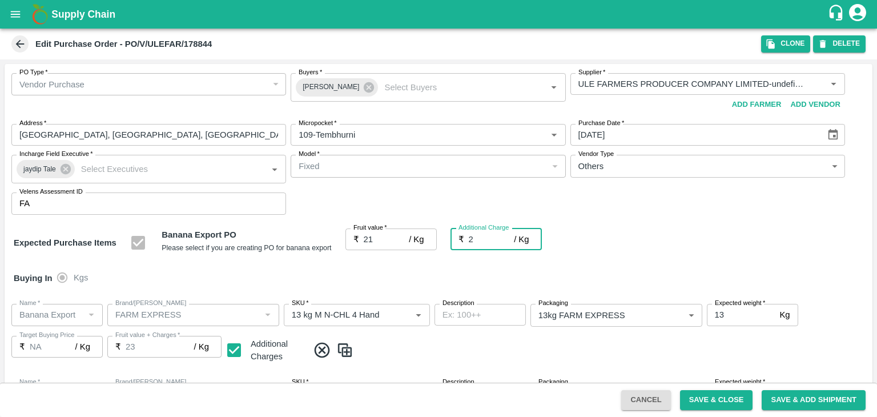
type input "2.7"
type input "23.7"
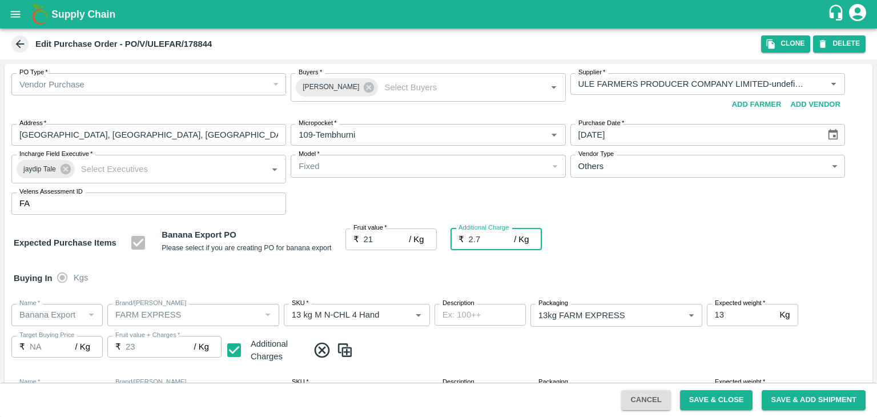
type input "23.7"
type input "2.75"
type input "23.75"
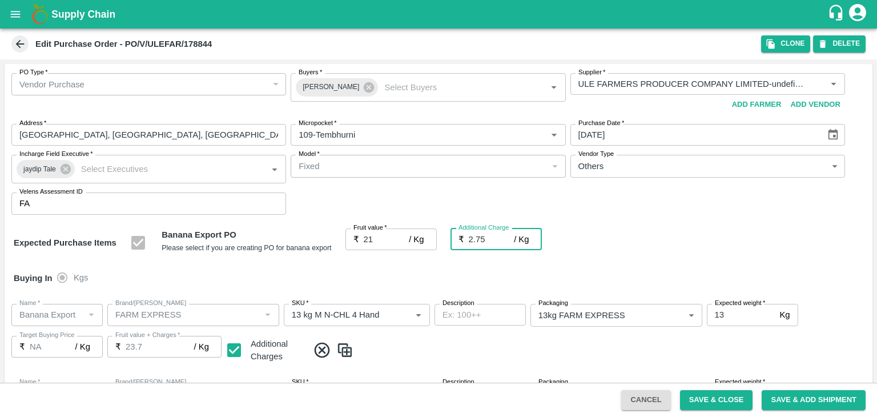
type input "23.75"
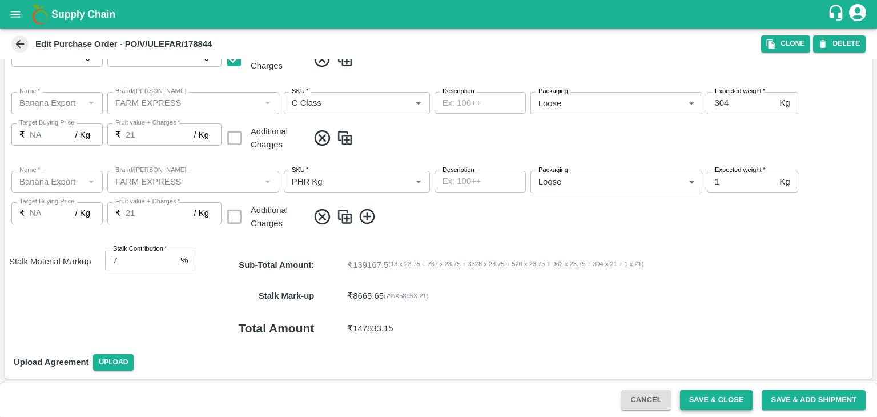
type input "2.75"
click at [745, 401] on button "Save & Close" at bounding box center [716, 400] width 73 height 20
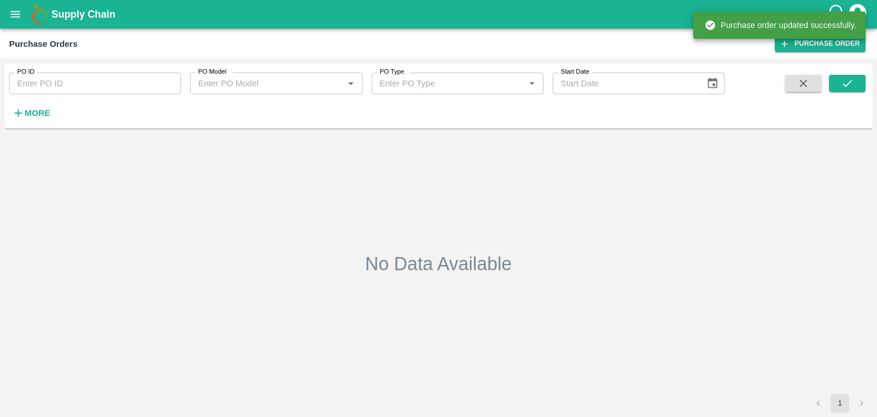
type input "178844"
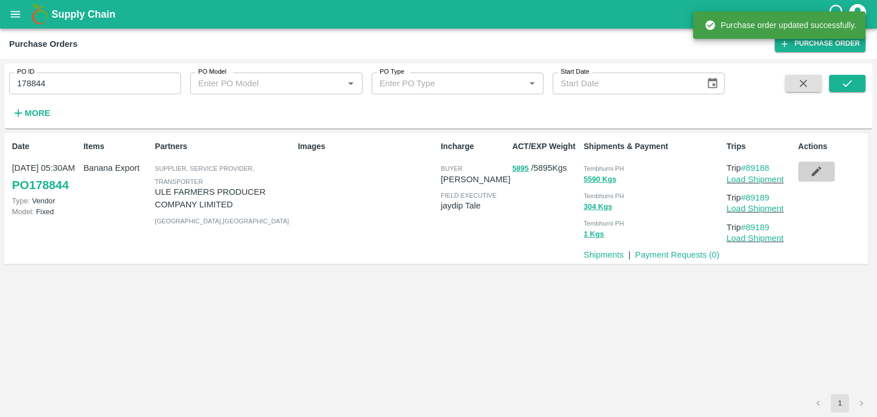
click at [813, 178] on icon "button" at bounding box center [816, 171] width 13 height 13
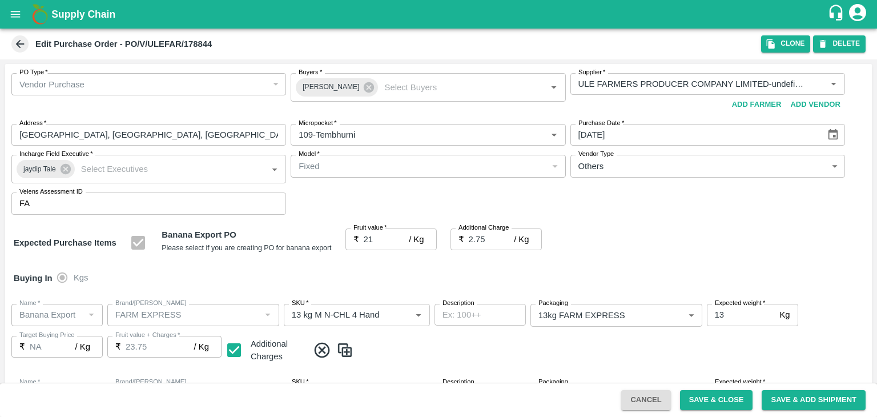
scroll to position [604, 0]
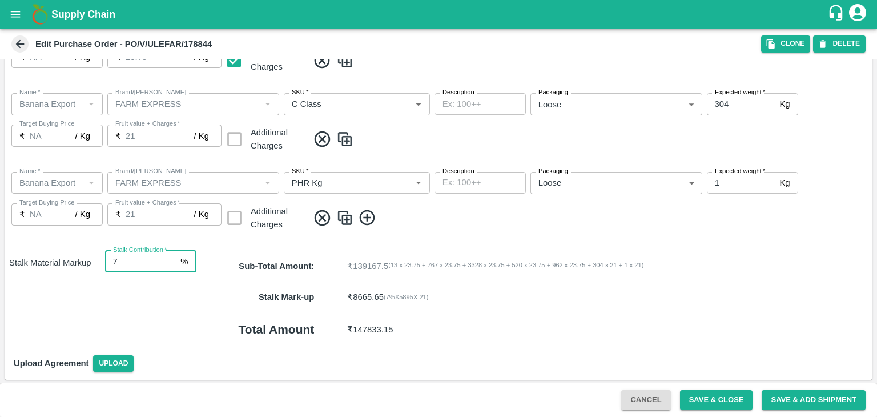
click at [139, 263] on input "7" at bounding box center [140, 262] width 71 height 22
type input "8"
click at [706, 400] on button "Save & Close" at bounding box center [716, 400] width 73 height 20
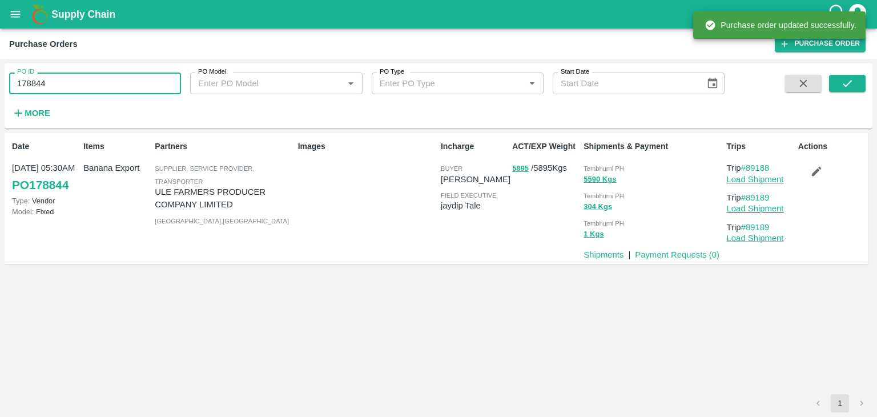
click at [110, 79] on input "178844" at bounding box center [95, 84] width 172 height 22
paste input "text"
click at [110, 79] on input "178844" at bounding box center [95, 84] width 172 height 22
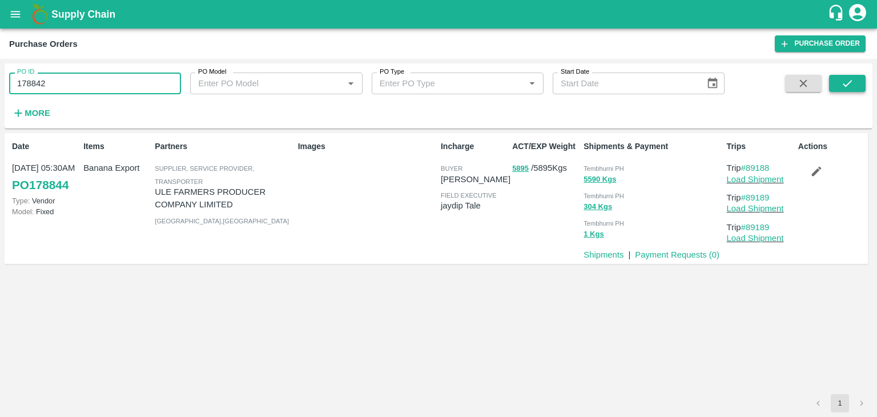
type input "178842"
click at [859, 76] on button "submit" at bounding box center [847, 83] width 37 height 17
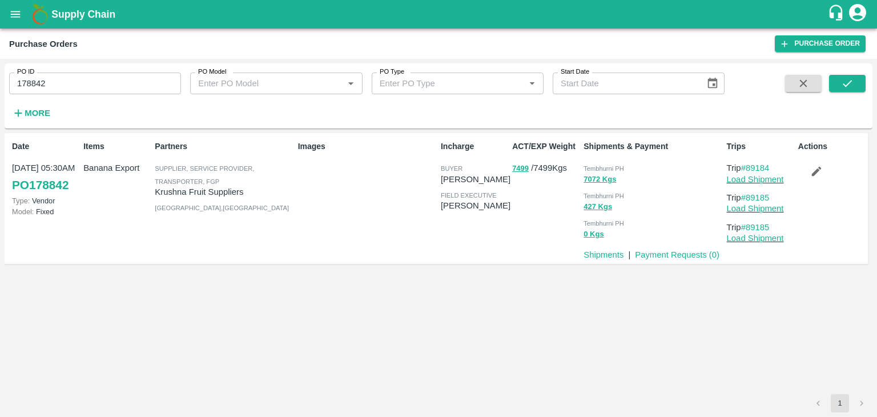
click at [837, 94] on span at bounding box center [847, 98] width 37 height 47
click at [849, 86] on icon "submit" at bounding box center [847, 83] width 13 height 13
click at [765, 179] on link "Load Shipment" at bounding box center [755, 179] width 57 height 9
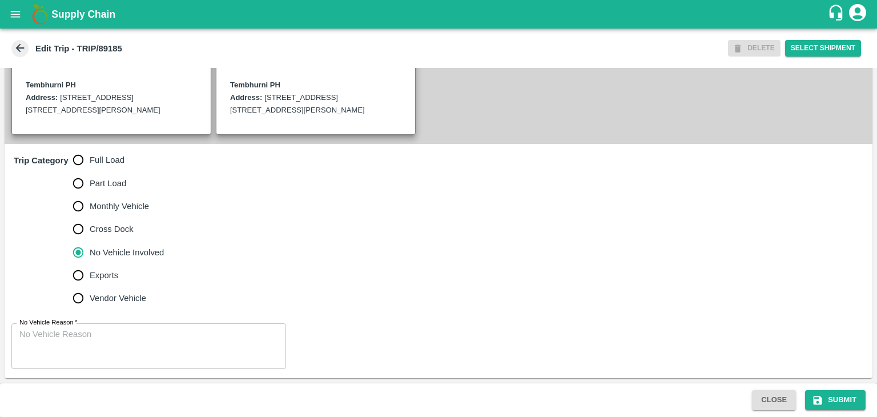
scroll to position [290, 0]
click at [105, 160] on span "Full Load" at bounding box center [107, 160] width 35 height 13
click at [90, 160] on input "Full Load" at bounding box center [78, 159] width 23 height 23
radio input "true"
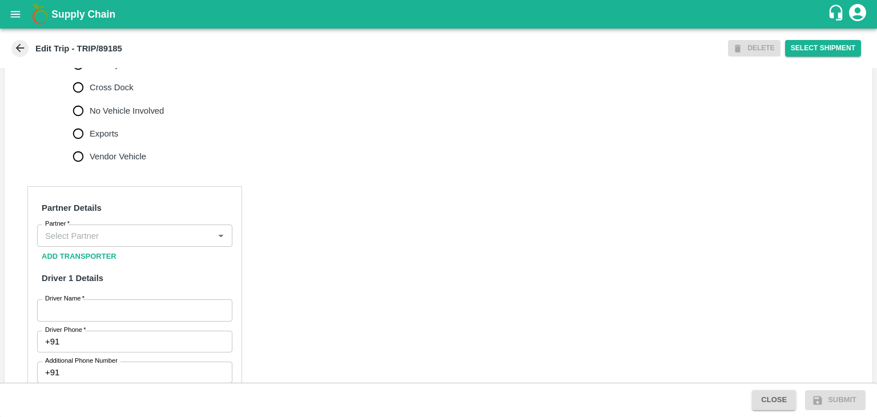
scroll to position [424, 0]
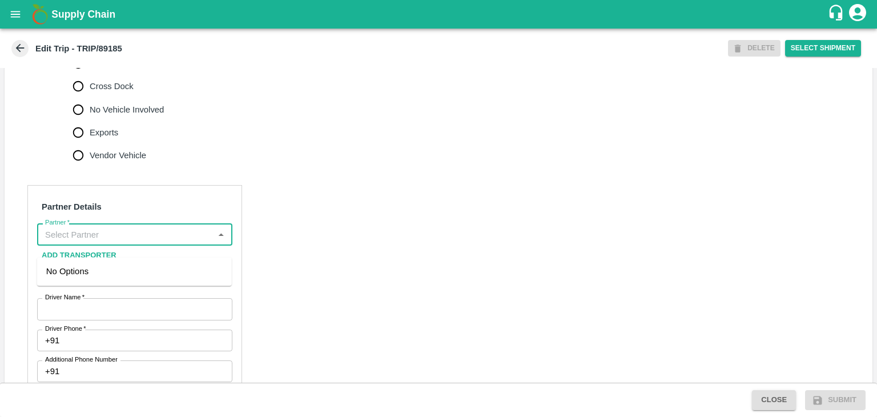
click at [111, 242] on input "Partner   *" at bounding box center [126, 234] width 170 height 15
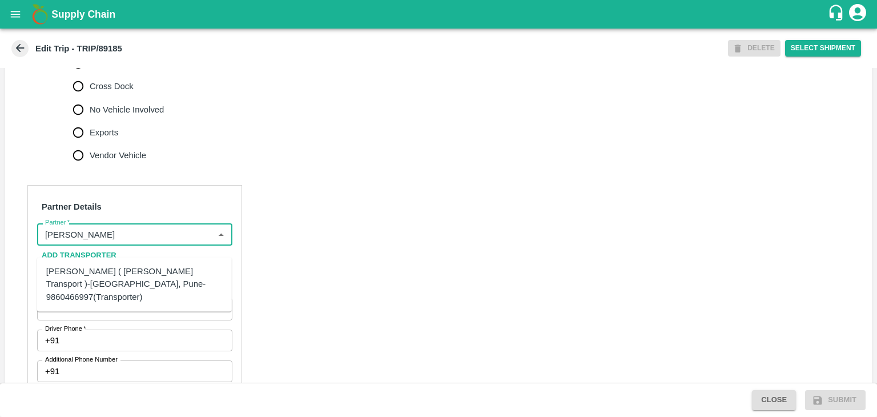
click at [119, 268] on div "[PERSON_NAME] ( [PERSON_NAME] Transport )-[GEOGRAPHIC_DATA], Pune-9860466997(Tr…" at bounding box center [134, 284] width 176 height 38
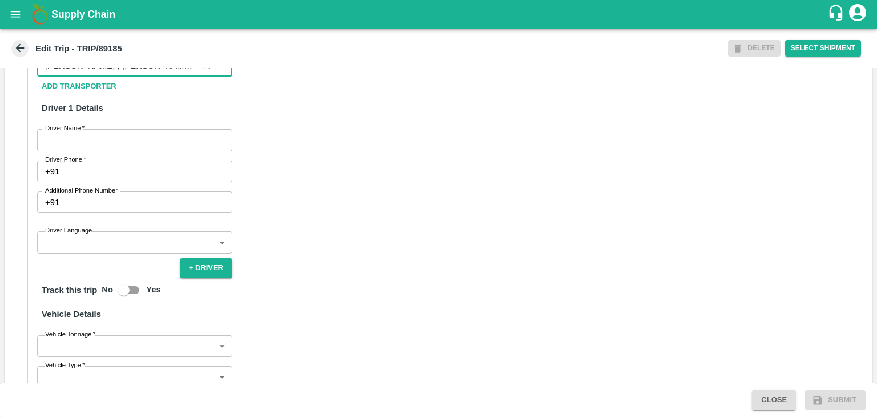
scroll to position [595, 0]
type input "[PERSON_NAME] ( [PERSON_NAME] Transport )-[GEOGRAPHIC_DATA], Pune-9860466997(Tr…"
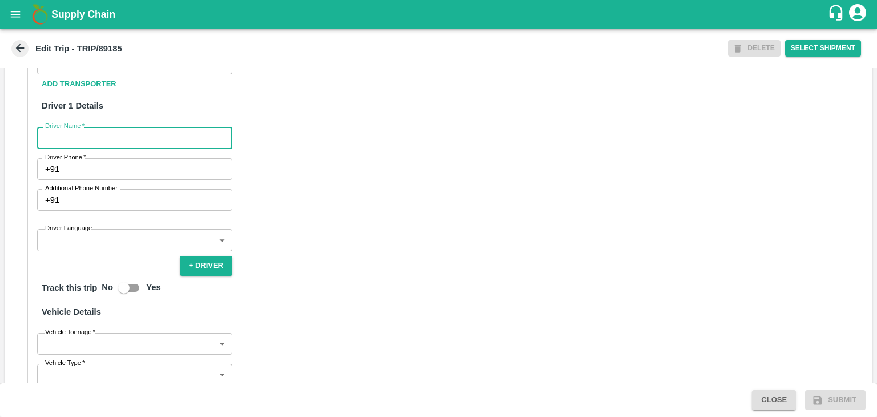
click at [106, 148] on input "Driver Name   *" at bounding box center [134, 138] width 195 height 22
type input "[PERSON_NAME]"
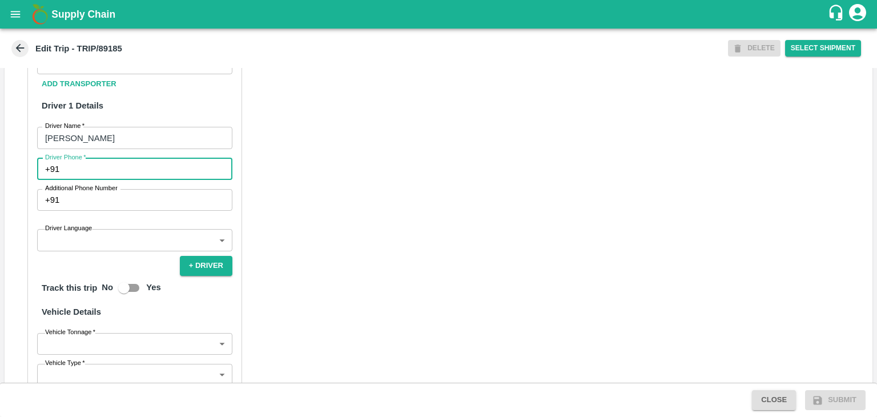
click at [128, 180] on input "Driver Phone   *" at bounding box center [148, 169] width 168 height 22
type input "9975280177"
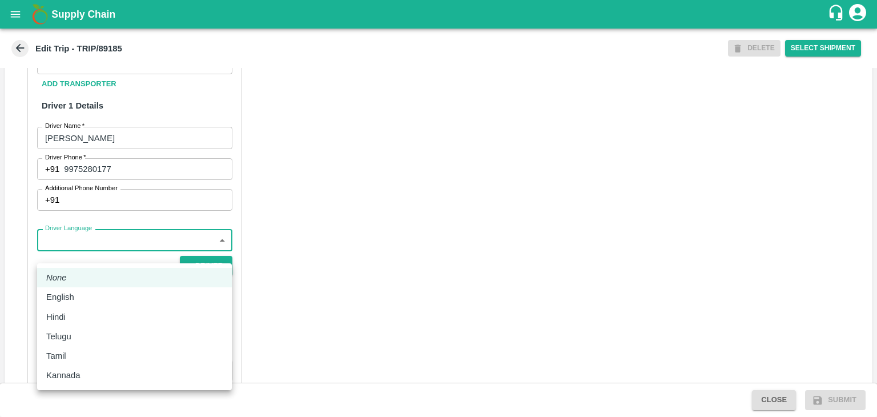
click at [119, 245] on body "Supply Chain Edit Trip - TRIP/89185 DELETE Select Shipment Trip Details Trip Ty…" at bounding box center [438, 208] width 877 height 417
click at [102, 302] on div "English" at bounding box center [134, 297] width 176 height 13
type input "en"
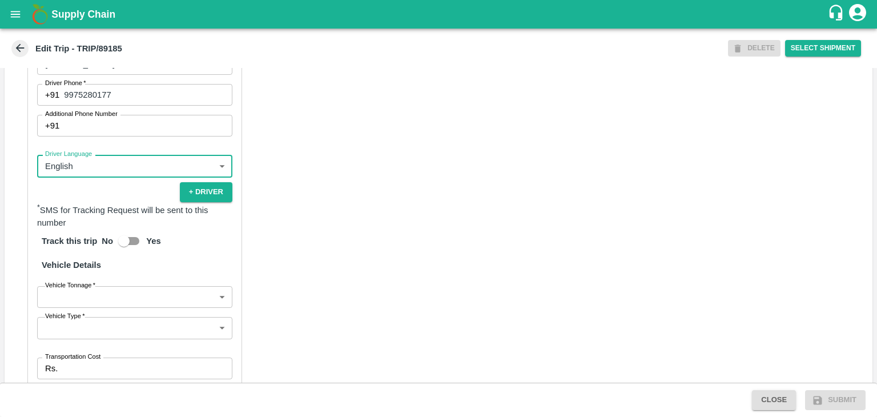
scroll to position [803, 0]
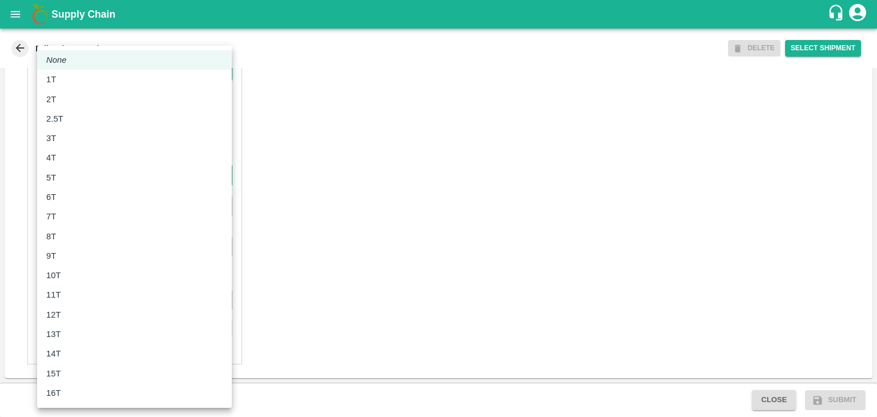
click at [77, 174] on body "Supply Chain Edit Trip - TRIP/89185 DELETE Select Shipment Trip Details Trip Ty…" at bounding box center [438, 208] width 877 height 417
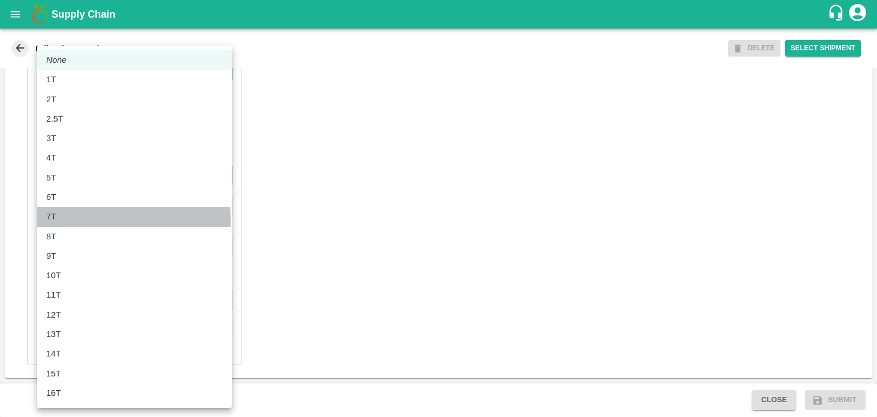
click at [77, 220] on div "7T" at bounding box center [134, 216] width 176 height 13
type input "7000"
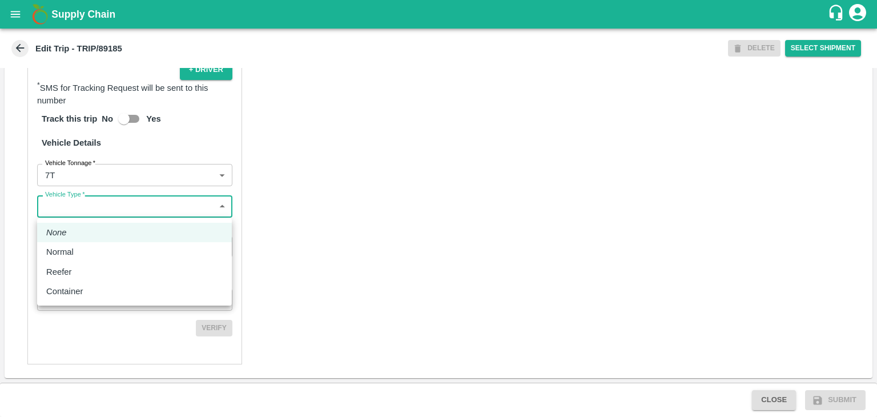
click at [110, 209] on body "Supply Chain Edit Trip - TRIP/89185 DELETE Select Shipment Trip Details Trip Ty…" at bounding box center [438, 208] width 877 height 417
click at [90, 258] on div "Normal" at bounding box center [134, 252] width 176 height 13
type input "Normal"
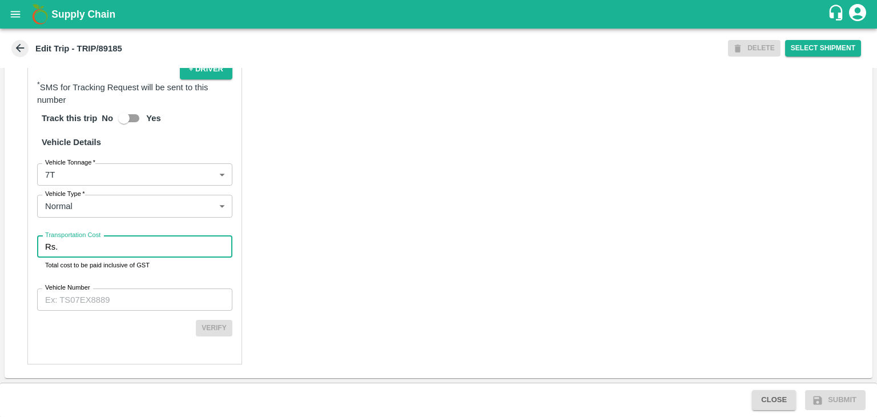
click at [112, 250] on input "Transportation Cost" at bounding box center [147, 247] width 170 height 22
type input "1"
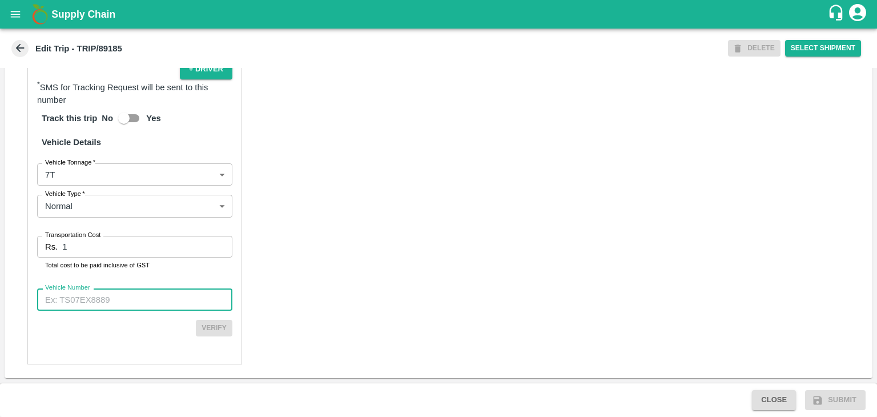
click at [135, 294] on input "Vehicle Number" at bounding box center [134, 299] width 195 height 22
type input "MH45T6060"
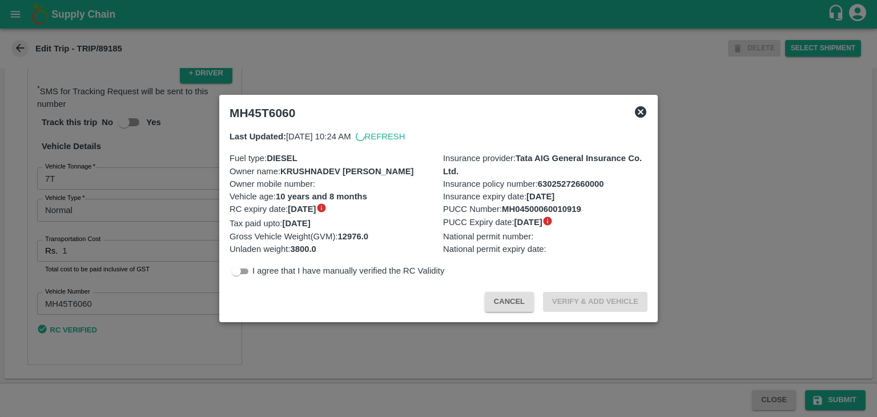
scroll to position [800, 0]
click at [837, 406] on div at bounding box center [438, 208] width 877 height 417
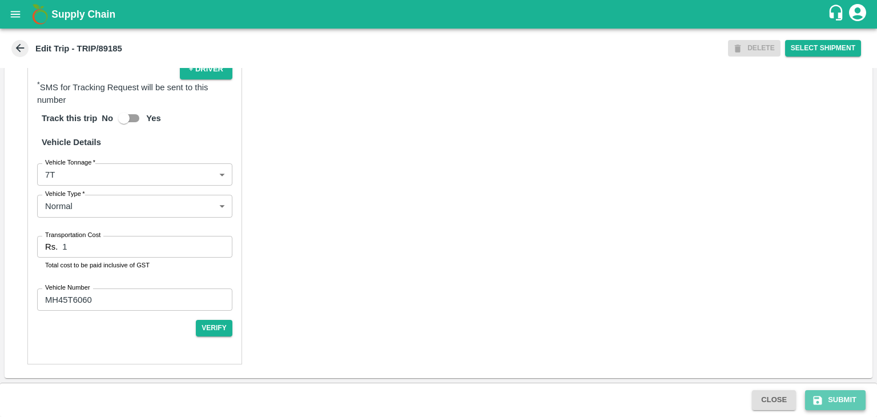
click at [845, 399] on button "Submit" at bounding box center [835, 400] width 61 height 20
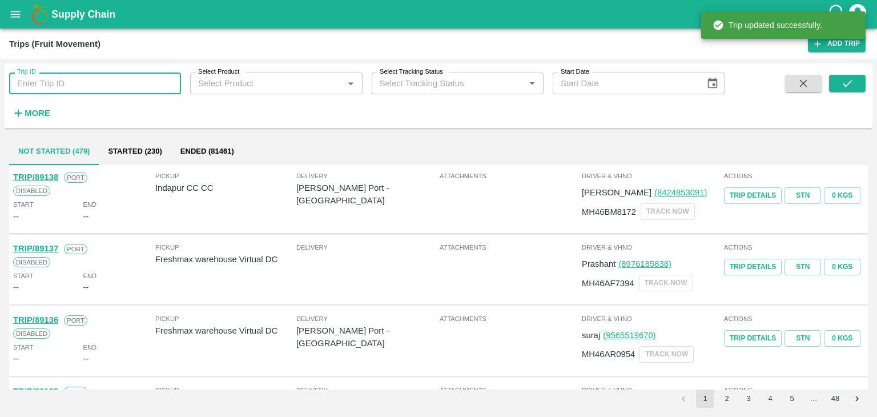
click at [118, 85] on input "Trip ID" at bounding box center [95, 84] width 172 height 22
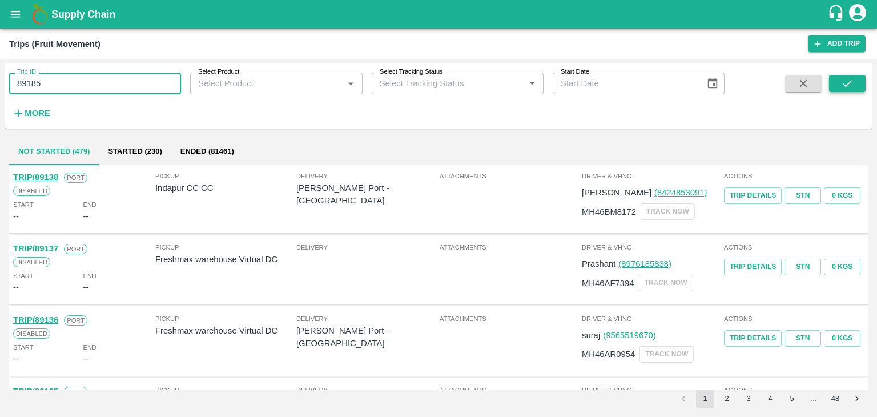
type input "89185"
click at [843, 89] on icon "submit" at bounding box center [847, 83] width 13 height 13
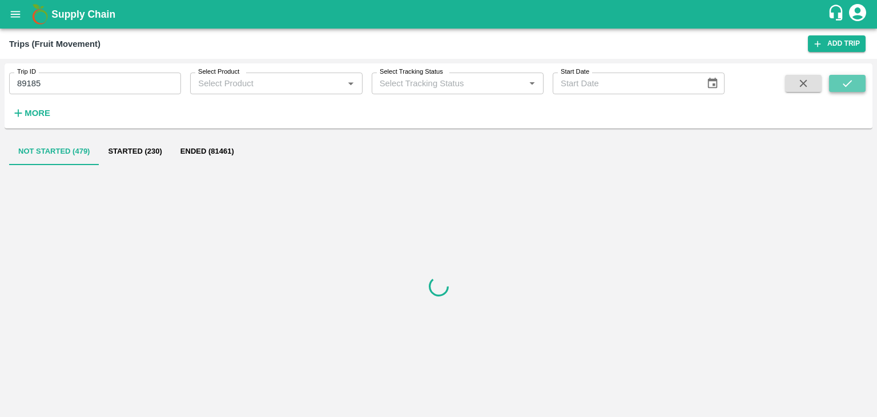
click at [843, 89] on icon "submit" at bounding box center [847, 83] width 13 height 13
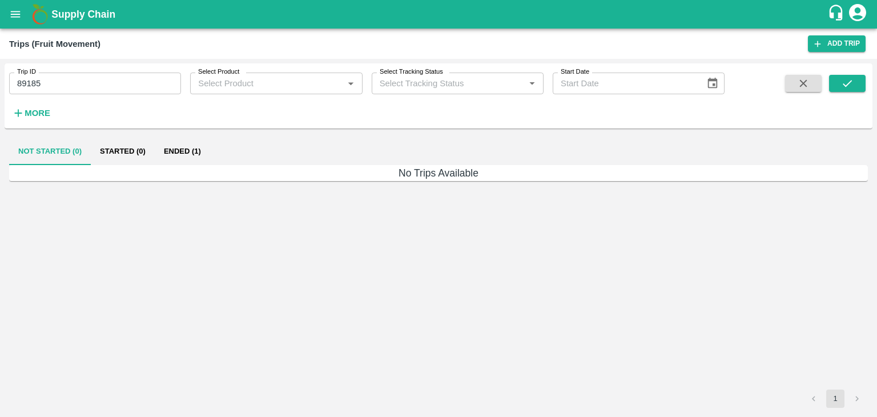
click at [187, 158] on button "Ended (1)" at bounding box center [182, 151] width 55 height 27
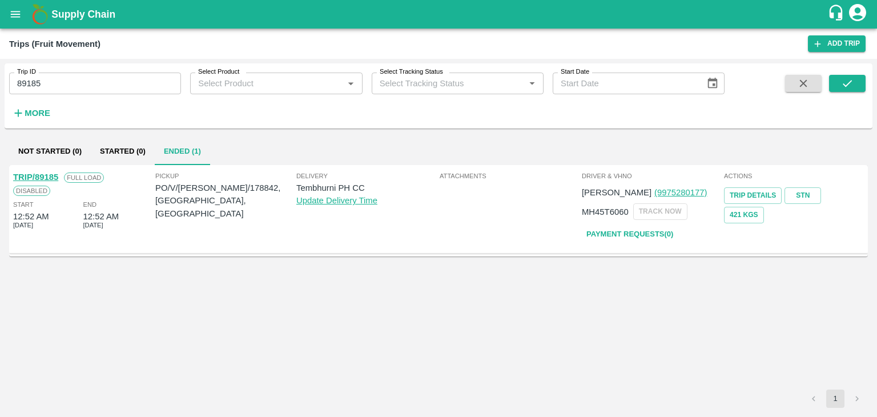
click at [34, 176] on link "TRIP/89185" at bounding box center [35, 176] width 45 height 9
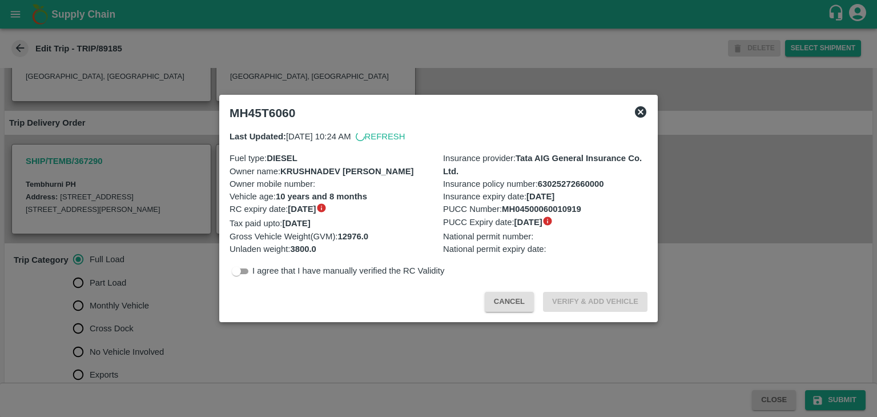
scroll to position [239, 0]
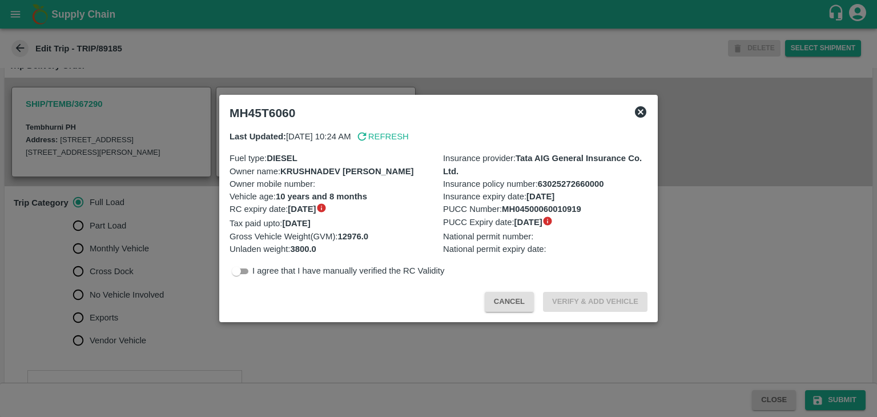
click at [135, 307] on div at bounding box center [438, 208] width 877 height 417
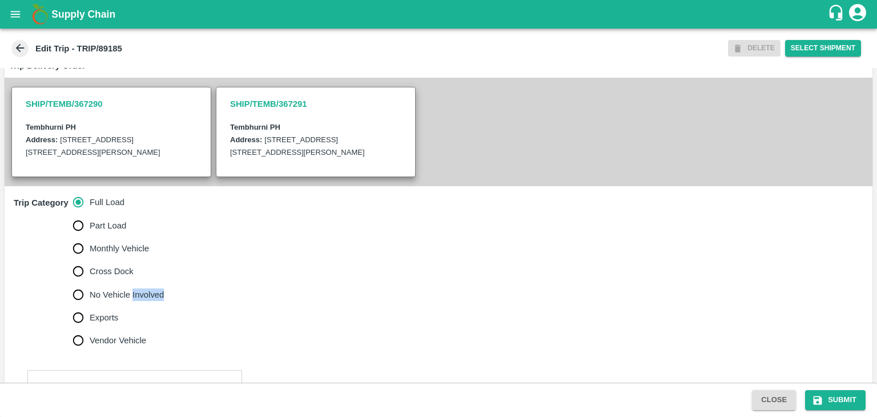
click at [135, 301] on span "No Vehicle Involved" at bounding box center [127, 294] width 74 height 13
click at [90, 306] on input "No Vehicle Involved" at bounding box center [78, 294] width 23 height 23
radio input "true"
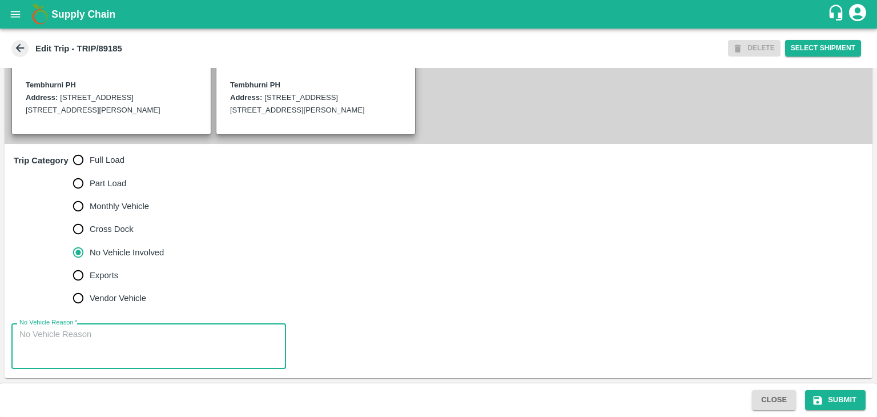
click at [153, 341] on textarea "No Vehicle Reason   *" at bounding box center [148, 346] width 259 height 36
type textarea "Field Dump"
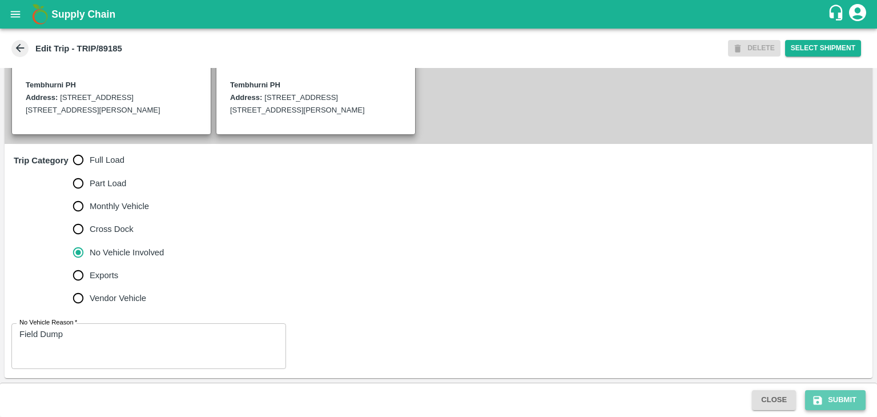
click at [852, 394] on button "Submit" at bounding box center [835, 400] width 61 height 20
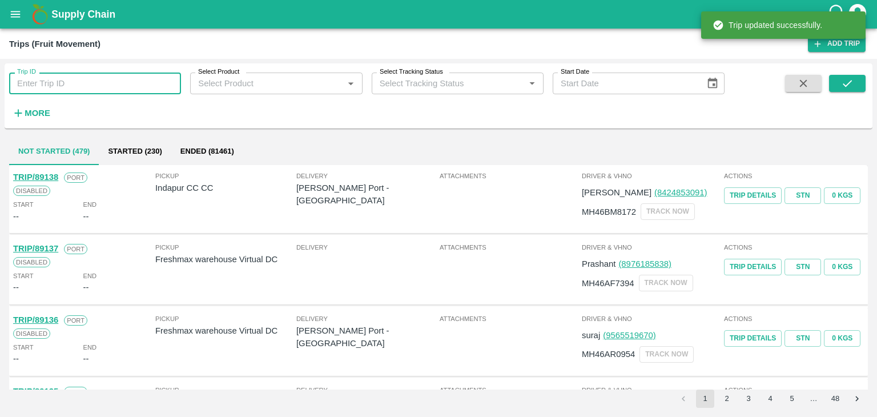
click at [158, 76] on input "Trip ID" at bounding box center [95, 84] width 172 height 22
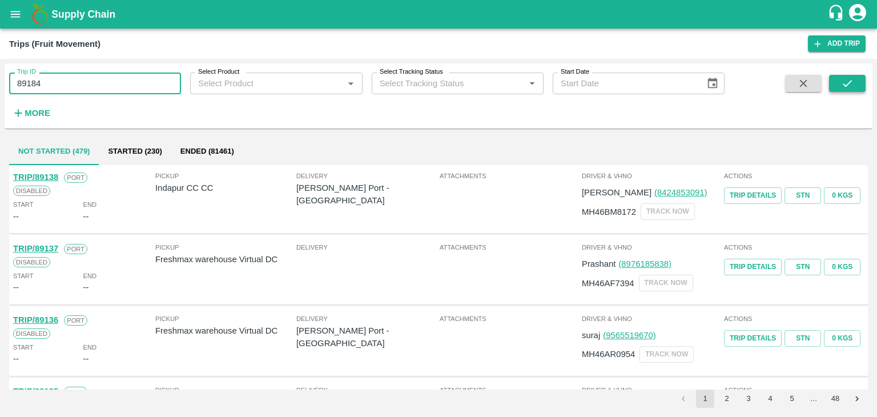
type input "89184"
click at [851, 85] on icon "submit" at bounding box center [847, 83] width 13 height 13
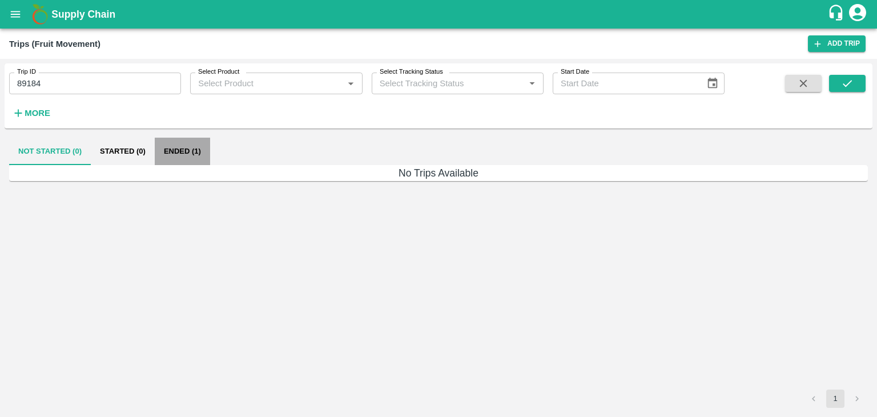
click at [187, 151] on button "Ended (1)" at bounding box center [182, 151] width 55 height 27
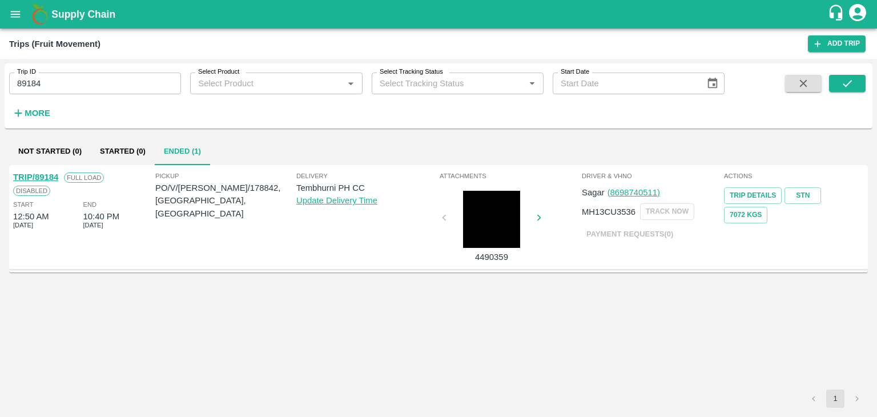
click at [43, 174] on link "TRIP/89184" at bounding box center [35, 176] width 45 height 9
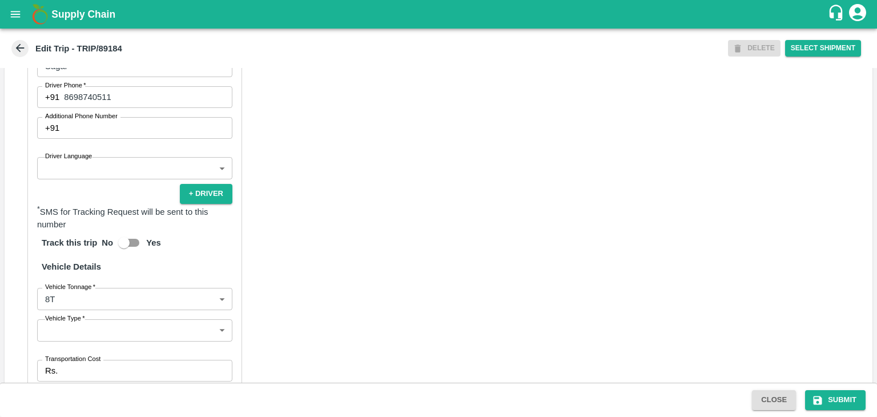
scroll to position [668, 0]
click at [108, 186] on body "Supply Chain Edit Trip - TRIP/89184 DELETE Select Shipment Trip Details Trip Ty…" at bounding box center [438, 208] width 877 height 417
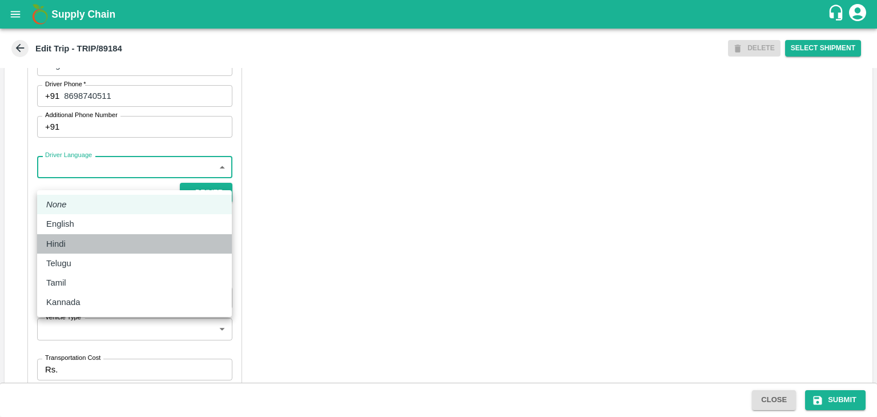
click at [81, 243] on div "Hindi" at bounding box center [134, 244] width 176 height 13
type input "hi"
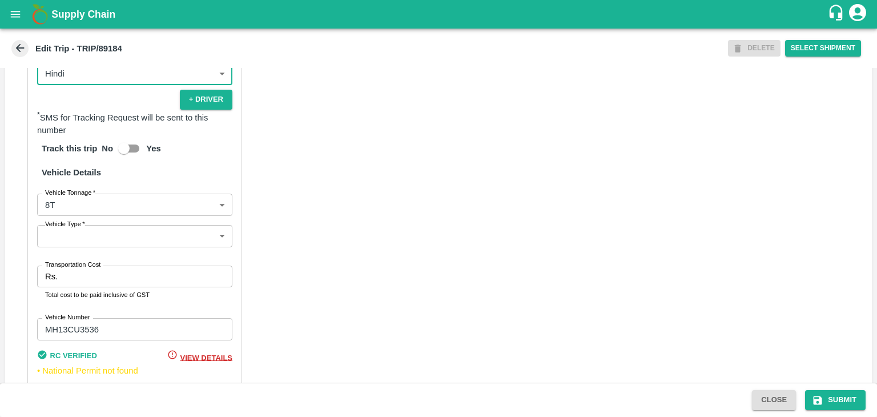
scroll to position [814, 0]
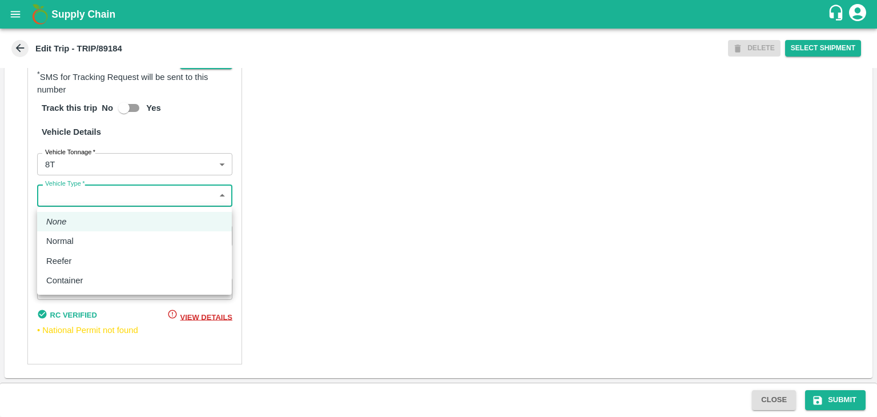
click at [107, 195] on body "Supply Chain Edit Trip - TRIP/89184 DELETE Select Shipment Trip Details Trip Ty…" at bounding box center [438, 208] width 877 height 417
click at [95, 243] on div "Normal" at bounding box center [134, 241] width 176 height 13
type input "Normal"
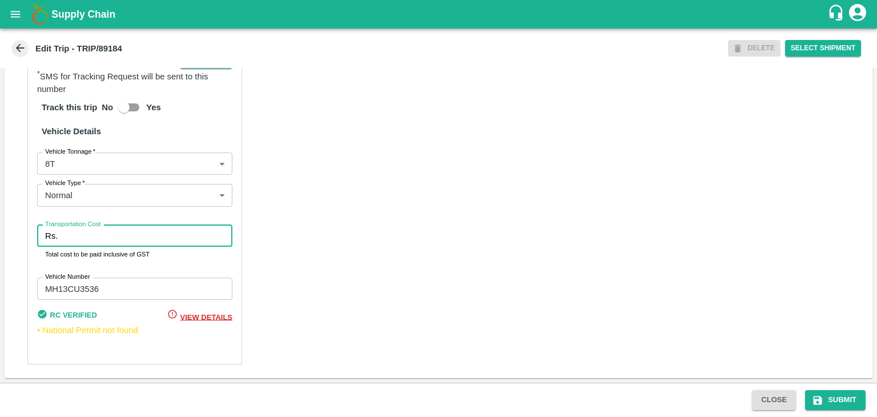
click at [114, 236] on input "Transportation Cost" at bounding box center [147, 236] width 170 height 22
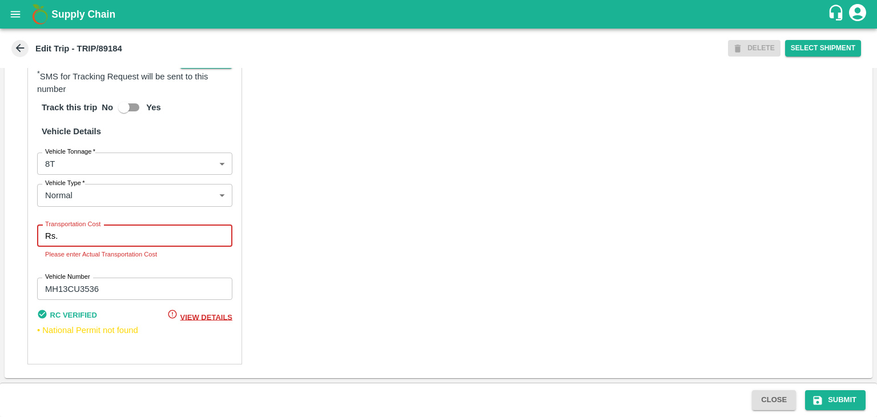
click at [140, 226] on input "Transportation Cost" at bounding box center [147, 236] width 170 height 22
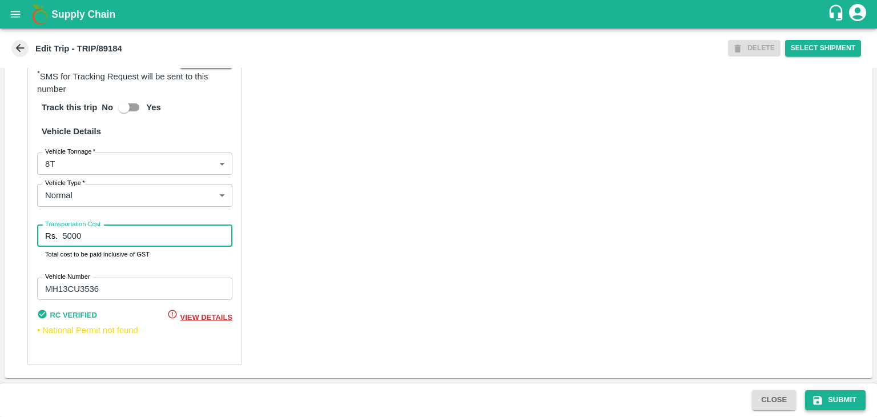
type input "5000"
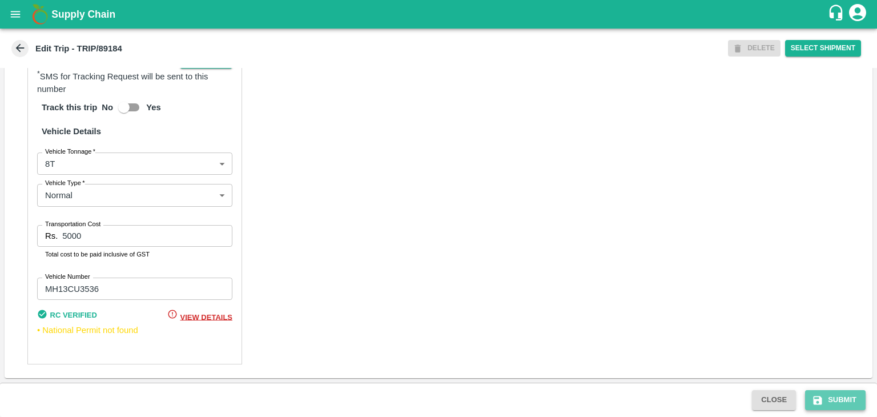
click at [845, 405] on button "Submit" at bounding box center [835, 400] width 61 height 20
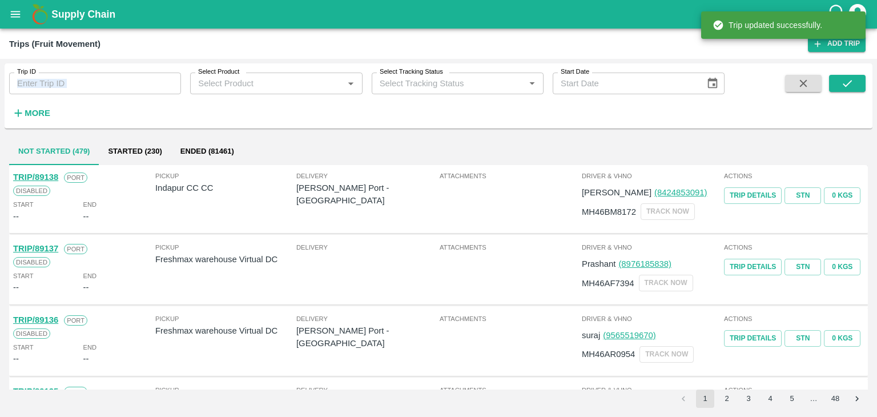
drag, startPoint x: 118, startPoint y: 99, endPoint x: 138, endPoint y: 74, distance: 32.9
click at [138, 74] on div "Trip ID Trip ID Select Product Select Product   * Select Tracking Status Select…" at bounding box center [362, 92] width 725 height 59
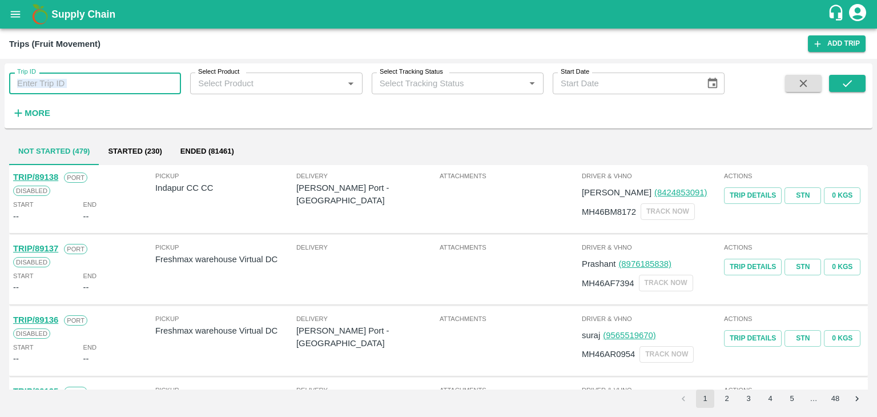
click at [141, 79] on input "Trip ID" at bounding box center [95, 84] width 172 height 22
type input "89150"
click at [847, 79] on icon "submit" at bounding box center [847, 83] width 13 height 13
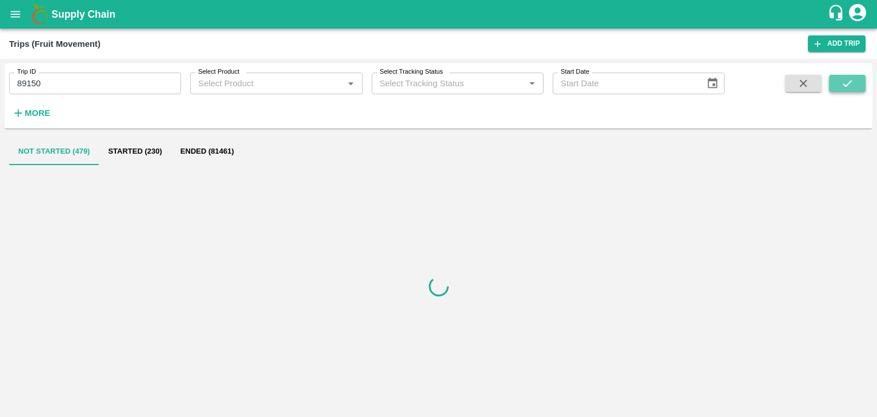
click at [847, 79] on icon "submit" at bounding box center [847, 83] width 13 height 13
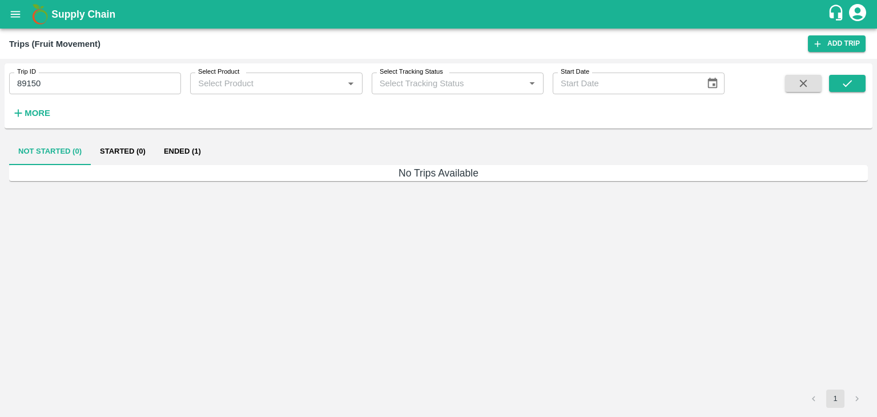
click at [199, 155] on button "Ended (1)" at bounding box center [182, 151] width 55 height 27
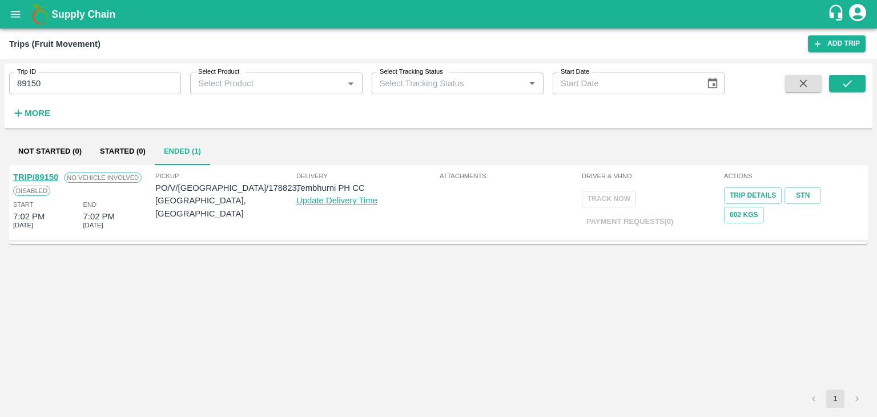
click at [49, 174] on link "TRIP/89150" at bounding box center [35, 176] width 45 height 9
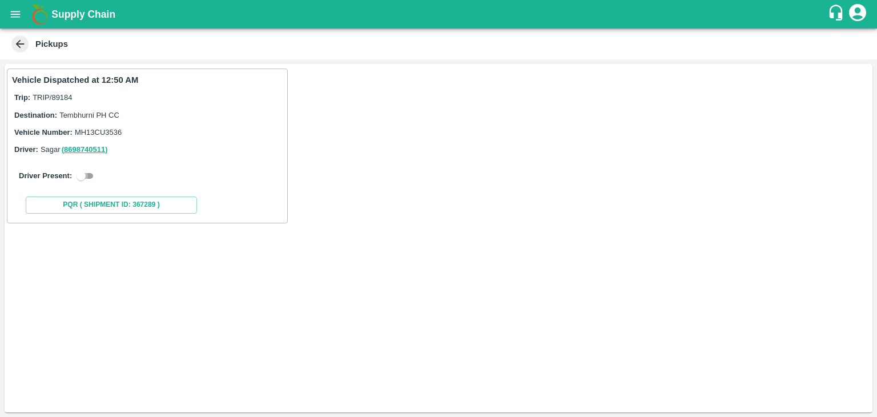
click at [83, 180] on input "checkbox" at bounding box center [81, 176] width 41 height 14
checkbox input "true"
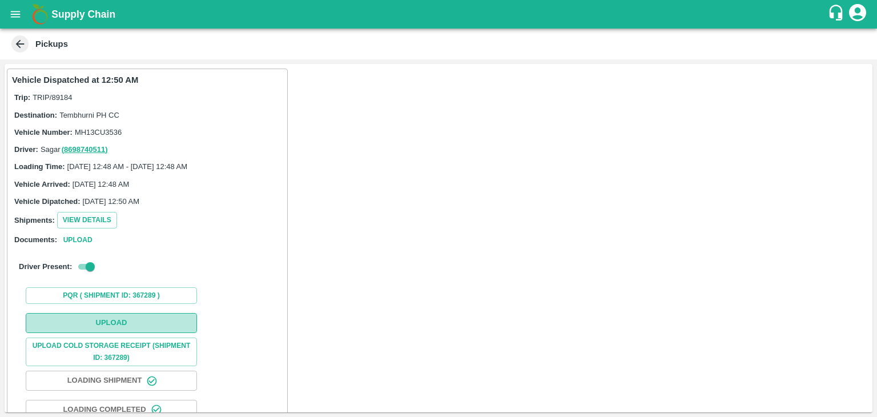
click at [128, 318] on button "Upload" at bounding box center [111, 323] width 171 height 20
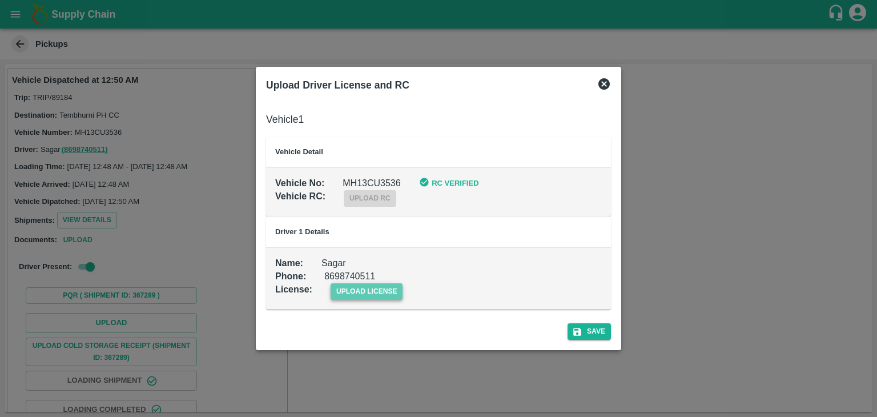
click at [377, 288] on span "upload license" at bounding box center [367, 291] width 73 height 17
click at [0, 0] on input "upload license" at bounding box center [0, 0] width 0 height 0
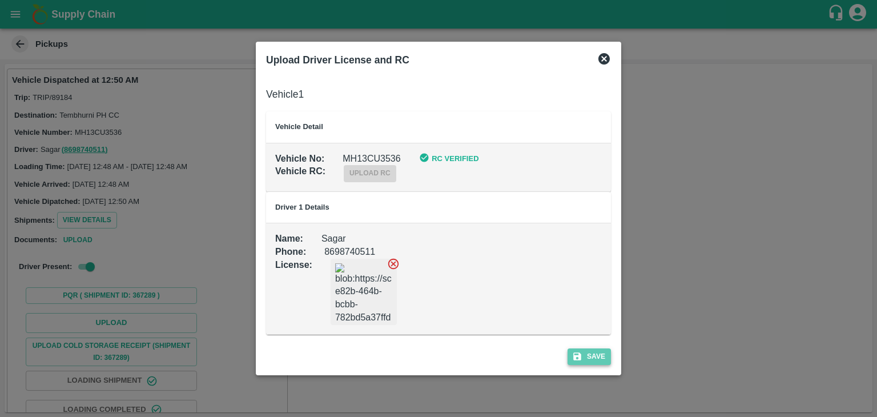
click at [593, 352] on button "Save" at bounding box center [589, 356] width 43 height 17
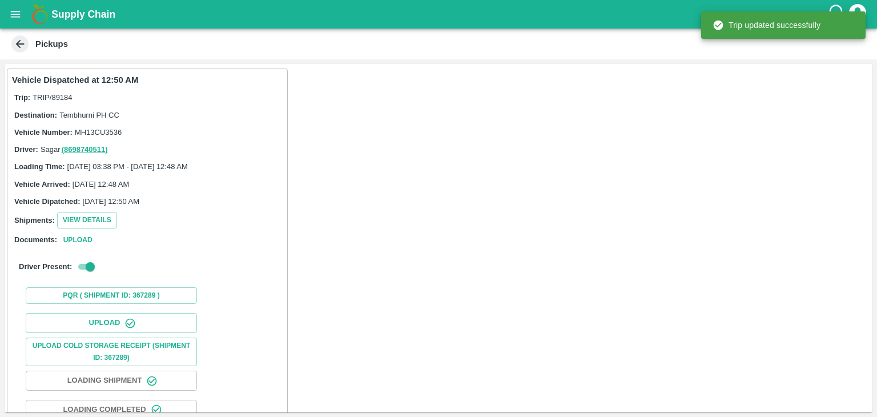
scroll to position [119, 0]
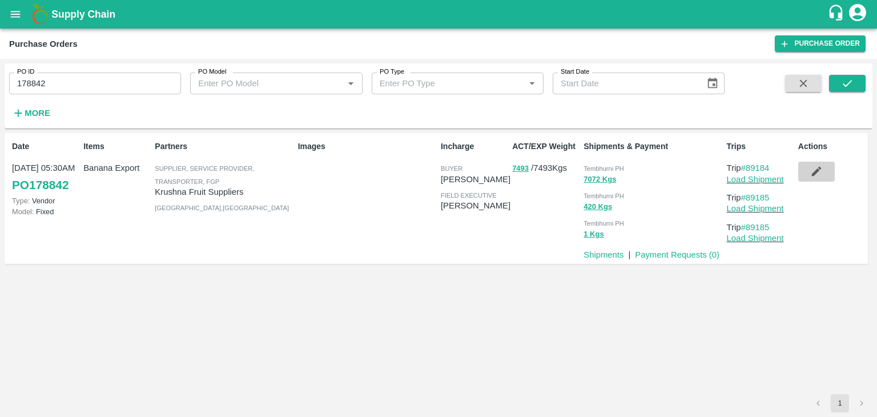
click at [814, 167] on icon "button" at bounding box center [816, 171] width 13 height 13
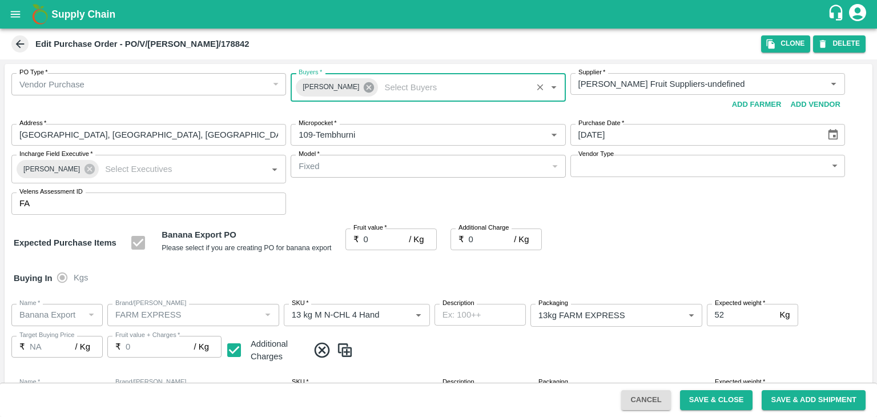
click at [364, 85] on icon at bounding box center [369, 87] width 10 height 10
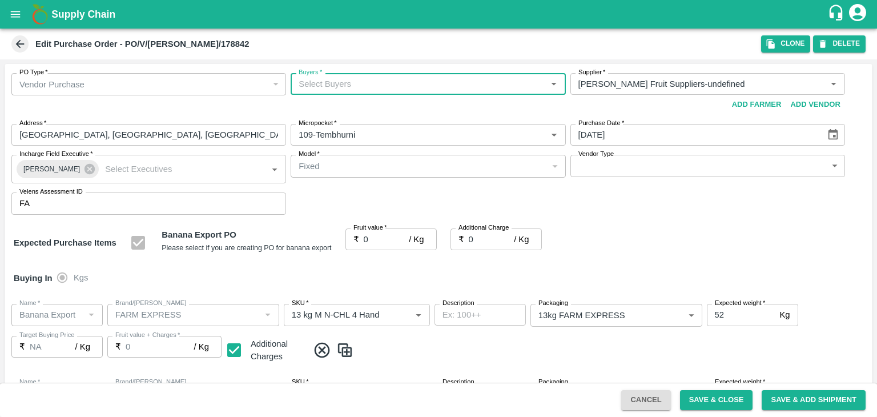
click at [352, 83] on input "Buyers   *" at bounding box center [418, 84] width 249 height 15
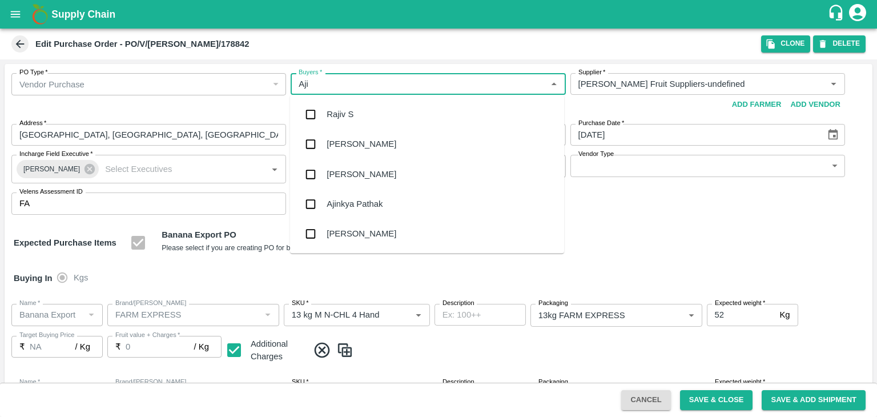
type input "Ajit"
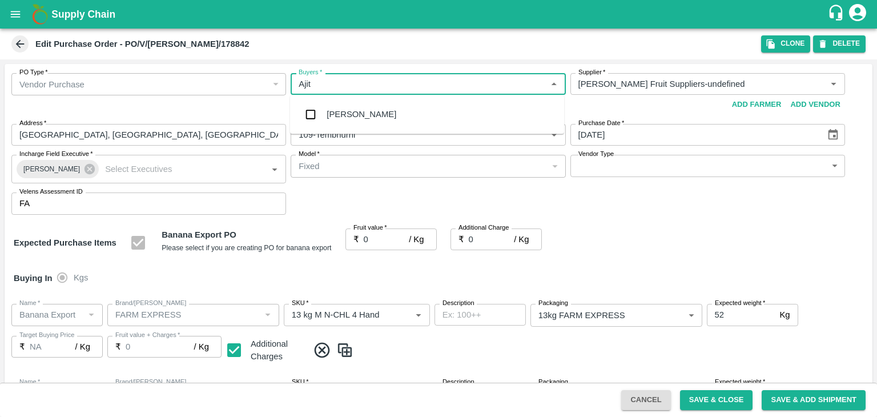
click at [353, 110] on div "[PERSON_NAME]" at bounding box center [362, 114] width 70 height 13
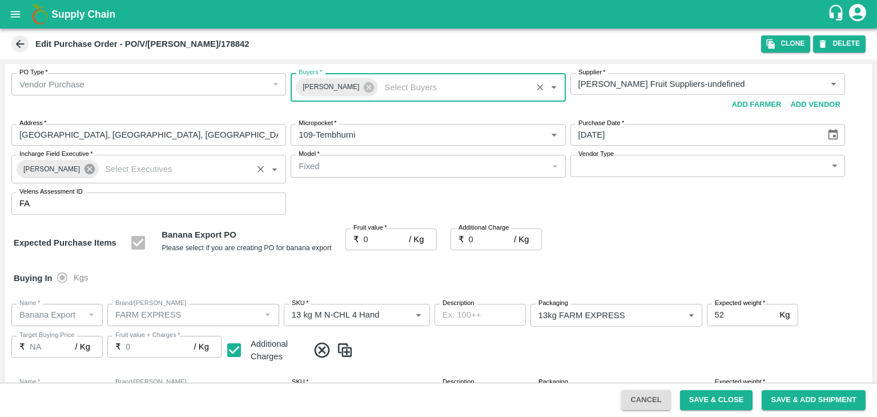
click at [83, 165] on icon at bounding box center [89, 169] width 13 height 13
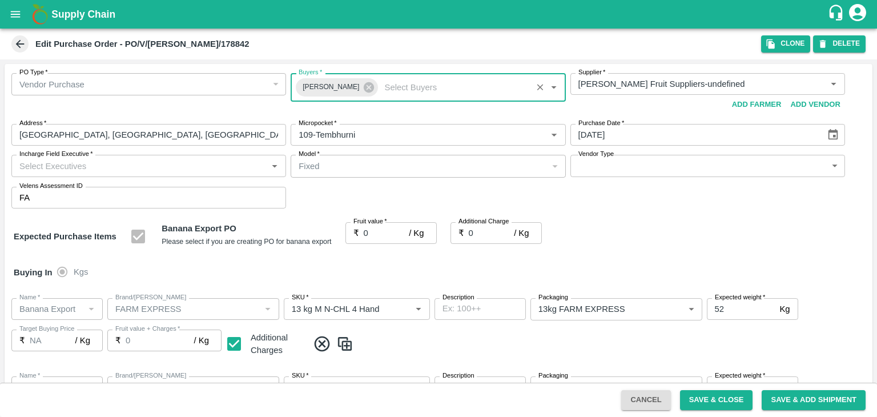
click at [128, 164] on input "Incharge Field Executive   *" at bounding box center [139, 165] width 249 height 15
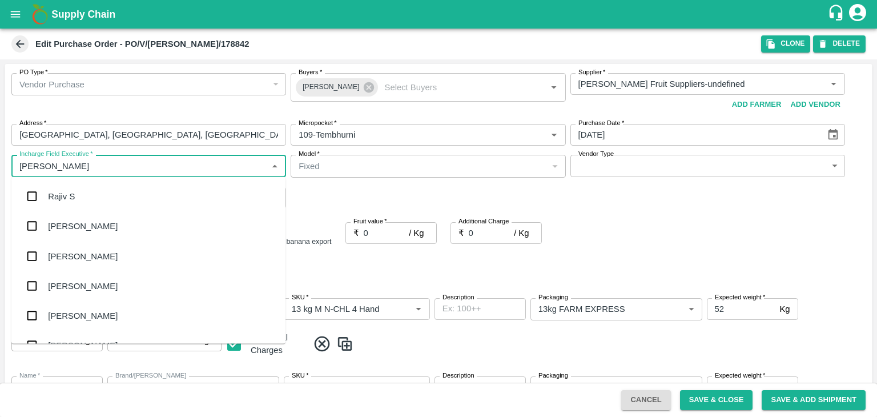
type input "[PERSON_NAME]"
click at [85, 251] on div "jaydip Tale" at bounding box center [68, 256] width 40 height 13
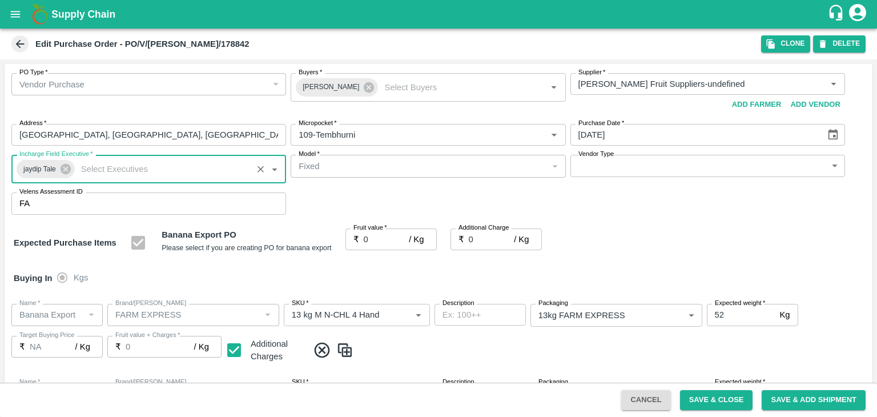
click at [615, 175] on body "Supply Chain Edit Purchase Order - PO/V/[PERSON_NAME]/178842 Clone DELETE PO Ty…" at bounding box center [438, 208] width 877 height 417
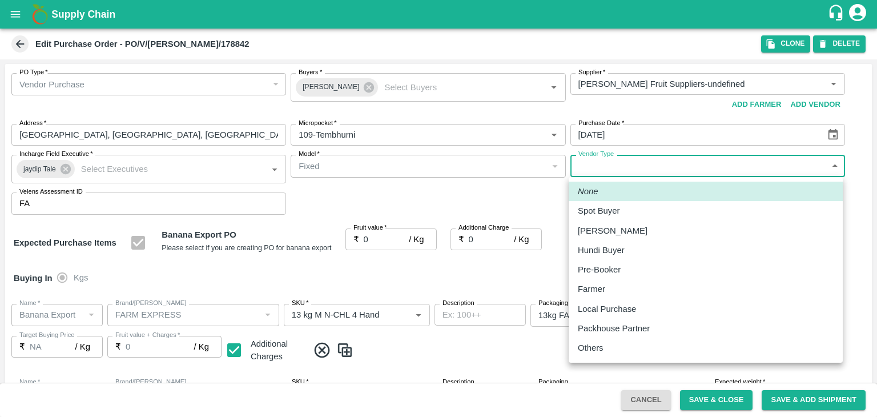
click at [606, 352] on div "Others" at bounding box center [593, 348] width 31 height 13
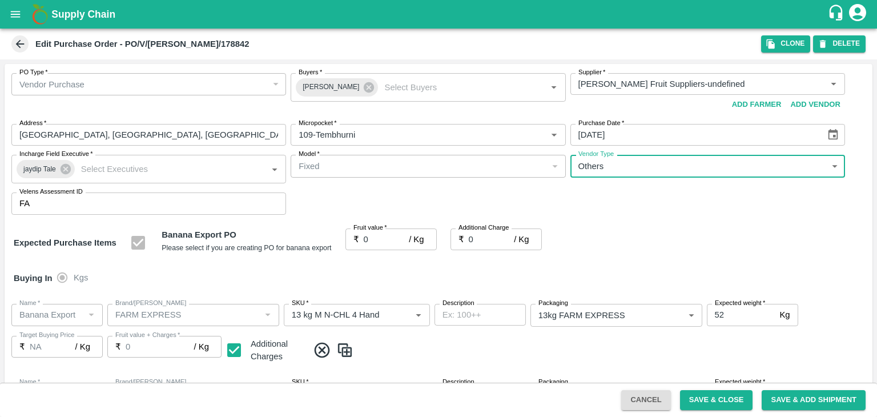
type input "OTHER"
click at [381, 238] on input "0" at bounding box center [387, 239] width 46 height 22
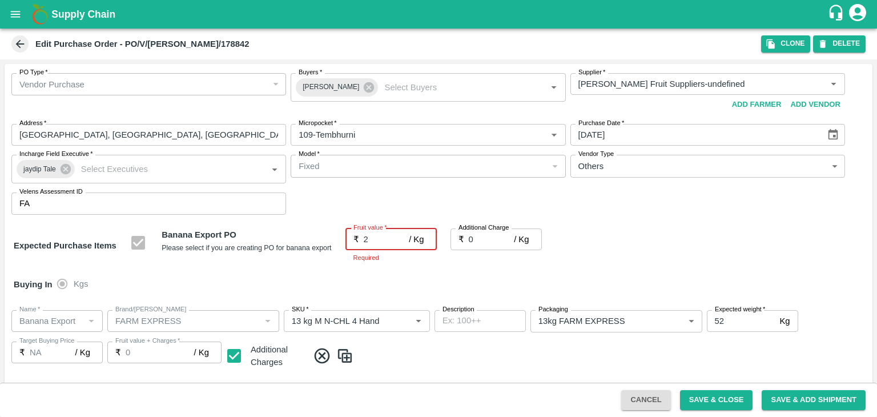
type input "21"
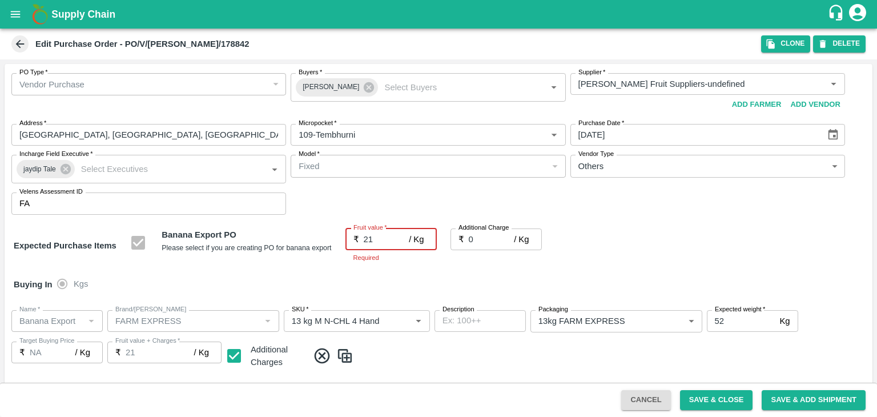
type input "21"
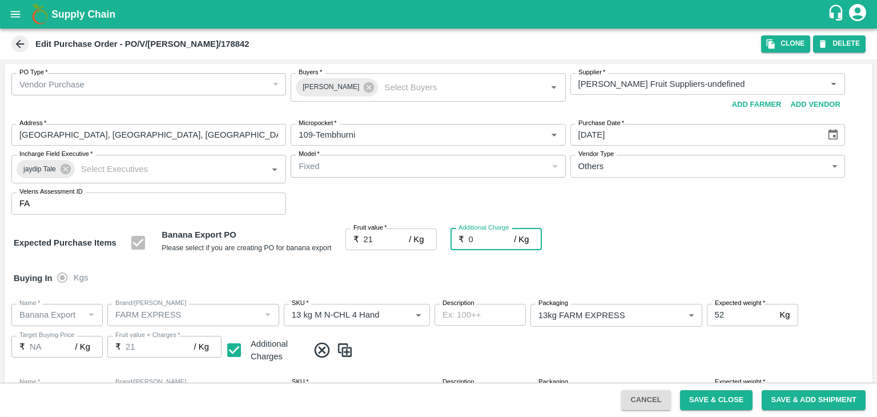
type input "2"
type input "23"
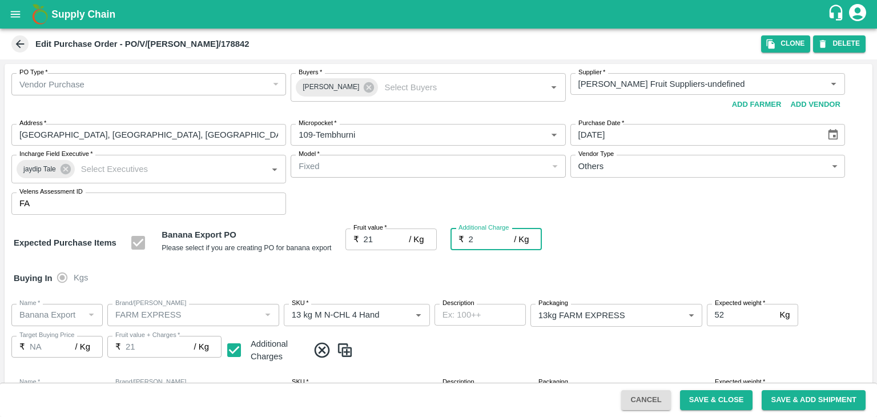
type input "23"
type input "2.7"
type input "23.7"
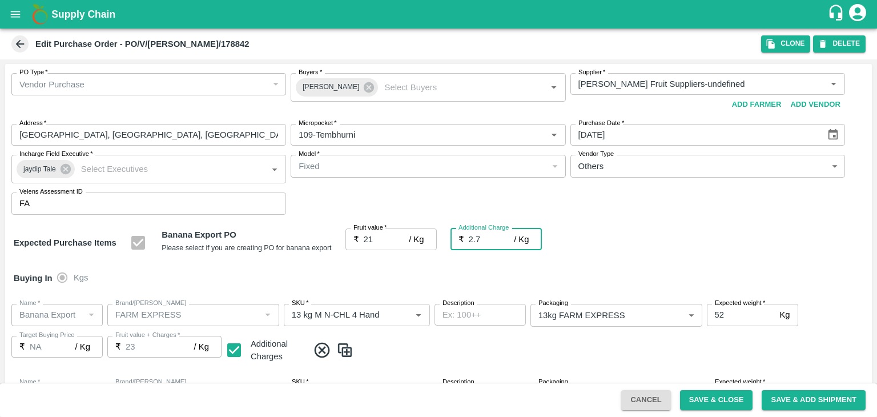
type input "23.7"
type input "2.75"
type input "23.75"
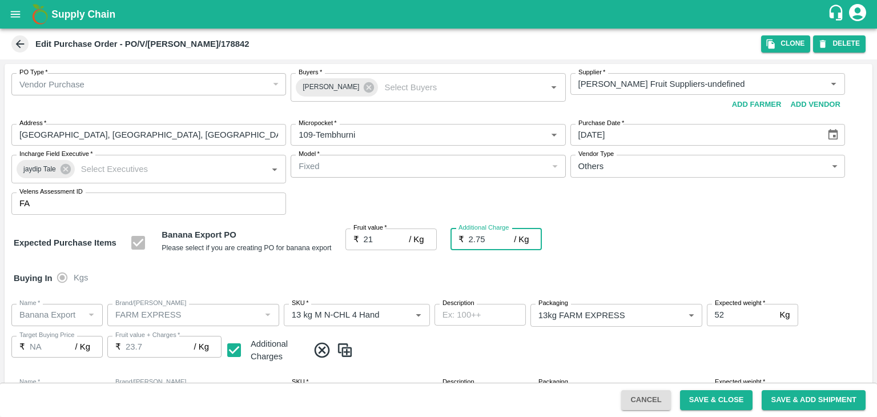
type input "23.75"
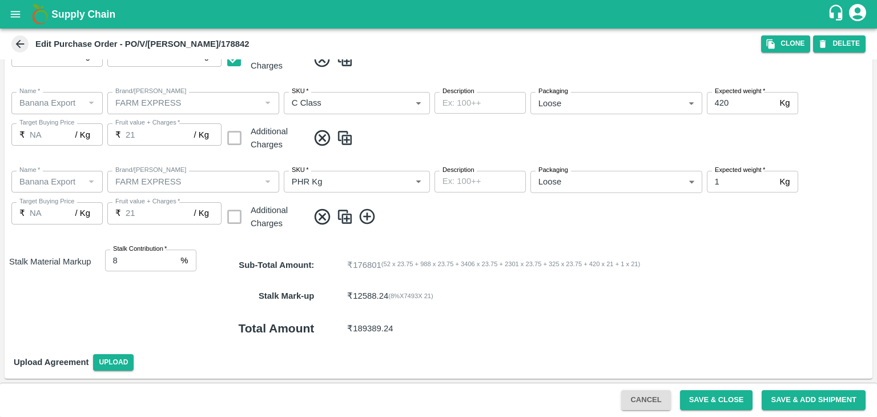
type input "2.75"
click at [714, 399] on button "Save & Close" at bounding box center [716, 400] width 73 height 20
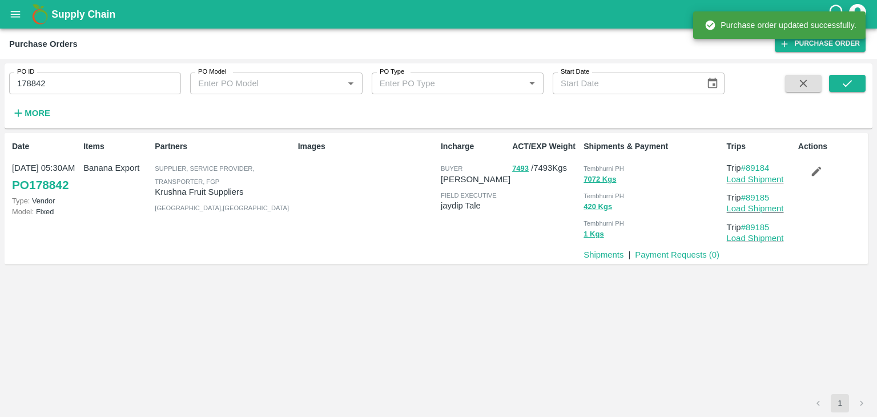
click at [113, 93] on input "178842" at bounding box center [95, 84] width 172 height 22
paste input "text"
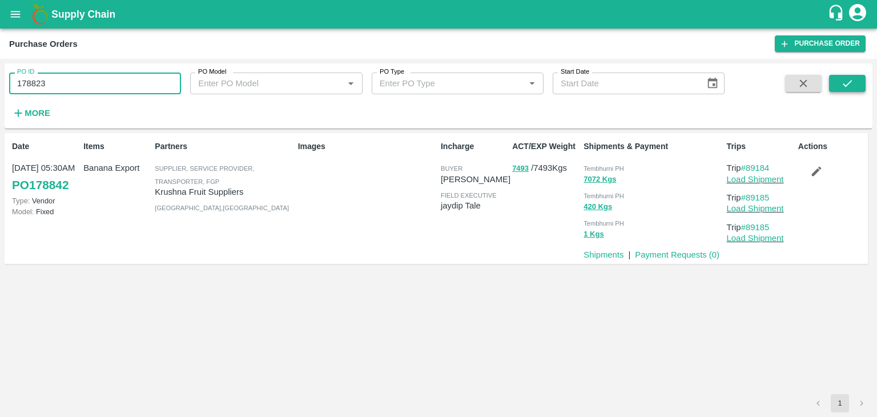
type input "178823"
click at [841, 86] on button "submit" at bounding box center [847, 83] width 37 height 17
click at [852, 89] on icon "submit" at bounding box center [847, 83] width 13 height 13
click at [848, 80] on icon "submit" at bounding box center [847, 83] width 13 height 13
click at [770, 181] on link "Load Shipment" at bounding box center [755, 179] width 57 height 9
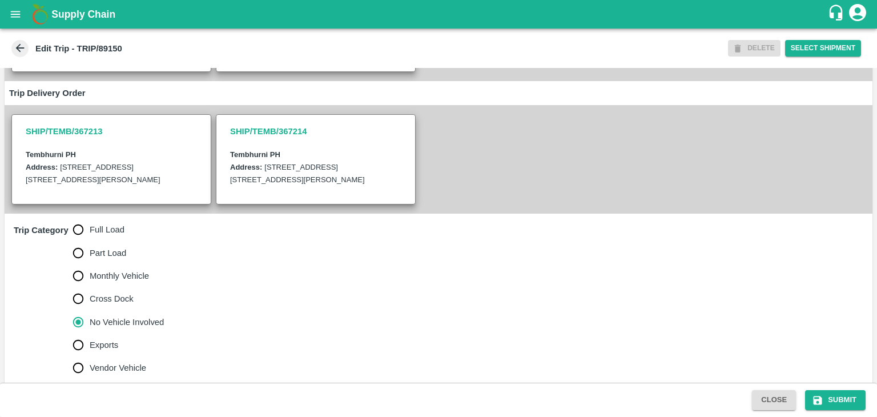
scroll to position [293, 0]
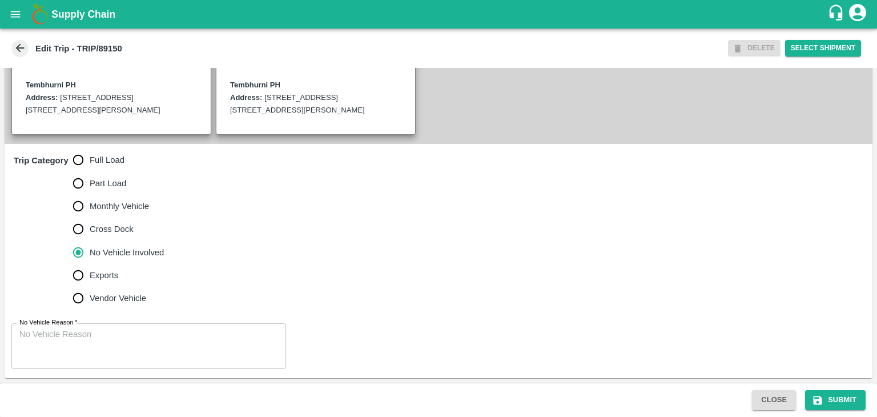
click at [91, 163] on span "Full Load" at bounding box center [107, 160] width 35 height 13
click at [90, 163] on input "Full Load" at bounding box center [78, 159] width 23 height 23
radio input "true"
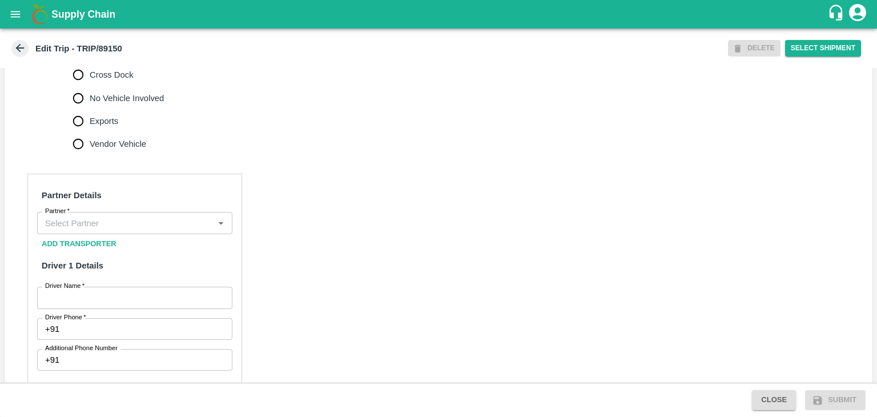
scroll to position [436, 0]
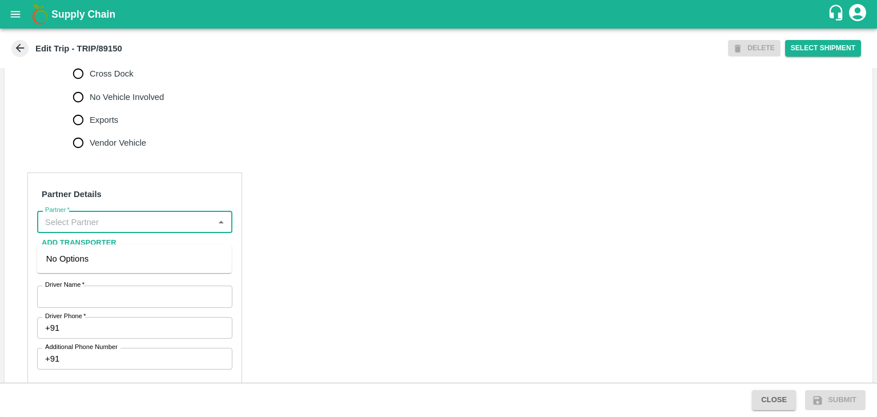
click at [124, 229] on input "Partner   *" at bounding box center [126, 221] width 170 height 15
click at [135, 262] on div "[PERSON_NAME] ( [PERSON_NAME] Transport )-[GEOGRAPHIC_DATA], Pune-9860466997(Tr…" at bounding box center [134, 271] width 176 height 38
type input "[PERSON_NAME] ( [PERSON_NAME] Transport )-[GEOGRAPHIC_DATA], Pune-9860466997(Tr…"
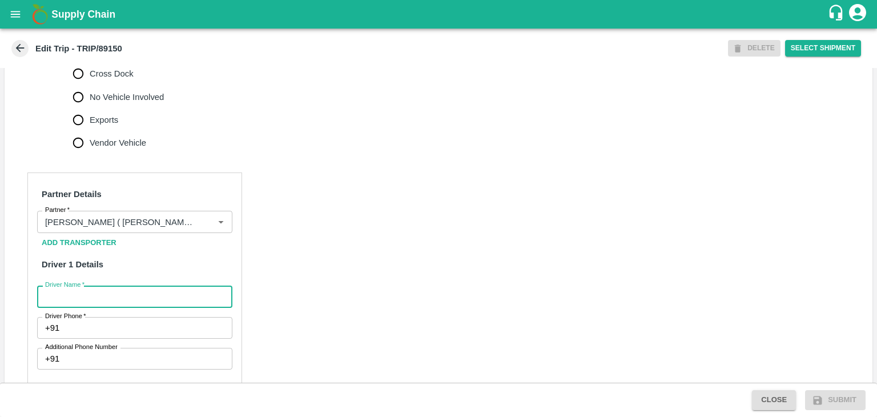
click at [140, 306] on input "Driver Name   *" at bounding box center [134, 297] width 195 height 22
type input "Somnath"
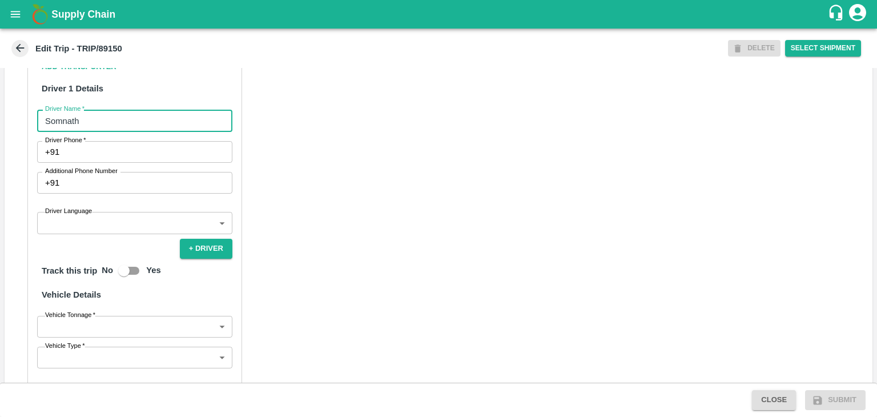
scroll to position [612, 0]
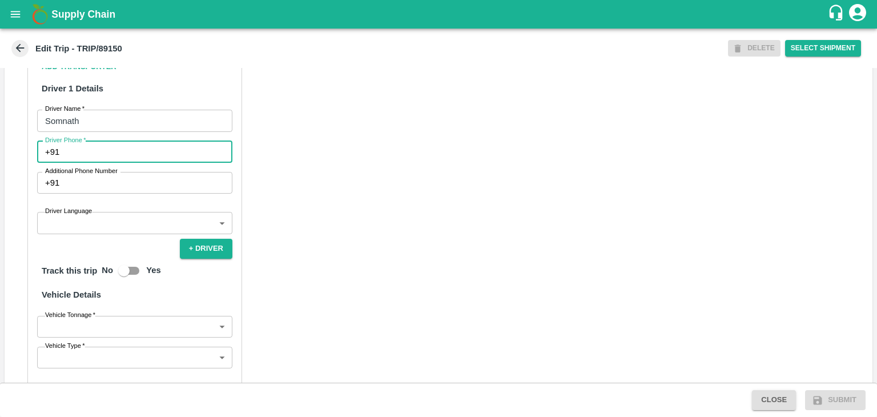
click at [94, 157] on input "Driver Phone   *" at bounding box center [148, 152] width 168 height 22
type input "9975280177"
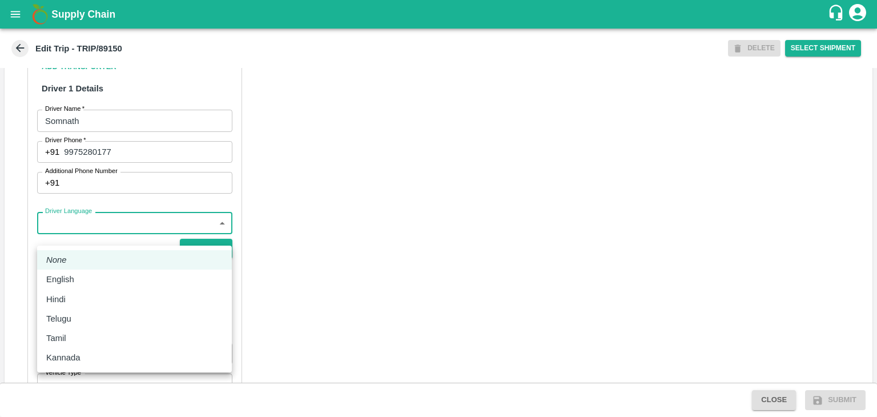
click at [109, 242] on body "Supply Chain Edit Trip - TRIP/89150 DELETE Select Shipment Trip Details Trip Ty…" at bounding box center [438, 208] width 877 height 417
click at [89, 282] on div "English" at bounding box center [134, 279] width 176 height 13
type input "en"
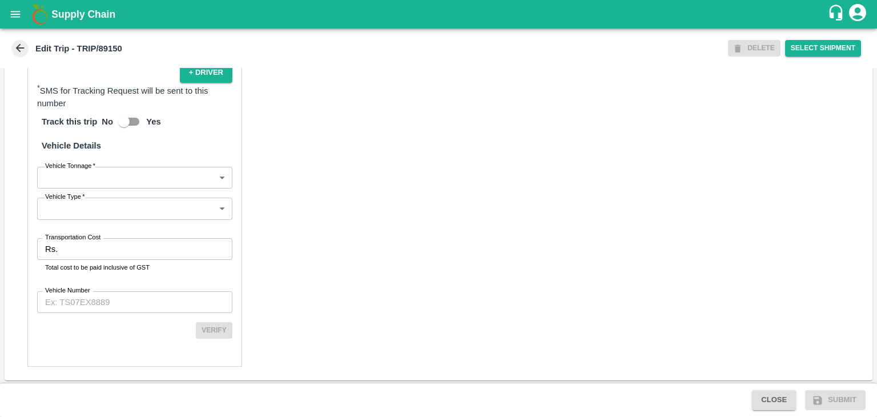
scroll to position [803, 0]
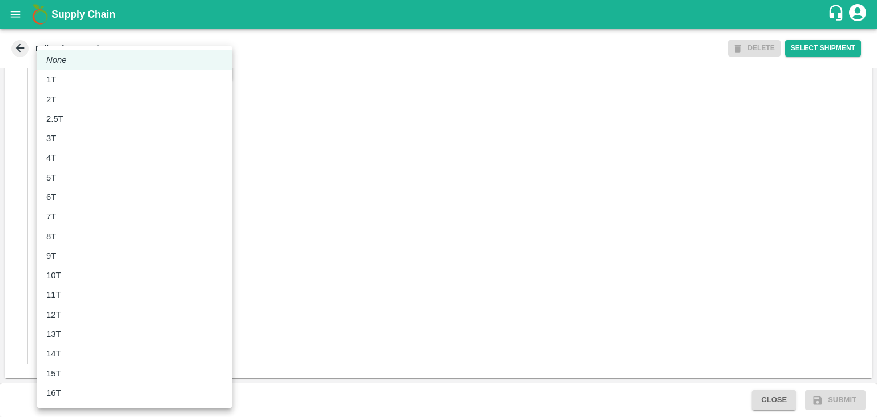
click at [73, 179] on body "Supply Chain Edit Trip - TRIP/89150 DELETE Select Shipment Trip Details Trip Ty…" at bounding box center [438, 208] width 877 height 417
click at [81, 197] on div "6T" at bounding box center [134, 197] width 176 height 13
type input "6000"
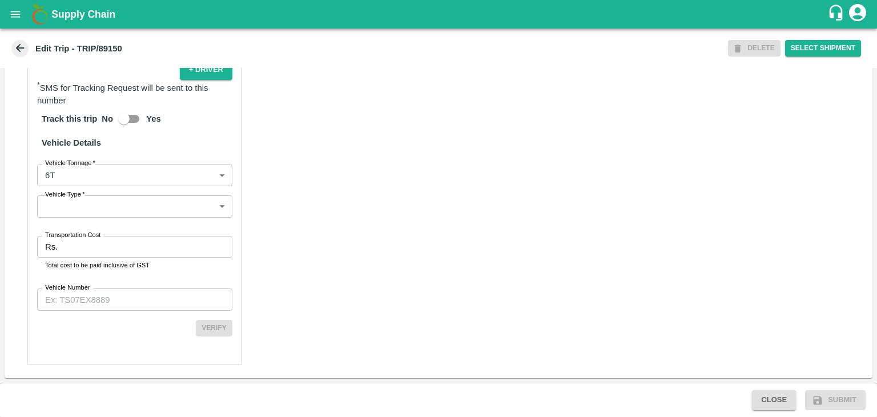
click at [90, 215] on div "Partner Details Partner   * Partner Add Transporter Driver 1 Details Driver Nam…" at bounding box center [134, 90] width 215 height 547
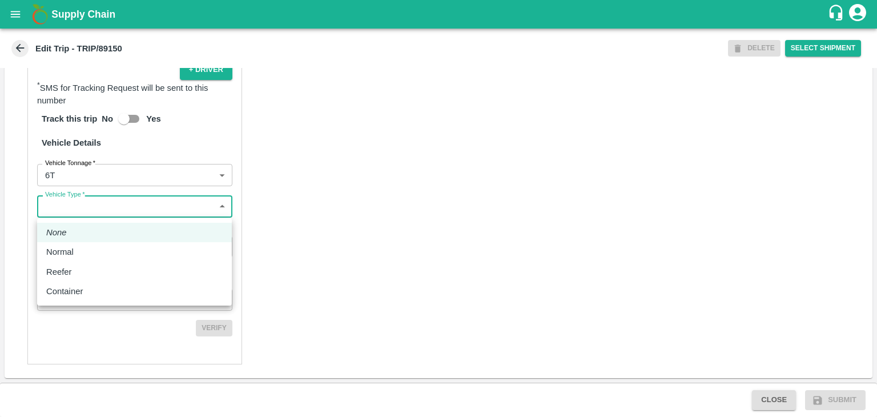
click at [90, 215] on body "Supply Chain Edit Trip - TRIP/89150 DELETE Select Shipment Trip Details Trip Ty…" at bounding box center [438, 208] width 877 height 417
click at [90, 239] on li "None" at bounding box center [134, 232] width 195 height 19
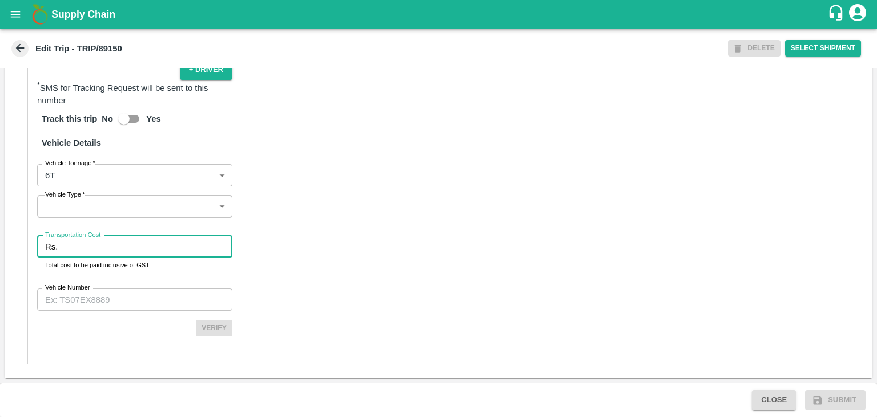
click at [86, 245] on input "Transportation Cost" at bounding box center [147, 247] width 170 height 22
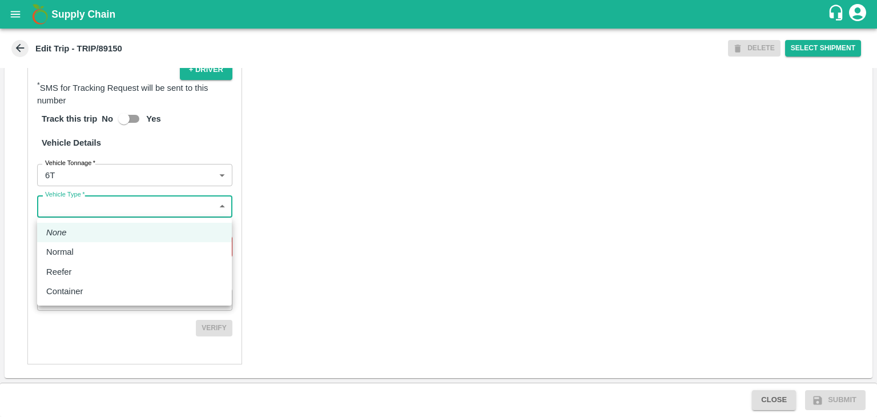
click at [88, 212] on body "Supply Chain Edit Trip - TRIP/89150 DELETE Select Shipment Trip Details Trip Ty…" at bounding box center [438, 208] width 877 height 417
click at [87, 248] on div "Normal" at bounding box center [134, 252] width 176 height 13
type input "Normal"
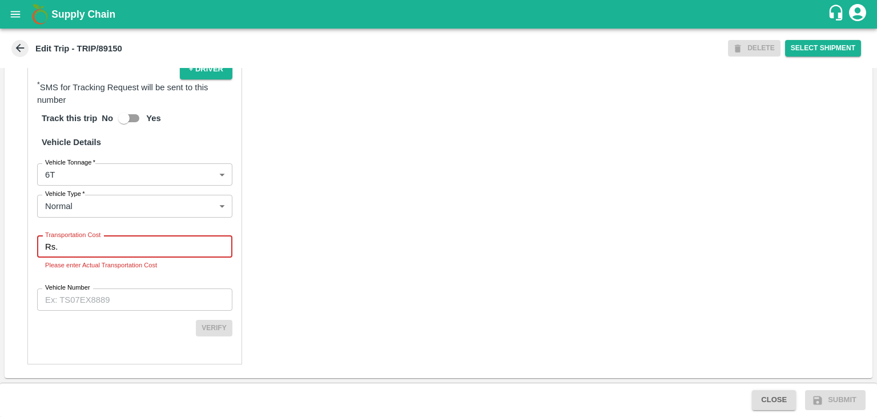
click at [101, 250] on input "Transportation Cost" at bounding box center [147, 247] width 170 height 22
click at [134, 250] on input "Transportation Cost" at bounding box center [147, 247] width 170 height 22
click at [115, 249] on input "Transportation Cost" at bounding box center [147, 247] width 170 height 22
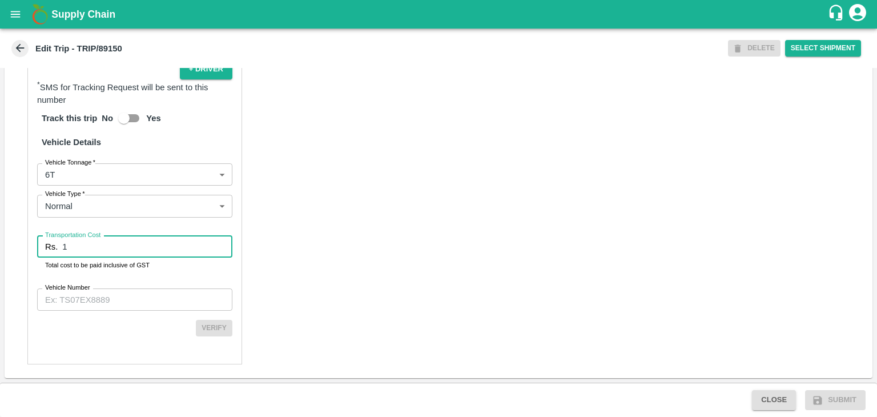
type input "1"
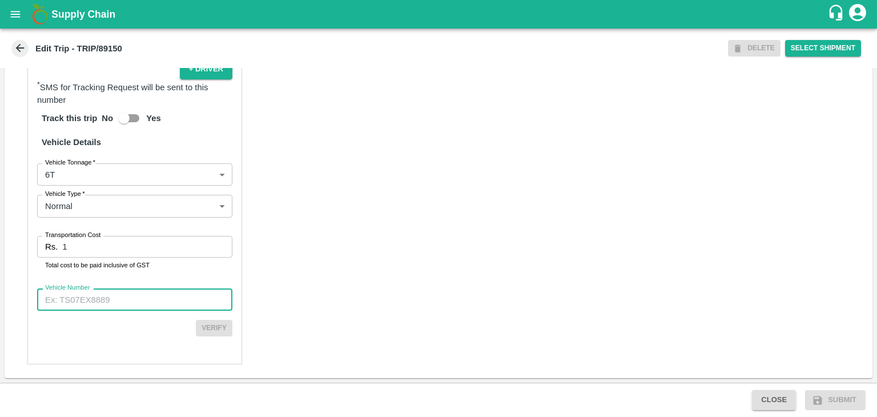
click at [123, 303] on input "Vehicle Number" at bounding box center [134, 299] width 195 height 22
type input "MH12HD0431"
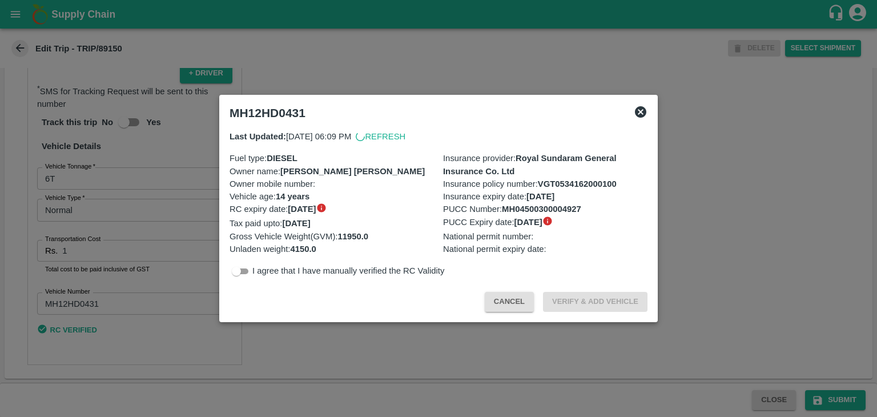
scroll to position [800, 0]
click at [716, 369] on div at bounding box center [438, 208] width 877 height 417
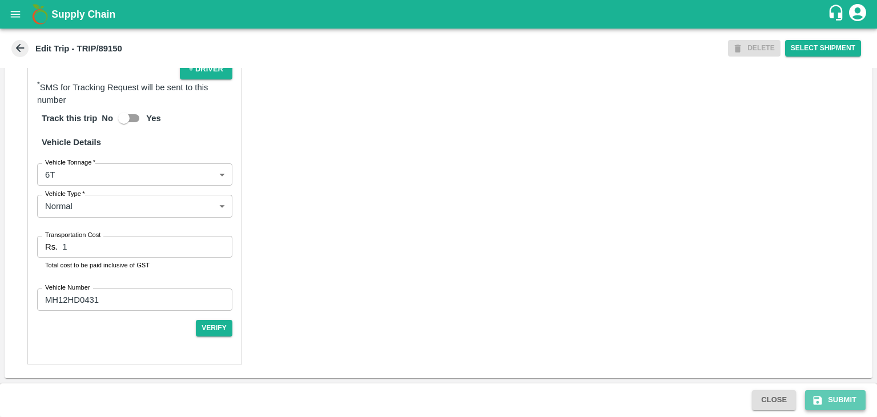
click at [828, 397] on button "Submit" at bounding box center [835, 400] width 61 height 20
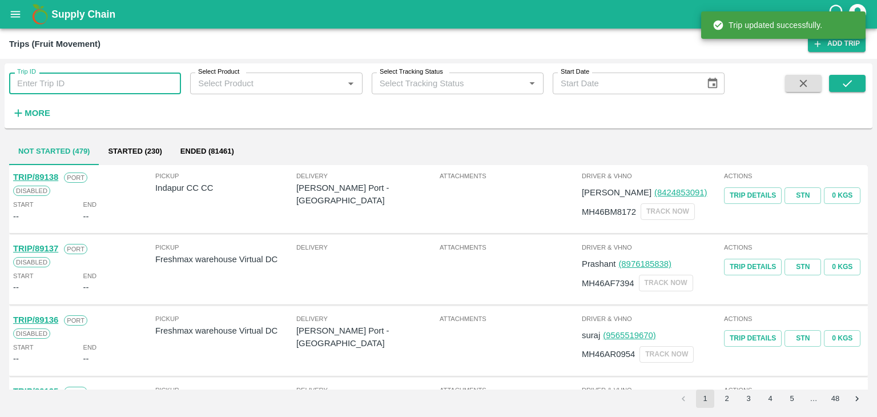
click at [133, 84] on input "Trip ID" at bounding box center [95, 84] width 172 height 22
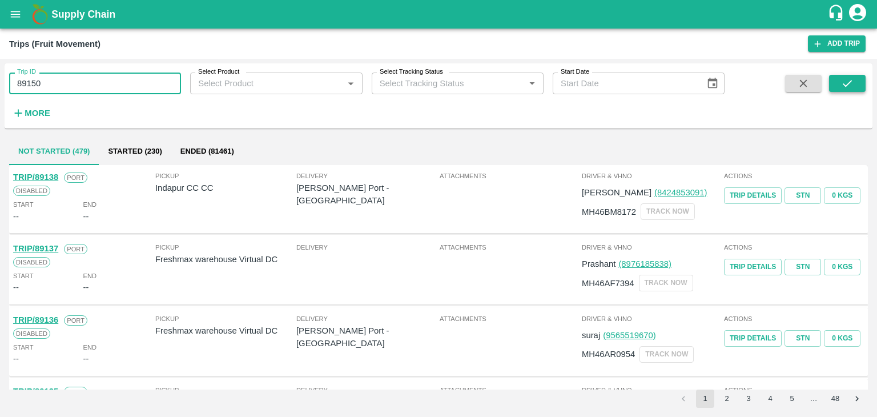
type input "89150"
click at [848, 81] on icon "submit" at bounding box center [847, 83] width 13 height 13
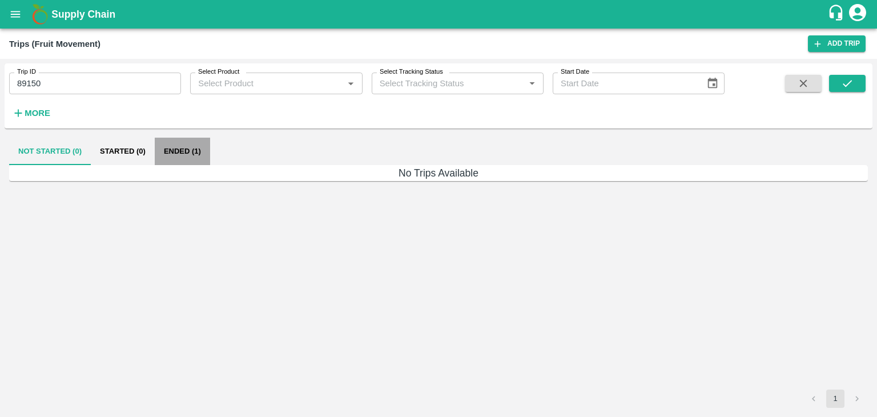
click at [187, 150] on button "Ended (1)" at bounding box center [182, 151] width 55 height 27
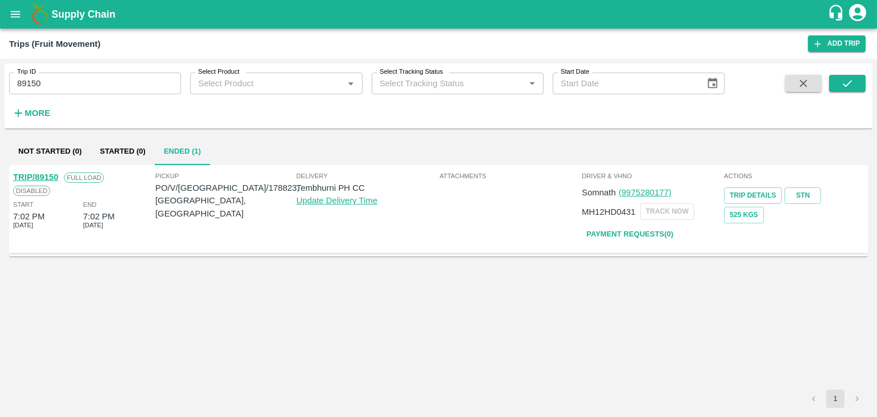
click at [39, 177] on link "TRIP/89150" at bounding box center [35, 176] width 45 height 9
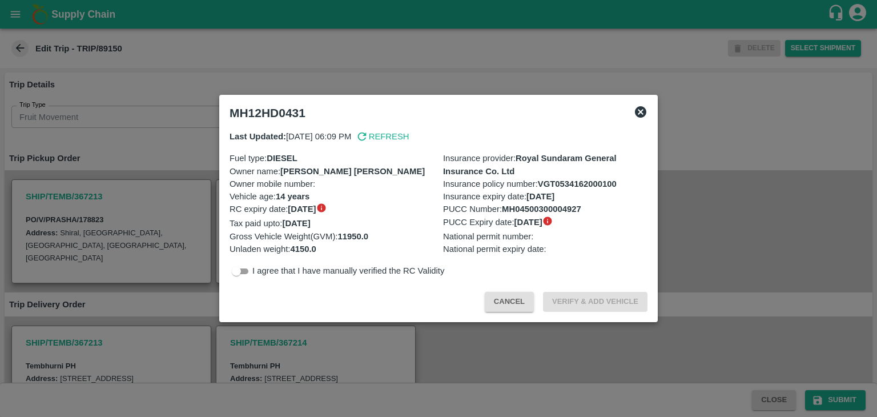
click at [436, 342] on div at bounding box center [438, 208] width 877 height 417
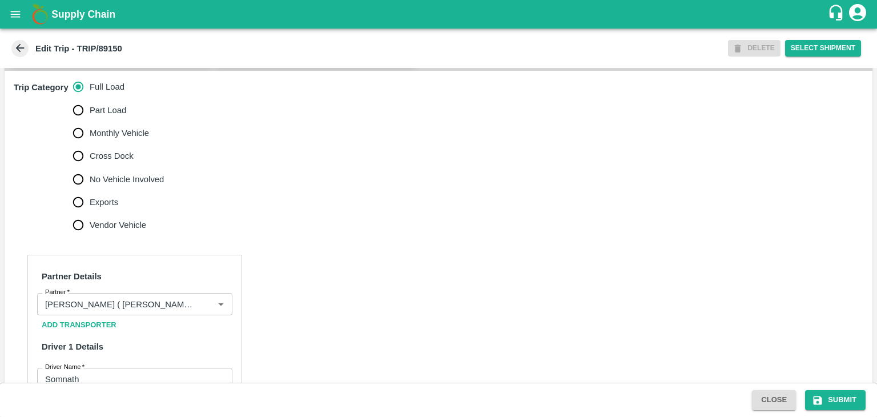
click at [105, 191] on label "No Vehicle Involved" at bounding box center [116, 179] width 98 height 23
click at [90, 191] on input "No Vehicle Involved" at bounding box center [78, 179] width 23 height 23
radio input "true"
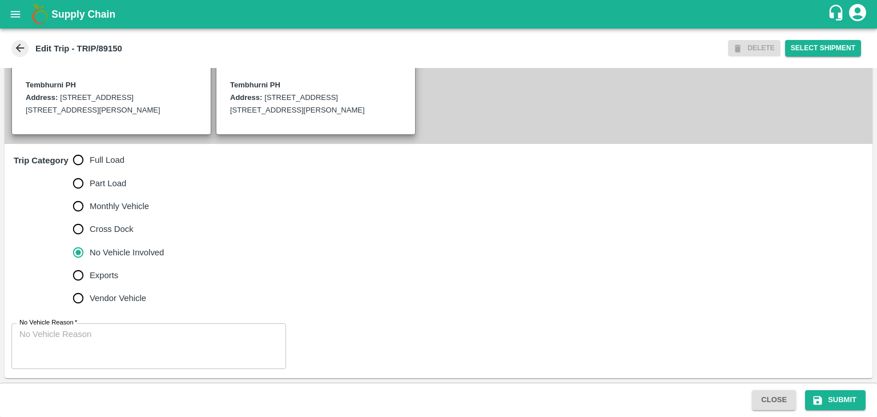
drag, startPoint x: 142, startPoint y: 320, endPoint x: 154, endPoint y: 340, distance: 23.5
click at [154, 340] on div "No Vehicle Reason   * x No Vehicle Reason" at bounding box center [439, 346] width 868 height 64
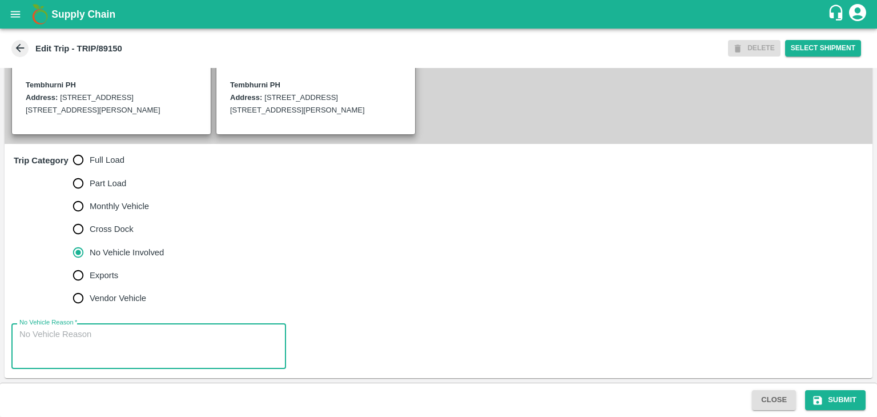
click at [154, 340] on textarea "No Vehicle Reason   *" at bounding box center [148, 346] width 259 height 36
type textarea "Field Dump"
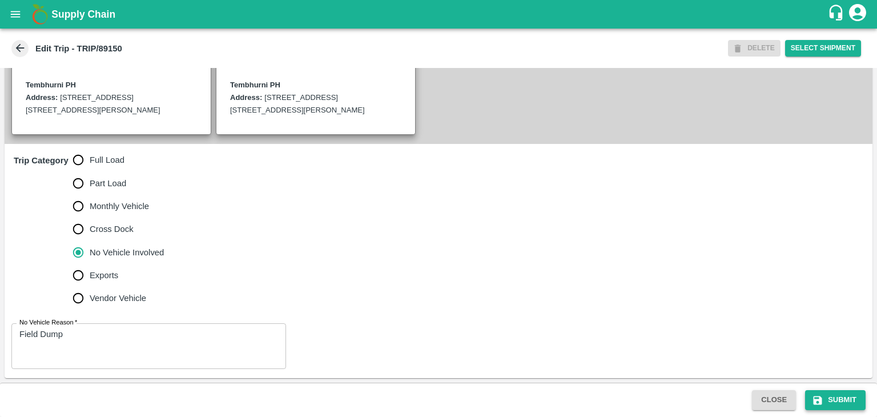
drag, startPoint x: 814, startPoint y: 387, endPoint x: 832, endPoint y: 400, distance: 22.0
click at [832, 400] on div "Close Submit" at bounding box center [438, 400] width 877 height 34
click at [832, 400] on button "Submit" at bounding box center [835, 400] width 61 height 20
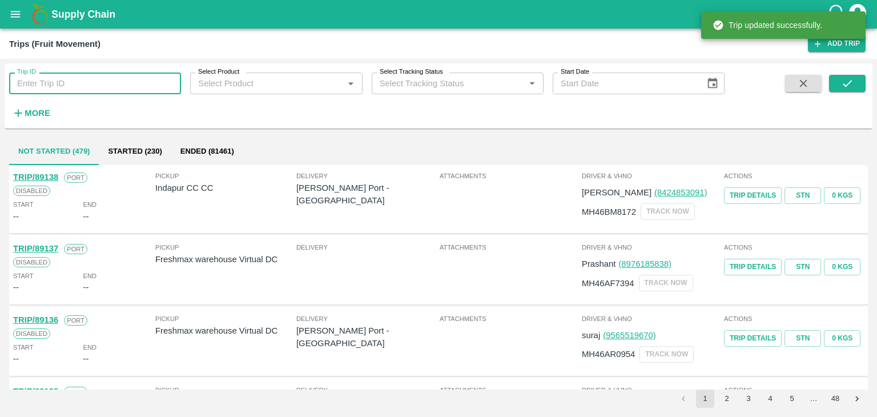
click at [88, 89] on input "Trip ID" at bounding box center [95, 84] width 172 height 22
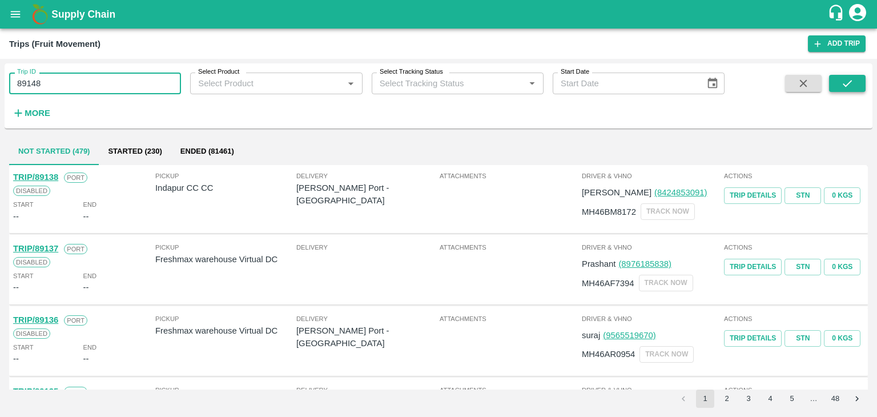
type input "89148"
click at [845, 81] on icon "submit" at bounding box center [847, 83] width 13 height 13
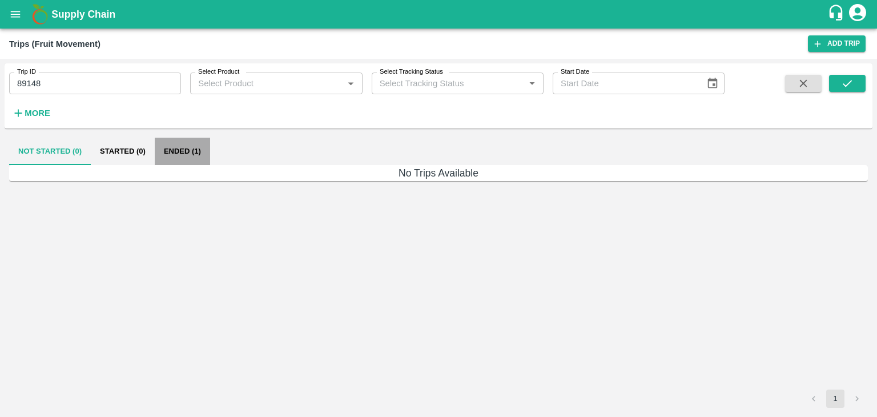
click at [210, 146] on button "Ended (1)" at bounding box center [182, 151] width 55 height 27
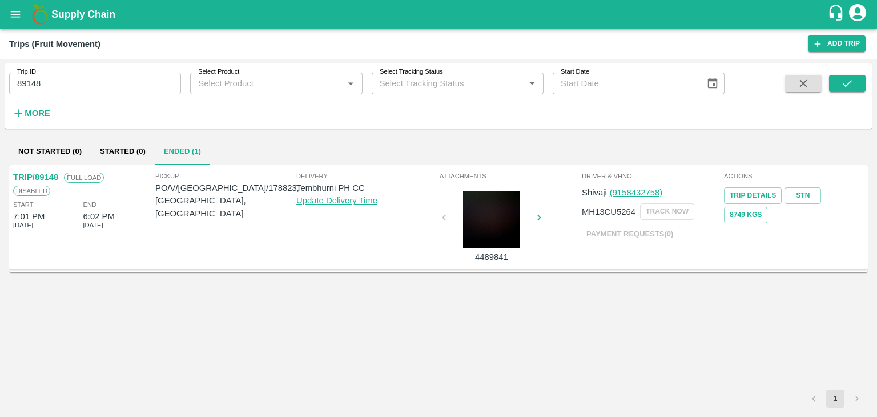
click at [41, 177] on link "TRIP/89148" at bounding box center [35, 176] width 45 height 9
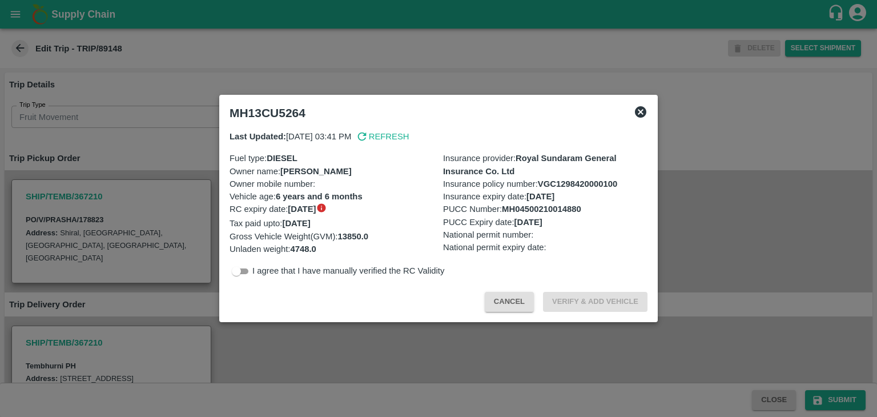
click at [456, 373] on div at bounding box center [438, 208] width 877 height 417
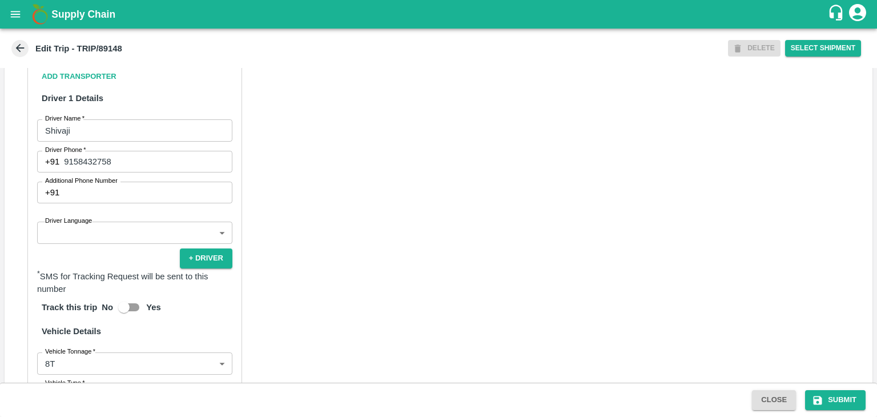
scroll to position [607, 0]
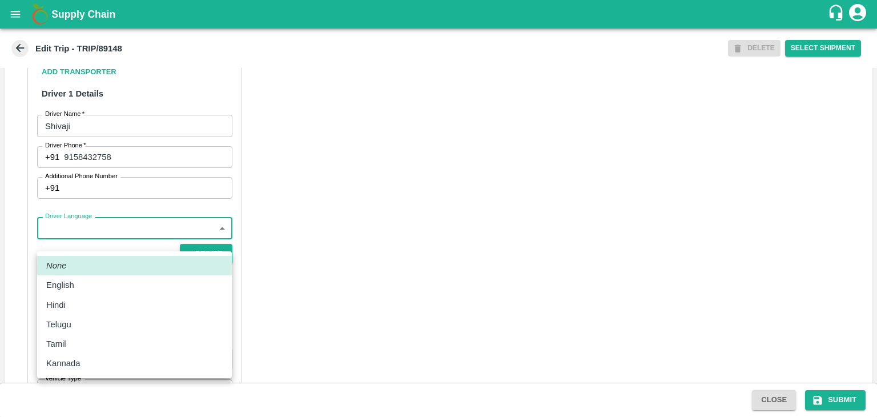
click at [89, 242] on body "Supply Chain Edit Trip - TRIP/89148 DELETE Select Shipment Trip Details Trip Ty…" at bounding box center [438, 208] width 877 height 417
click at [87, 300] on div "Hindi" at bounding box center [134, 305] width 176 height 13
type input "hi"
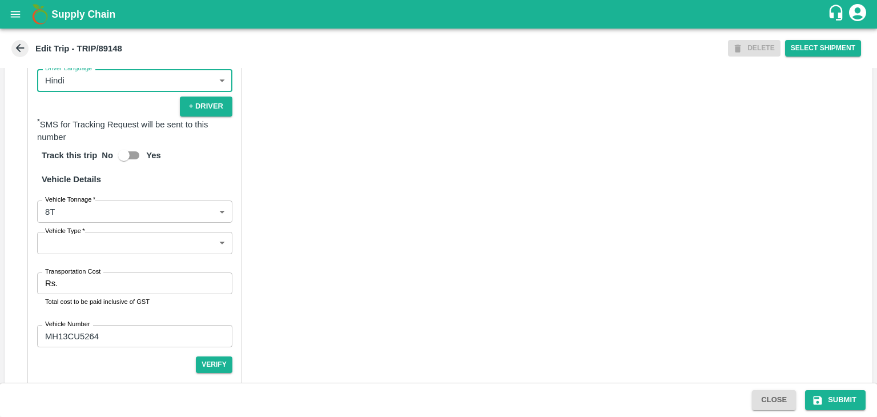
scroll to position [804, 0]
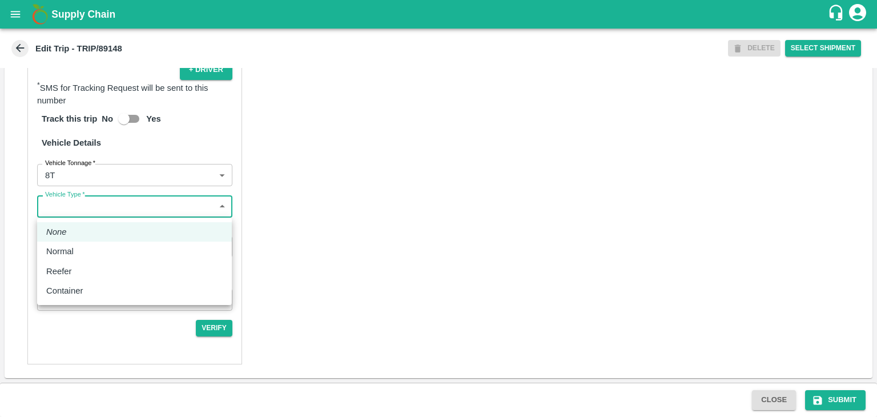
click at [75, 210] on body "Supply Chain Edit Trip - TRIP/89148 DELETE Select Shipment Trip Details Trip Ty…" at bounding box center [438, 208] width 877 height 417
click at [78, 251] on div "Normal" at bounding box center [62, 251] width 33 height 13
type input "Normal"
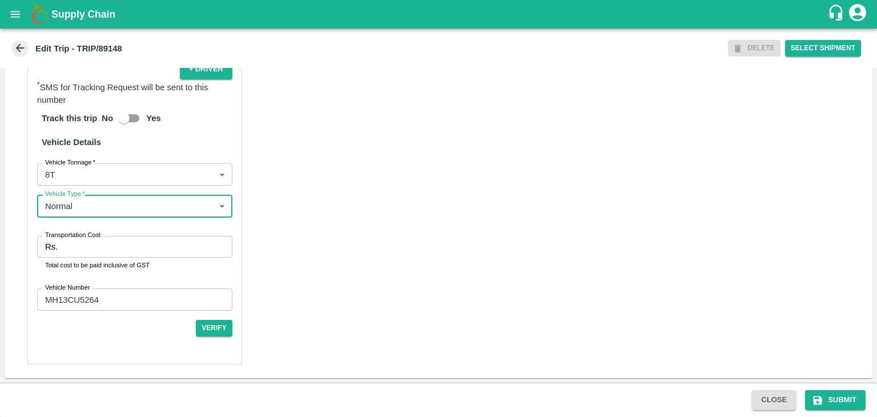
click at [115, 246] on input "Transportation Cost" at bounding box center [147, 247] width 170 height 22
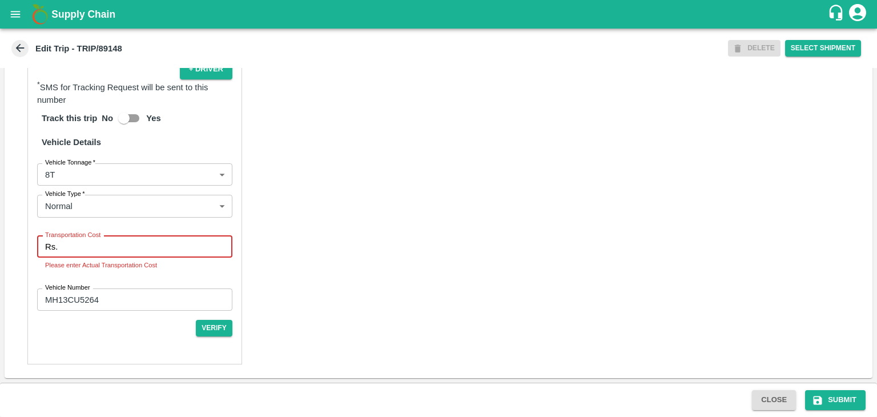
click at [154, 247] on input "Transportation Cost" at bounding box center [147, 247] width 170 height 22
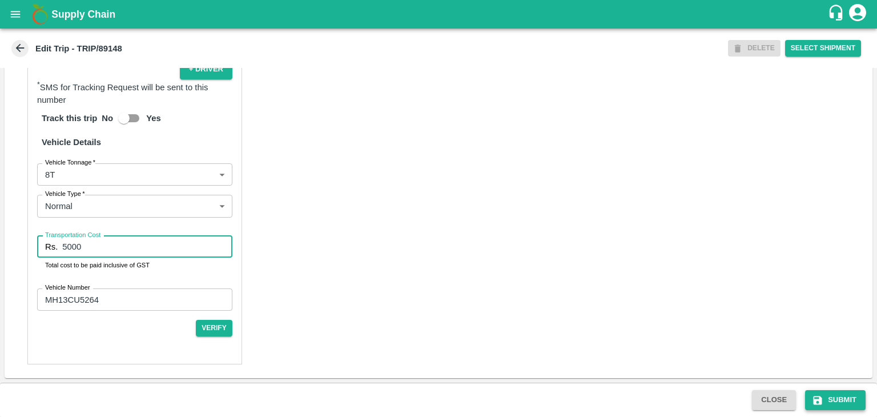
type input "5000"
click at [848, 404] on button "Submit" at bounding box center [835, 400] width 61 height 20
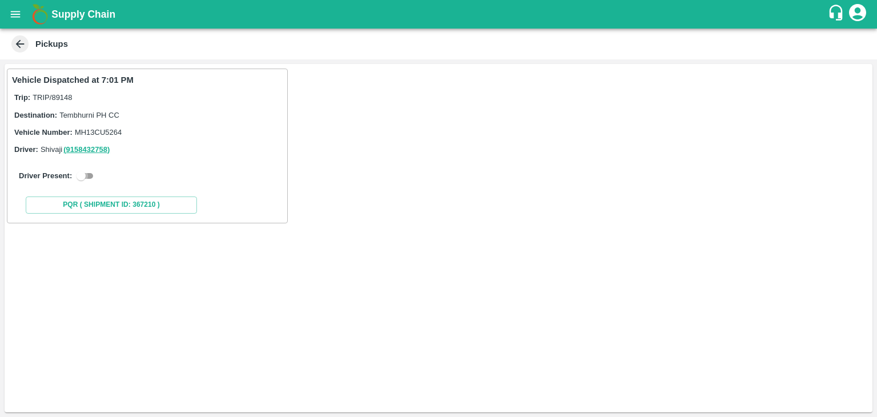
click at [90, 170] on input "checkbox" at bounding box center [81, 176] width 41 height 14
checkbox input "true"
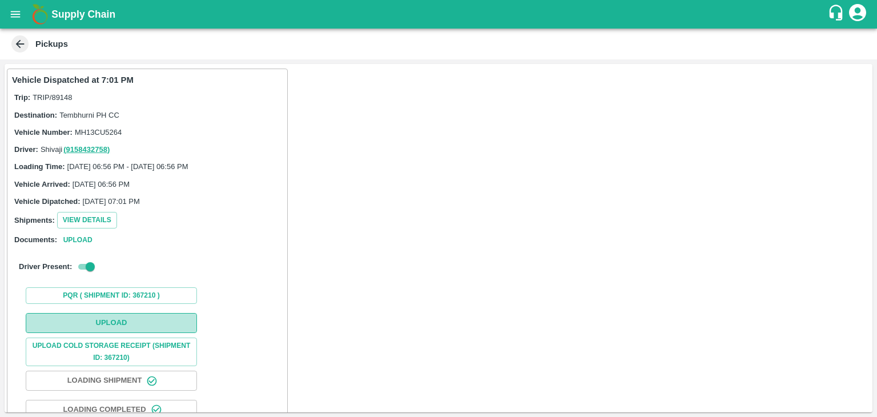
click at [134, 318] on button "Upload" at bounding box center [111, 323] width 171 height 20
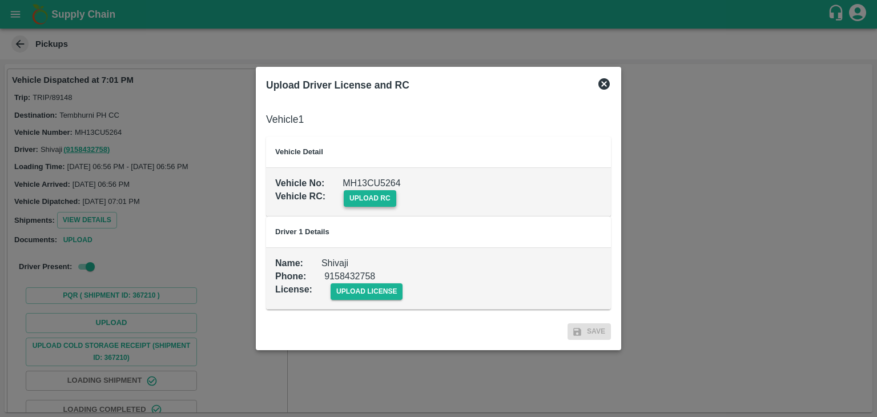
click at [366, 201] on span "upload rc" at bounding box center [370, 198] width 53 height 17
click at [0, 0] on input "upload rc" at bounding box center [0, 0] width 0 height 0
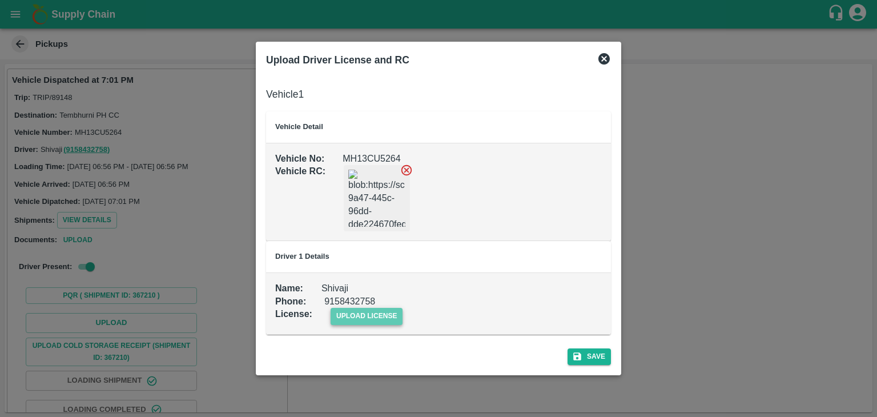
click at [344, 314] on span "upload license" at bounding box center [367, 316] width 73 height 17
click at [0, 0] on input "upload license" at bounding box center [0, 0] width 0 height 0
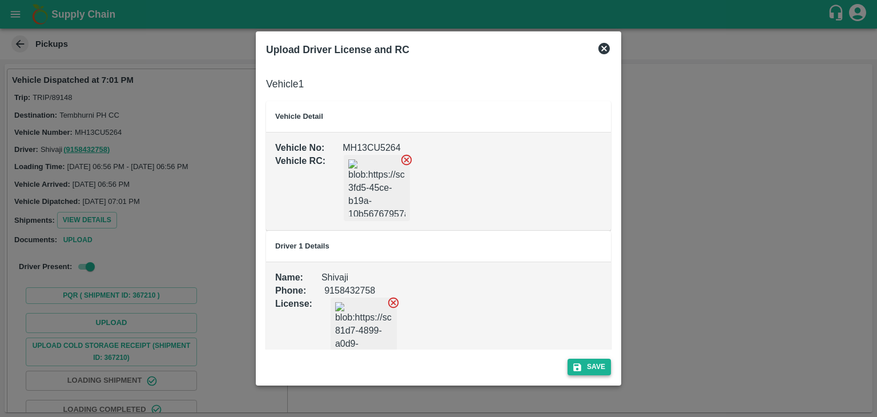
click at [605, 364] on button "Save" at bounding box center [589, 367] width 43 height 17
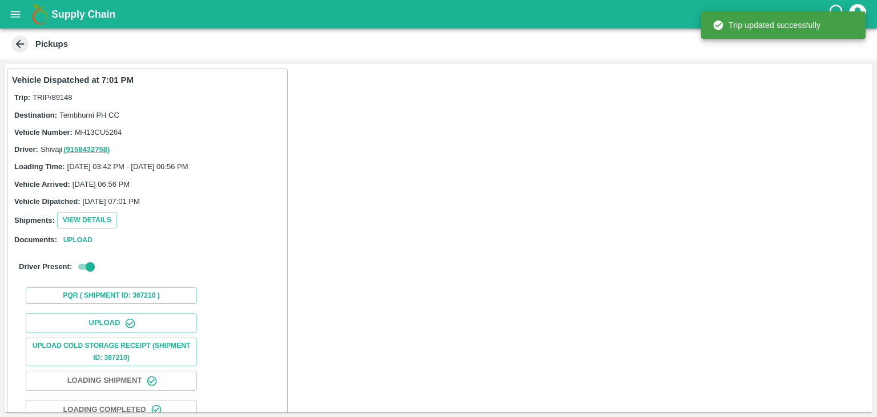
scroll to position [119, 0]
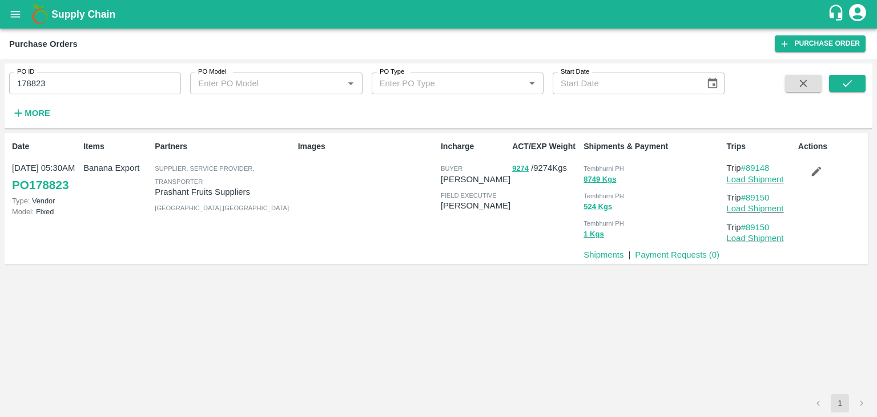
click at [813, 183] on div "Actions" at bounding box center [829, 198] width 71 height 124
click at [814, 176] on icon "button" at bounding box center [816, 171] width 13 height 13
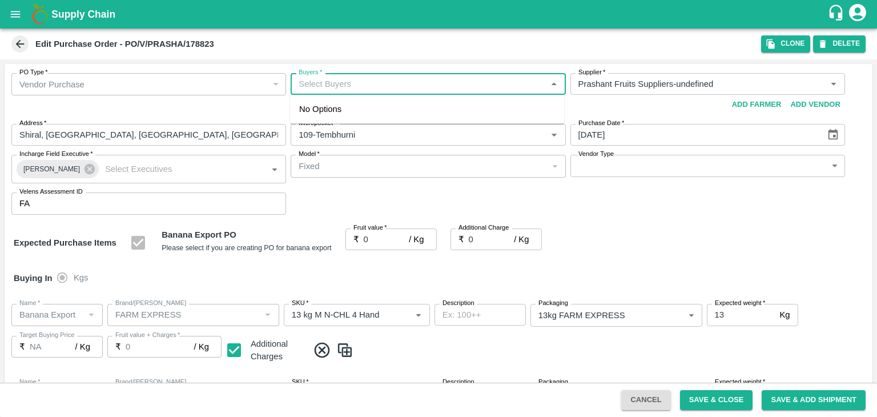
click at [362, 85] on input "Buyers   *" at bounding box center [418, 84] width 249 height 15
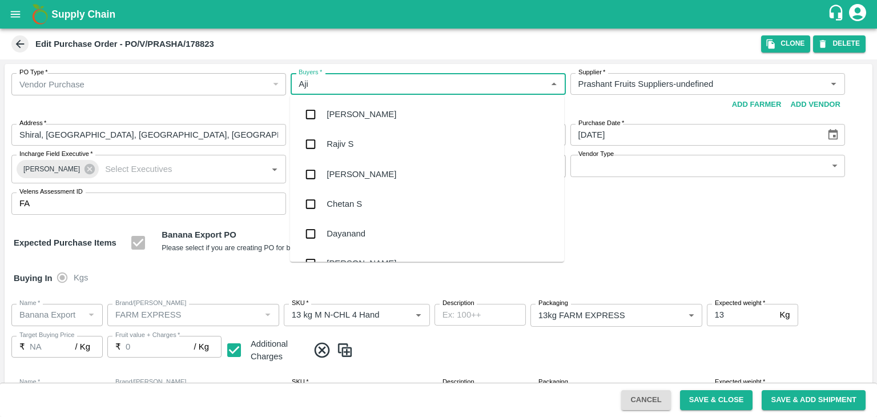
type input "Ajit"
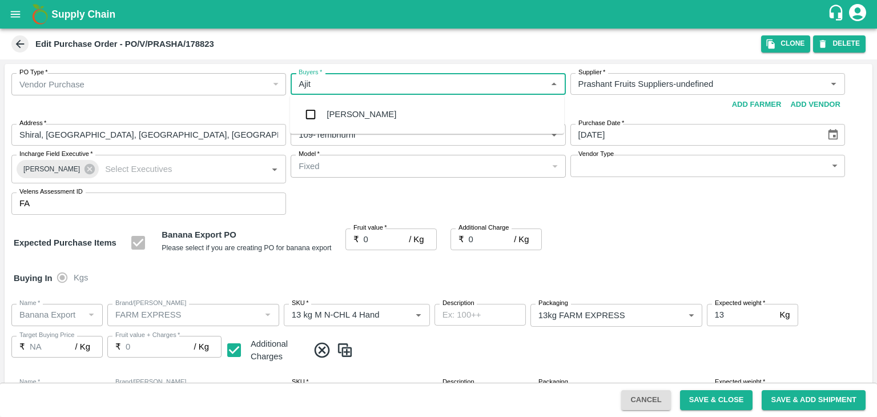
click at [347, 111] on div "[PERSON_NAME]" at bounding box center [362, 114] width 70 height 13
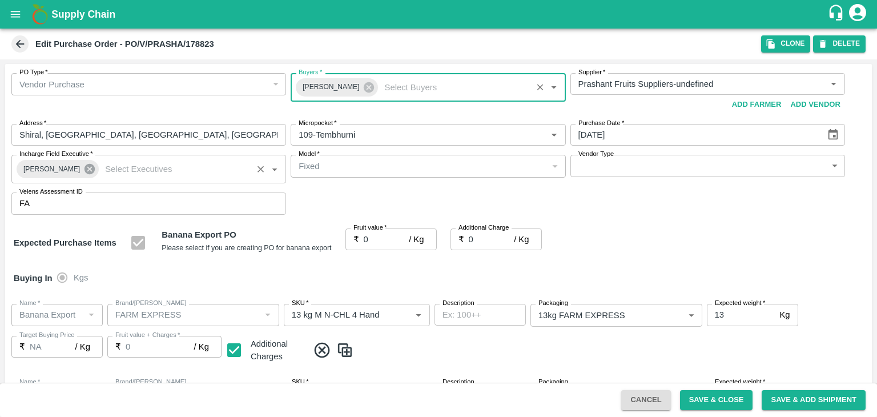
click at [86, 163] on icon at bounding box center [89, 169] width 13 height 13
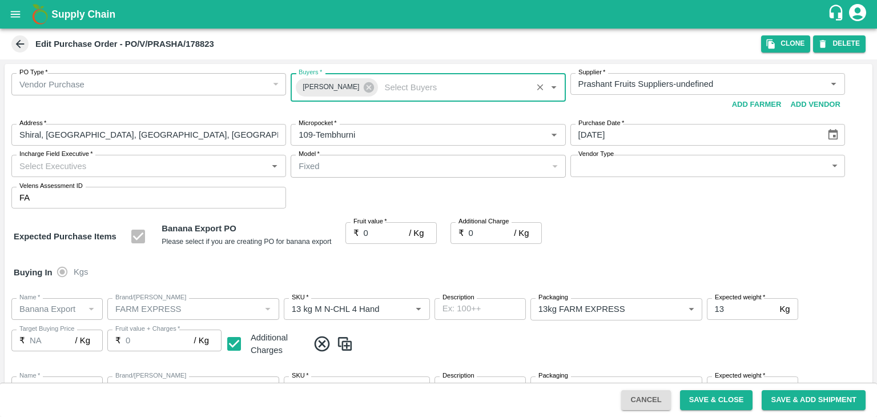
click at [106, 163] on input "Incharge Field Executive   *" at bounding box center [139, 165] width 249 height 15
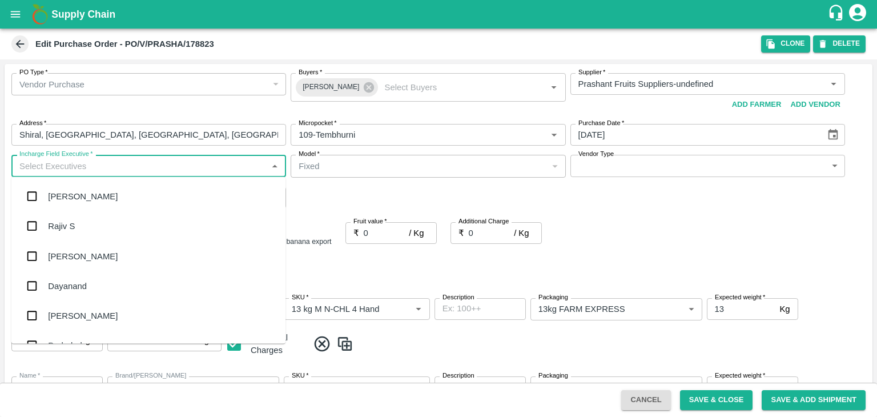
click at [106, 163] on input "Incharge Field Executive   *" at bounding box center [139, 165] width 249 height 15
type input "[PERSON_NAME]"
click at [89, 252] on div "jaydip Tale" at bounding box center [148, 256] width 274 height 30
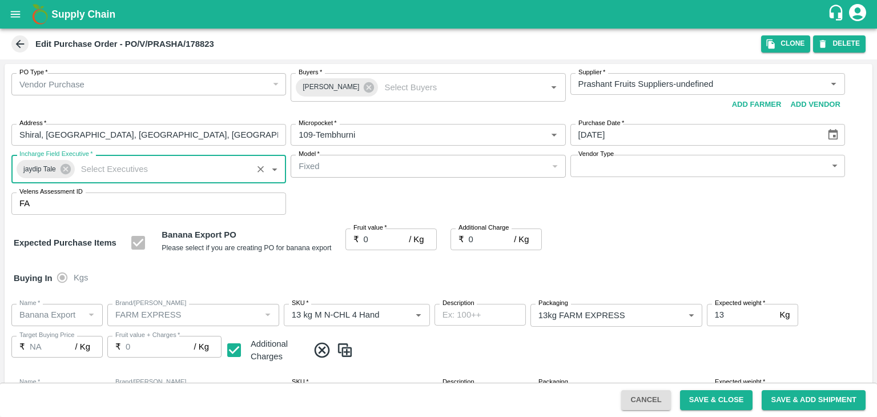
click at [594, 166] on body "Supply Chain Edit Purchase Order - PO/V/PRASHA/178823 Clone DELETE PO Type   * …" at bounding box center [438, 208] width 877 height 417
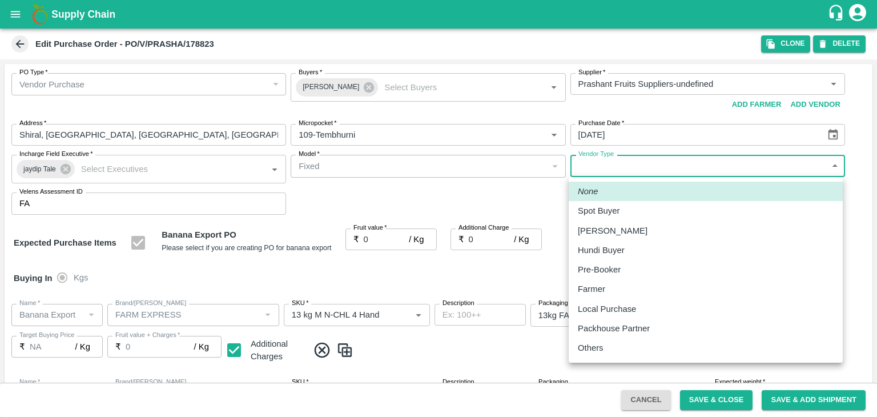
click at [601, 346] on p "Others" at bounding box center [591, 348] width 26 height 13
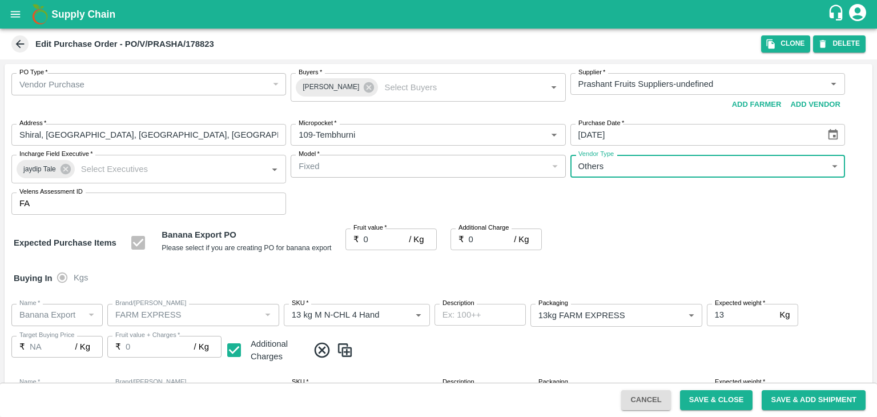
type input "OTHER"
click at [375, 241] on input "0" at bounding box center [387, 239] width 46 height 22
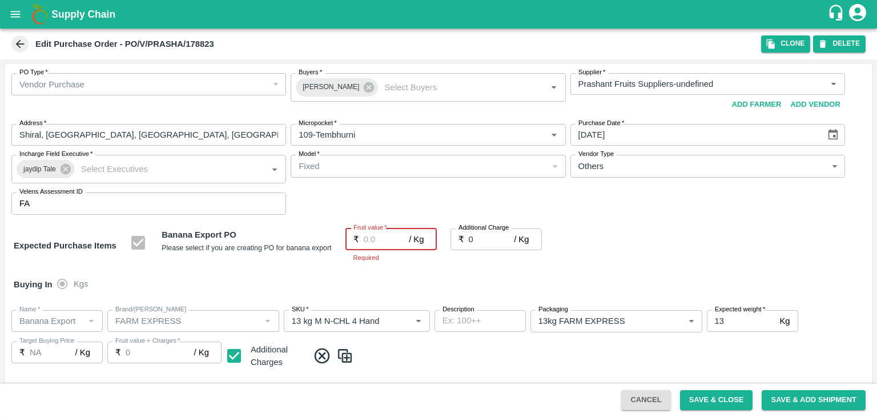
click at [373, 231] on label "Fruit value   *" at bounding box center [371, 227] width 34 height 9
click at [373, 231] on input "Fruit value   *" at bounding box center [387, 239] width 46 height 22
type input "2"
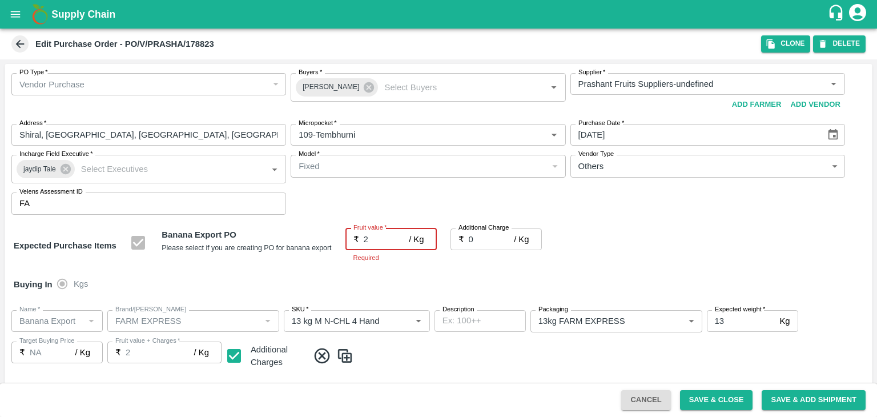
type input "2"
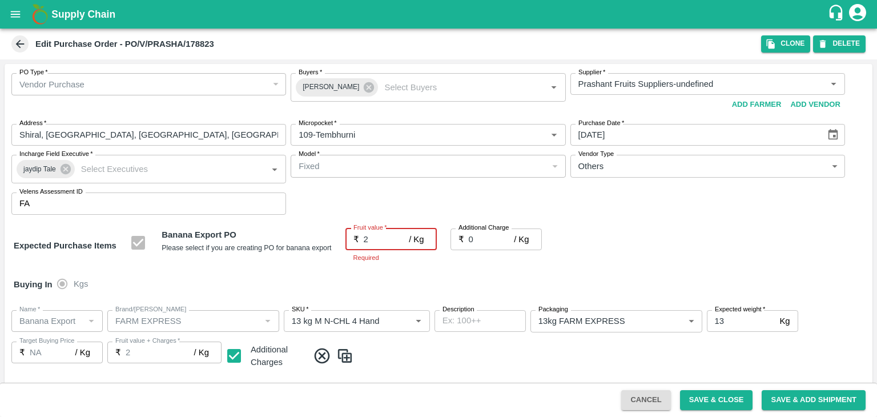
type input "21"
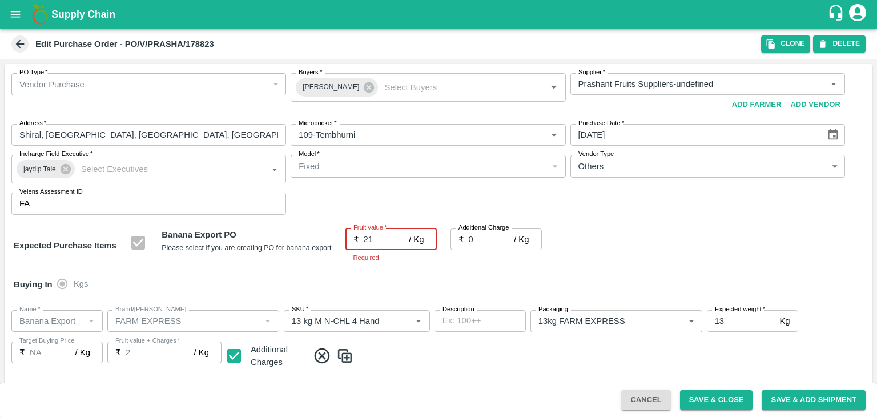
type input "21"
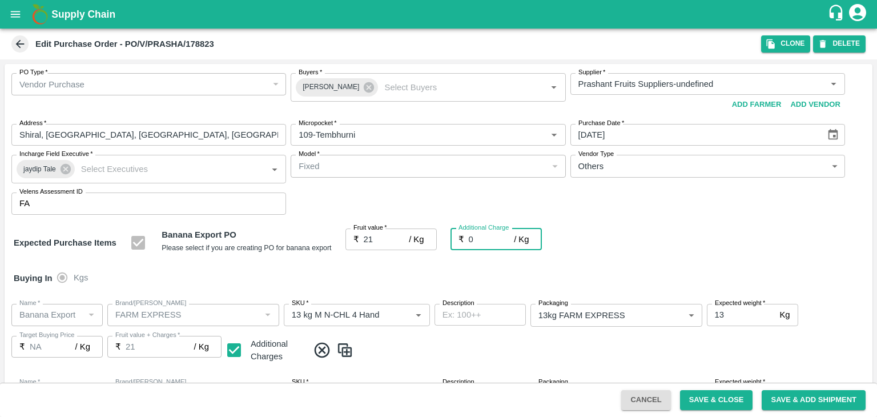
type input "2"
type input "23"
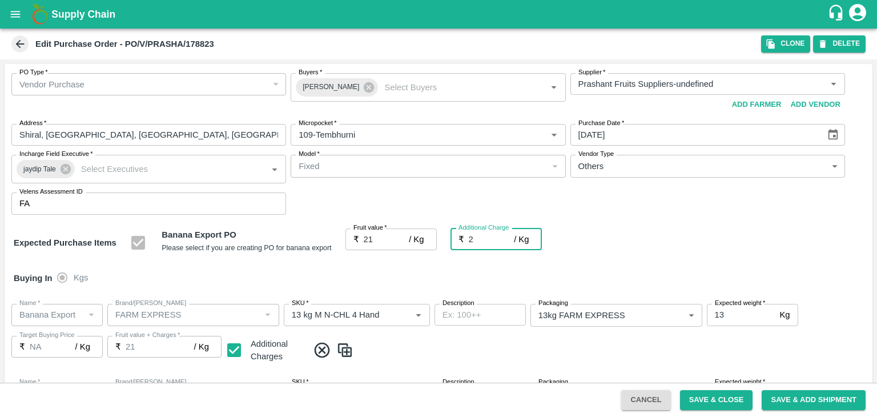
type input "23"
type input "2.7"
type input "23.7"
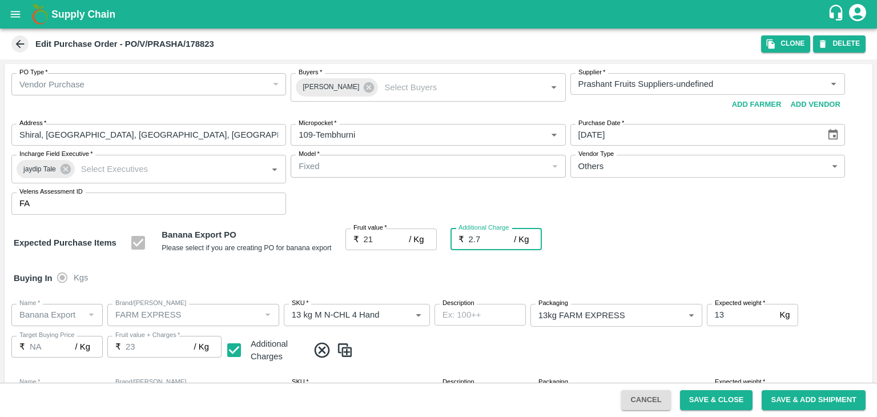
type input "23.7"
type input "2.75"
type input "23.75"
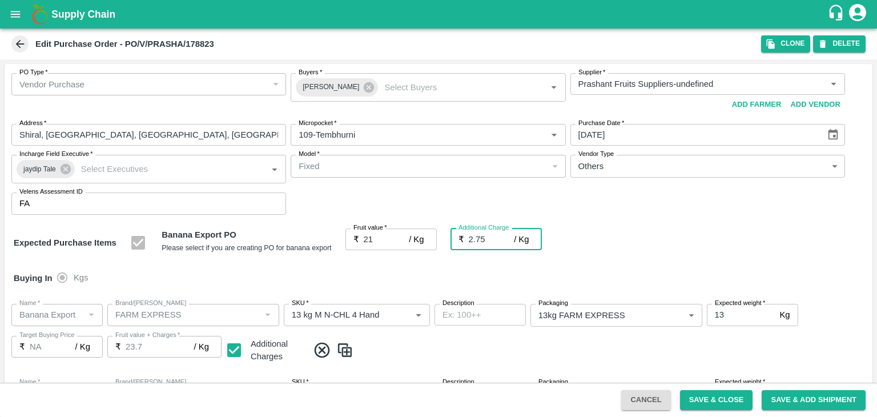
type input "23.75"
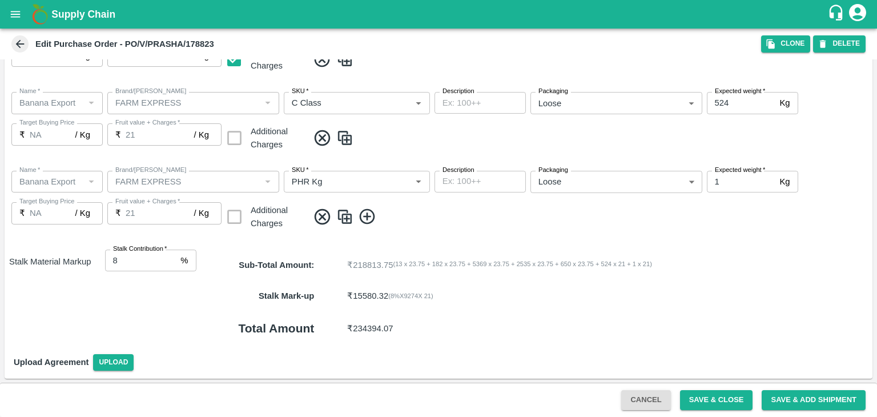
type input "2.75"
click at [724, 399] on button "Save & Close" at bounding box center [716, 400] width 73 height 20
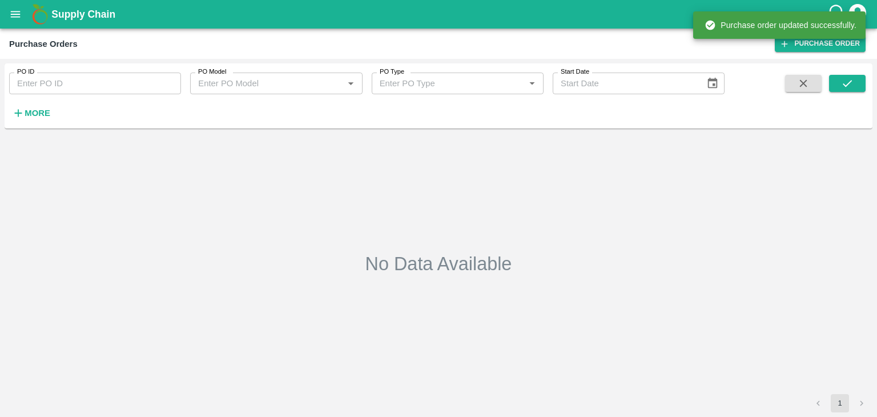
type input "178823"
